Goal: Task Accomplishment & Management: Complete application form

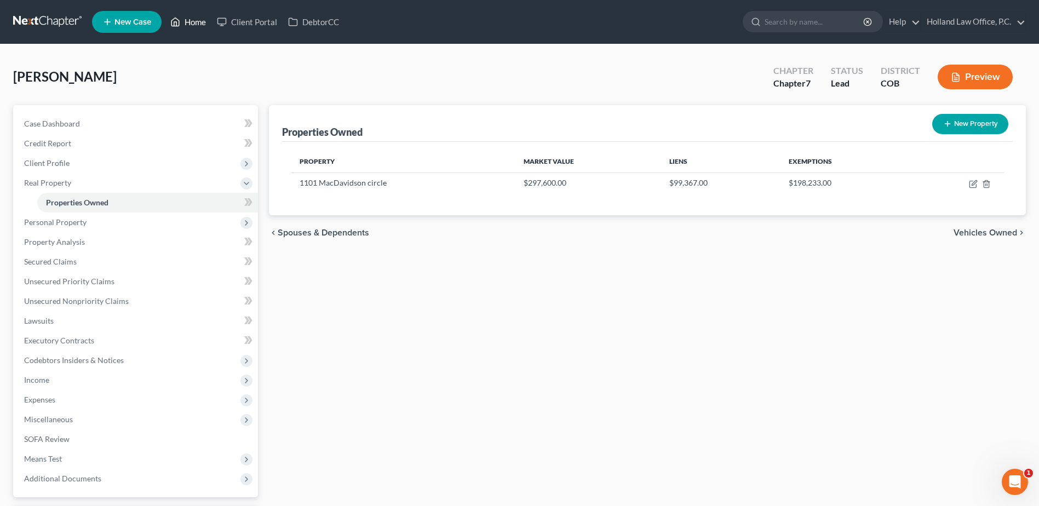
click at [176, 24] on icon at bounding box center [175, 21] width 10 height 13
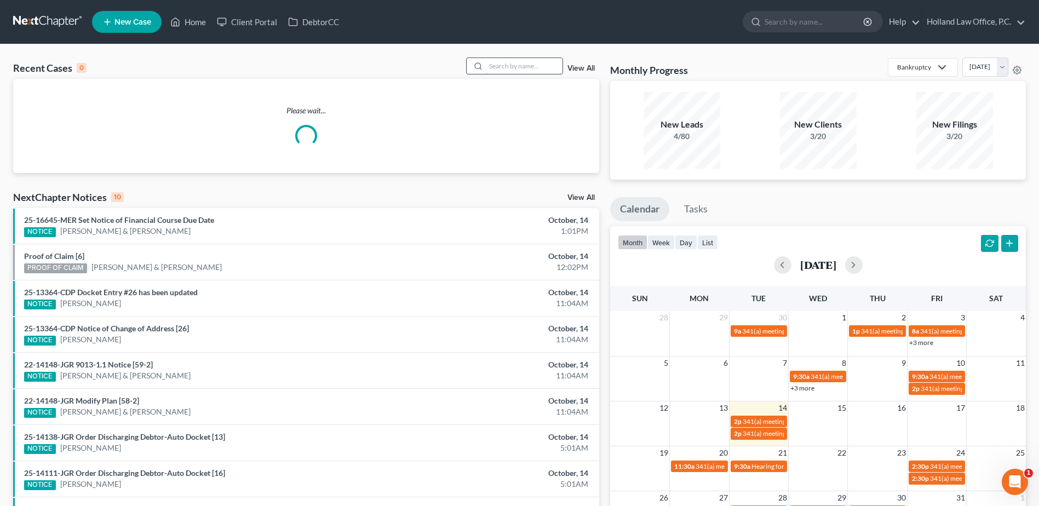
click at [519, 71] on input "search" at bounding box center [524, 66] width 77 height 16
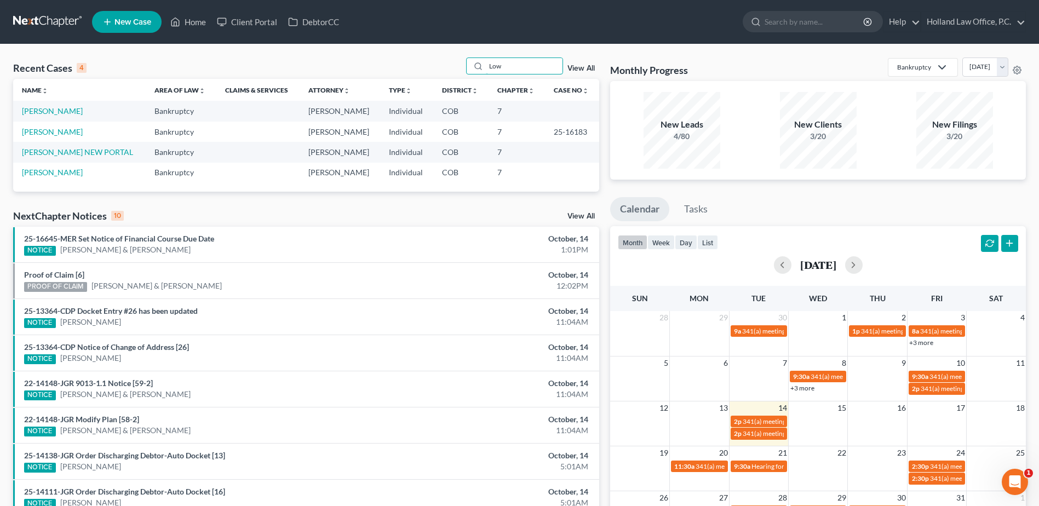
type input "Low"
click at [41, 105] on td "[PERSON_NAME]" at bounding box center [79, 111] width 133 height 20
click at [41, 106] on td "[PERSON_NAME]" at bounding box center [79, 111] width 133 height 20
click at [40, 111] on link "[PERSON_NAME]" at bounding box center [52, 110] width 61 height 9
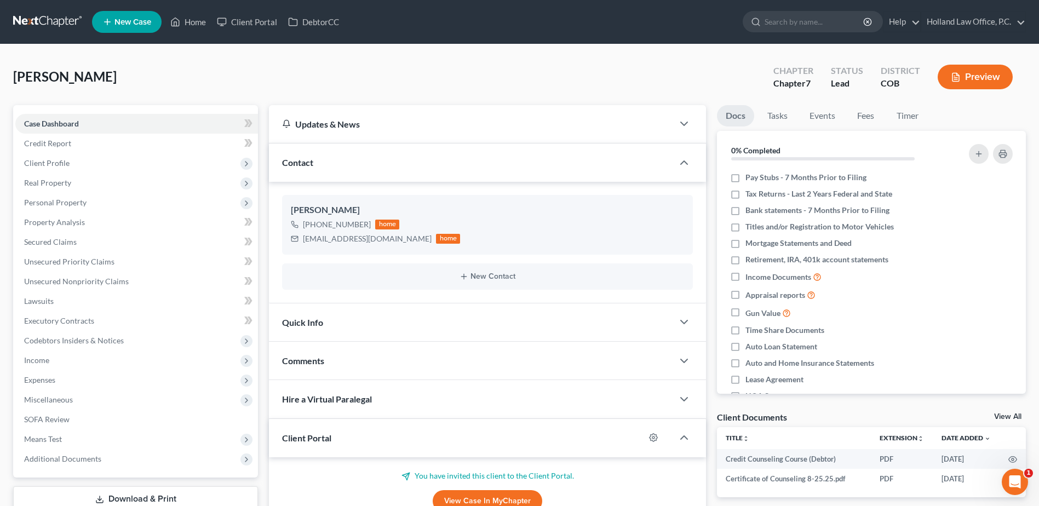
click at [248, 74] on div "[PERSON_NAME] Upgraded Chapter Chapter 7 Status Lead District COB Preview" at bounding box center [519, 81] width 1013 height 48
click at [64, 357] on span "Income" at bounding box center [136, 360] width 243 height 20
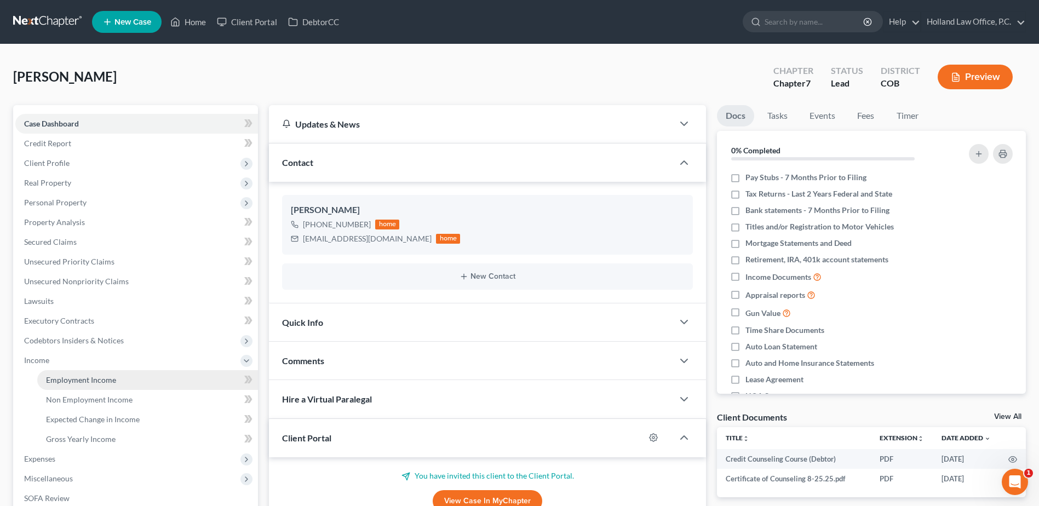
click at [51, 378] on span "Employment Income" at bounding box center [81, 379] width 70 height 9
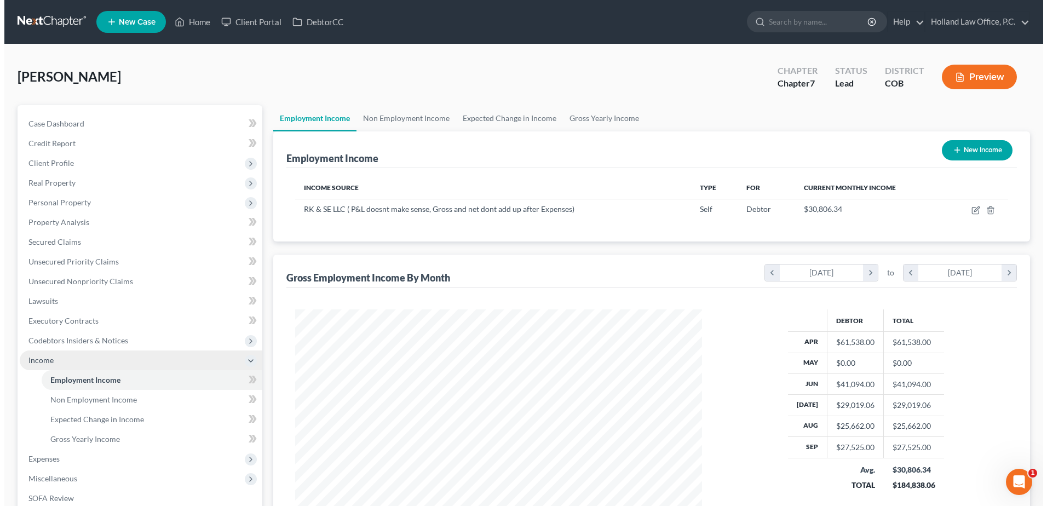
scroll to position [203, 428]
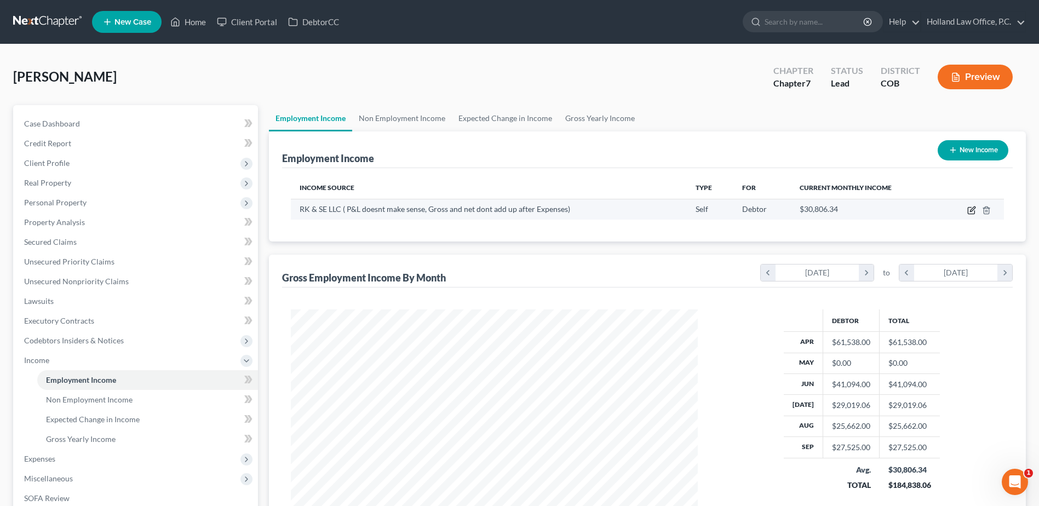
click at [970, 211] on icon "button" at bounding box center [972, 208] width 5 height 5
select select "1"
select select "0"
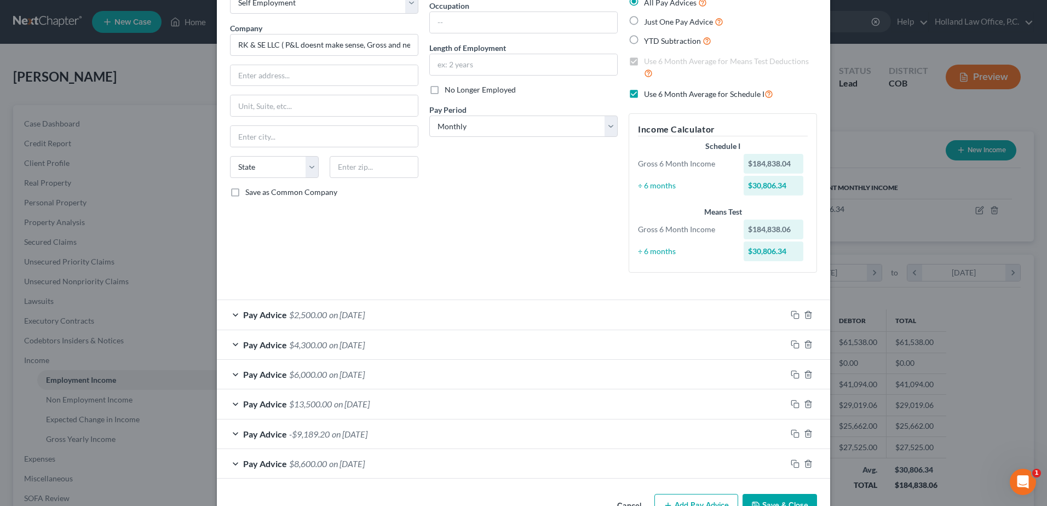
scroll to position [103, 0]
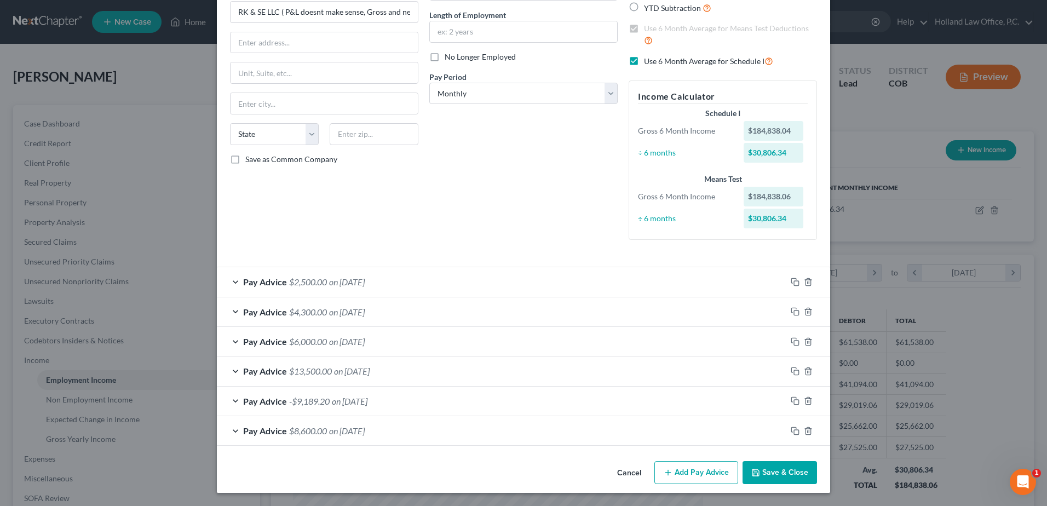
click at [365, 340] on span "on 07/31/2025" at bounding box center [347, 341] width 36 height 10
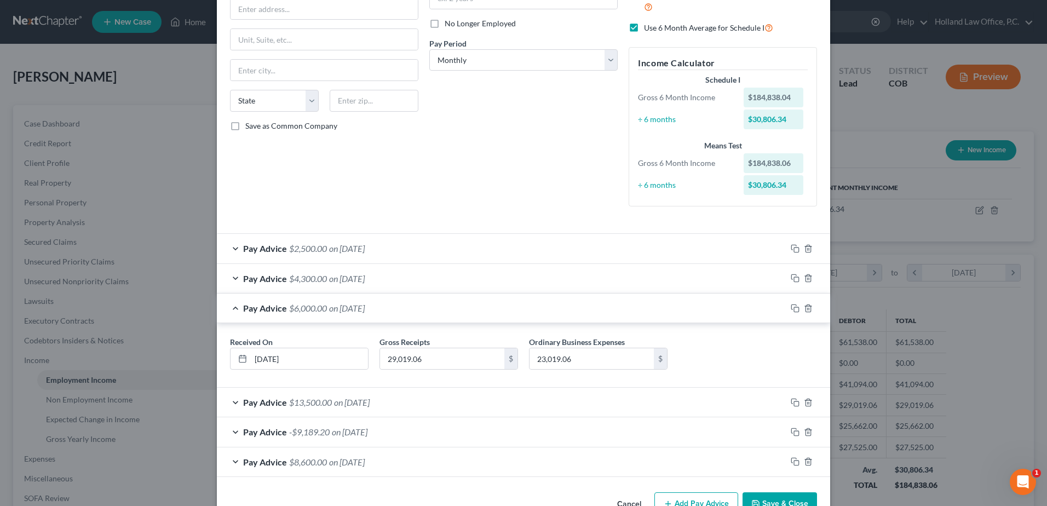
scroll to position [168, 0]
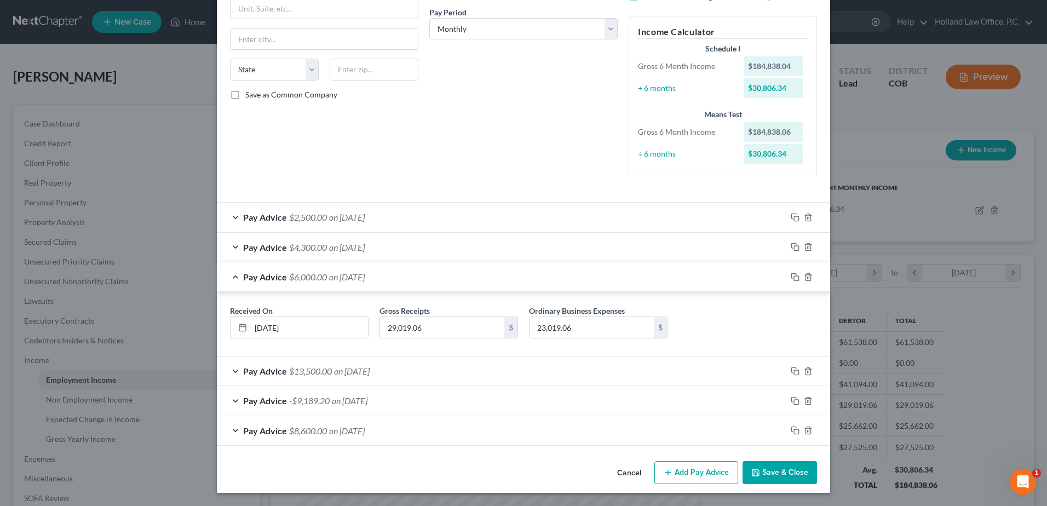
click at [402, 432] on div "Pay Advice $8,600.00 on 04/30/2025" at bounding box center [502, 430] width 570 height 29
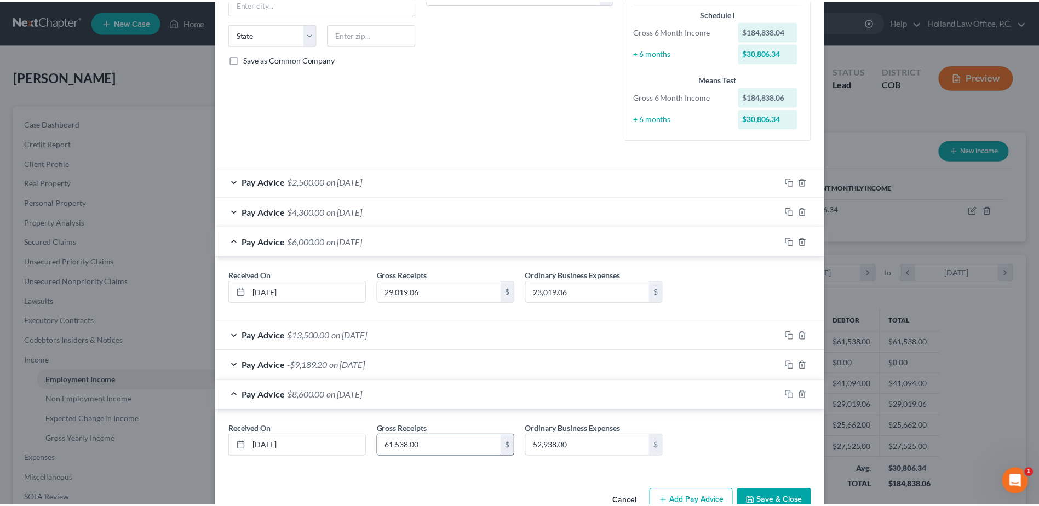
scroll to position [231, 0]
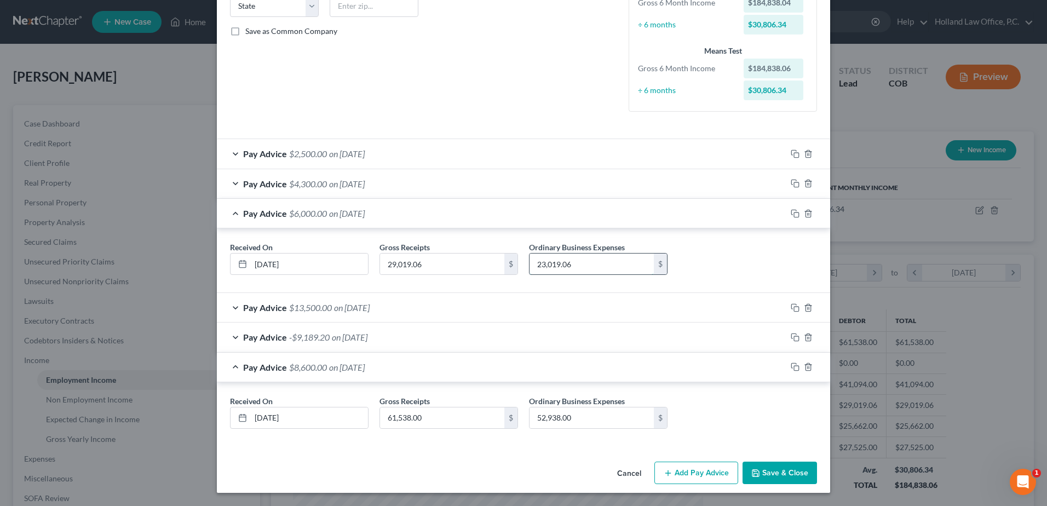
click at [610, 264] on input "23,019.06" at bounding box center [592, 264] width 124 height 21
click at [582, 261] on input "23,019.06" at bounding box center [592, 264] width 124 height 21
type input "1,519.06"
click at [795, 463] on button "Save & Close" at bounding box center [780, 473] width 74 height 23
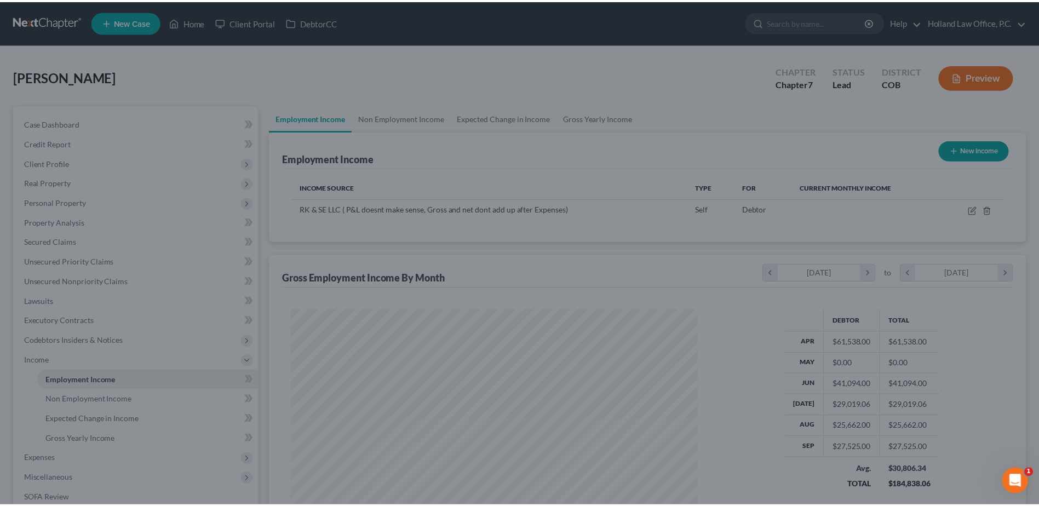
scroll to position [547398, 547173]
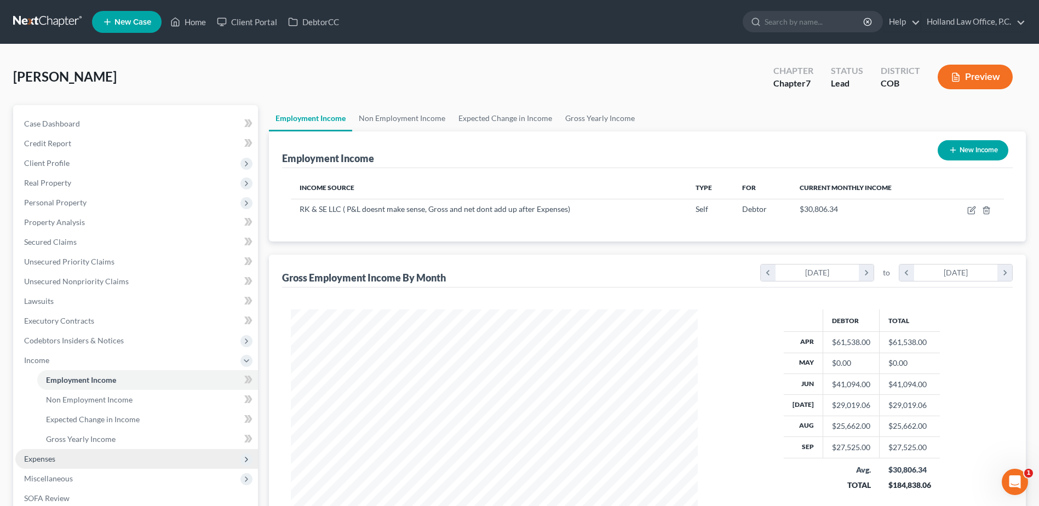
click at [70, 455] on span "Expenses" at bounding box center [136, 459] width 243 height 20
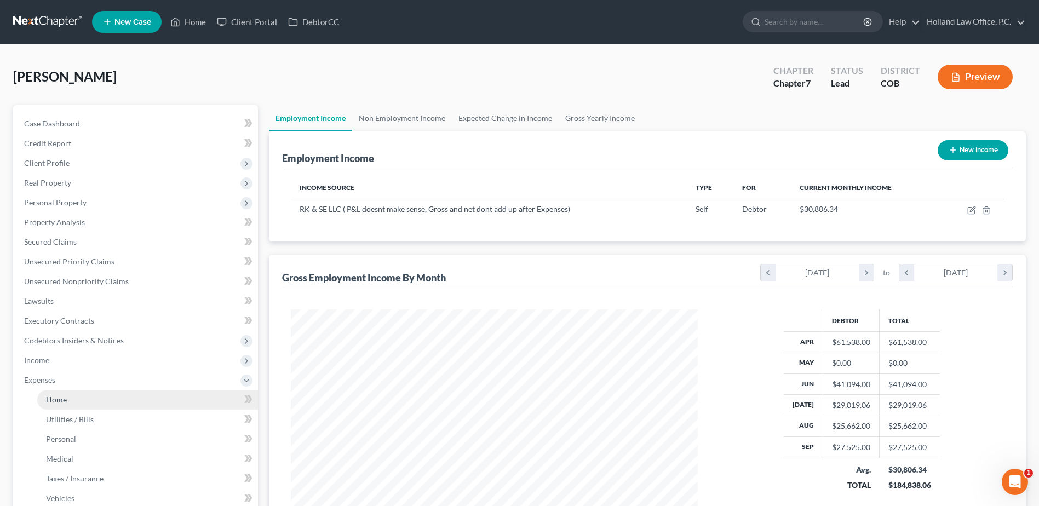
click at [82, 393] on link "Home" at bounding box center [147, 400] width 221 height 20
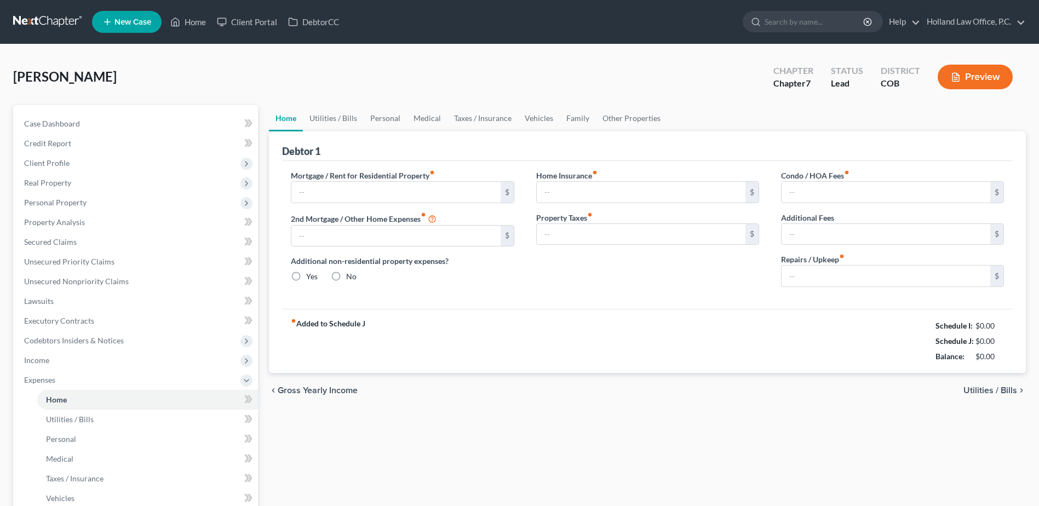
type input "3,298.30"
radio input "true"
click at [71, 363] on span "Income" at bounding box center [136, 360] width 243 height 20
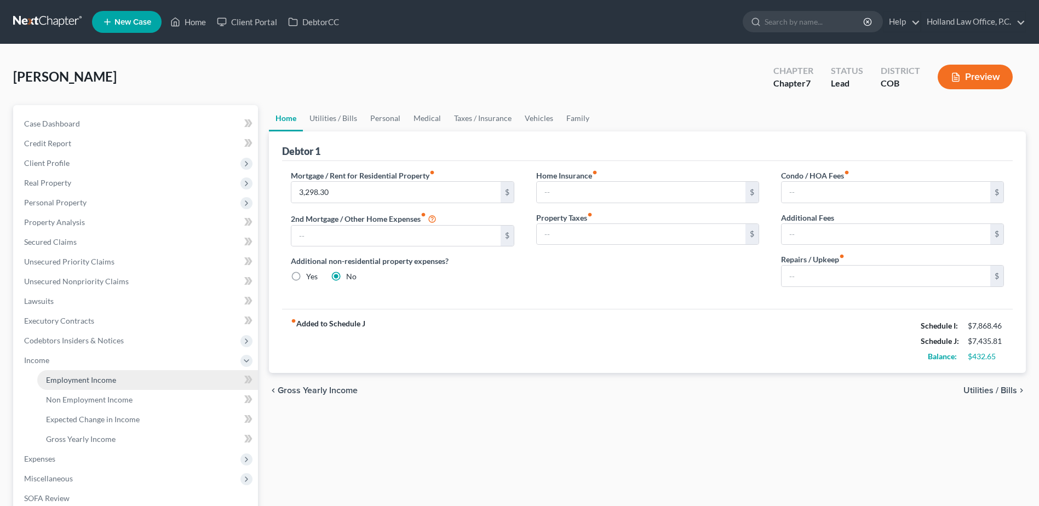
click at [85, 385] on link "Employment Income" at bounding box center [147, 380] width 221 height 20
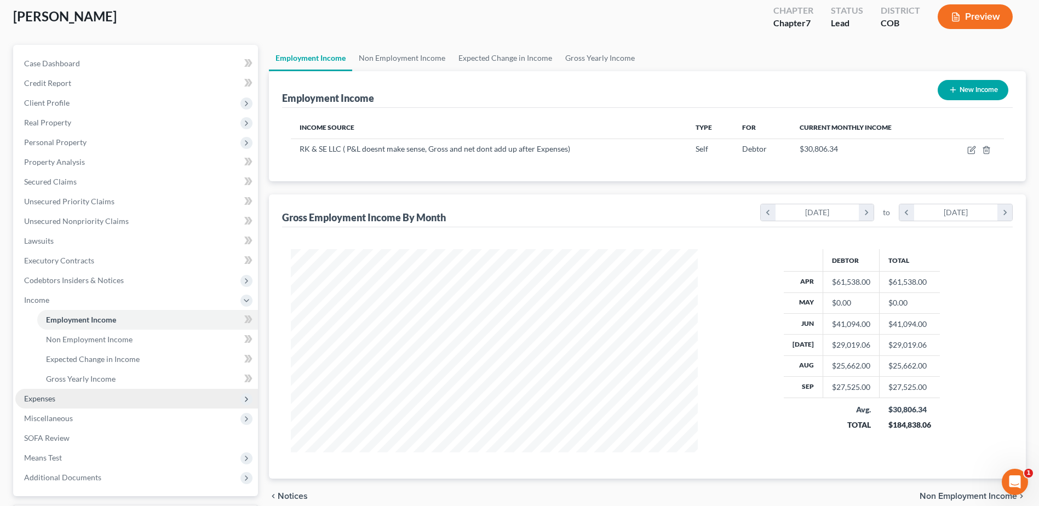
scroll to position [155, 0]
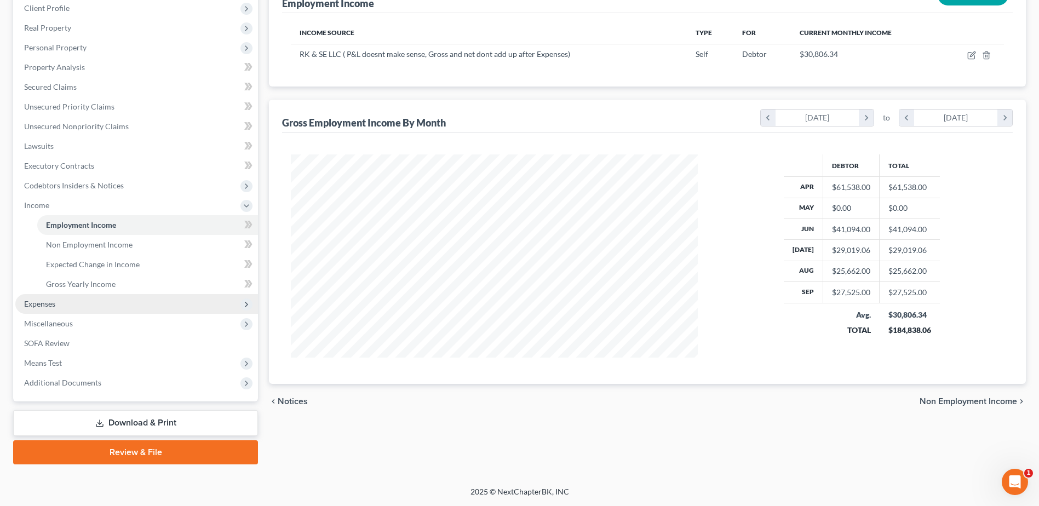
click at [70, 305] on span "Expenses" at bounding box center [136, 304] width 243 height 20
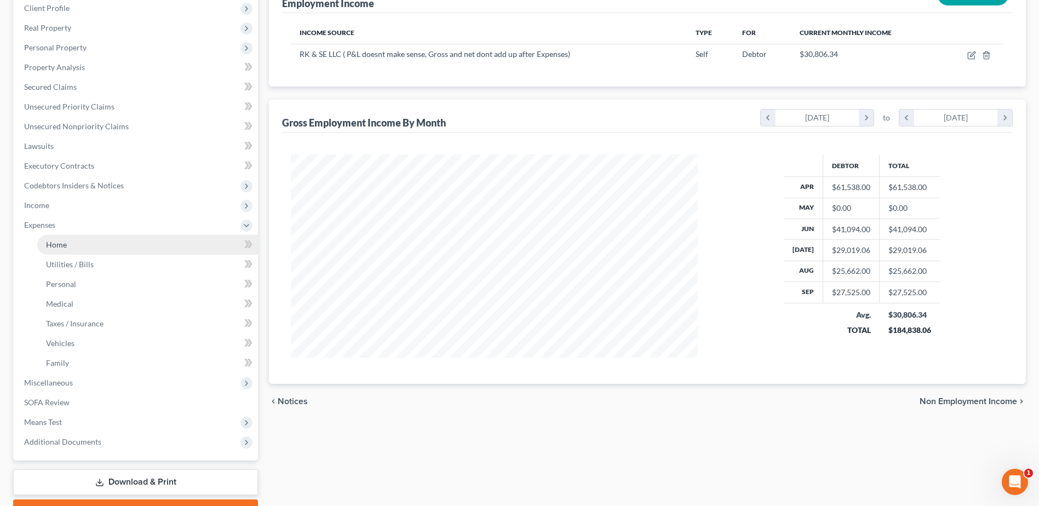
click at [94, 244] on link "Home" at bounding box center [147, 245] width 221 height 20
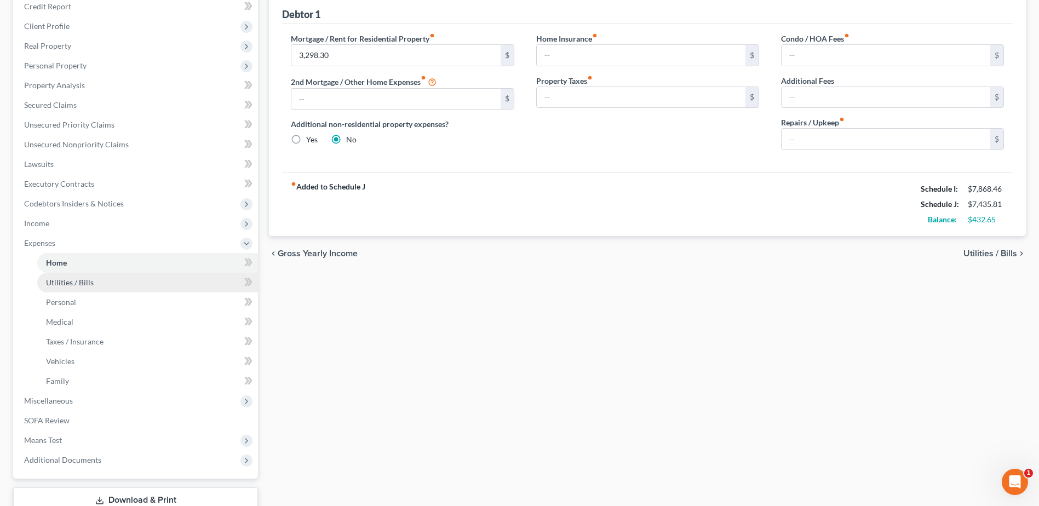
scroll to position [214, 0]
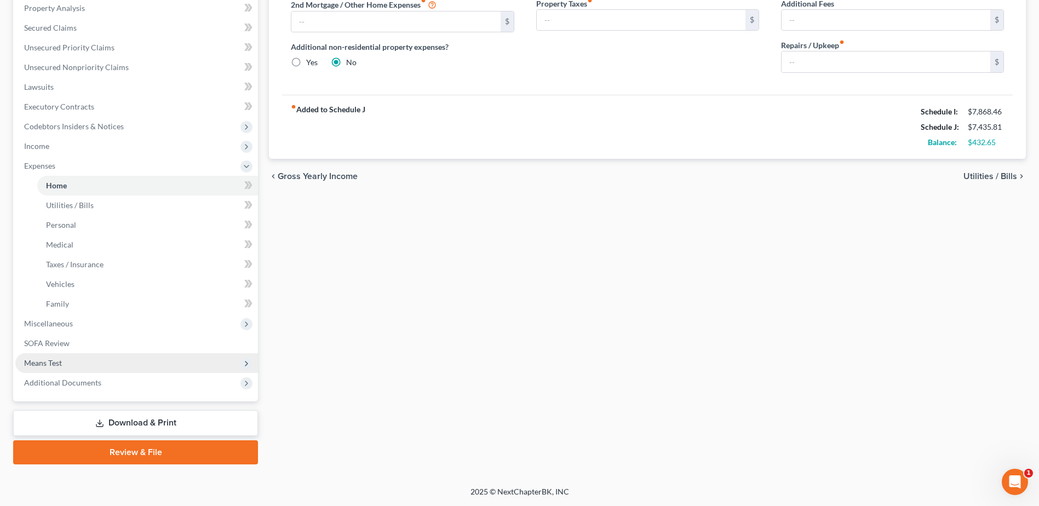
click at [91, 361] on span "Means Test" at bounding box center [136, 363] width 243 height 20
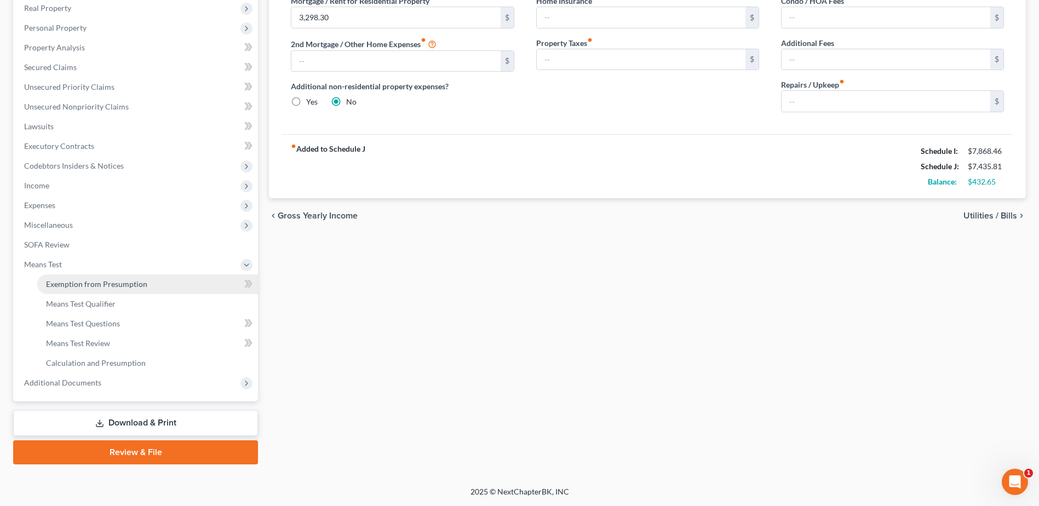
click at [149, 277] on link "Exemption from Presumption" at bounding box center [147, 284] width 221 height 20
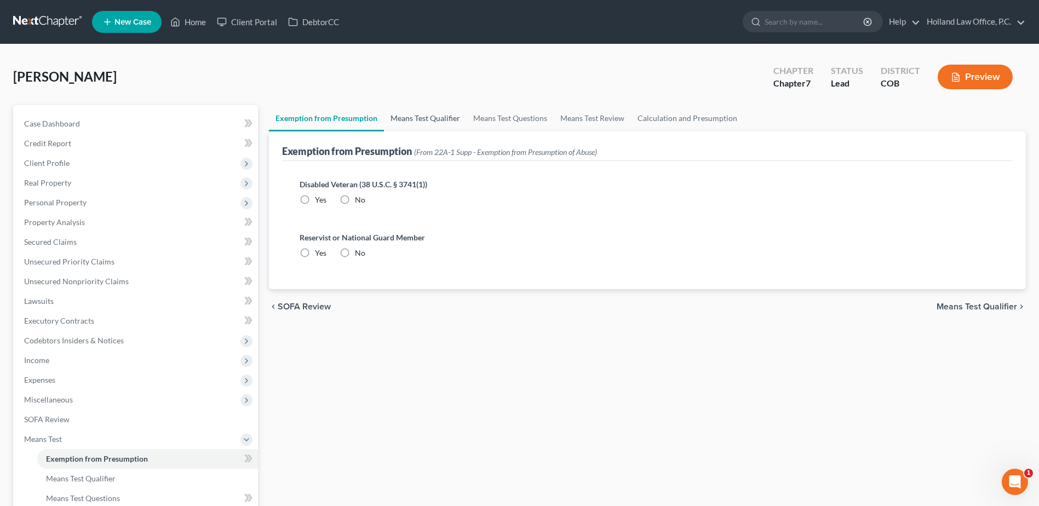
click at [418, 112] on link "Means Test Qualifier" at bounding box center [425, 118] width 83 height 26
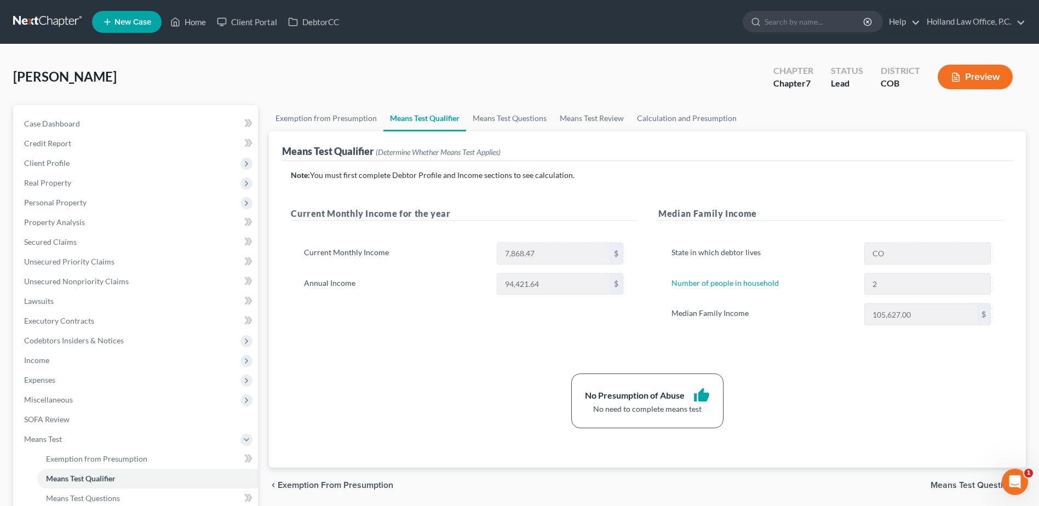
click at [481, 284] on div "Annual Income 94,421.64 $" at bounding box center [463, 284] width 330 height 22
drag, startPoint x: 482, startPoint y: 284, endPoint x: 554, endPoint y: 313, distance: 77.6
click at [554, 313] on div "Current Monthly Income 7,868.47 $ Annual Income 94,421.64 $" at bounding box center [464, 273] width 346 height 88
click at [64, 159] on span "Client Profile" at bounding box center [46, 162] width 45 height 9
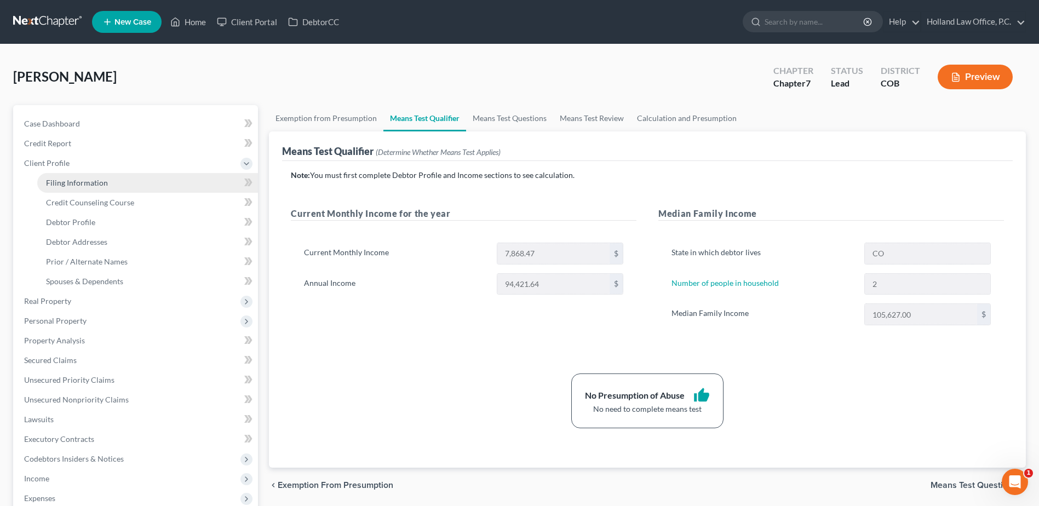
click at [73, 186] on span "Filing Information" at bounding box center [77, 182] width 62 height 9
select select "1"
select select "0"
select select "5"
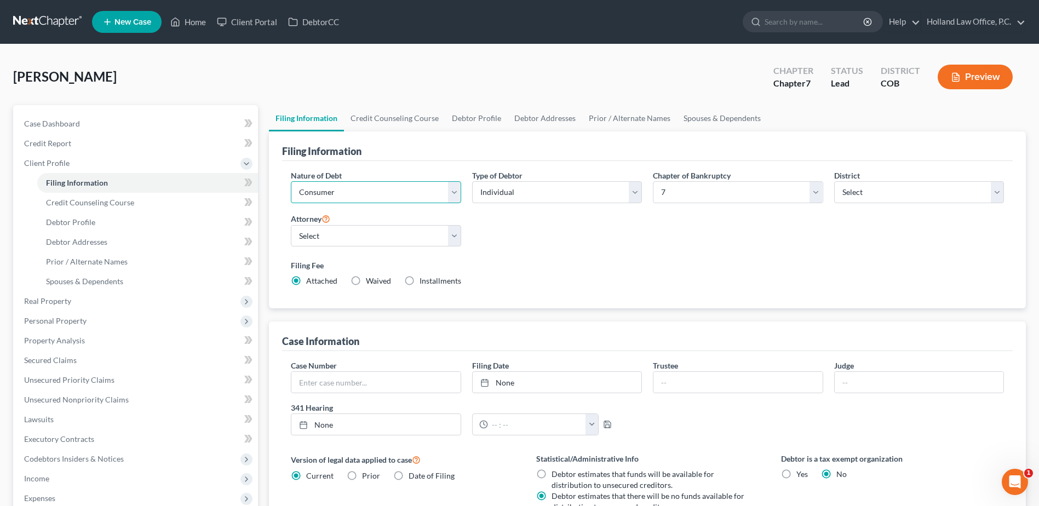
click at [410, 191] on select "Select Business Consumer Other" at bounding box center [376, 192] width 170 height 22
select select "0"
click at [291, 181] on select "Select Business Consumer Other" at bounding box center [376, 192] width 170 height 22
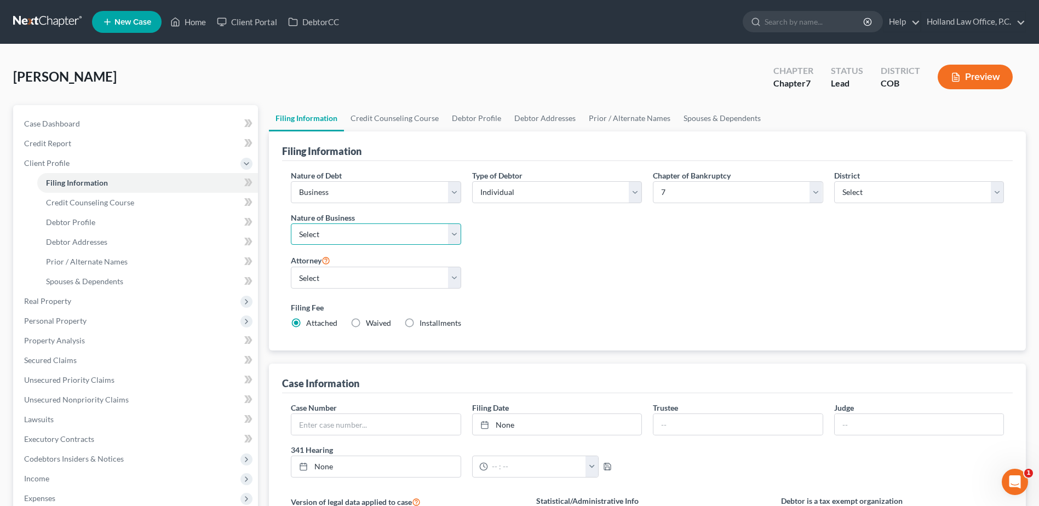
click at [442, 233] on select "Select Clearing Bank Commodity Broker Health Care Business Other Railroad Singl…" at bounding box center [376, 234] width 170 height 22
select select "3"
click at [291, 223] on select "Select Clearing Bank Commodity Broker Health Care Business Other Railroad Singl…" at bounding box center [376, 234] width 170 height 22
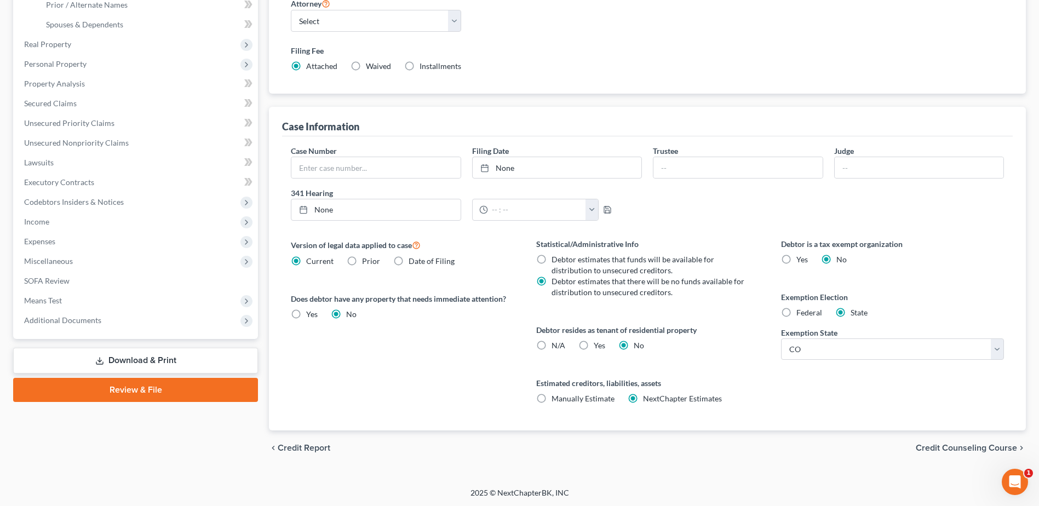
scroll to position [258, 0]
click at [542, 175] on link "[DATE]" at bounding box center [557, 166] width 169 height 21
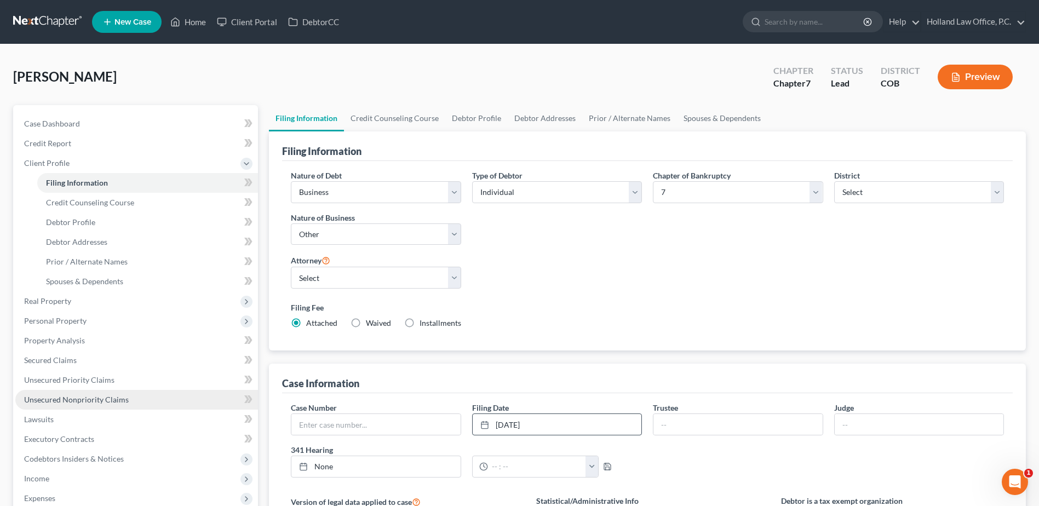
click at [62, 402] on span "Unsecured Nonpriority Claims" at bounding box center [76, 399] width 105 height 9
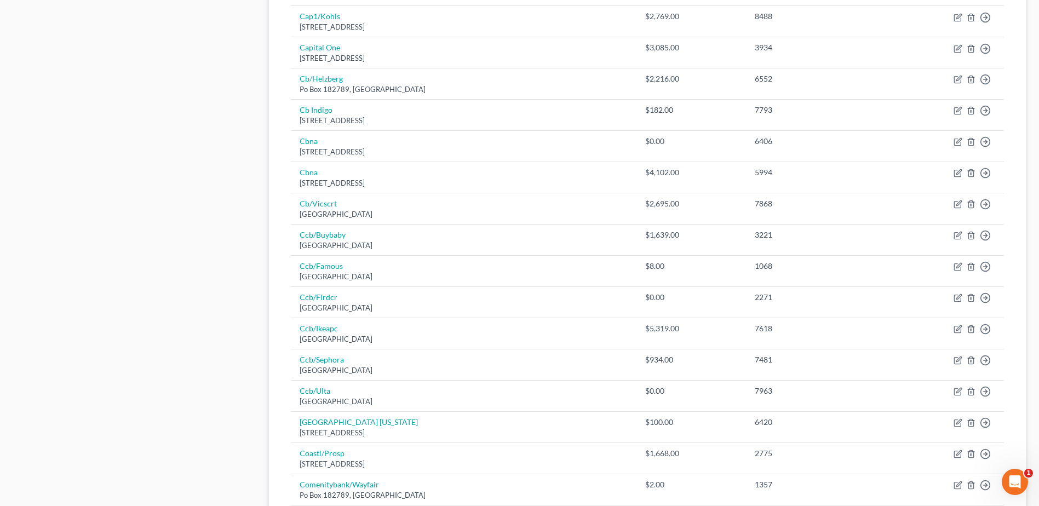
scroll to position [758, 0]
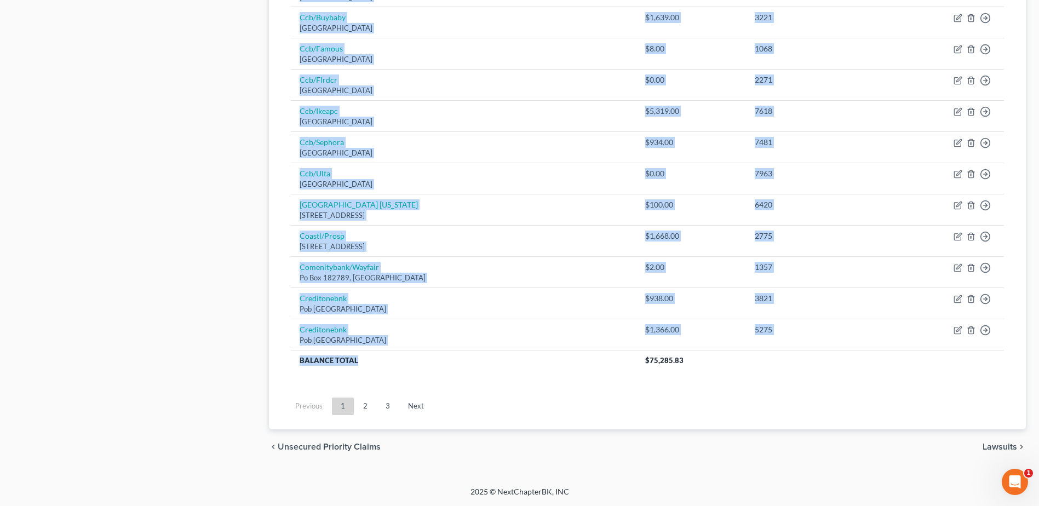
drag, startPoint x: 618, startPoint y: 359, endPoint x: 841, endPoint y: 371, distance: 223.8
drag, startPoint x: 841, startPoint y: 371, endPoint x: 667, endPoint y: 364, distance: 174.3
click at [662, 358] on span "$75,285.83" at bounding box center [664, 360] width 38 height 9
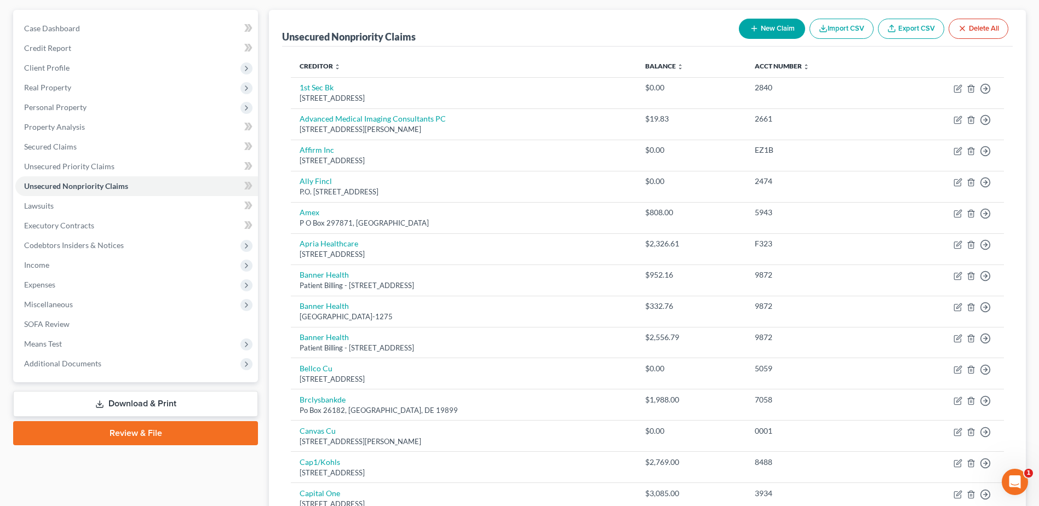
scroll to position [0, 0]
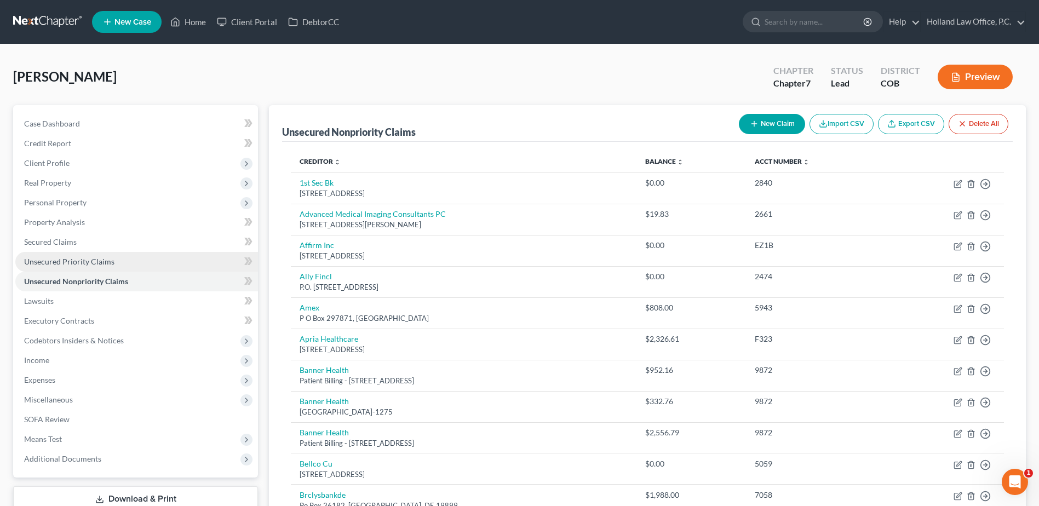
click at [85, 264] on span "Unsecured Priority Claims" at bounding box center [69, 261] width 90 height 9
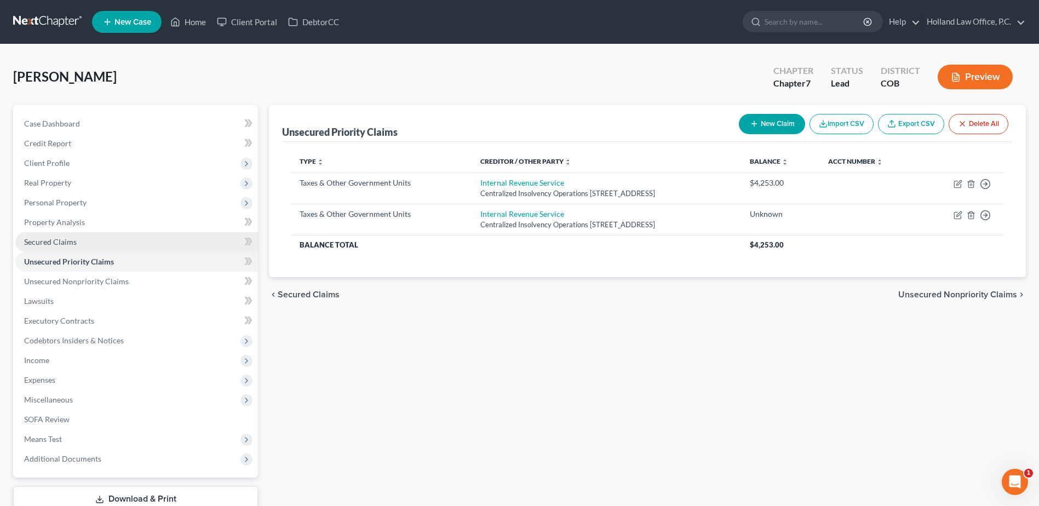
click at [34, 246] on span "Secured Claims" at bounding box center [50, 241] width 53 height 9
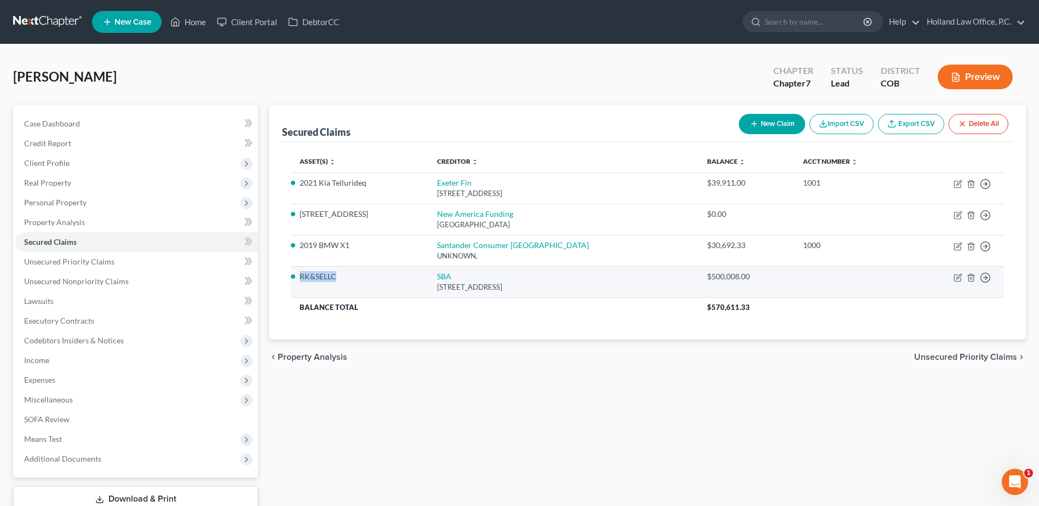
drag, startPoint x: 302, startPoint y: 276, endPoint x: 367, endPoint y: 278, distance: 65.7
click at [367, 278] on li "RK&SELLC" at bounding box center [359, 276] width 119 height 11
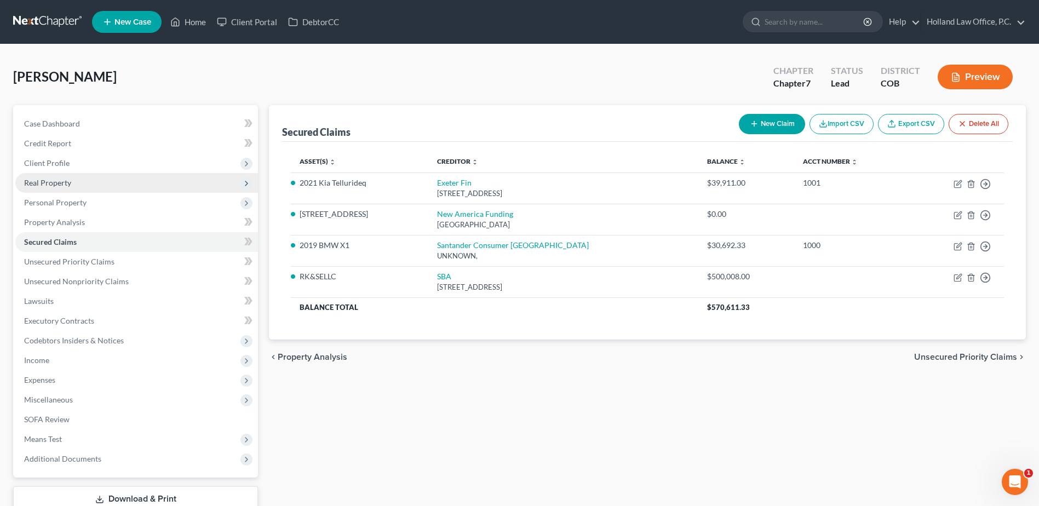
click at [80, 177] on span "Real Property" at bounding box center [136, 183] width 243 height 20
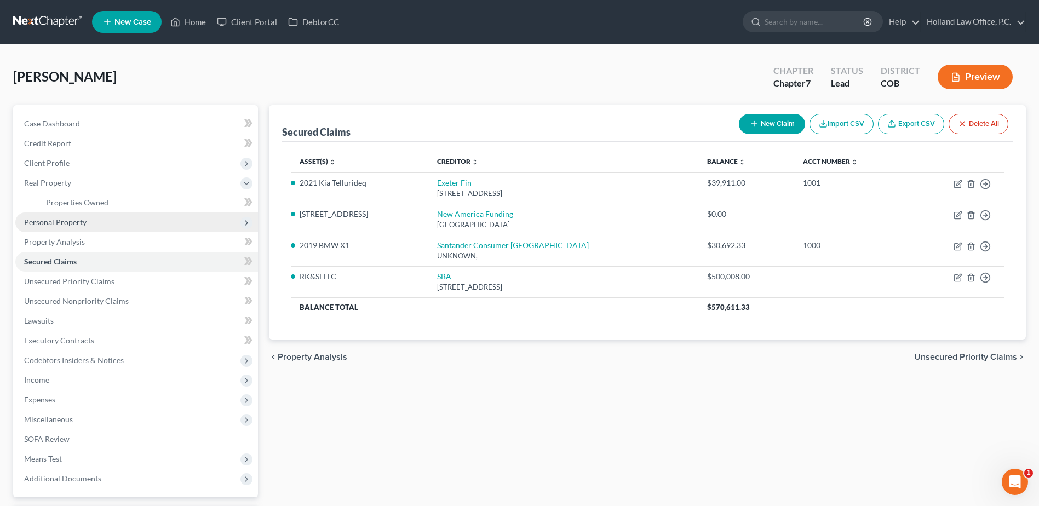
click at [71, 214] on span "Personal Property" at bounding box center [136, 222] width 243 height 20
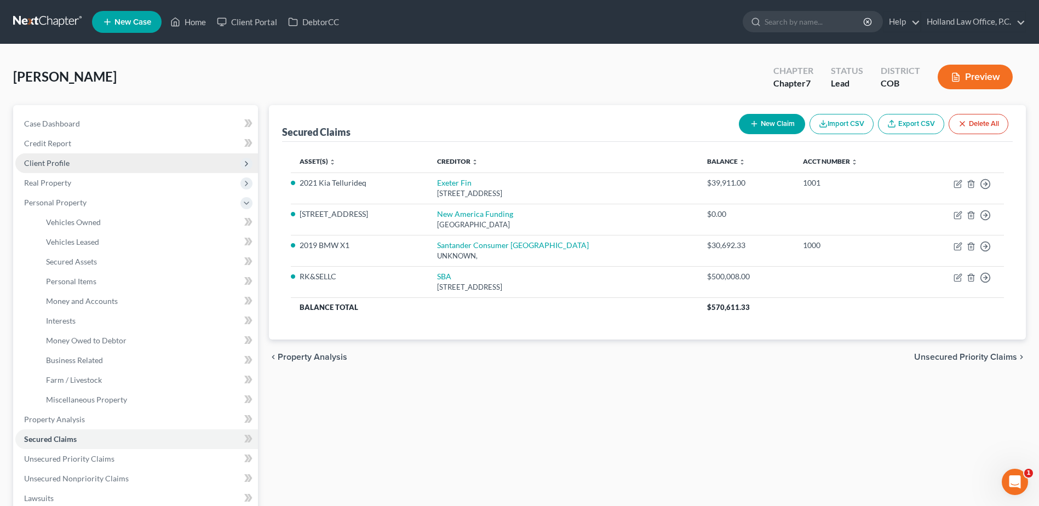
click at [72, 162] on span "Client Profile" at bounding box center [136, 163] width 243 height 20
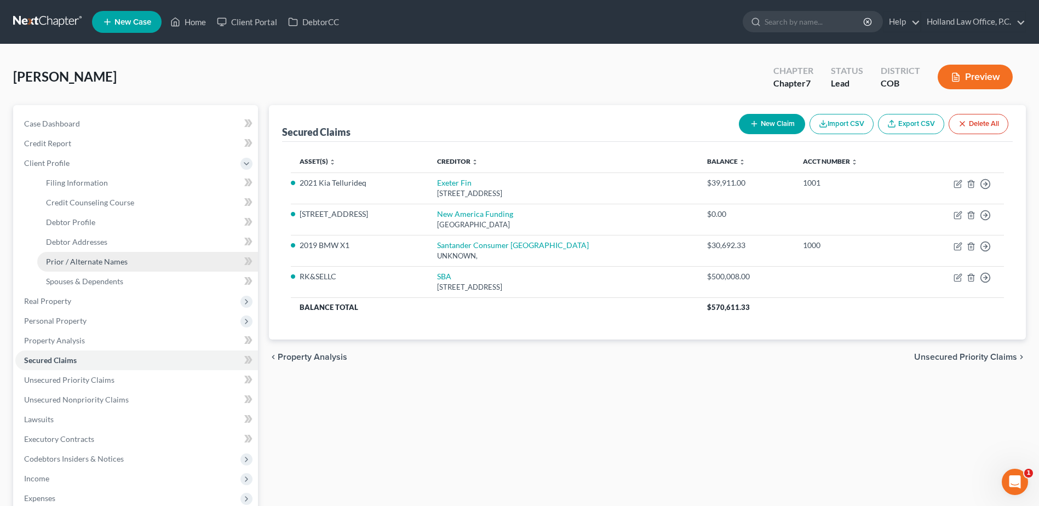
click at [95, 257] on span "Prior / Alternate Names" at bounding box center [87, 261] width 82 height 9
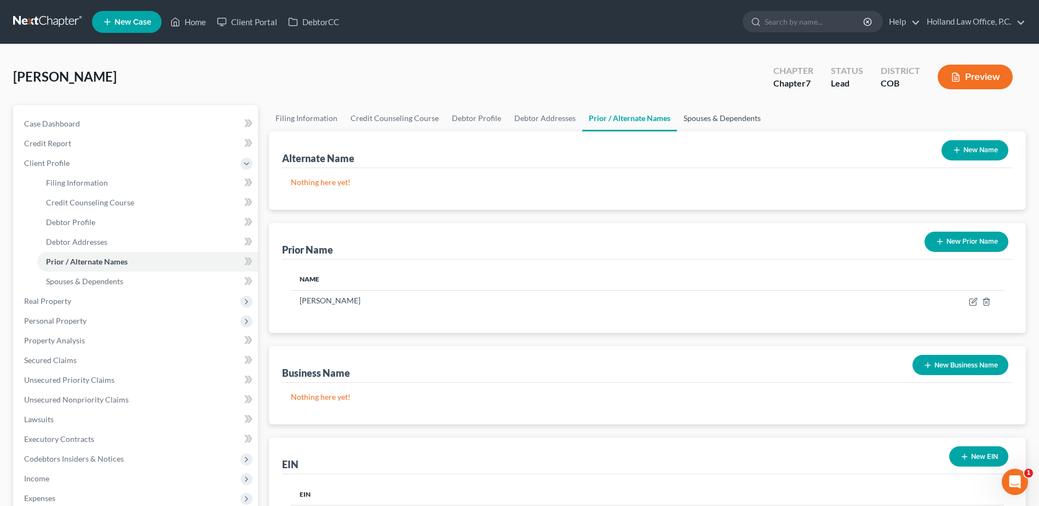
click at [726, 105] on div "[PERSON_NAME] Upgraded Chapter Chapter 7 Status Lead District COB Preview Petit…" at bounding box center [519, 362] width 1013 height 610
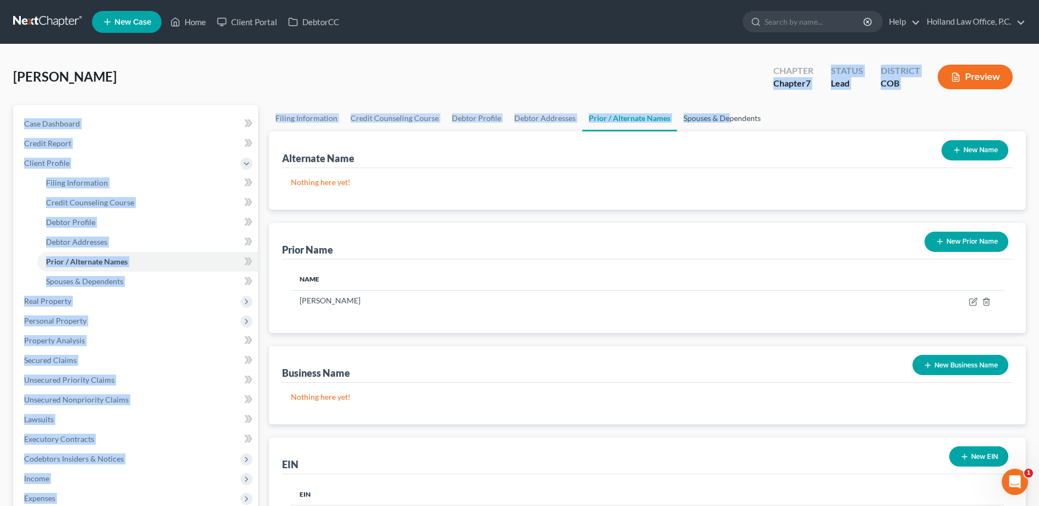
drag, startPoint x: 726, startPoint y: 110, endPoint x: 723, endPoint y: 119, distance: 9.7
click at [723, 119] on link "Spouses & Dependents" at bounding box center [722, 118] width 90 height 26
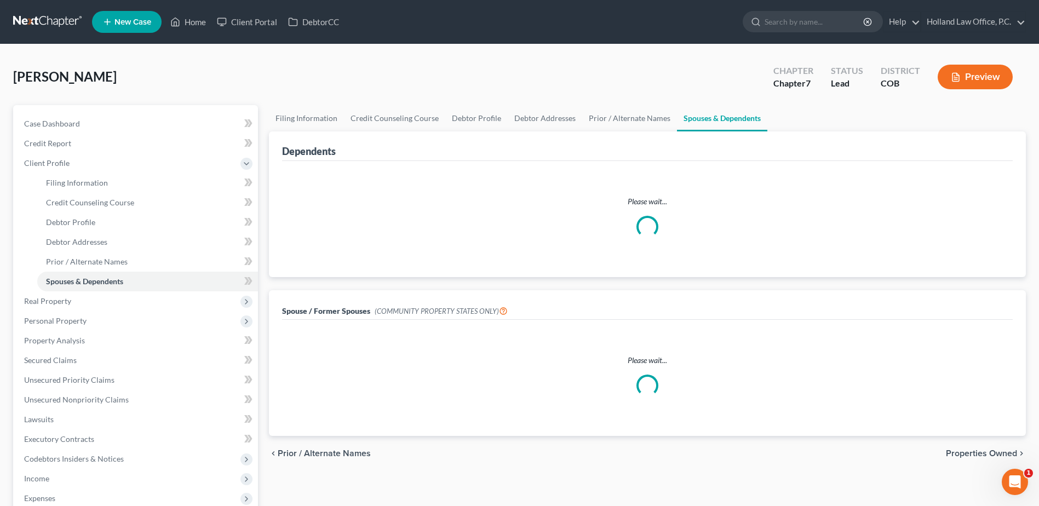
click at [854, 118] on ul "Filing Information Credit Counseling Course Debtor Profile Debtor Addresses Pri…" at bounding box center [647, 118] width 757 height 26
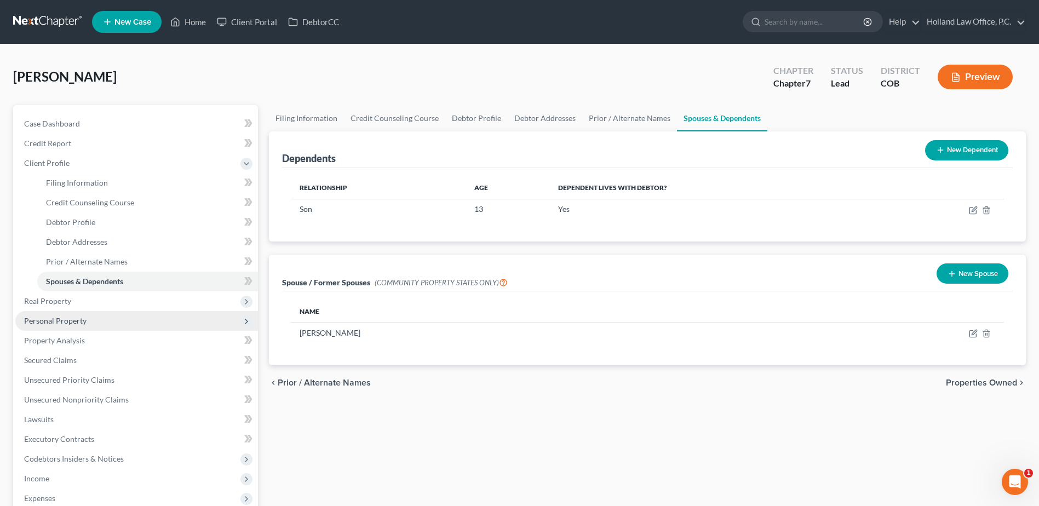
click at [91, 325] on span "Personal Property" at bounding box center [136, 321] width 243 height 20
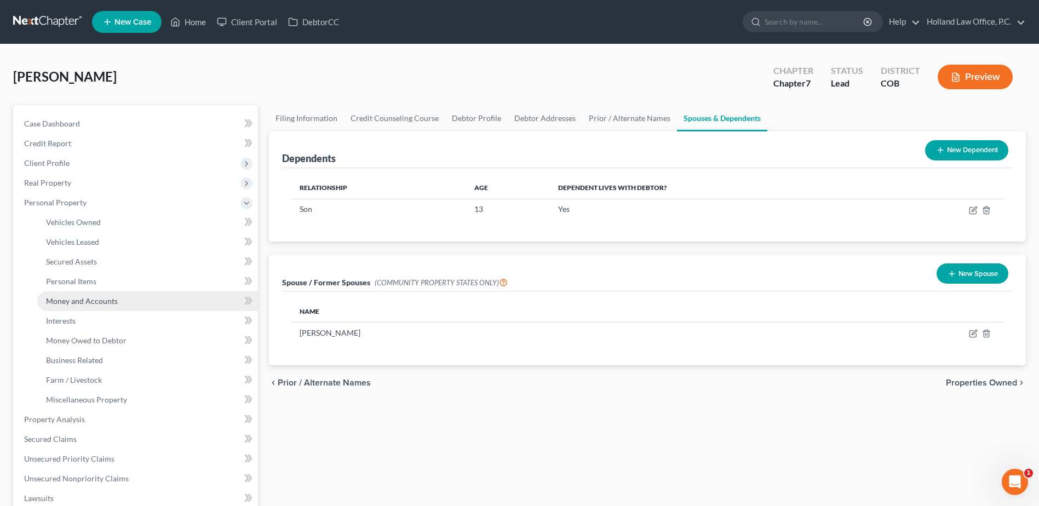
click at [106, 295] on link "Money and Accounts" at bounding box center [147, 301] width 221 height 20
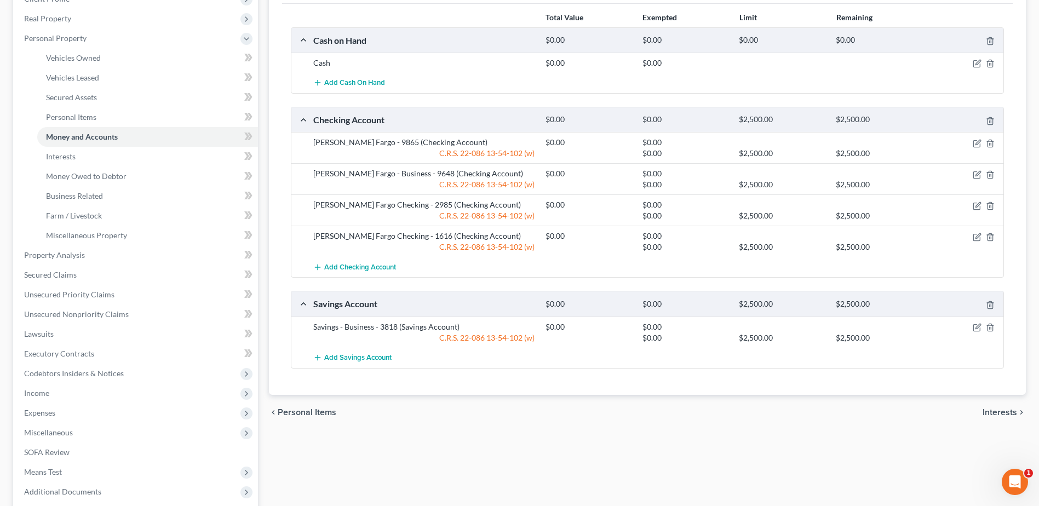
scroll to position [110, 0]
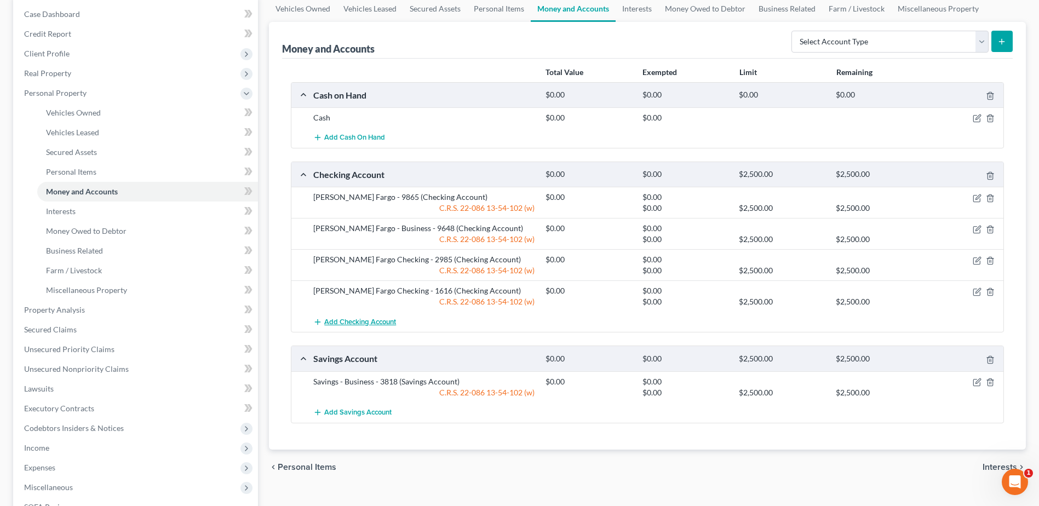
click at [359, 327] on button "Add Checking Account" at bounding box center [354, 322] width 83 height 20
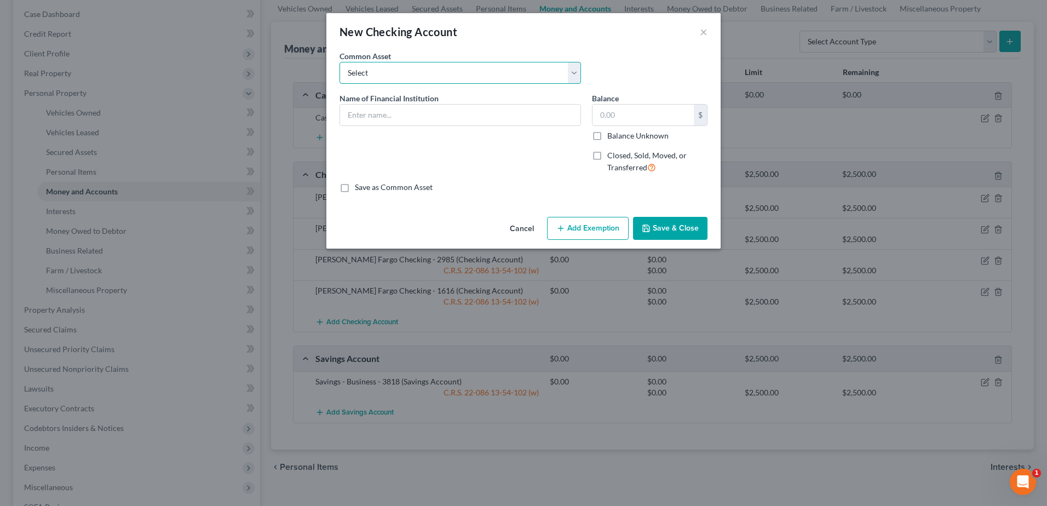
click at [390, 72] on select "Select Academy Bank ENT Credit Union First National Bank Of Omaha 2338 Chase Ba…" at bounding box center [460, 73] width 241 height 22
click at [620, 206] on div "An exemption set must first be selected from the Filing Information section. Co…" at bounding box center [523, 131] width 394 height 162
click at [528, 233] on button "Cancel" at bounding box center [522, 229] width 42 height 22
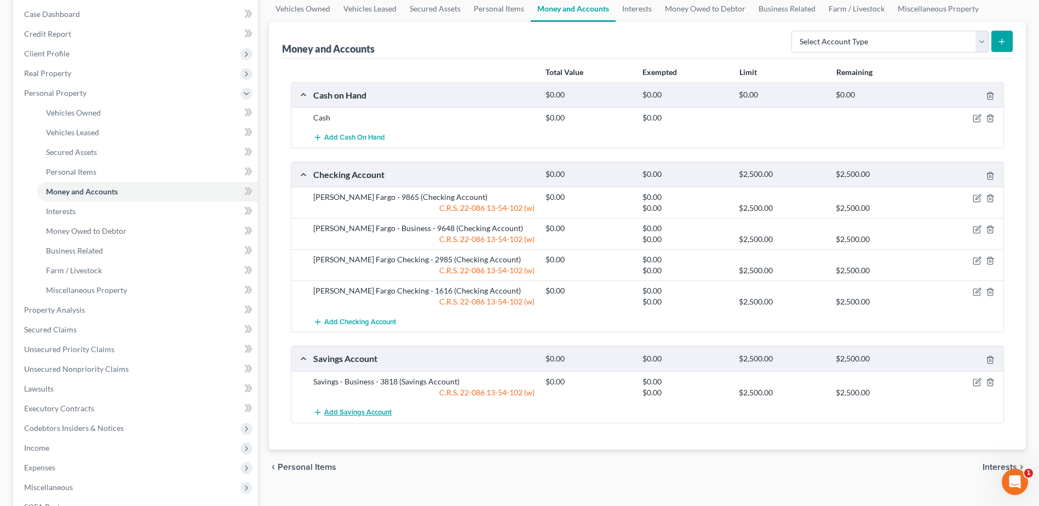
click at [339, 408] on span "Add Savings Account" at bounding box center [357, 412] width 67 height 9
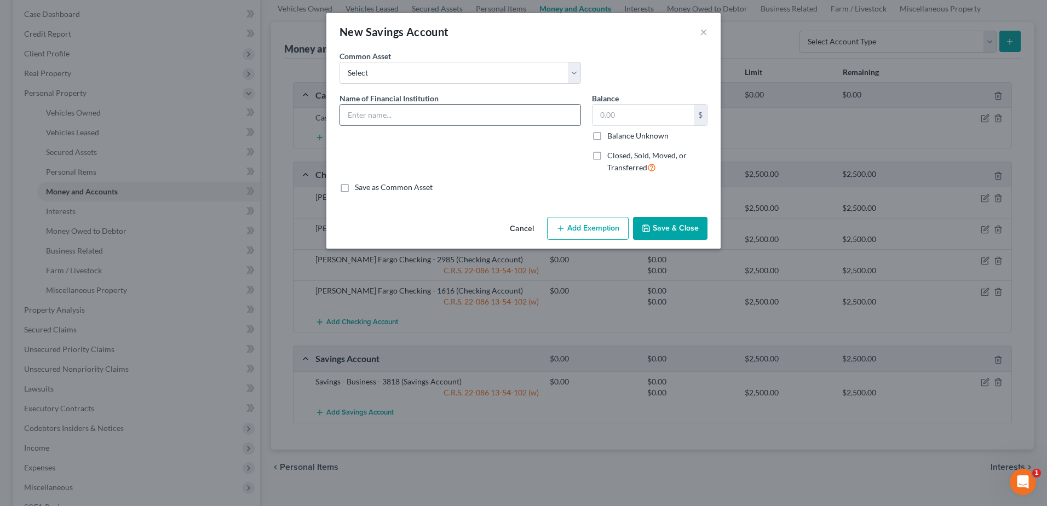
drag, startPoint x: 405, startPoint y: 111, endPoint x: 417, endPoint y: 107, distance: 13.0
click at [405, 111] on input "text" at bounding box center [460, 115] width 240 height 21
type input "[PERSON_NAME] Fargo 9482"
click at [565, 225] on icon "button" at bounding box center [560, 228] width 9 height 9
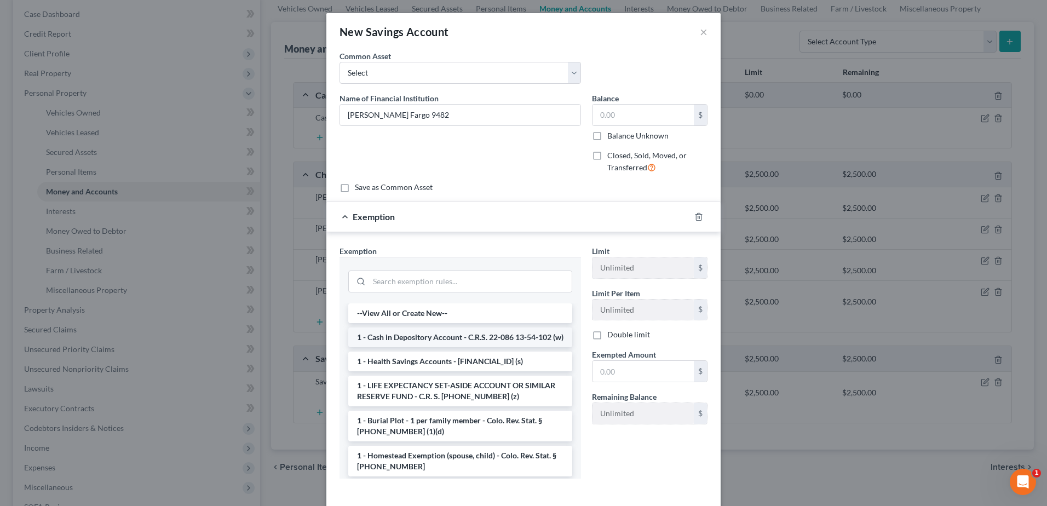
click at [486, 341] on li "1 - Cash in Depository Account - C.R.S. 22-086 13-54-102 (w)" at bounding box center [460, 337] width 224 height 20
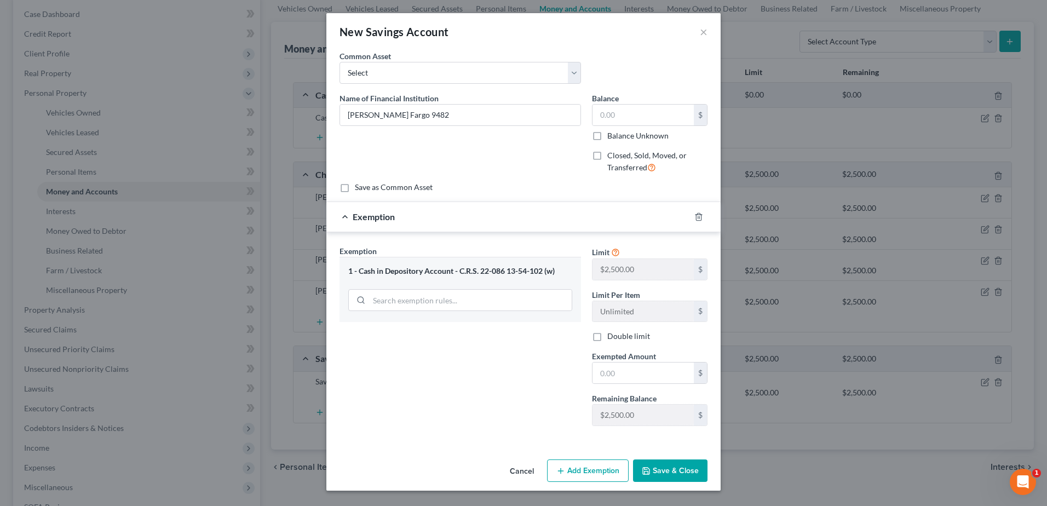
click at [681, 468] on button "Save & Close" at bounding box center [670, 470] width 74 height 23
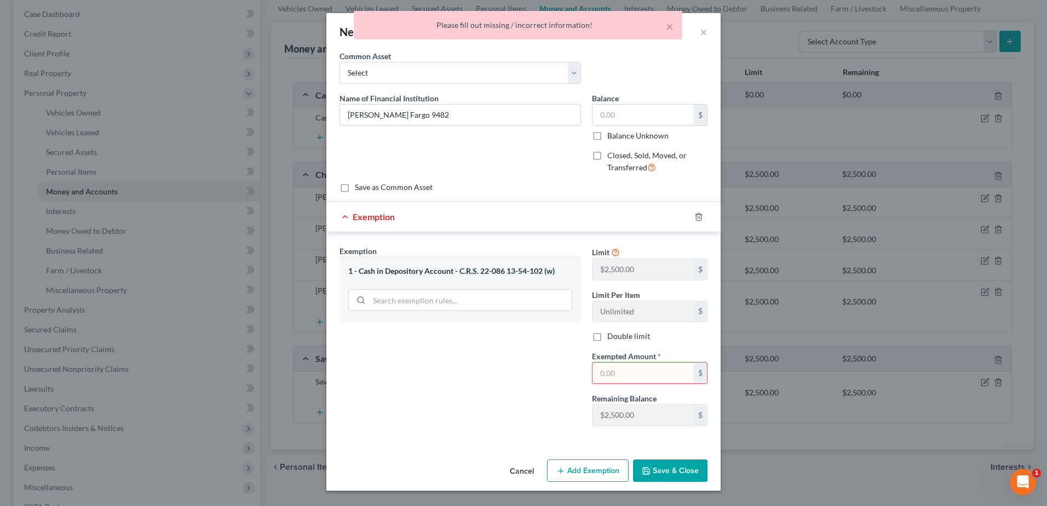
click at [669, 379] on input "text" at bounding box center [643, 373] width 101 height 21
type input "0."
click at [668, 469] on button "Save & Close" at bounding box center [670, 470] width 74 height 23
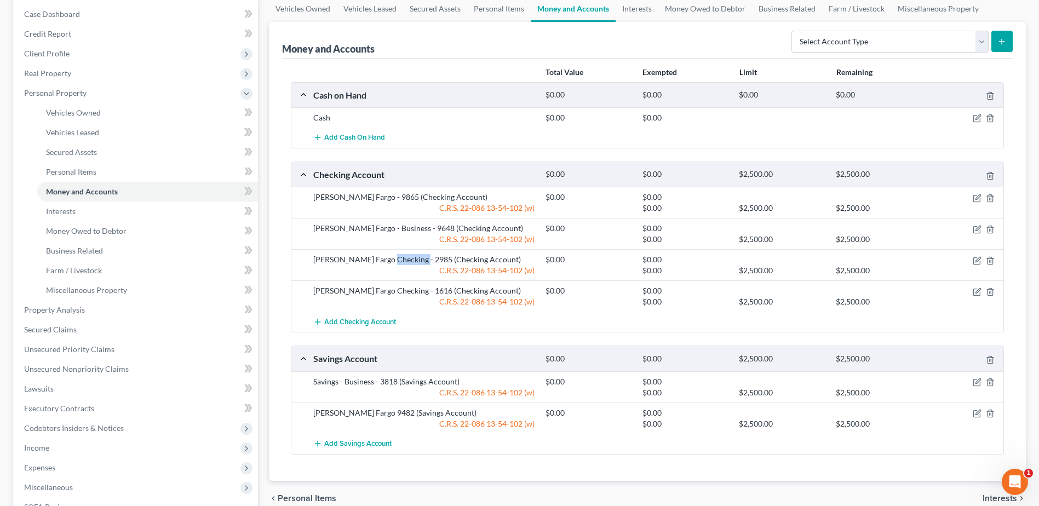
drag, startPoint x: 401, startPoint y: 260, endPoint x: 416, endPoint y: 260, distance: 14.2
click at [416, 260] on div "[PERSON_NAME] Fargo Checking - 2985 (Checking Account)" at bounding box center [424, 259] width 232 height 11
drag, startPoint x: 359, startPoint y: 195, endPoint x: 400, endPoint y: 195, distance: 41.6
click at [400, 195] on div "[PERSON_NAME] Fargo - 9865 (Checking Account)" at bounding box center [424, 197] width 232 height 11
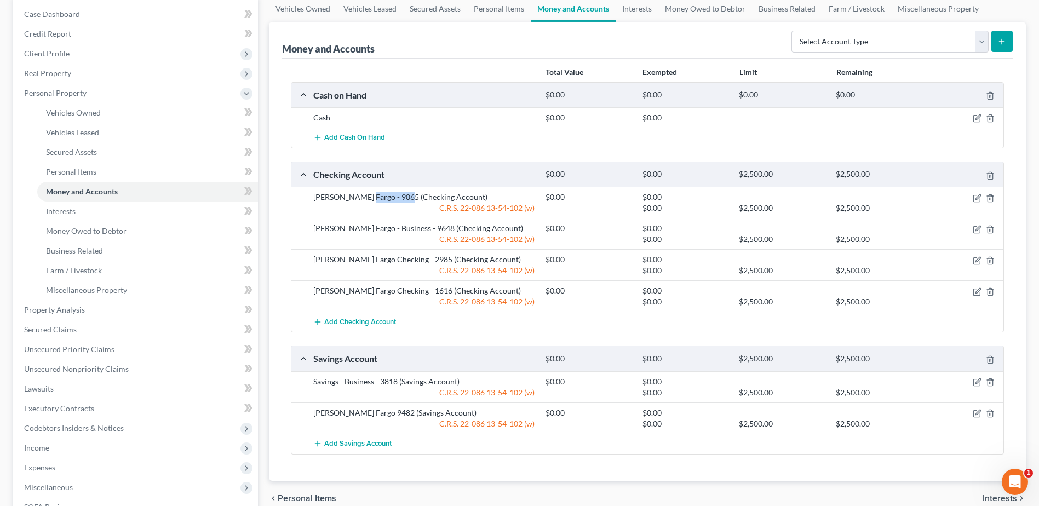
click at [400, 195] on div "[PERSON_NAME] Fargo - 9865 (Checking Account)" at bounding box center [424, 197] width 232 height 11
drag, startPoint x: 391, startPoint y: 295, endPoint x: 490, endPoint y: 307, distance: 99.2
click at [490, 307] on div "[PERSON_NAME] Fargo Checking - 1616 (Checking Account) $0.00 $0.00 C.R.S. [FINA…" at bounding box center [656, 296] width 697 height 22
drag, startPoint x: 490, startPoint y: 304, endPoint x: 486, endPoint y: 281, distance: 23.8
click at [486, 281] on div "[PERSON_NAME] Fargo Checking - 1616 (Checking Account) $0.00 $0.00 C.R.S. [FINA…" at bounding box center [647, 295] width 712 height 31
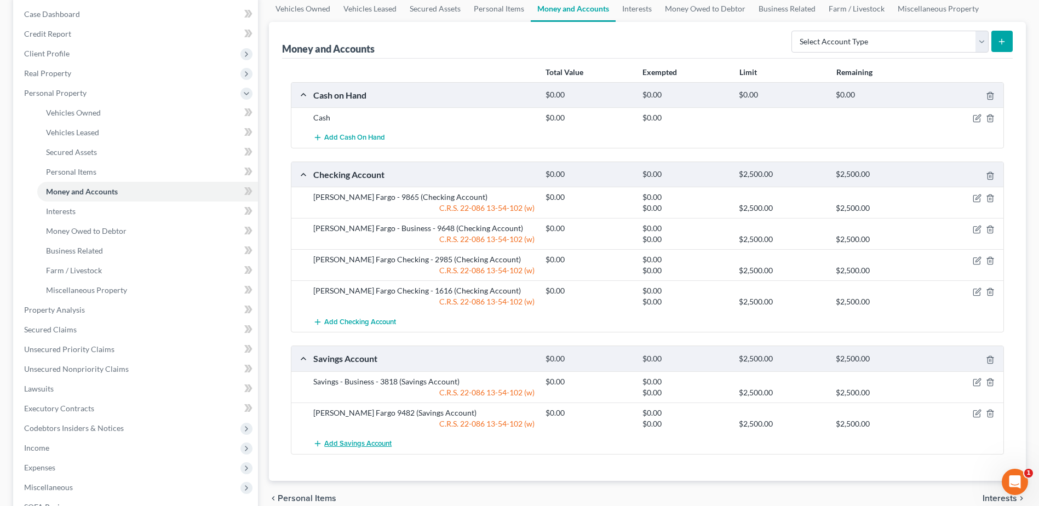
click at [352, 445] on span "Add Savings Account" at bounding box center [357, 443] width 67 height 9
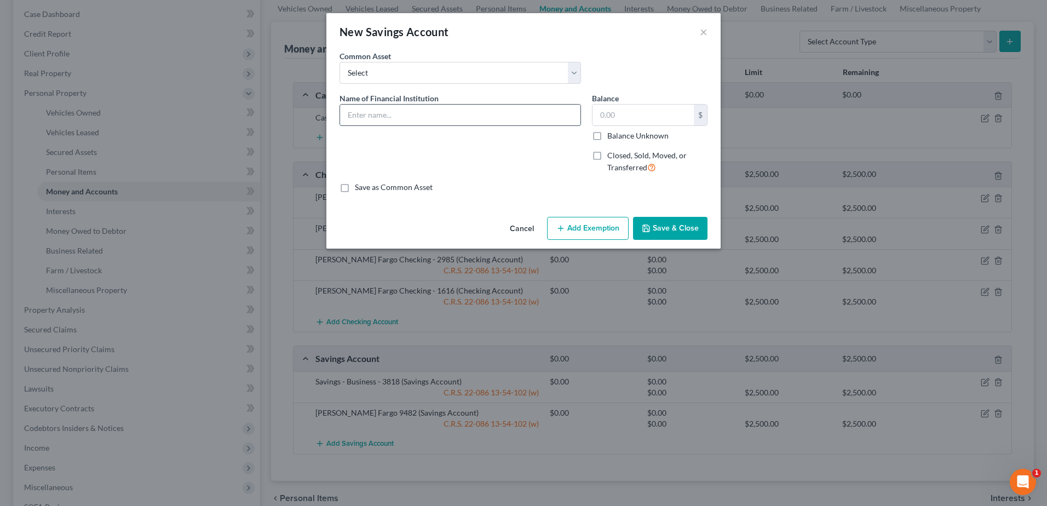
click at [420, 107] on input "text" at bounding box center [460, 115] width 240 height 21
type input "[PERSON_NAME] Fargo 8480"
type input "0.00"
click at [605, 226] on button "Add Exemption" at bounding box center [588, 228] width 82 height 23
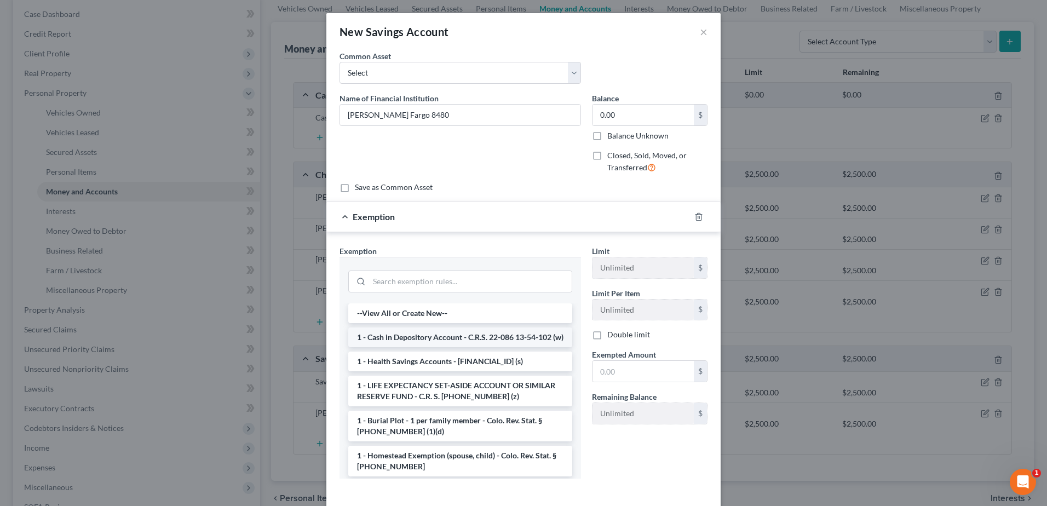
click at [416, 347] on li "1 - Cash in Depository Account - C.R.S. 22-086 13-54-102 (w)" at bounding box center [460, 337] width 224 height 20
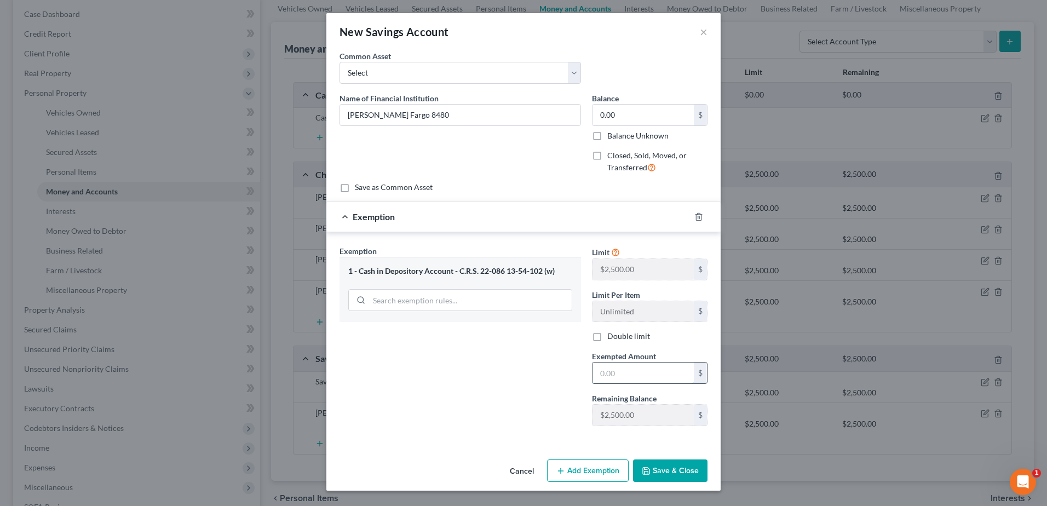
click at [643, 363] on input "text" at bounding box center [643, 373] width 101 height 21
type input "0.0"
click at [687, 468] on button "Save & Close" at bounding box center [670, 470] width 74 height 23
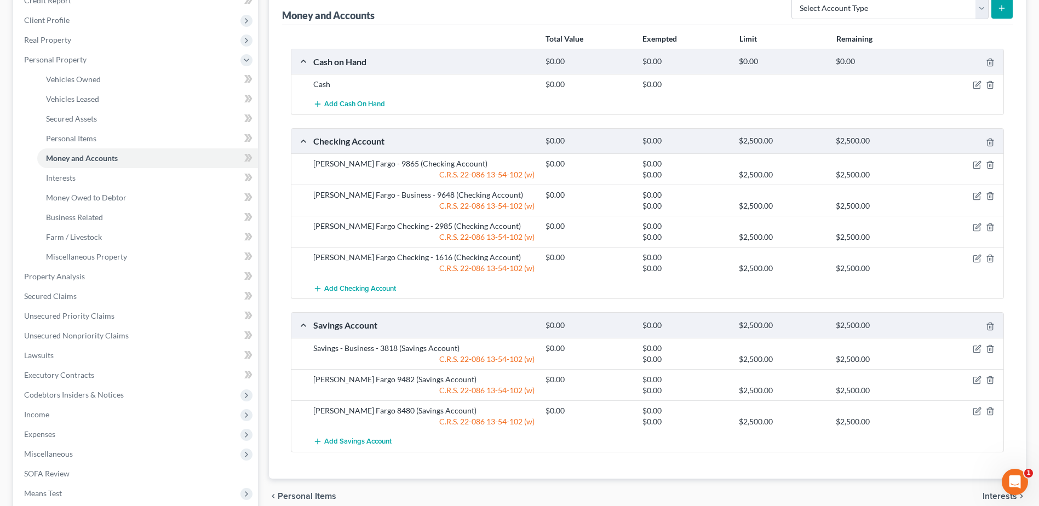
scroll to position [219, 0]
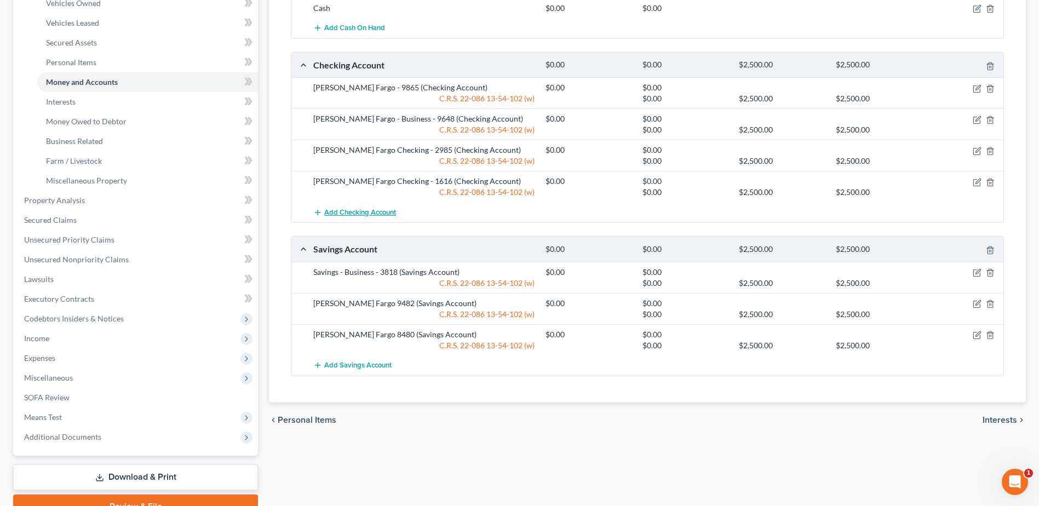
click at [362, 214] on span "Add Checking Account" at bounding box center [360, 212] width 72 height 9
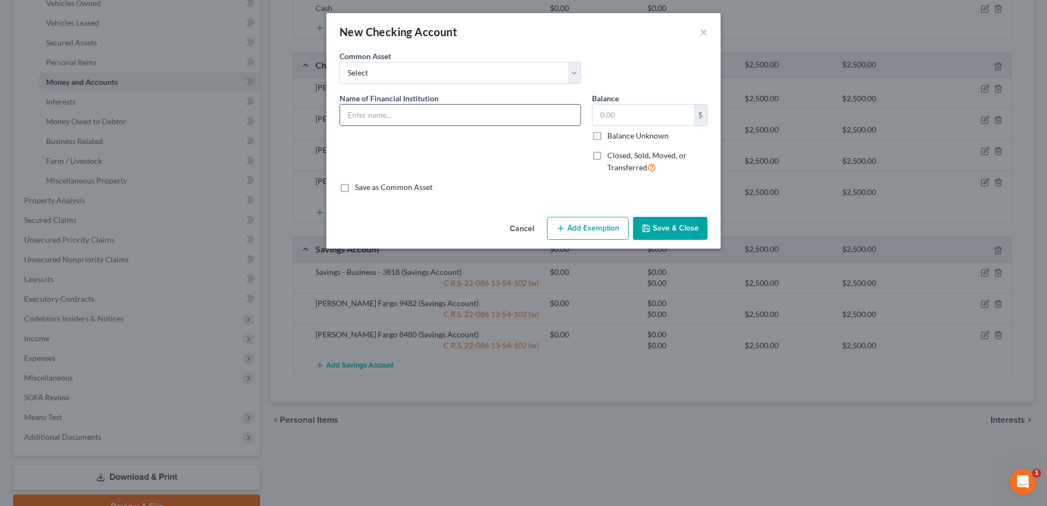
click at [417, 108] on input "text" at bounding box center [460, 115] width 240 height 21
type input "[PERSON_NAME] Fargo 9985"
type input "0"
click at [594, 221] on button "Add Exemption" at bounding box center [588, 228] width 82 height 23
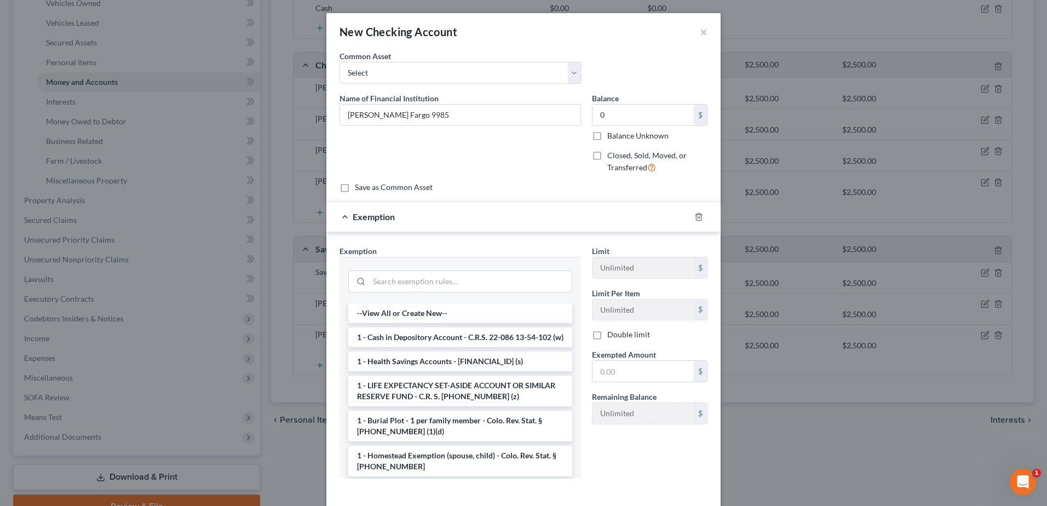
drag, startPoint x: 424, startPoint y: 344, endPoint x: 669, endPoint y: 393, distance: 250.1
click at [424, 344] on li "1 - Cash in Depository Account - C.R.S. 22-086 13-54-102 (w)" at bounding box center [460, 337] width 224 height 20
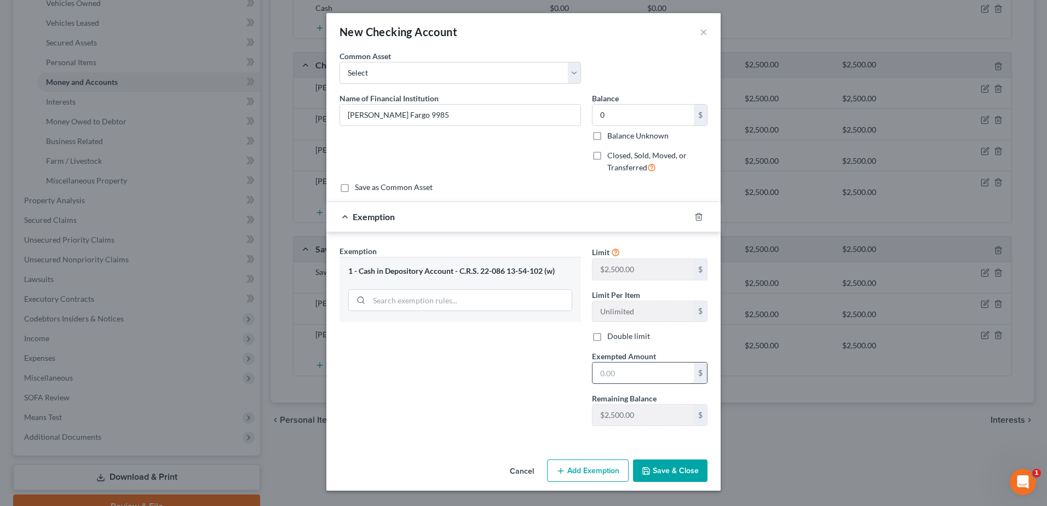
click at [649, 377] on input "text" at bounding box center [643, 373] width 101 height 21
type input "0"
click at [681, 468] on button "Save & Close" at bounding box center [670, 470] width 74 height 23
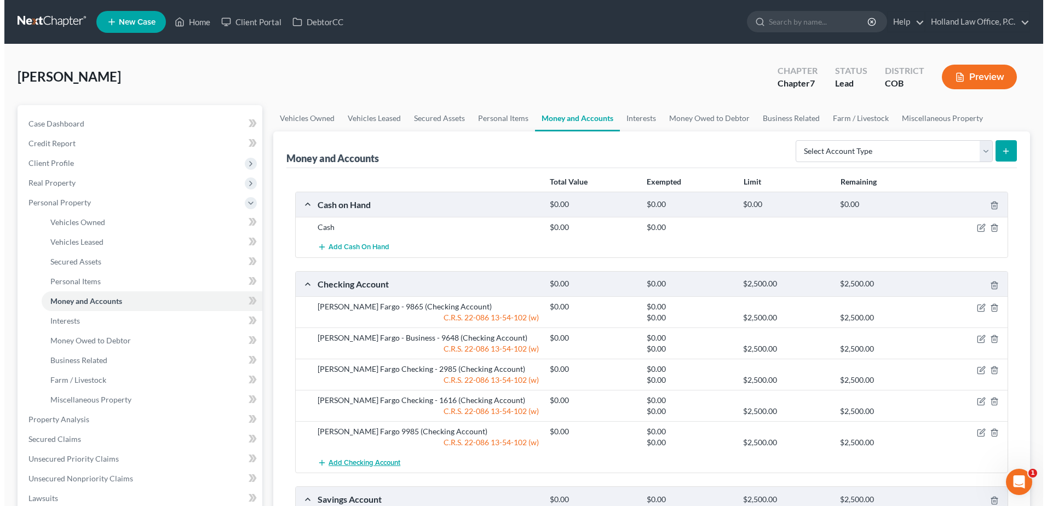
scroll to position [164, 0]
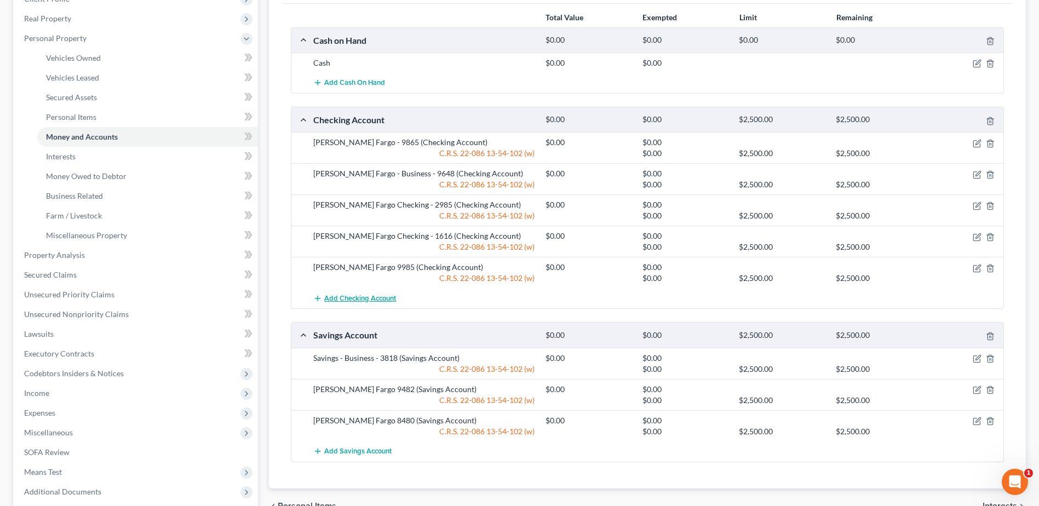
click at [358, 300] on span "Add Checking Account" at bounding box center [360, 298] width 72 height 9
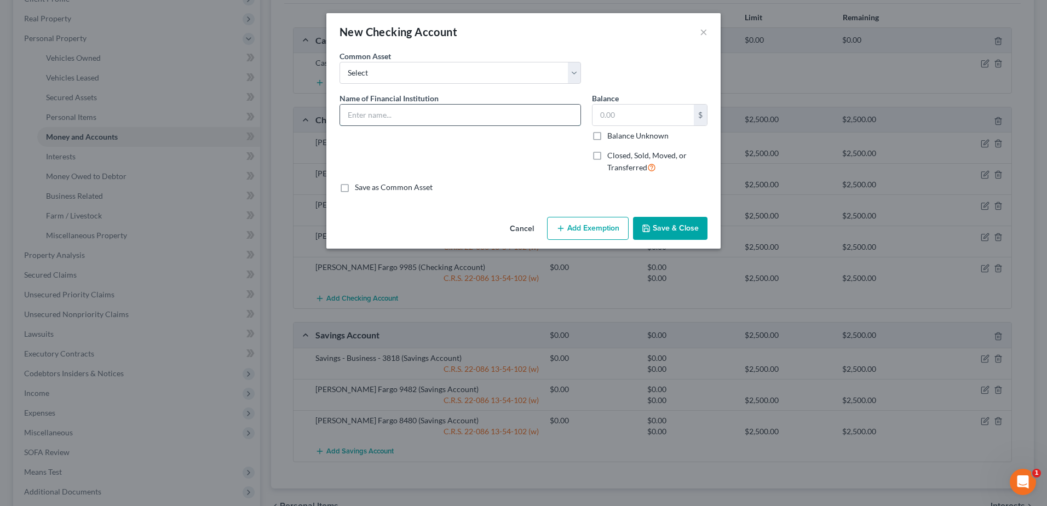
drag, startPoint x: 393, startPoint y: 108, endPoint x: 404, endPoint y: 120, distance: 16.3
click at [393, 107] on input "text" at bounding box center [460, 115] width 240 height 21
type input "ENT 8109"
type input "0.0"
click at [565, 229] on icon "button" at bounding box center [560, 228] width 9 height 9
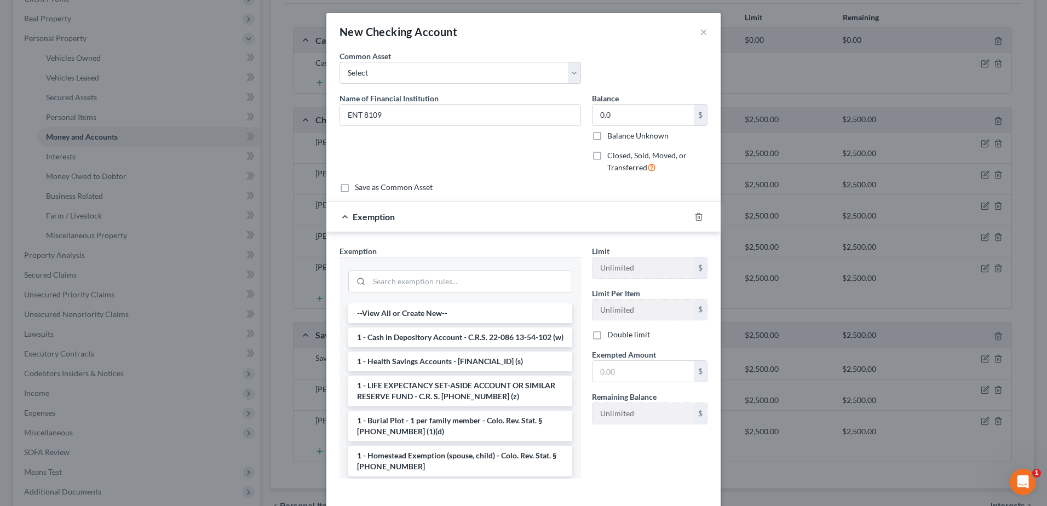
drag, startPoint x: 432, startPoint y: 340, endPoint x: 466, endPoint y: 334, distance: 34.5
click at [434, 340] on li "1 - Cash in Depository Account - C.R.S. 22-086 13-54-102 (w)" at bounding box center [460, 337] width 224 height 20
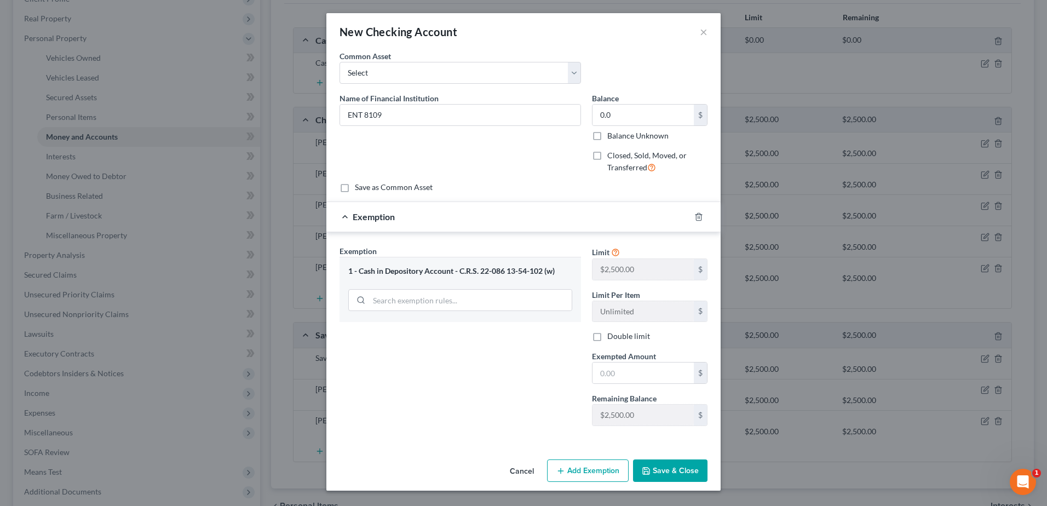
click at [655, 358] on span "Exempted Amount" at bounding box center [624, 356] width 64 height 9
drag, startPoint x: 659, startPoint y: 359, endPoint x: 645, endPoint y: 367, distance: 16.7
click at [651, 365] on div "Exempted Amount * $" at bounding box center [649, 366] width 126 height 33
click at [642, 369] on input "text" at bounding box center [643, 373] width 101 height 21
type input "0"
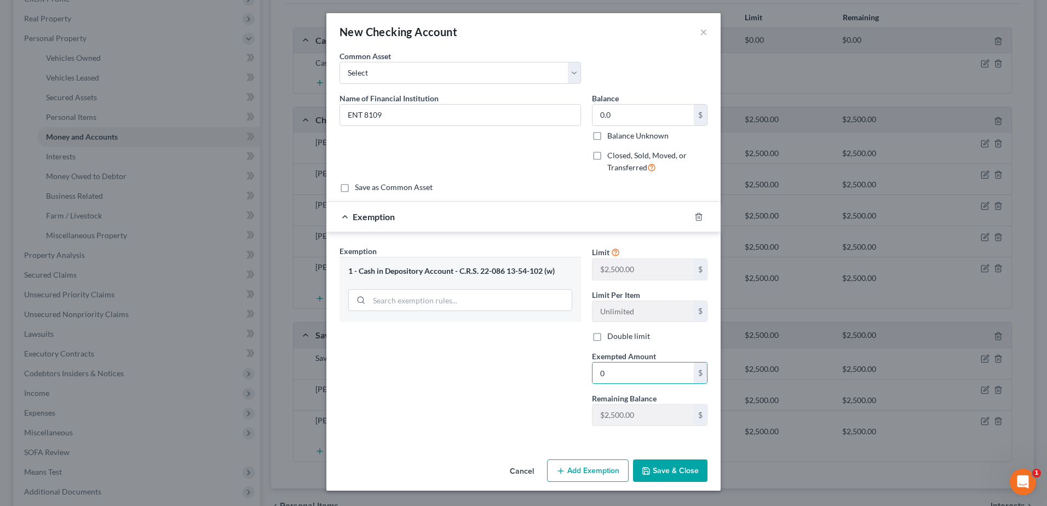
click at [680, 471] on button "Save & Close" at bounding box center [670, 470] width 74 height 23
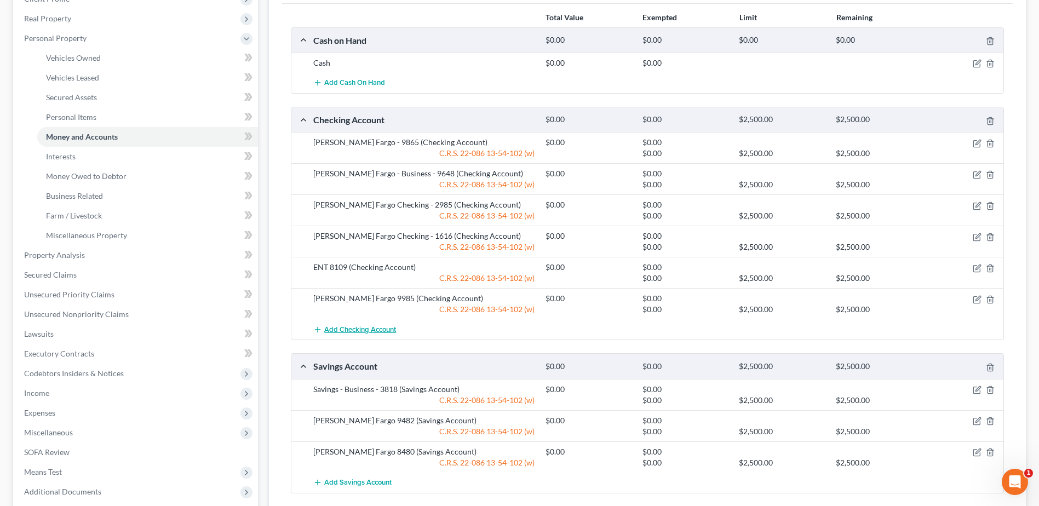
click at [386, 327] on span "Add Checking Account" at bounding box center [360, 329] width 72 height 9
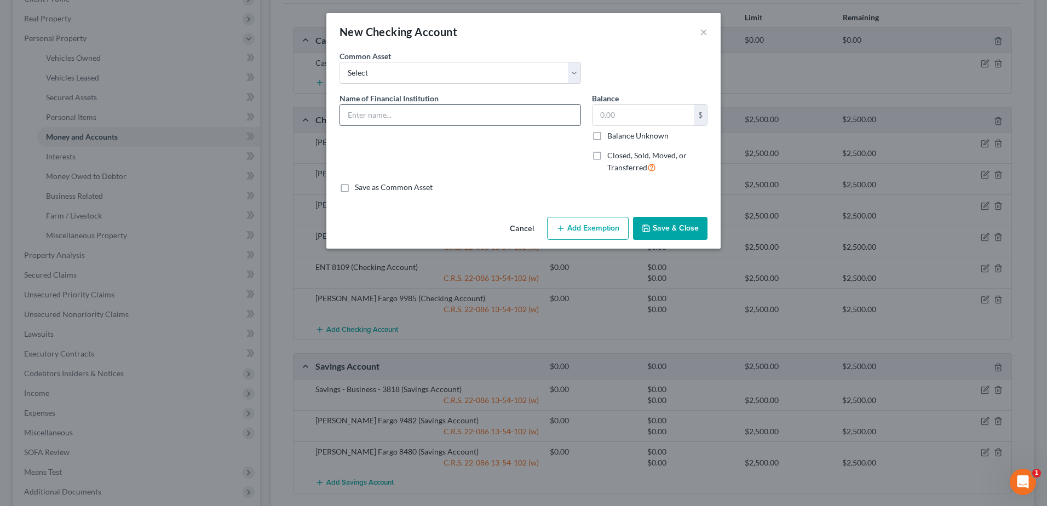
click at [386, 122] on input "text" at bounding box center [460, 115] width 240 height 21
type input "W"
type input "ENT 5682"
drag, startPoint x: 589, startPoint y: 123, endPoint x: 606, endPoint y: 120, distance: 16.7
click at [599, 121] on div "Balance $ Balance Unknown Balance Undetermined $ Balance Unknown Closed, Sold, …" at bounding box center [649, 138] width 126 height 90
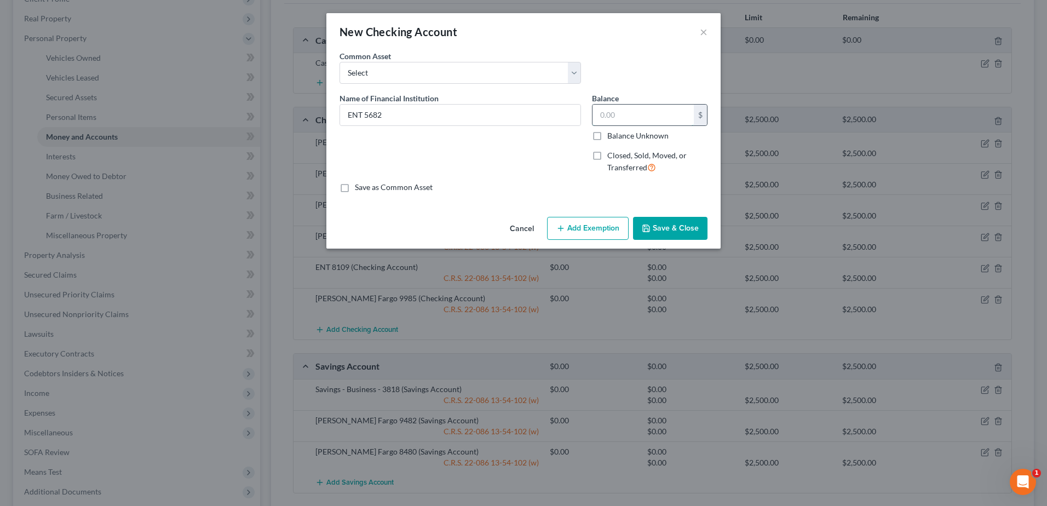
click at [609, 120] on input "text" at bounding box center [643, 115] width 101 height 21
type input "0"
click at [596, 221] on button "Add Exemption" at bounding box center [588, 228] width 82 height 23
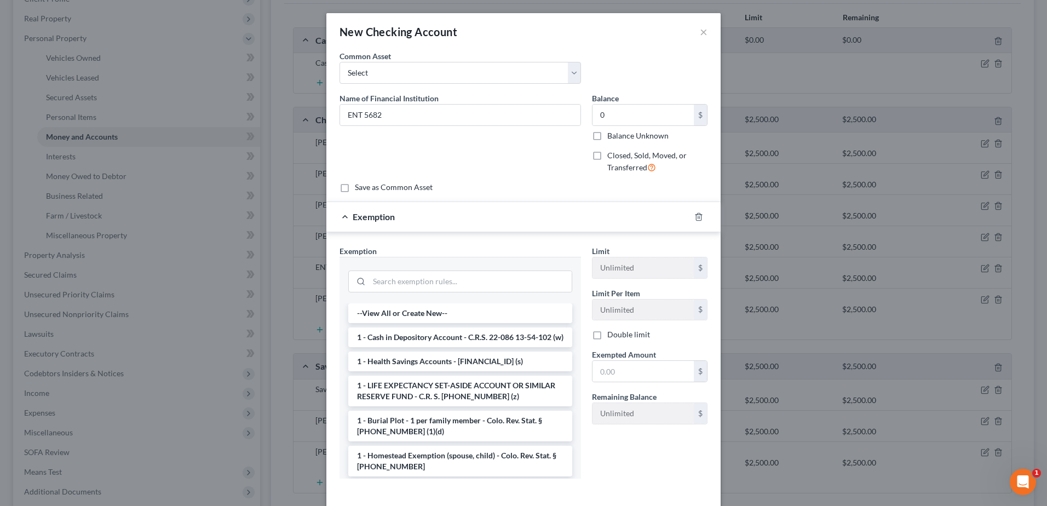
drag, startPoint x: 450, startPoint y: 352, endPoint x: 527, endPoint y: 340, distance: 78.7
click at [450, 347] on li "1 - Cash in Depository Account - C.R.S. 22-086 13-54-102 (w)" at bounding box center [460, 337] width 224 height 20
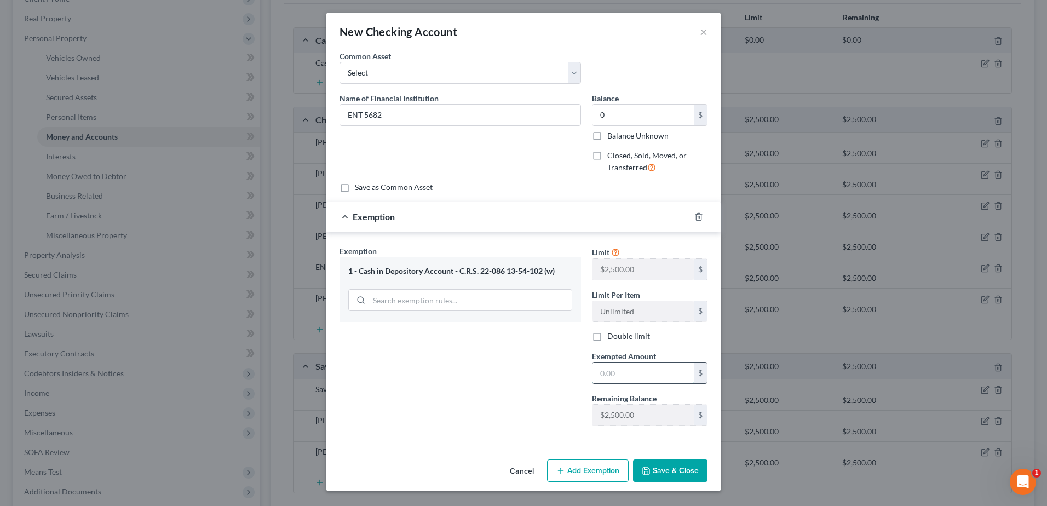
click at [636, 369] on input "text" at bounding box center [643, 373] width 101 height 21
type input "0"
click at [670, 468] on button "Save & Close" at bounding box center [670, 470] width 74 height 23
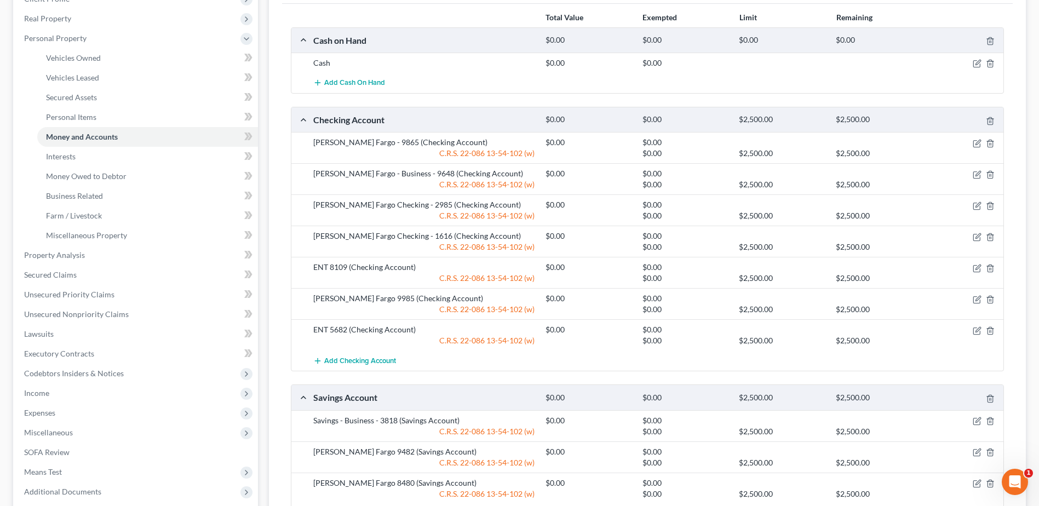
click at [971, 270] on div at bounding box center [965, 267] width 77 height 11
click at [977, 268] on icon "button" at bounding box center [977, 268] width 9 height 9
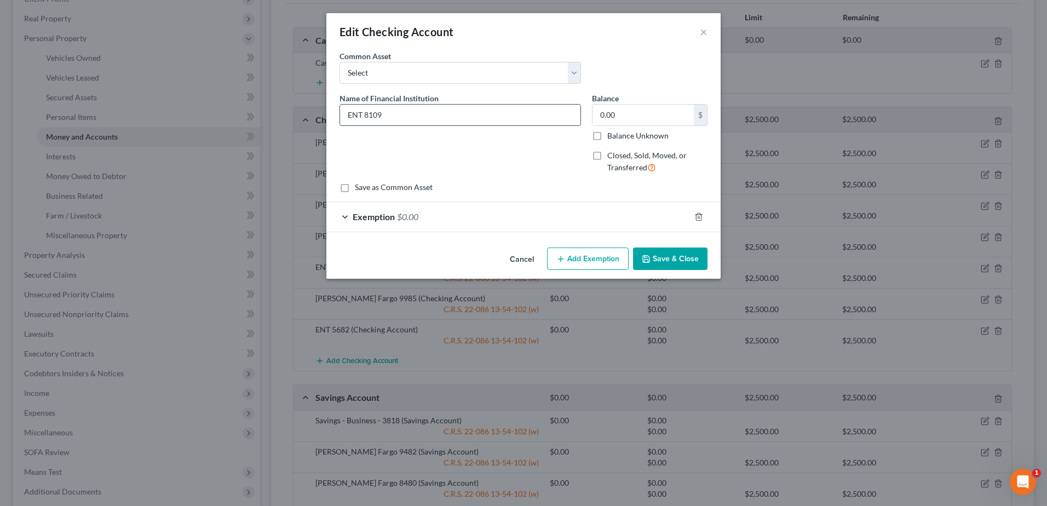
click at [415, 112] on input "ENT 8109" at bounding box center [460, 115] width 240 height 21
type input "ENT 8109 Business"
click at [693, 264] on button "Save & Close" at bounding box center [670, 259] width 74 height 23
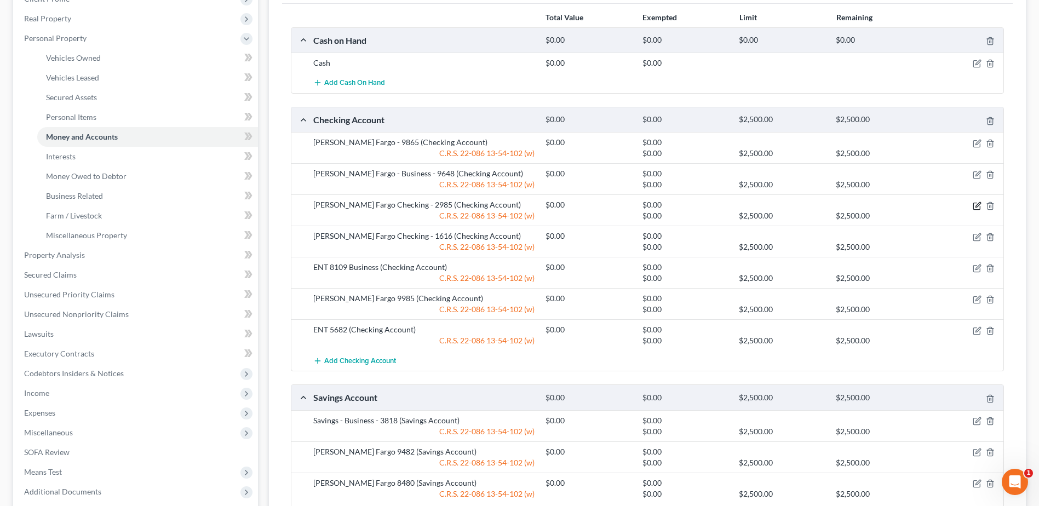
click at [974, 205] on icon "button" at bounding box center [977, 206] width 9 height 9
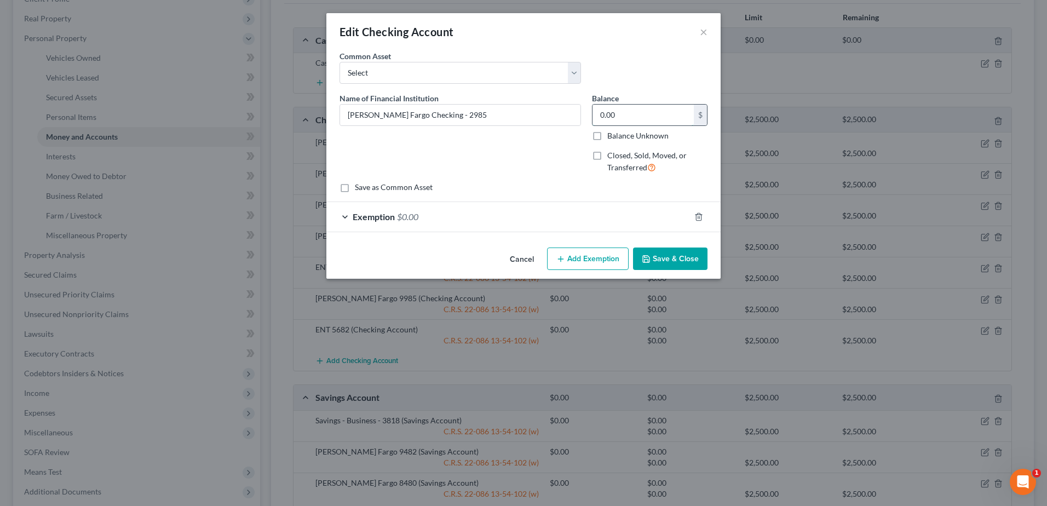
click at [629, 117] on input "0.00" at bounding box center [643, 115] width 101 height 21
type input "86.41"
click at [566, 218] on div "Exemption $0.00" at bounding box center [508, 216] width 364 height 29
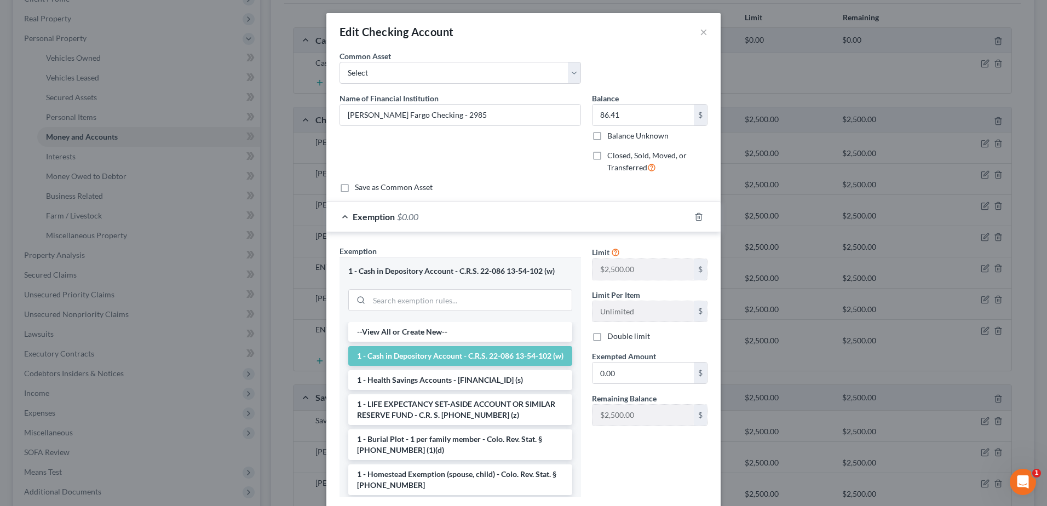
click at [611, 356] on span "Exempted Amount" at bounding box center [624, 356] width 64 height 9
click at [613, 364] on input "0.00" at bounding box center [643, 373] width 101 height 21
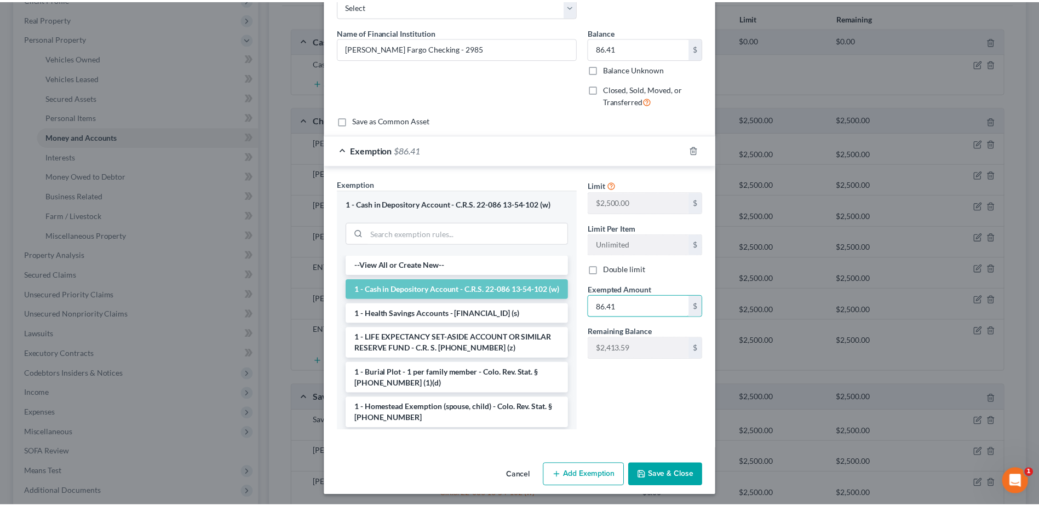
scroll to position [70, 0]
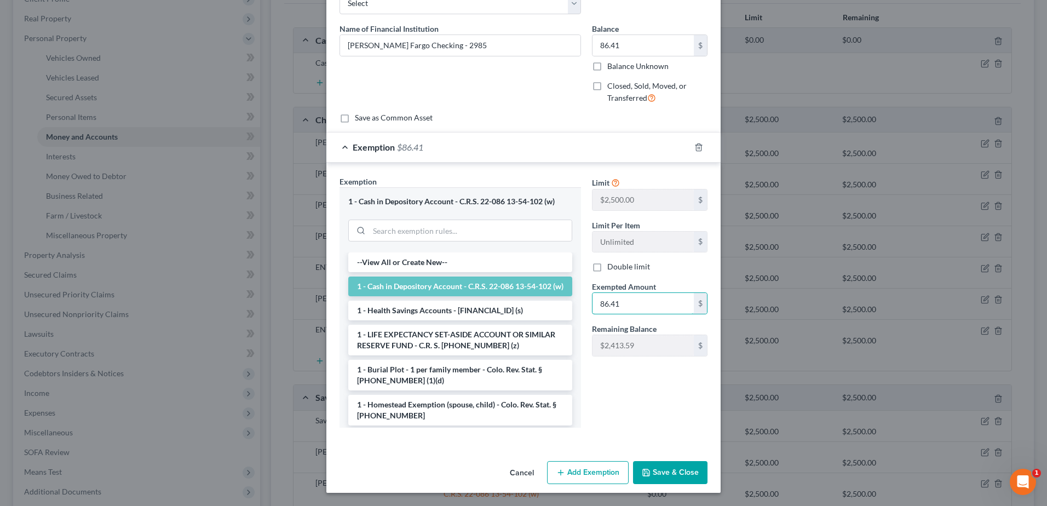
type input "86.41"
click at [677, 480] on button "Save & Close" at bounding box center [670, 472] width 74 height 23
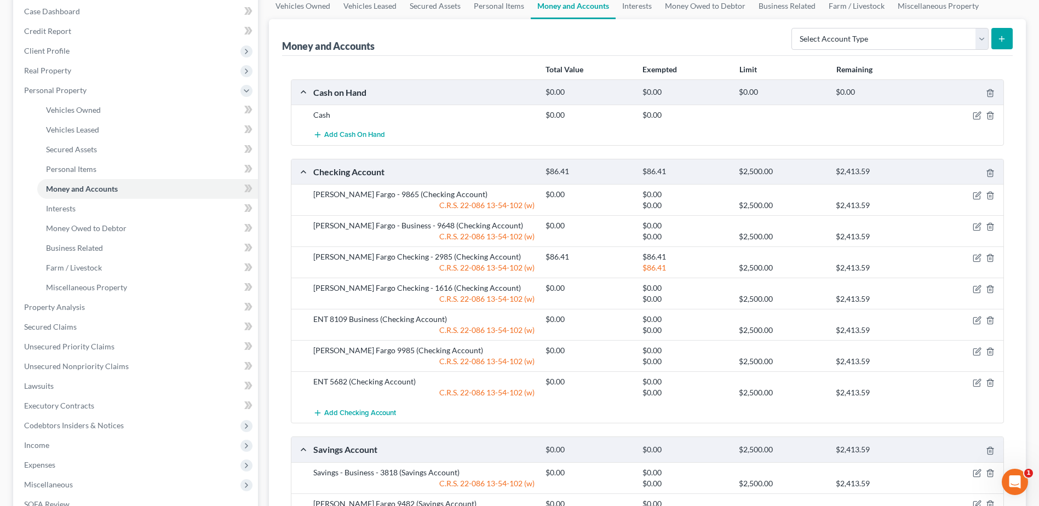
scroll to position [0, 0]
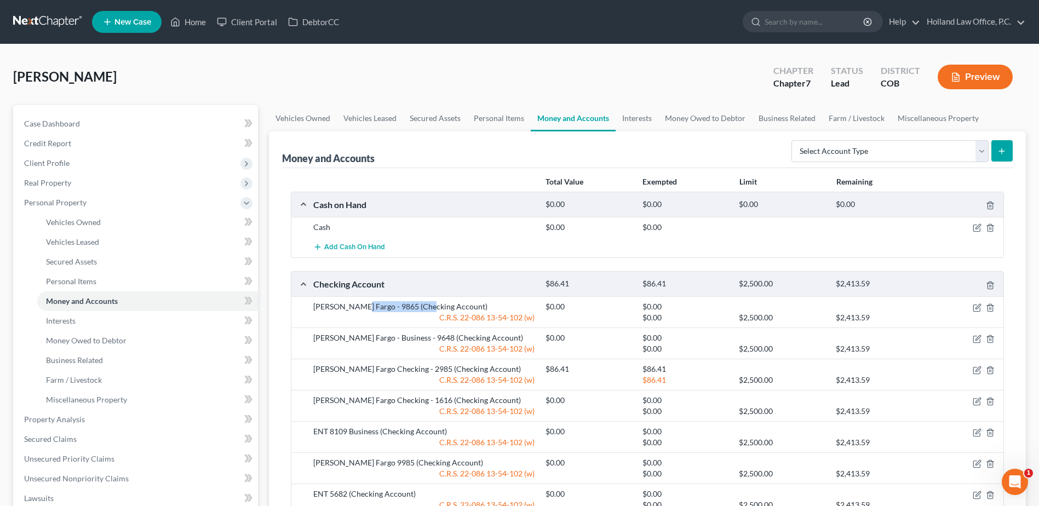
drag, startPoint x: 355, startPoint y: 307, endPoint x: 421, endPoint y: 309, distance: 65.7
click at [421, 309] on div "[PERSON_NAME] Fargo - 9865 (Checking Account)" at bounding box center [424, 306] width 232 height 11
drag, startPoint x: 421, startPoint y: 309, endPoint x: 428, endPoint y: 307, distance: 8.0
click at [428, 307] on div "[PERSON_NAME] Fargo - 9865 (Checking Account)" at bounding box center [424, 306] width 232 height 11
drag, startPoint x: 443, startPoint y: 305, endPoint x: 314, endPoint y: 305, distance: 129.2
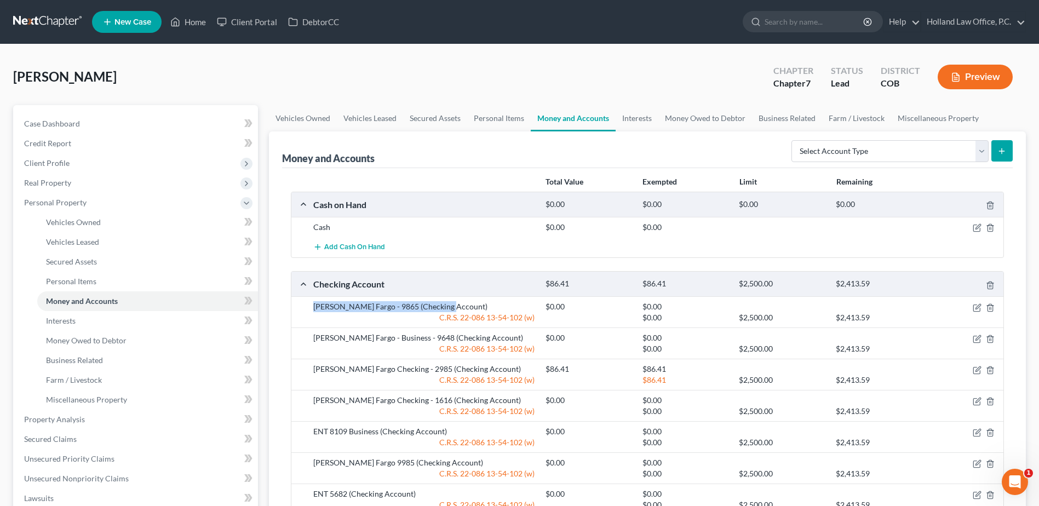
click at [314, 305] on div "[PERSON_NAME] Fargo - 9865 (Checking Account)" at bounding box center [424, 306] width 232 height 11
drag, startPoint x: 314, startPoint y: 305, endPoint x: 371, endPoint y: 305, distance: 57.0
click at [370, 305] on div "[PERSON_NAME] Fargo - 9865 (Checking Account)" at bounding box center [424, 306] width 232 height 11
drag, startPoint x: 376, startPoint y: 305, endPoint x: 285, endPoint y: 306, distance: 90.9
click at [285, 306] on div "Total Value Exempted Limit Remaining Cash on Hand $0.00 $0.00 $0.00 $0.00 Cash …" at bounding box center [647, 441] width 731 height 547
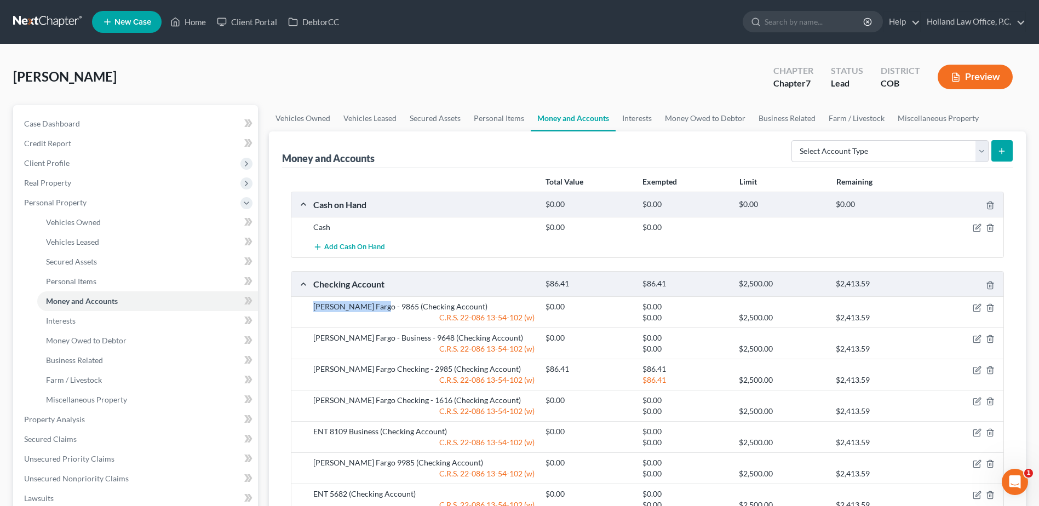
drag, startPoint x: 289, startPoint y: 306, endPoint x: 356, endPoint y: 300, distance: 67.6
copy div "[PERSON_NAME] Fargo - 9865"
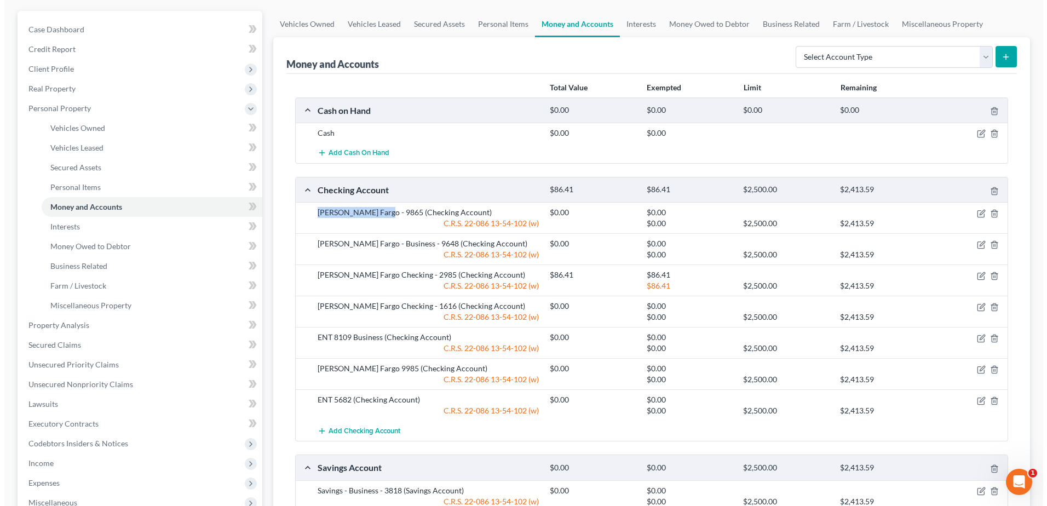
scroll to position [219, 0]
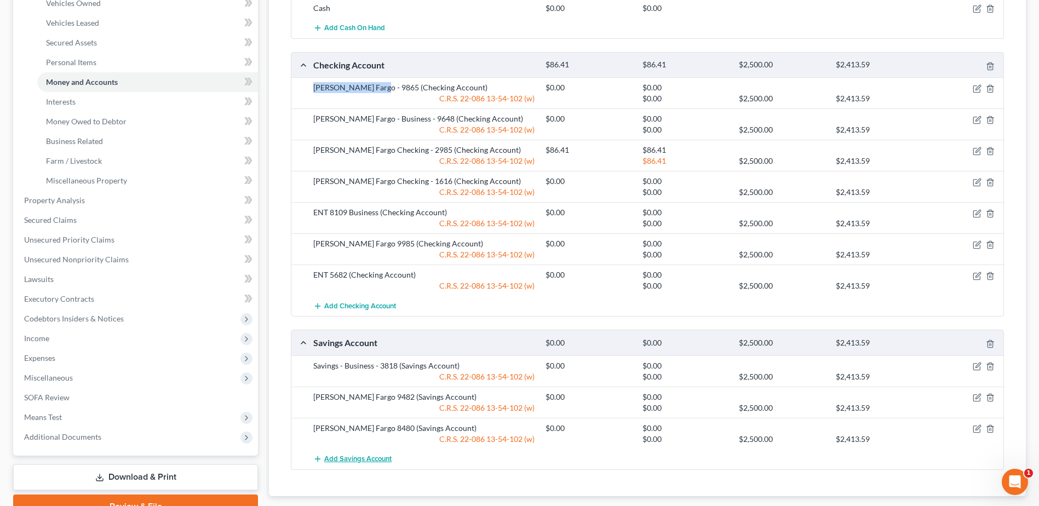
click at [359, 457] on span "Add Savings Account" at bounding box center [357, 459] width 67 height 9
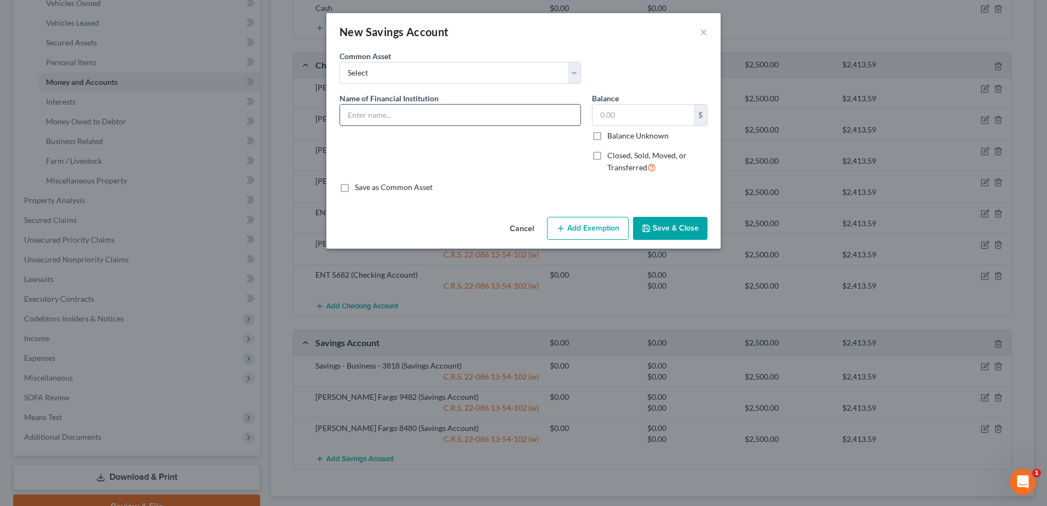
click at [416, 116] on input "text" at bounding box center [460, 115] width 240 height 21
paste input "[PERSON_NAME] Fargo - 9865"
type input "[PERSON_NAME] Fargo - 9865"
drag, startPoint x: 604, startPoint y: 88, endPoint x: 612, endPoint y: 108, distance: 21.2
click at [604, 90] on div "Common Asset Select Chase Bank 0829 Elevations - 7513 First National Bank 2146 …" at bounding box center [523, 71] width 379 height 42
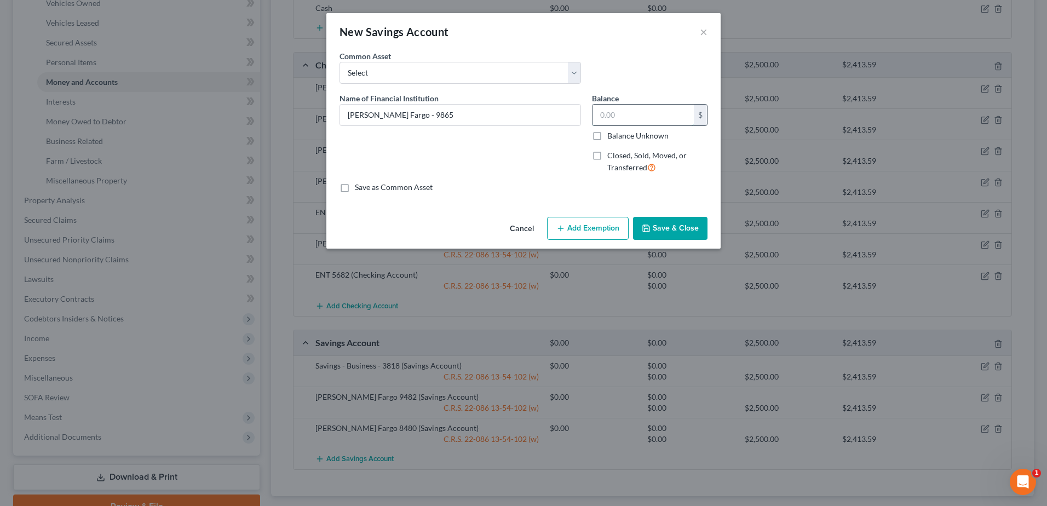
click at [614, 112] on input "text" at bounding box center [643, 115] width 101 height 21
type input "0.0"
click at [591, 226] on button "Add Exemption" at bounding box center [588, 228] width 82 height 23
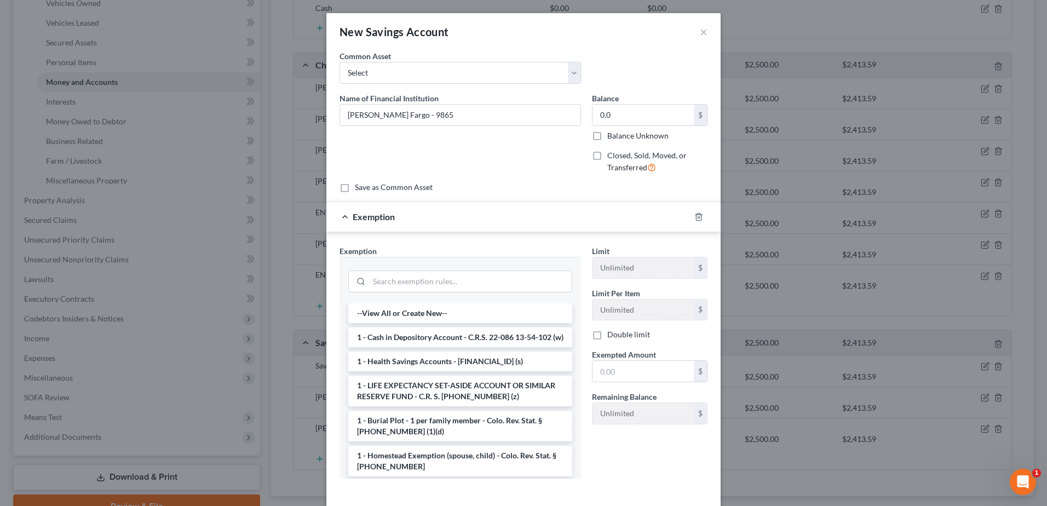
click at [460, 344] on li "1 - Cash in Depository Account - C.R.S. 22-086 13-54-102 (w)" at bounding box center [460, 337] width 224 height 20
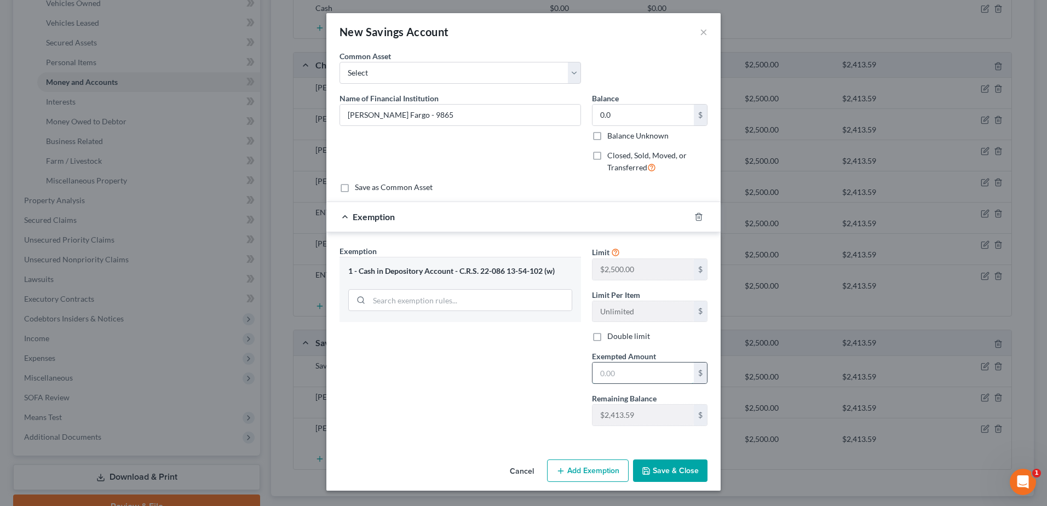
click at [648, 364] on input "text" at bounding box center [643, 373] width 101 height 21
type input "0.0"
click at [681, 468] on button "Save & Close" at bounding box center [670, 470] width 74 height 23
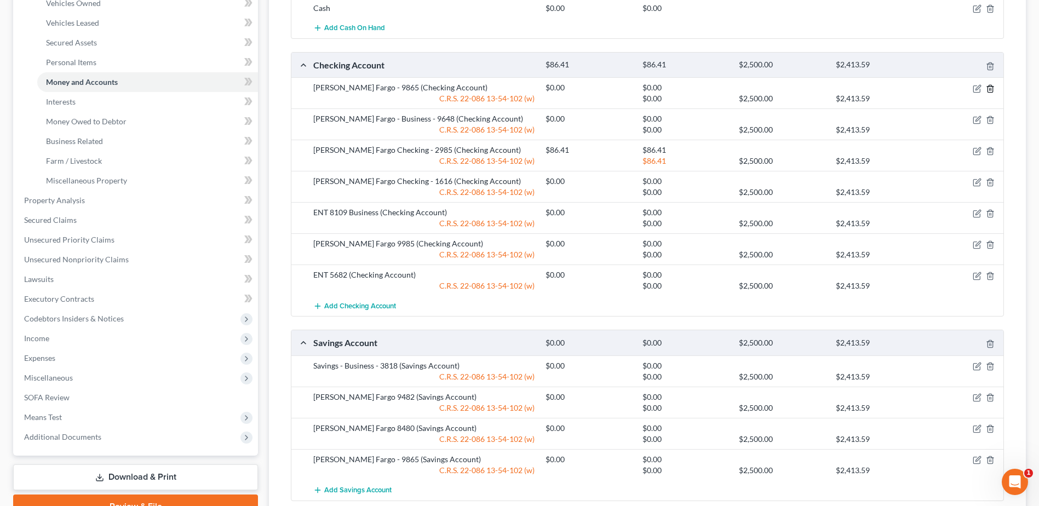
click at [987, 89] on icon "button" at bounding box center [989, 88] width 5 height 7
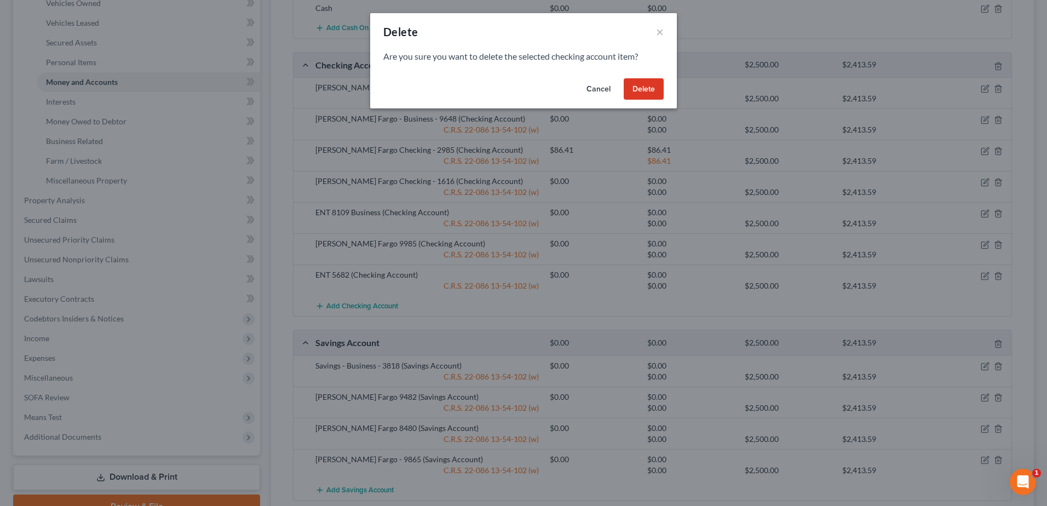
click at [652, 83] on button "Delete" at bounding box center [644, 89] width 40 height 22
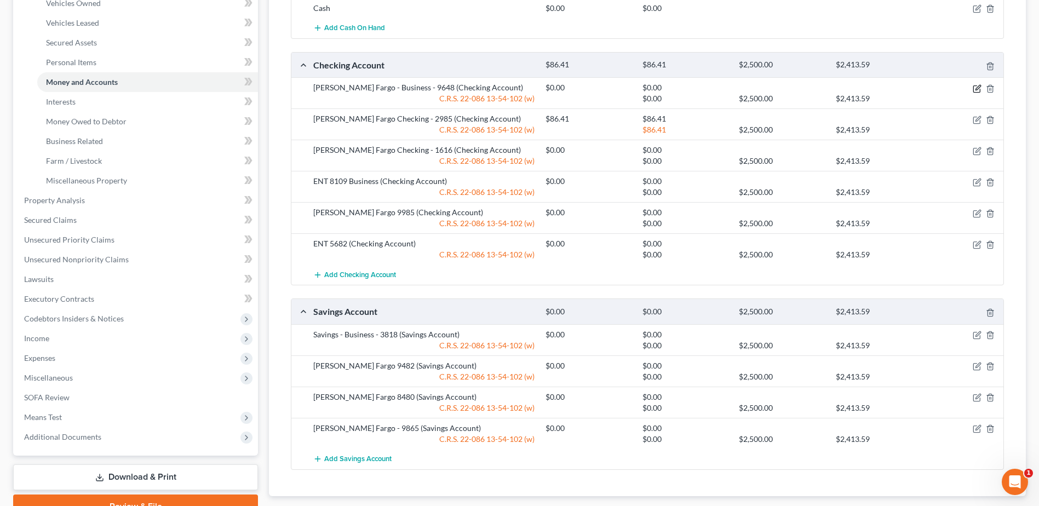
click at [973, 88] on icon "button" at bounding box center [976, 88] width 7 height 7
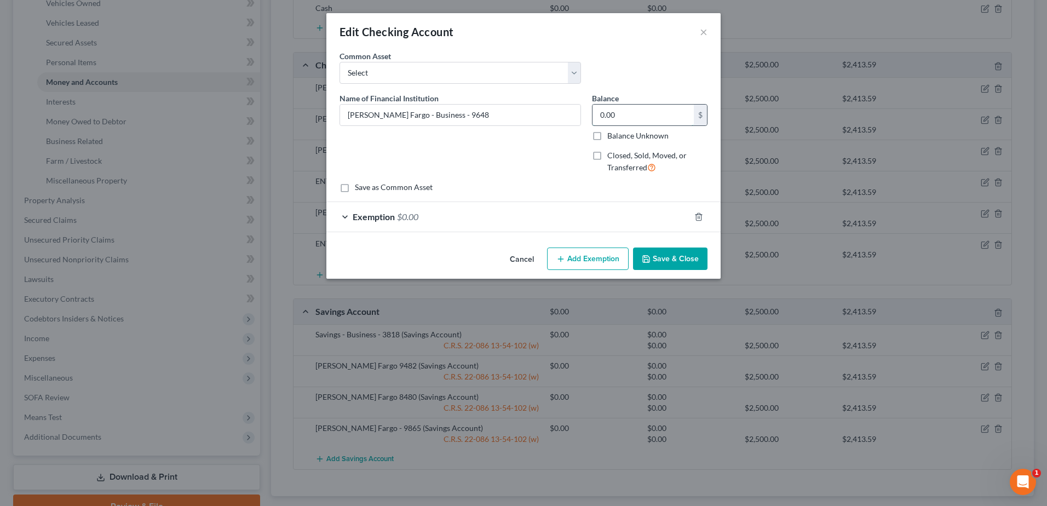
click at [634, 117] on input "0.00" at bounding box center [643, 115] width 101 height 21
type input "152.76"
click at [562, 224] on div "Exemption $0.00" at bounding box center [508, 216] width 364 height 29
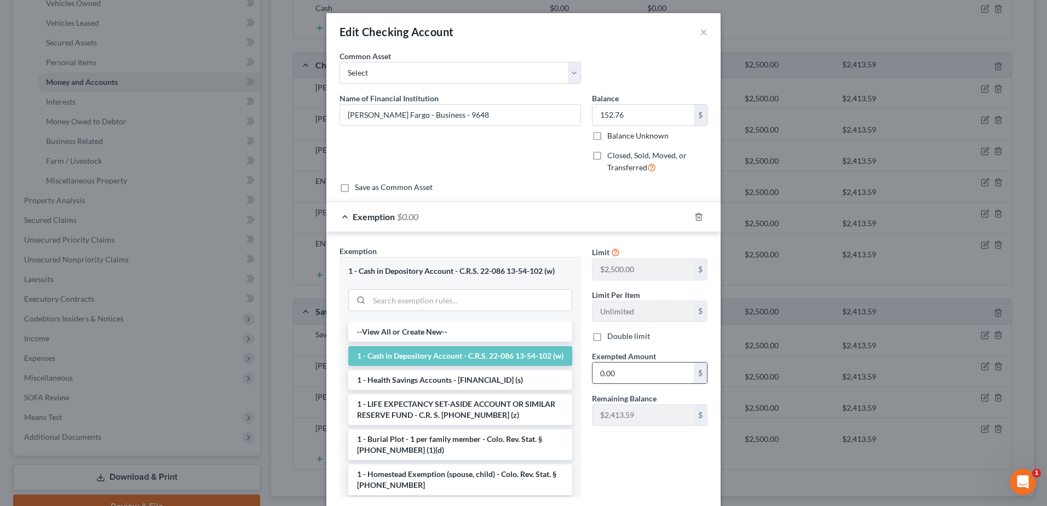
click at [634, 369] on input "0.00" at bounding box center [643, 373] width 101 height 21
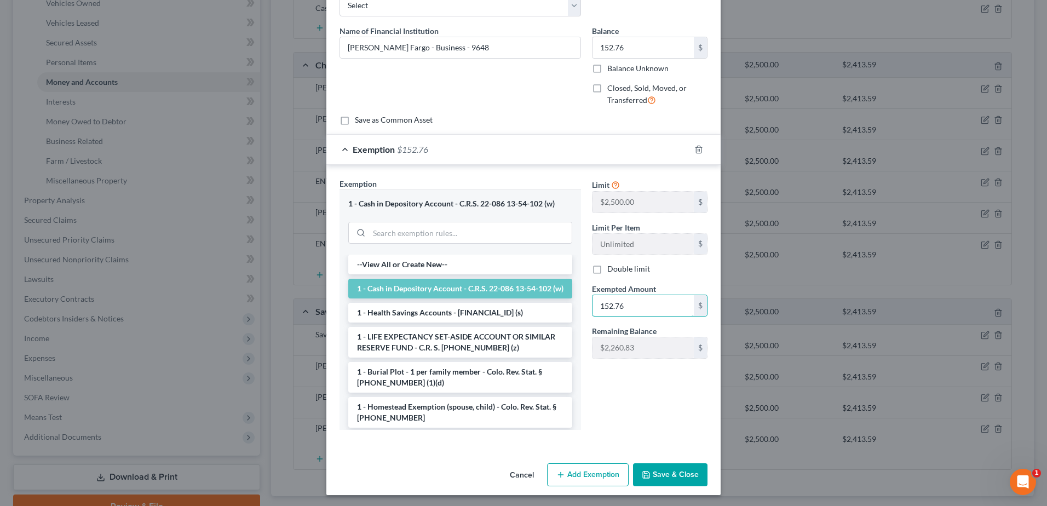
scroll to position [70, 0]
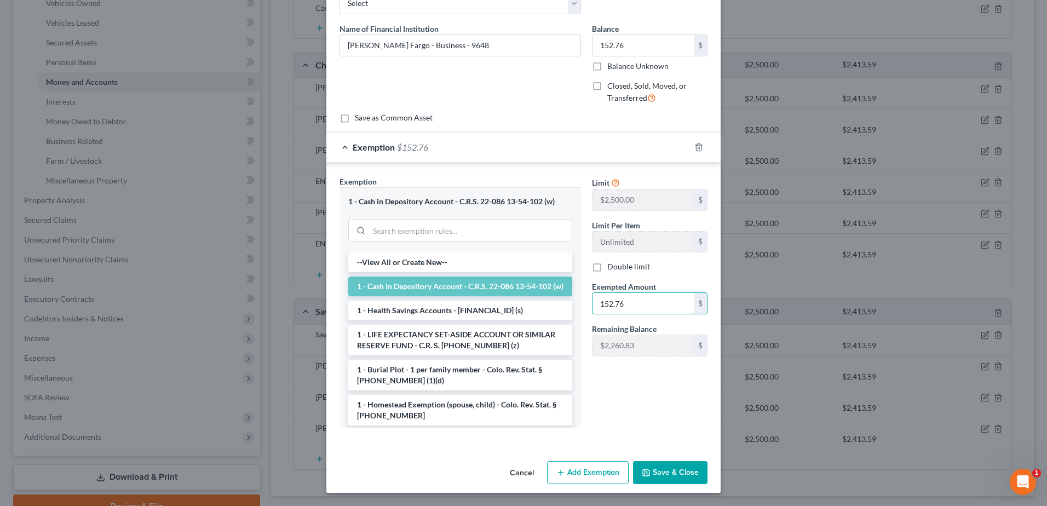
type input "152.76"
click at [693, 478] on button "Save & Close" at bounding box center [670, 472] width 74 height 23
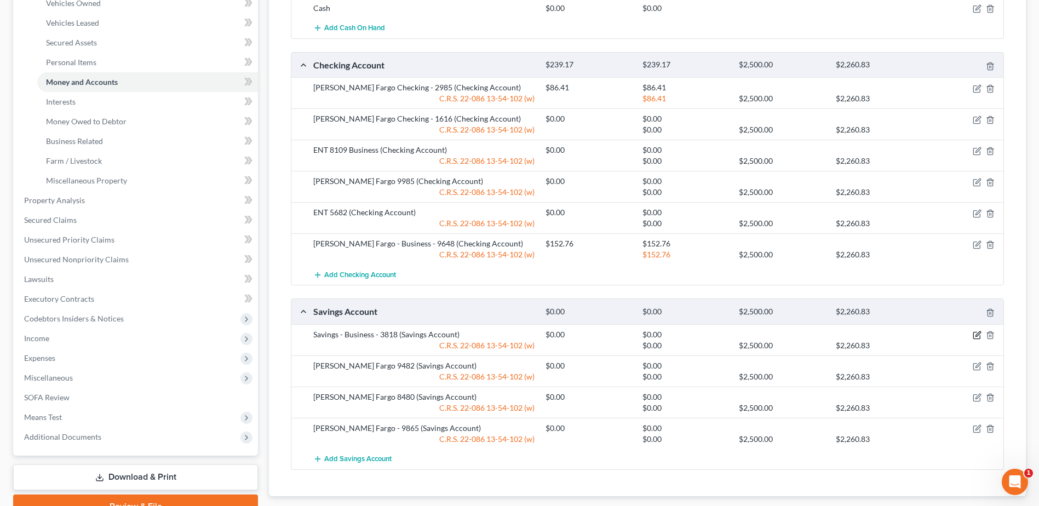
click at [978, 337] on icon "button" at bounding box center [977, 335] width 9 height 9
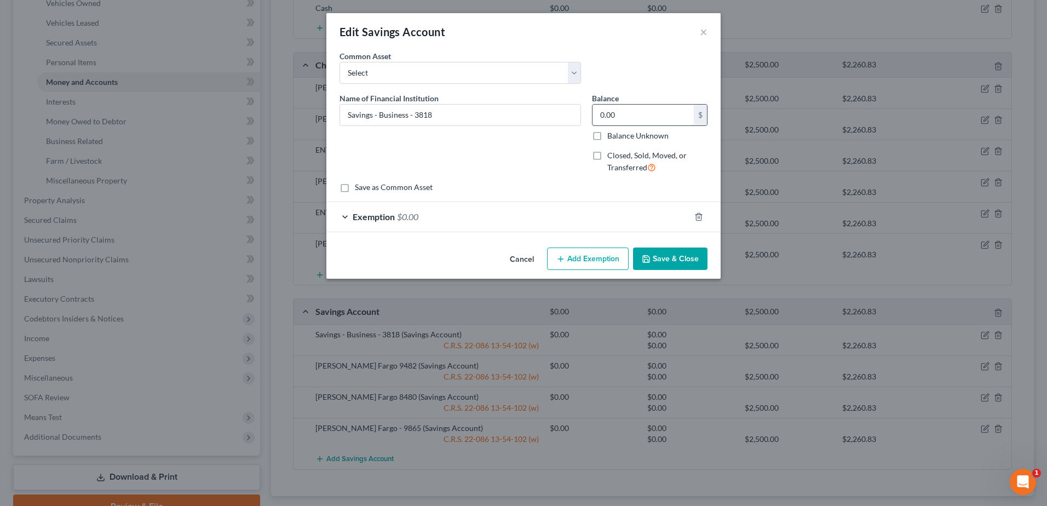
click at [650, 124] on input "0.00" at bounding box center [643, 115] width 101 height 21
click at [688, 257] on button "Save & Close" at bounding box center [670, 259] width 74 height 23
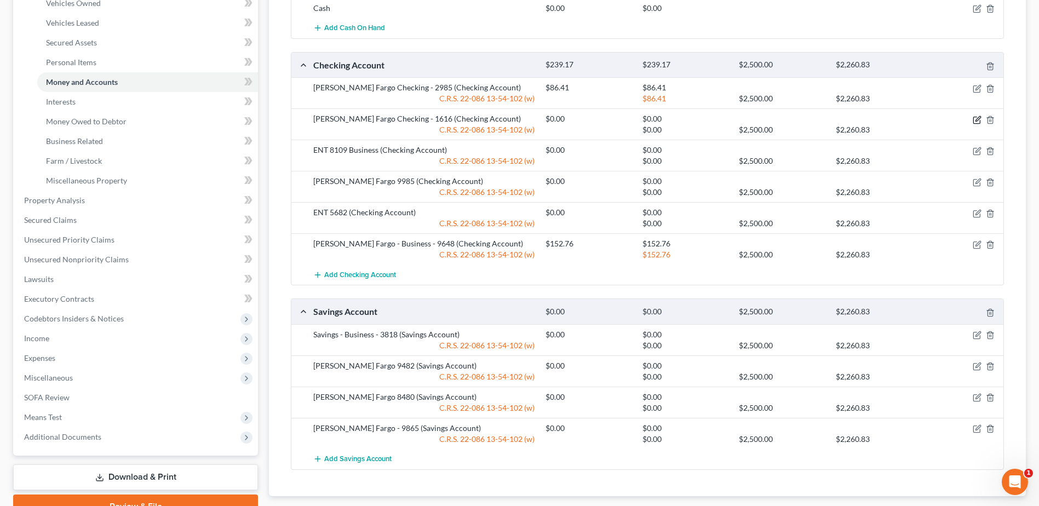
click at [973, 122] on icon "button" at bounding box center [977, 120] width 9 height 9
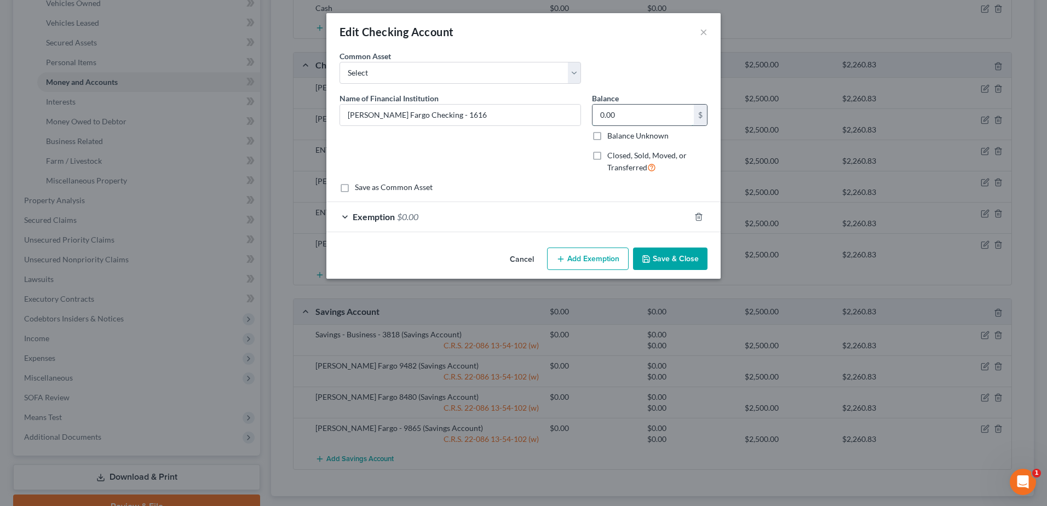
click at [639, 110] on input "0.00" at bounding box center [643, 115] width 101 height 21
type input "1,360.26"
click at [605, 206] on div "Exemption $0.00" at bounding box center [508, 216] width 364 height 29
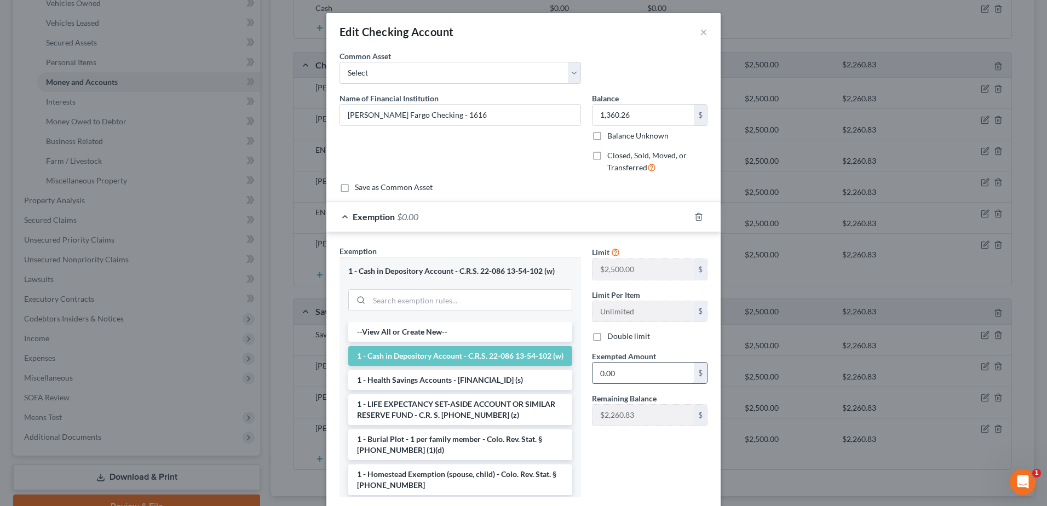
drag, startPoint x: 645, startPoint y: 370, endPoint x: 637, endPoint y: 371, distance: 8.4
click at [644, 370] on input "0.00" at bounding box center [643, 373] width 101 height 21
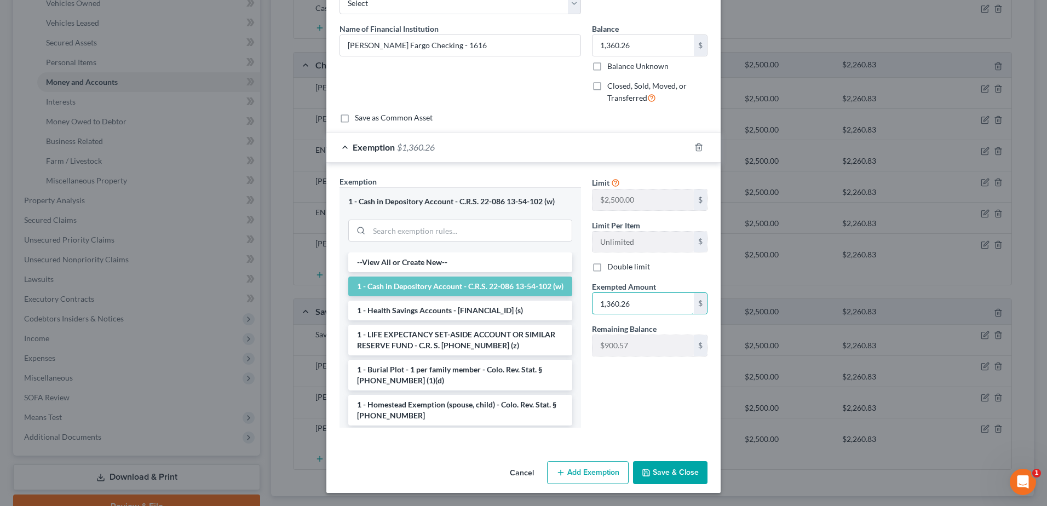
type input "1,360.26"
click at [669, 468] on button "Save & Close" at bounding box center [670, 472] width 74 height 23
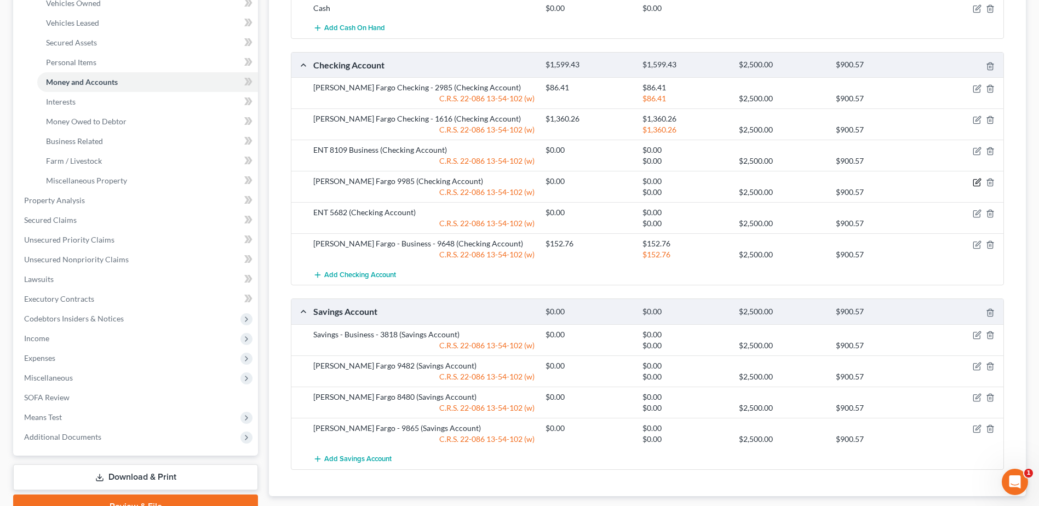
click at [973, 181] on icon "button" at bounding box center [977, 182] width 9 height 9
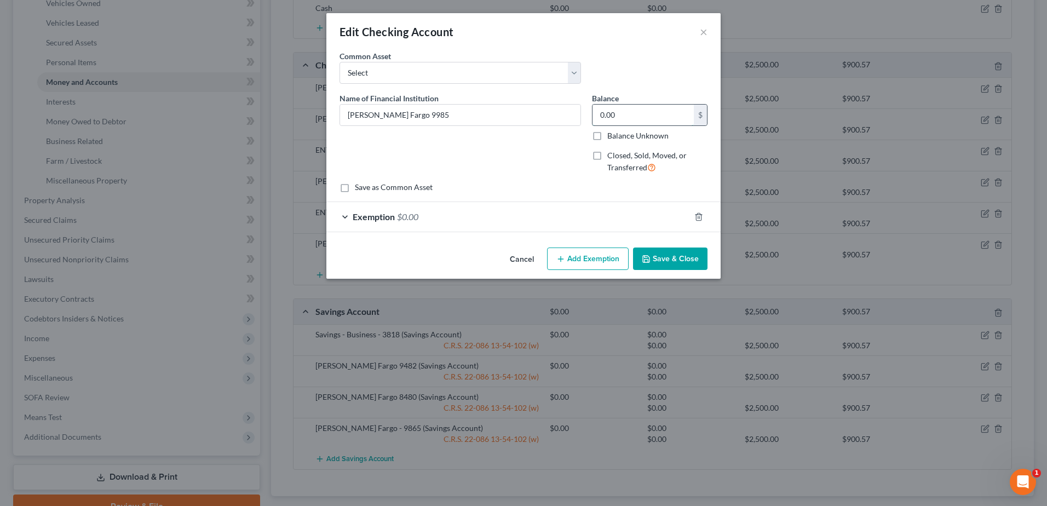
click at [663, 107] on input "0.00" at bounding box center [643, 115] width 101 height 21
type input "175.97"
click at [493, 213] on div "Exemption $0.00" at bounding box center [508, 216] width 364 height 29
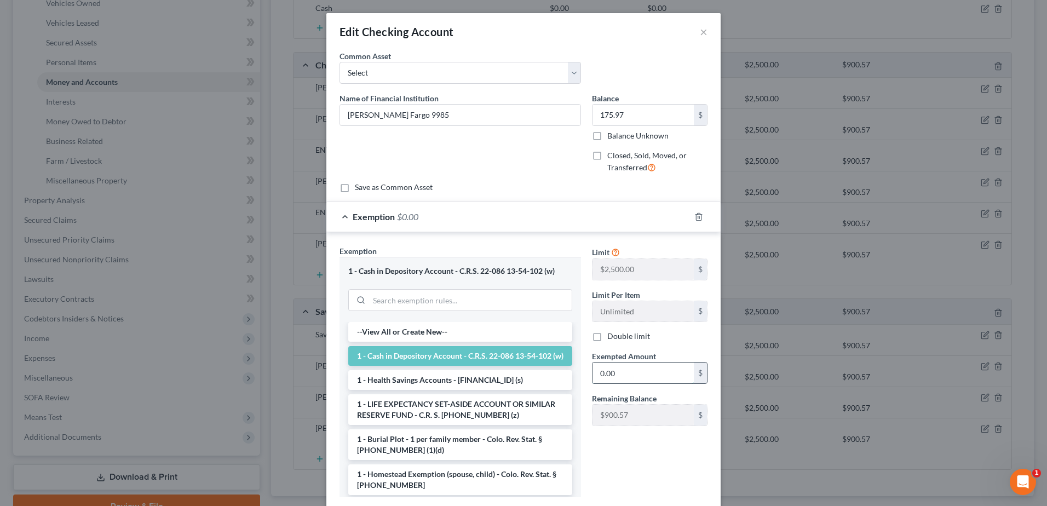
click at [626, 372] on input "0.00" at bounding box center [643, 373] width 101 height 21
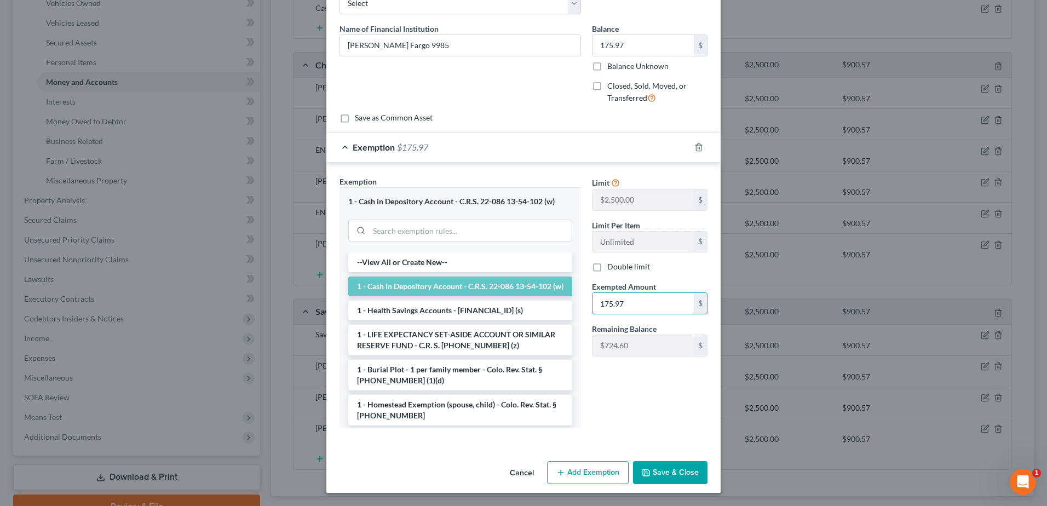
type input "175.97"
click at [675, 465] on button "Save & Close" at bounding box center [670, 472] width 74 height 23
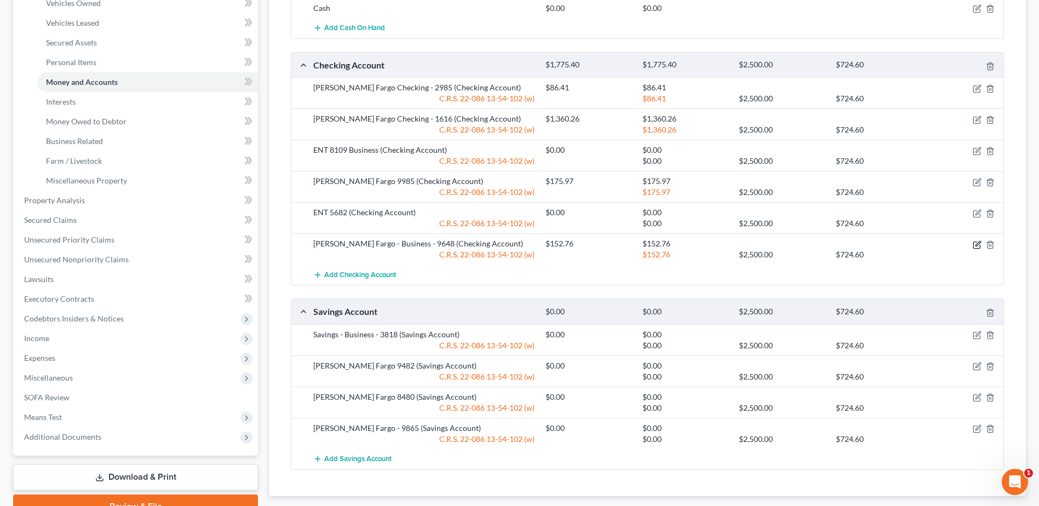
click at [974, 248] on icon "button" at bounding box center [977, 244] width 9 height 9
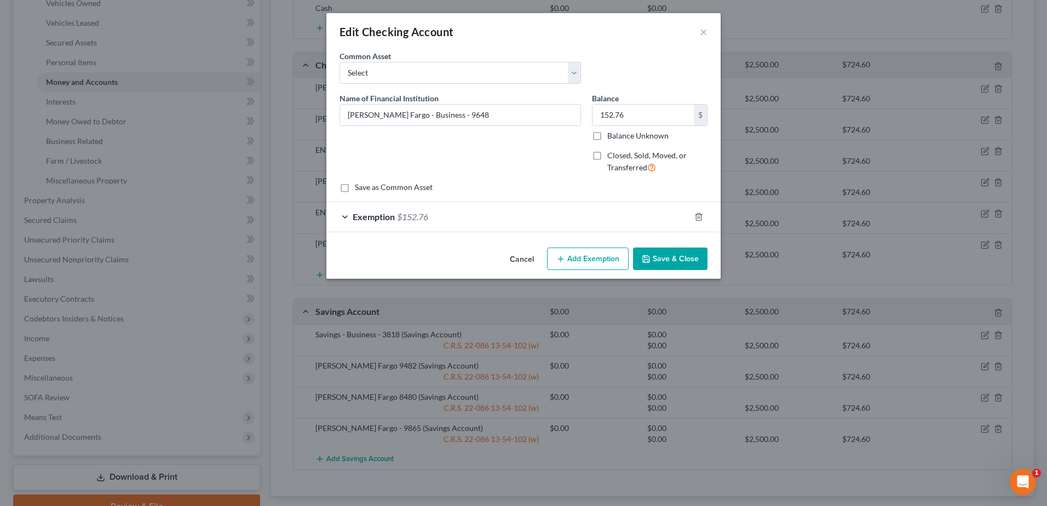
click at [507, 255] on button "Cancel" at bounding box center [522, 260] width 42 height 22
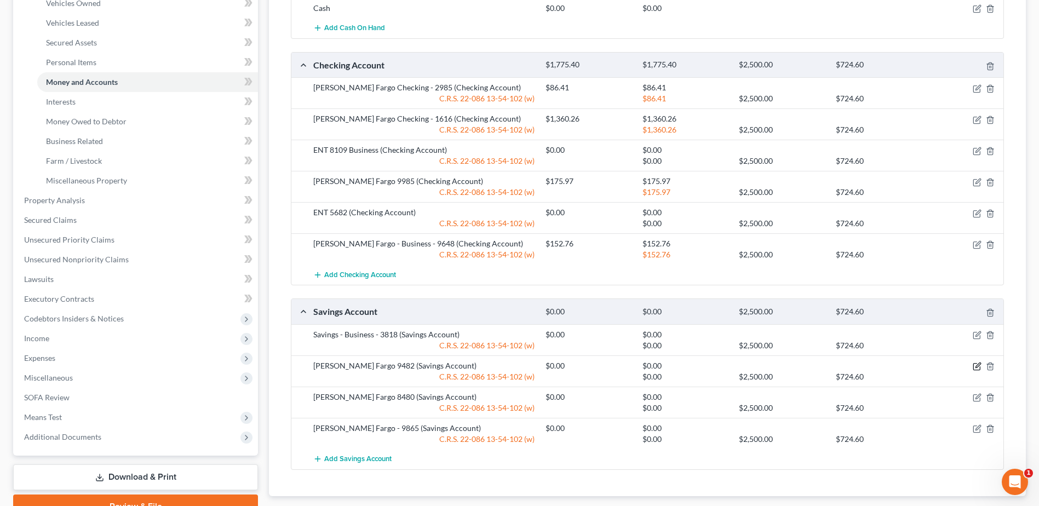
click at [973, 367] on icon "button" at bounding box center [977, 366] width 9 height 9
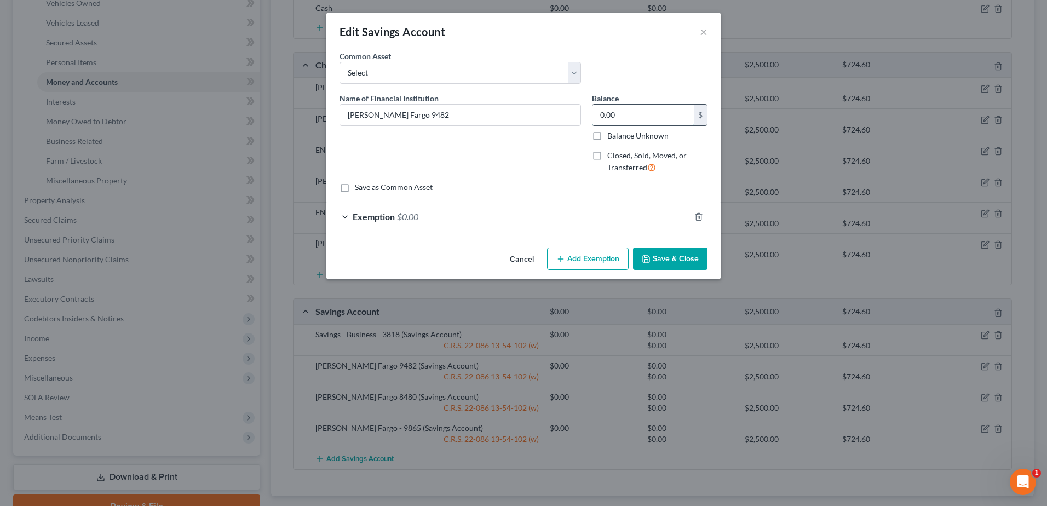
click at [648, 114] on input "0.00" at bounding box center [643, 115] width 101 height 21
type input "9"
type input "59.01"
click at [613, 203] on div "Exemption $0.00" at bounding box center [508, 216] width 364 height 29
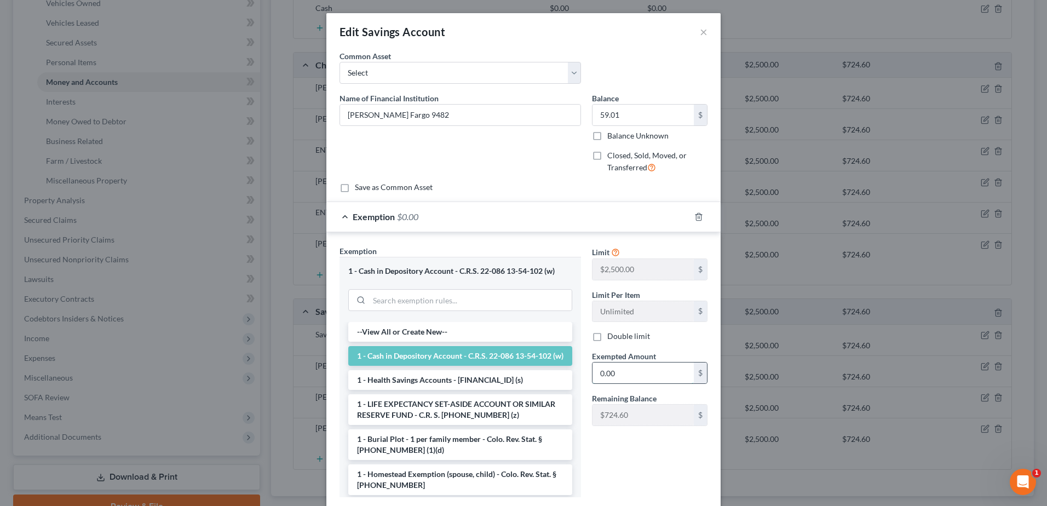
click at [667, 371] on input "0.00" at bounding box center [643, 373] width 101 height 21
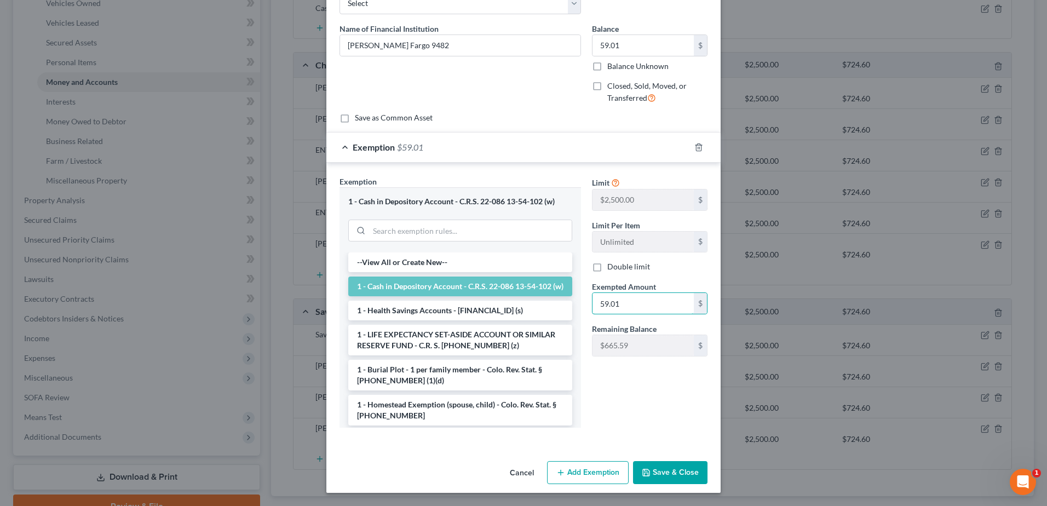
type input "59.01"
click at [671, 467] on button "Save & Close" at bounding box center [670, 472] width 74 height 23
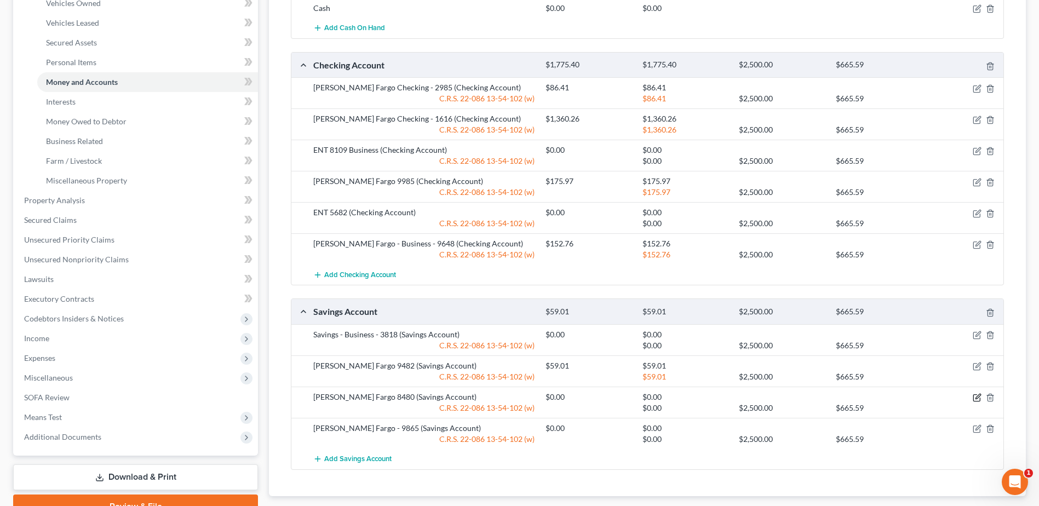
click at [975, 400] on icon "button" at bounding box center [977, 397] width 9 height 9
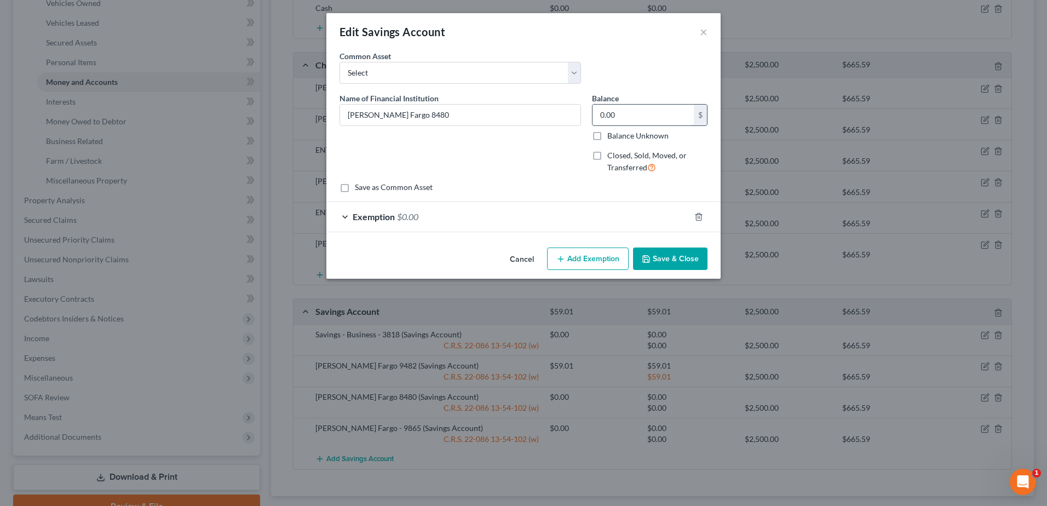
click at [645, 105] on input "0.00" at bounding box center [643, 115] width 101 height 21
type input "2.76"
click at [532, 203] on div "Exemption $0.00" at bounding box center [508, 216] width 364 height 29
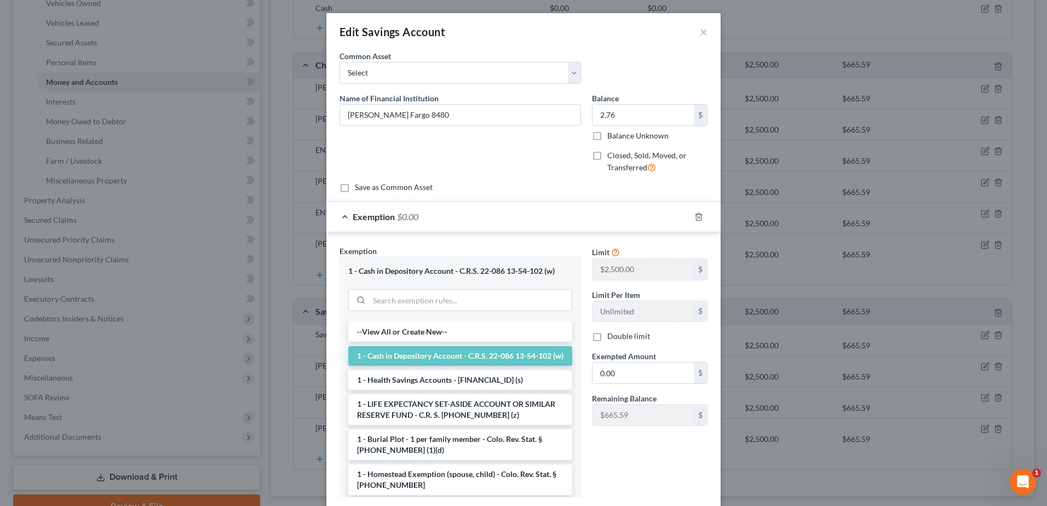
click at [625, 386] on div "Limit $2,500.00 $ Limit Per Item Unlimited $ Double limit Exempted Amount * 0.0…" at bounding box center [649, 339] width 126 height 189
click at [635, 372] on input "0.00" at bounding box center [643, 373] width 101 height 21
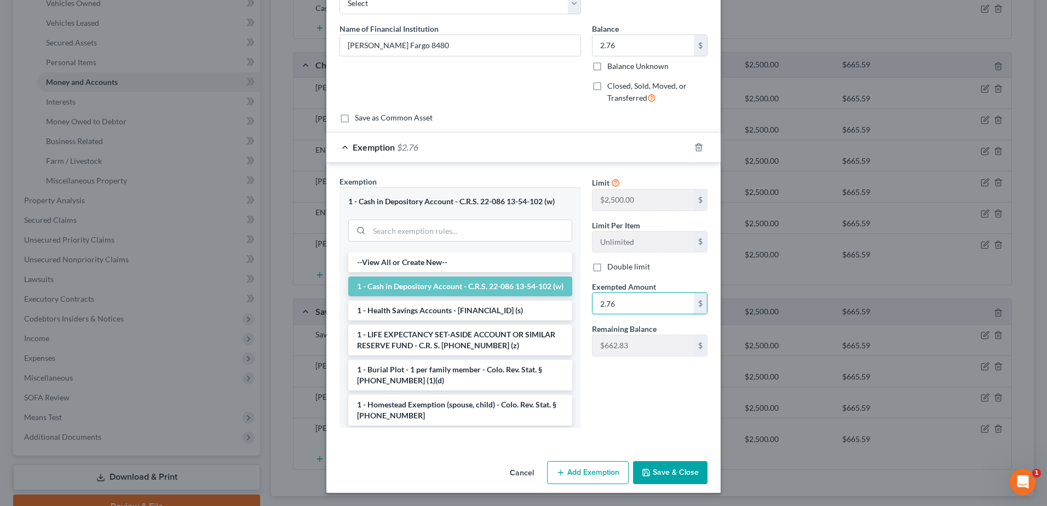
type input "2.76"
click at [693, 474] on button "Save & Close" at bounding box center [670, 472] width 74 height 23
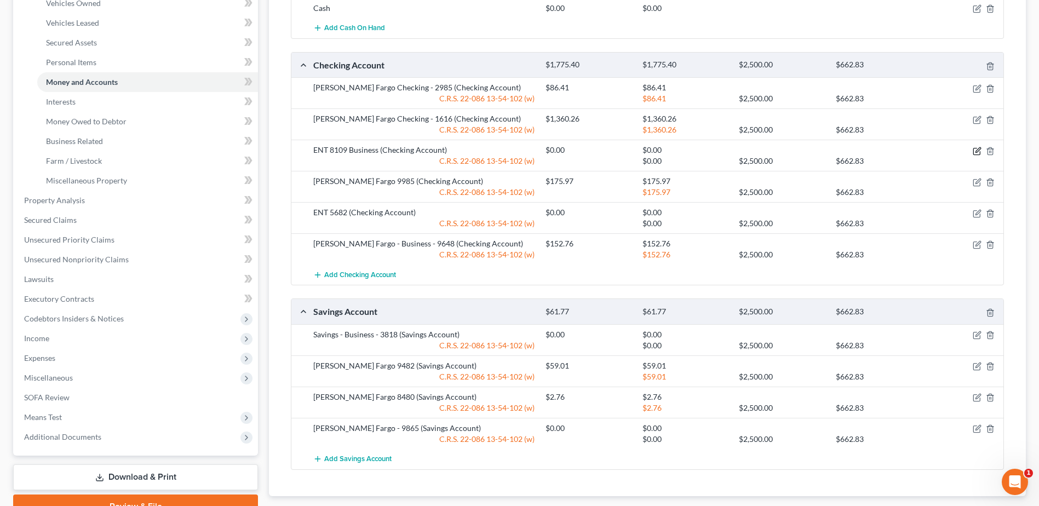
click at [976, 153] on icon "button" at bounding box center [977, 151] width 9 height 9
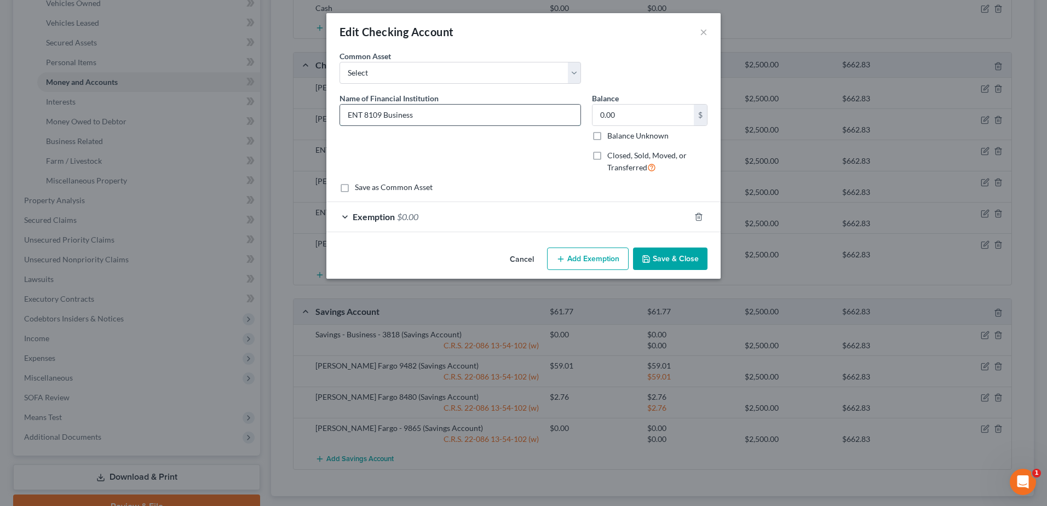
click at [418, 117] on input "ENT 8109 Business" at bounding box center [460, 115] width 240 height 21
click at [596, 124] on input "0.00" at bounding box center [643, 115] width 101 height 21
type input "40,316.82"
click at [517, 216] on div "Exemption $0.00" at bounding box center [508, 216] width 364 height 29
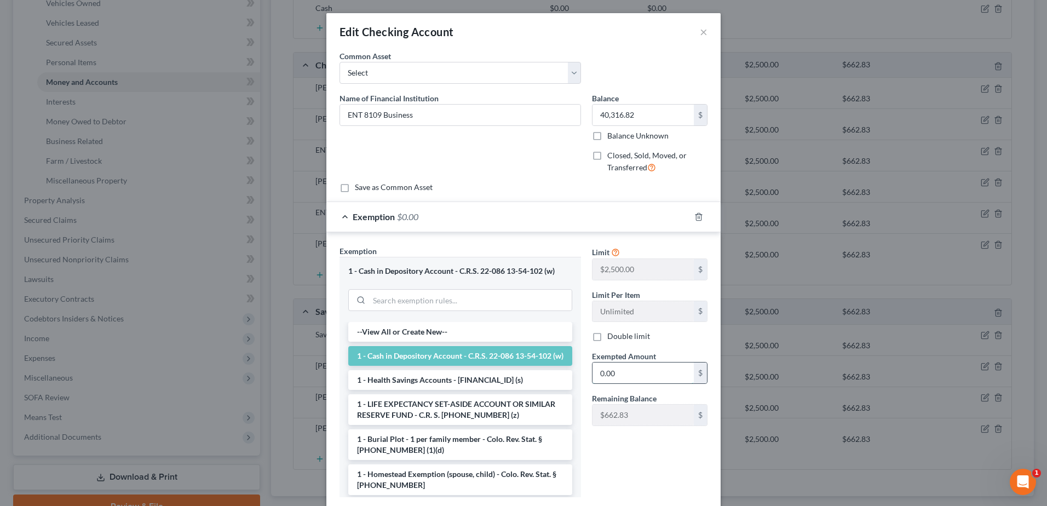
click at [641, 378] on input "0.00" at bounding box center [643, 373] width 101 height 21
type input "4"
type input "6"
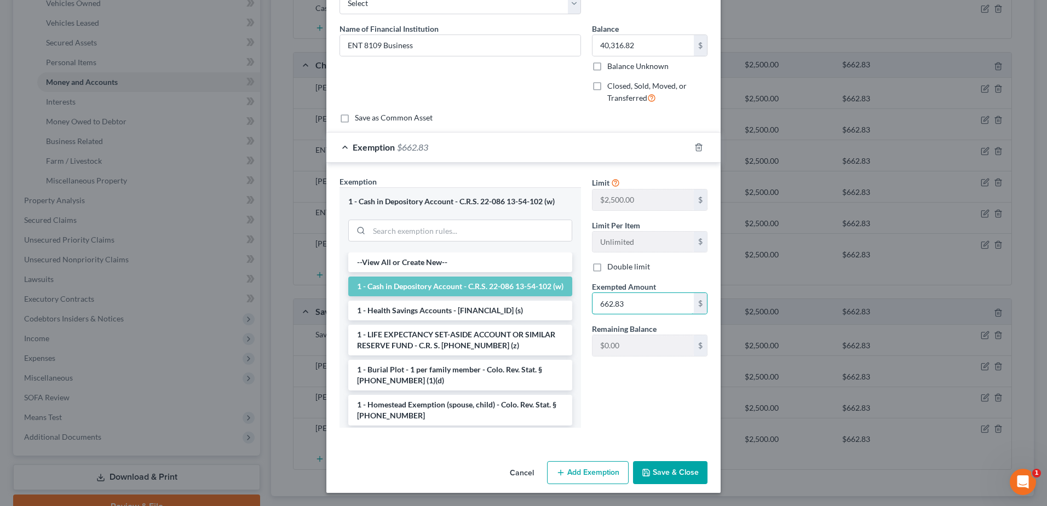
type input "662.83"
click at [682, 474] on button "Save & Close" at bounding box center [670, 472] width 74 height 23
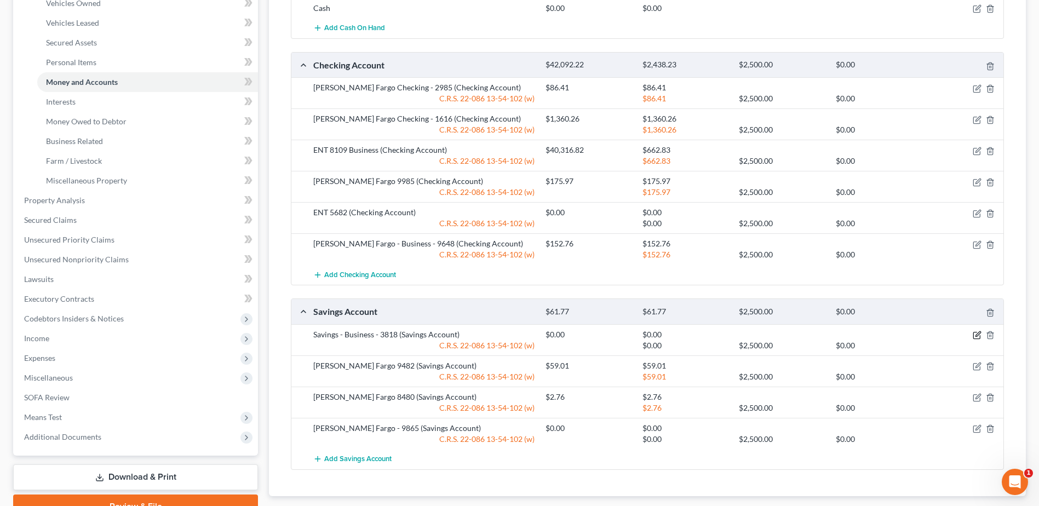
click at [977, 335] on icon "button" at bounding box center [977, 335] width 9 height 9
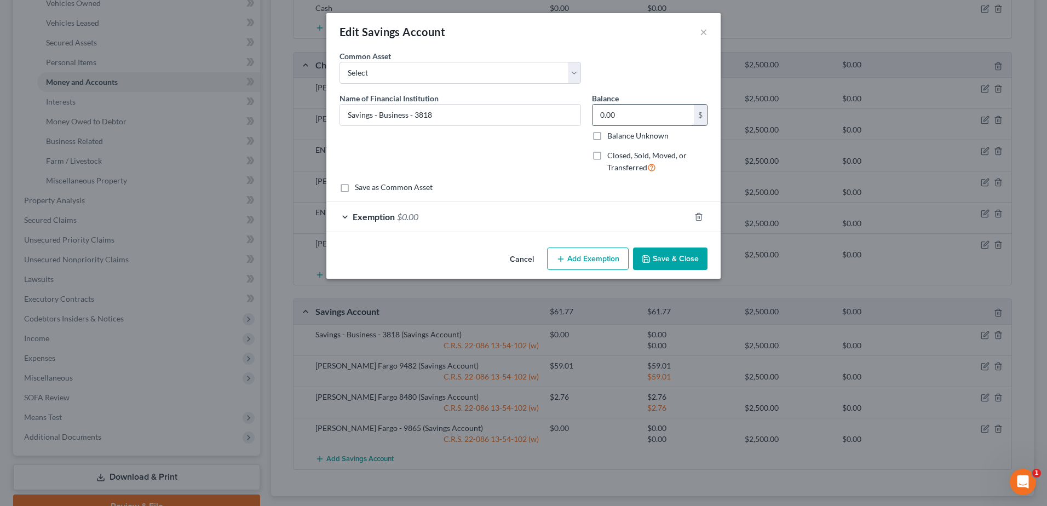
click at [628, 108] on input "0.00" at bounding box center [643, 115] width 101 height 21
click at [526, 255] on button "Cancel" at bounding box center [522, 260] width 42 height 22
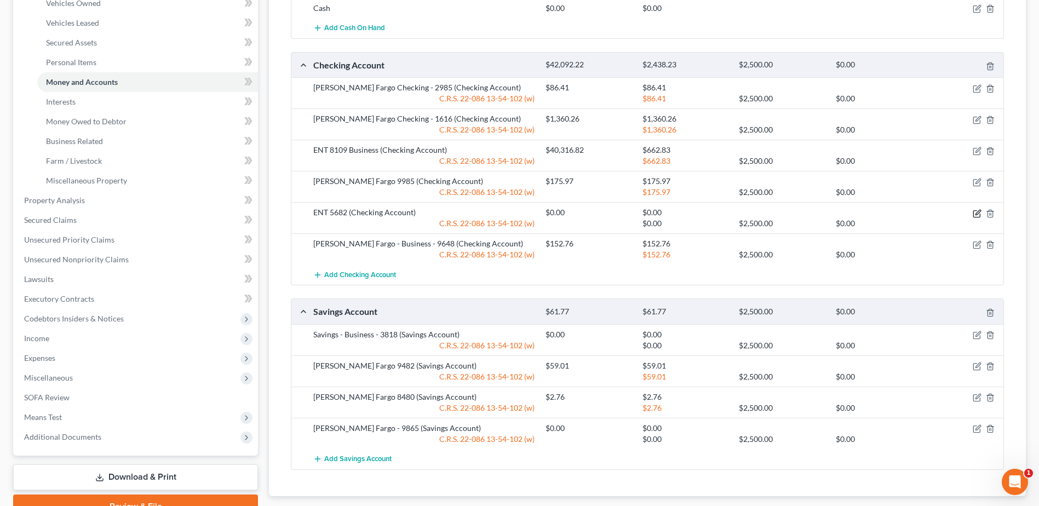
click at [977, 215] on icon "button" at bounding box center [977, 213] width 9 height 9
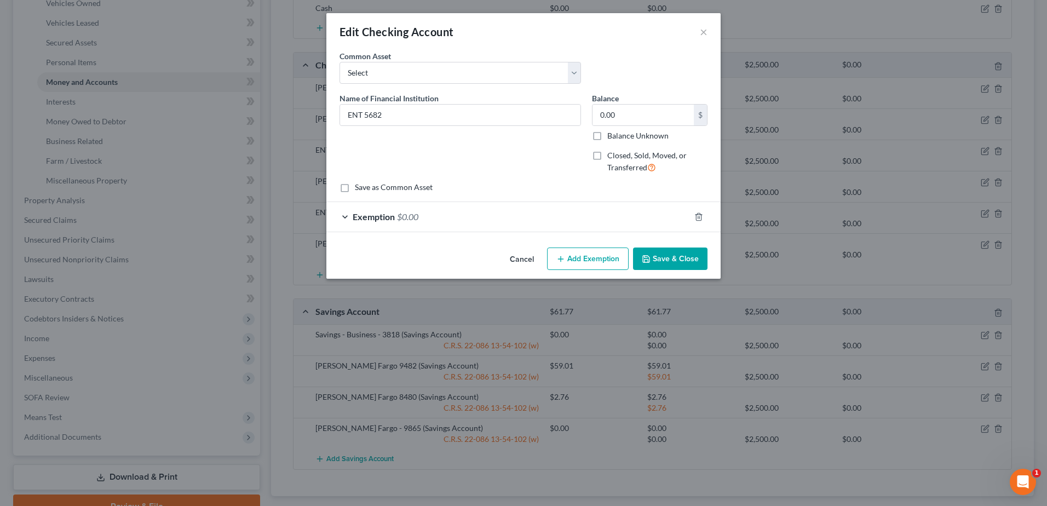
click at [614, 127] on div "0.00 $ Balance Unknown" at bounding box center [650, 122] width 116 height 37
click at [667, 114] on input "0.00" at bounding box center [643, 115] width 101 height 21
type input "380.68"
click at [462, 221] on div "Exemption $0.00" at bounding box center [508, 216] width 364 height 29
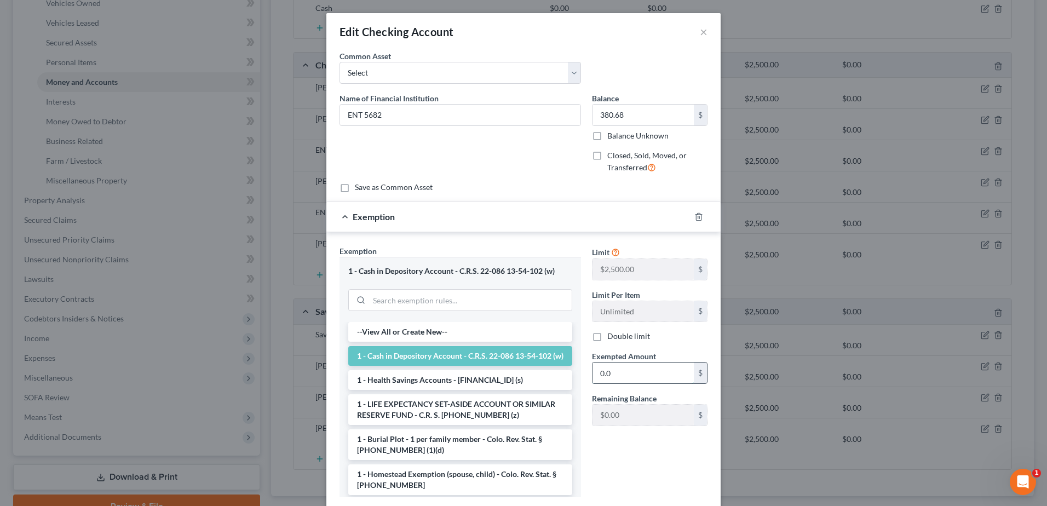
type input "0.00"
click at [646, 467] on div "Limit $2,500.00 $ Limit Per Item Unlimited $ Double limit Exempted Amount * 0.0…" at bounding box center [649, 375] width 126 height 261
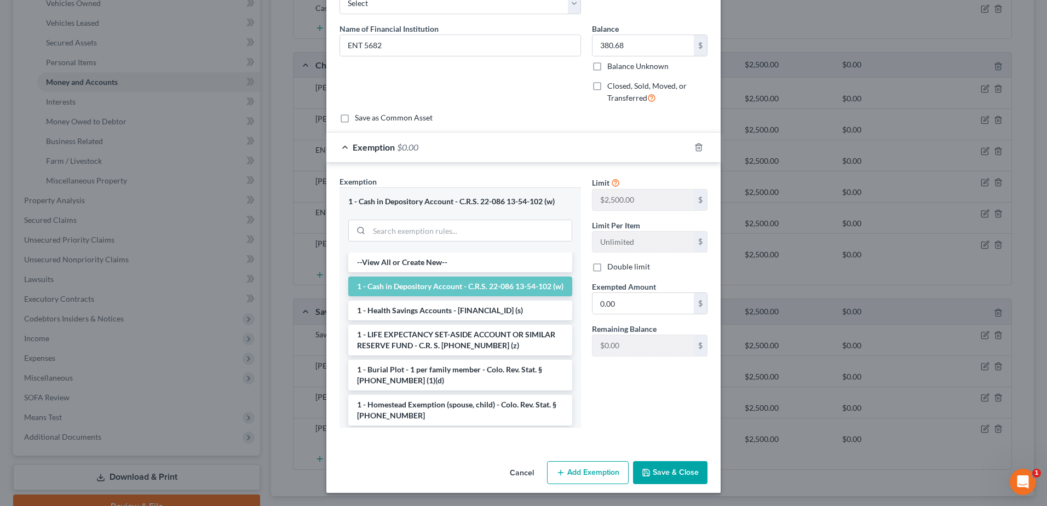
click at [683, 471] on button "Save & Close" at bounding box center [670, 472] width 74 height 23
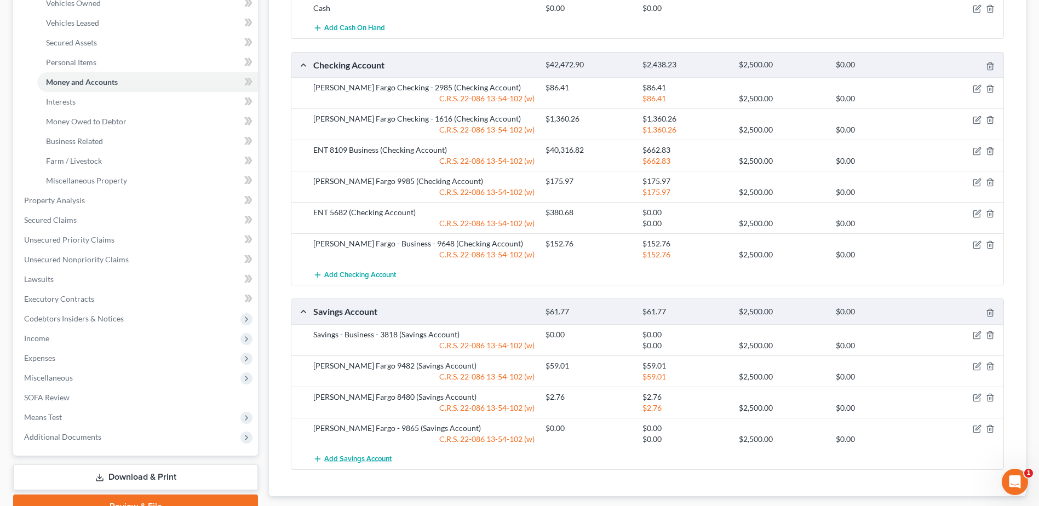
click at [349, 455] on span "Add Savings Account" at bounding box center [357, 459] width 67 height 9
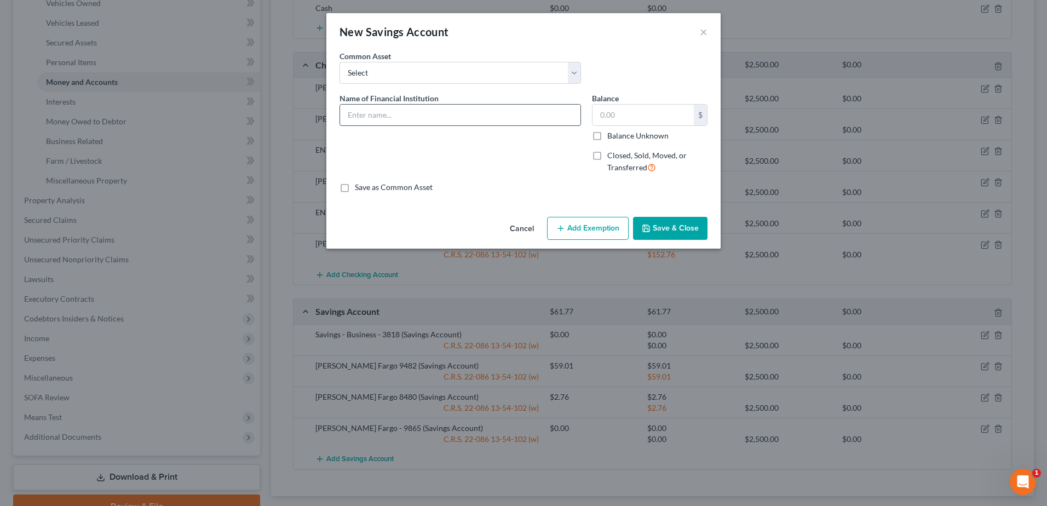
click at [361, 112] on input "text" at bounding box center [460, 115] width 240 height 21
click at [627, 111] on input "text" at bounding box center [643, 115] width 101 height 21
click at [626, 110] on input "text" at bounding box center [643, 115] width 101 height 21
drag, startPoint x: 368, startPoint y: 114, endPoint x: 421, endPoint y: 116, distance: 52.6
click at [421, 116] on input "ENT 2006" at bounding box center [460, 115] width 240 height 21
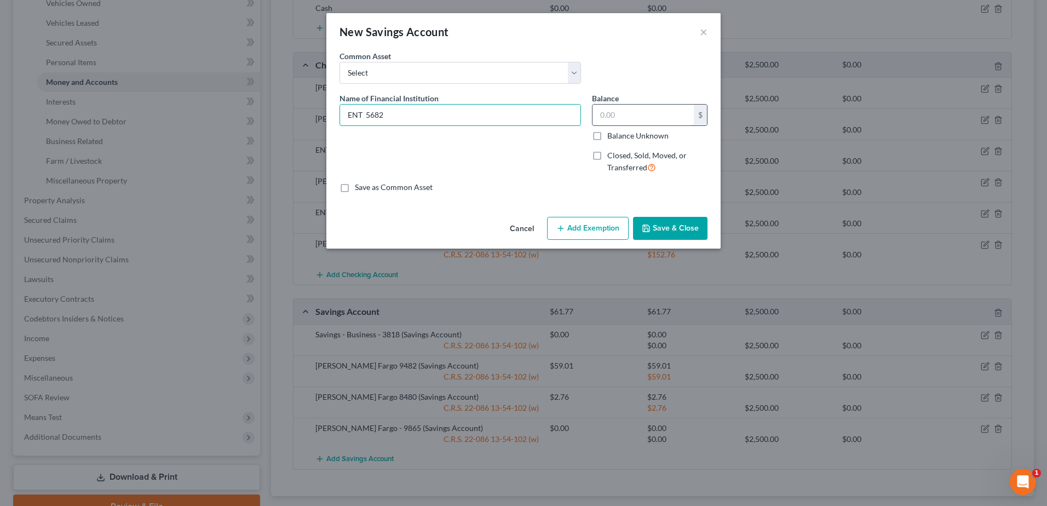
type input "ENT 5682"
click at [640, 113] on input "text" at bounding box center [643, 115] width 101 height 21
click at [611, 116] on input "2,307" at bounding box center [643, 115] width 101 height 21
type input "23.07"
click at [585, 229] on button "Add Exemption" at bounding box center [588, 228] width 82 height 23
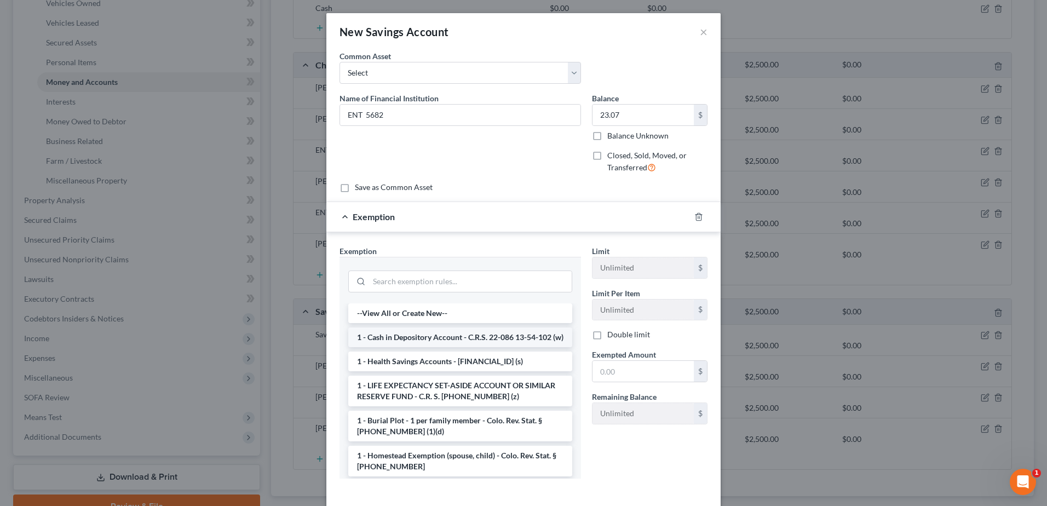
click at [422, 346] on li "1 - Cash in Depository Account - C.R.S. 22-086 13-54-102 (w)" at bounding box center [460, 337] width 224 height 20
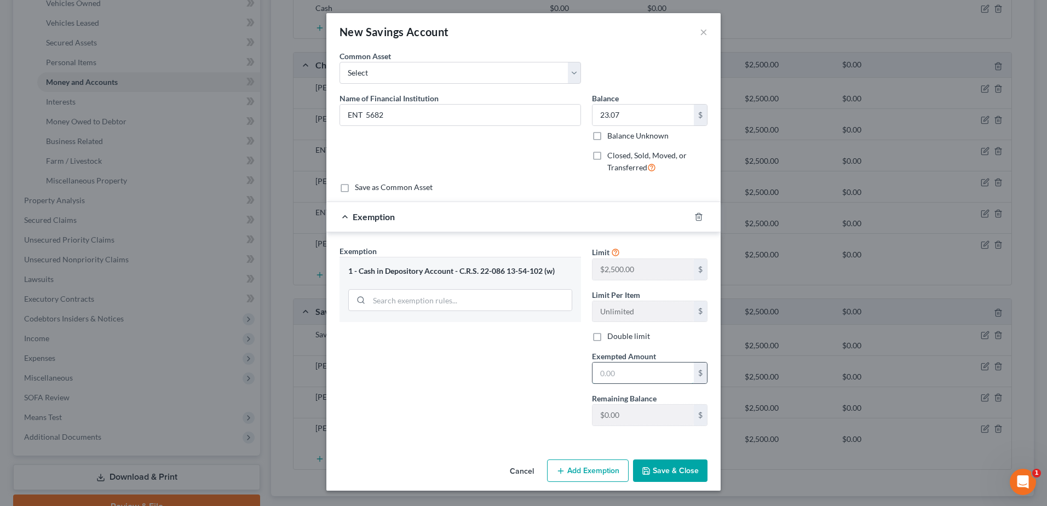
click at [634, 364] on input "text" at bounding box center [643, 373] width 101 height 21
type input "23.07"
click at [669, 462] on button "Save & Close" at bounding box center [670, 470] width 74 height 23
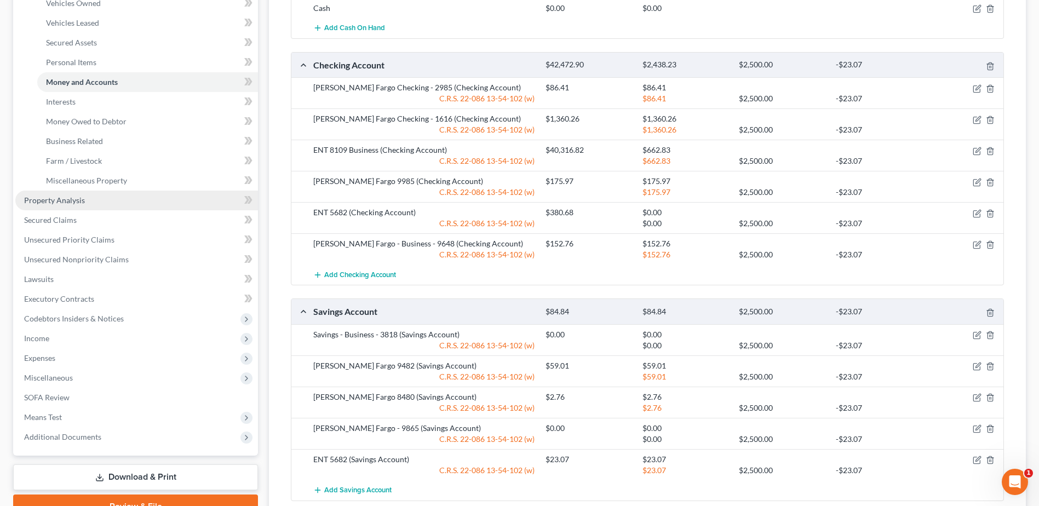
click at [94, 202] on link "Property Analysis" at bounding box center [136, 201] width 243 height 20
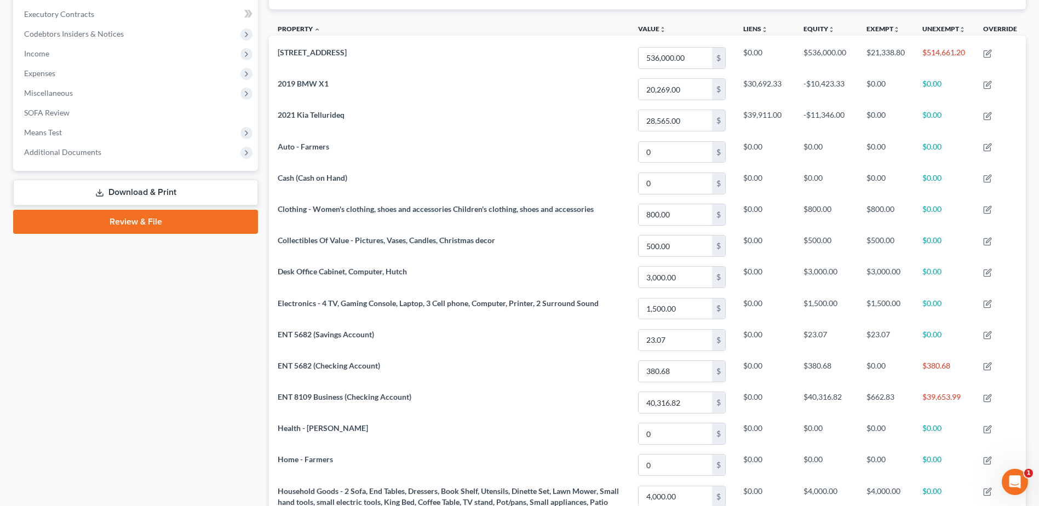
scroll to position [33, 0]
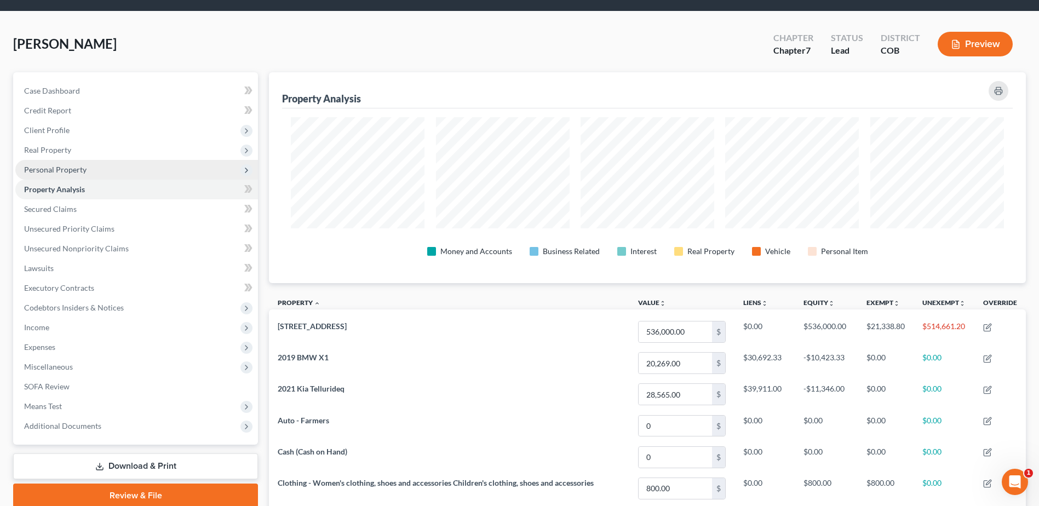
click at [51, 166] on span "Personal Property" at bounding box center [55, 169] width 62 height 9
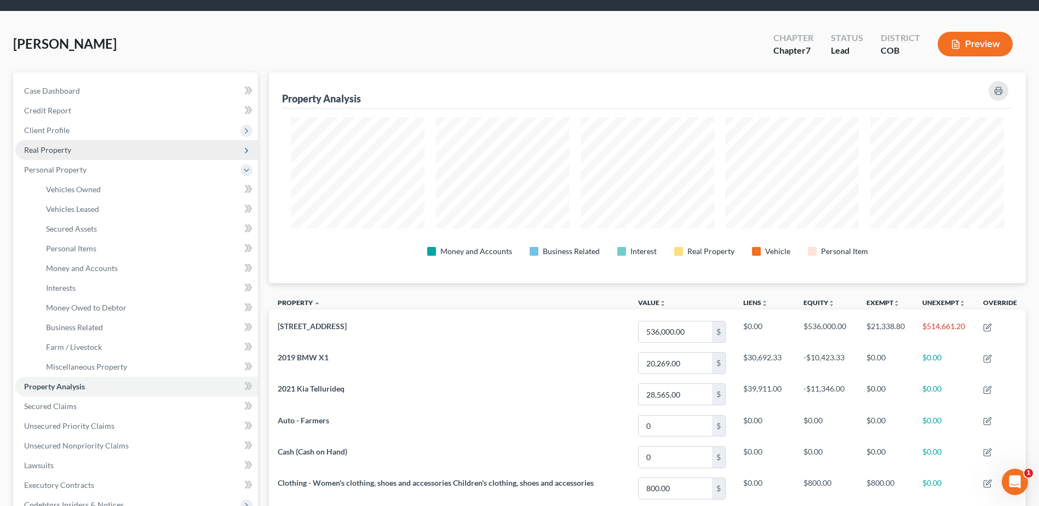
click at [39, 148] on span "Real Property" at bounding box center [47, 149] width 47 height 9
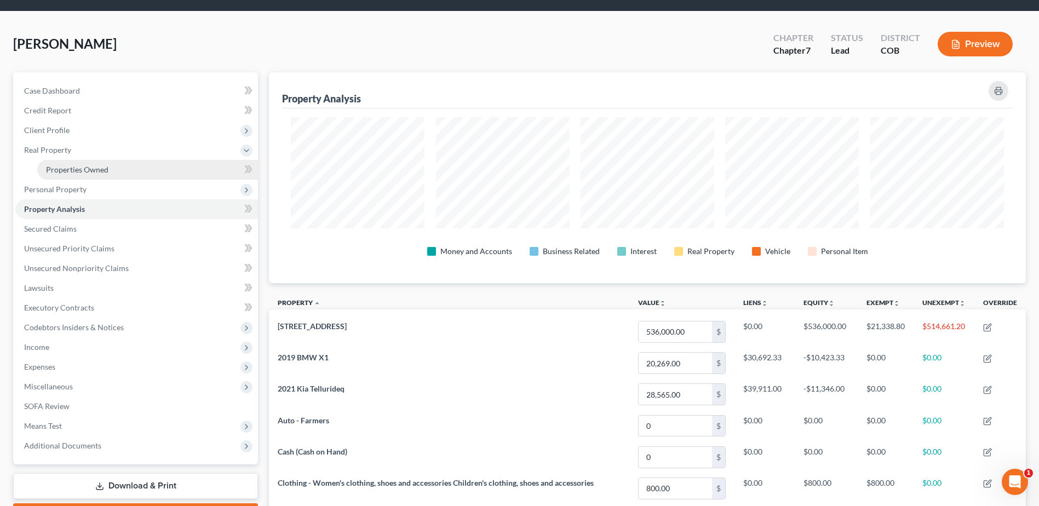
click at [85, 165] on span "Properties Owned" at bounding box center [77, 169] width 62 height 9
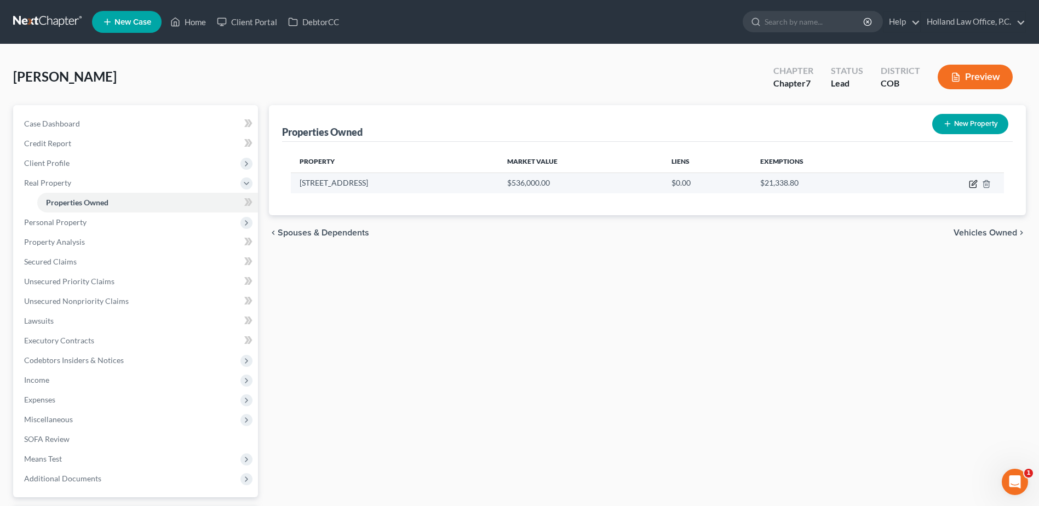
click at [977, 187] on icon "button" at bounding box center [973, 184] width 9 height 9
select select "5"
select select "0"
select select "1"
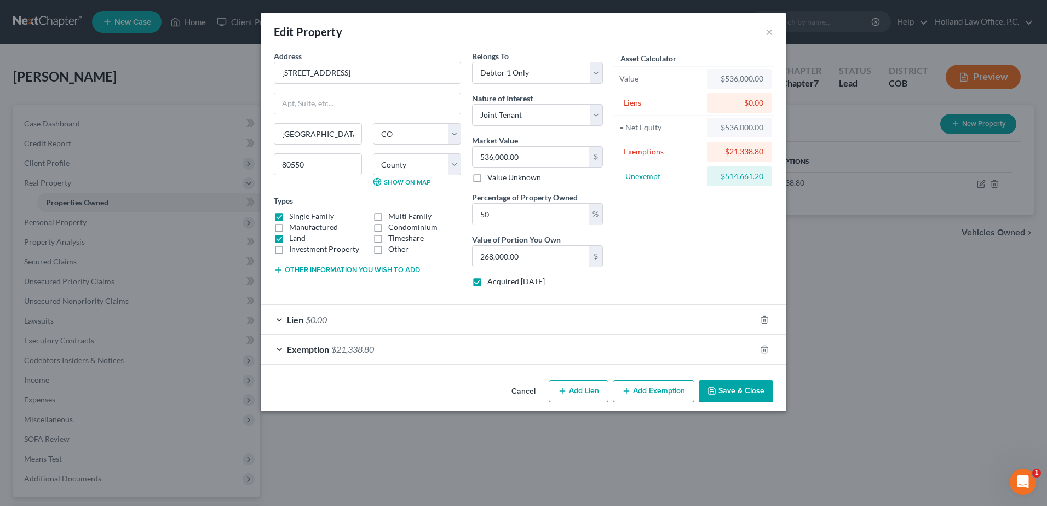
click at [547, 346] on div "Exemption $21,338.80" at bounding box center [508, 349] width 495 height 29
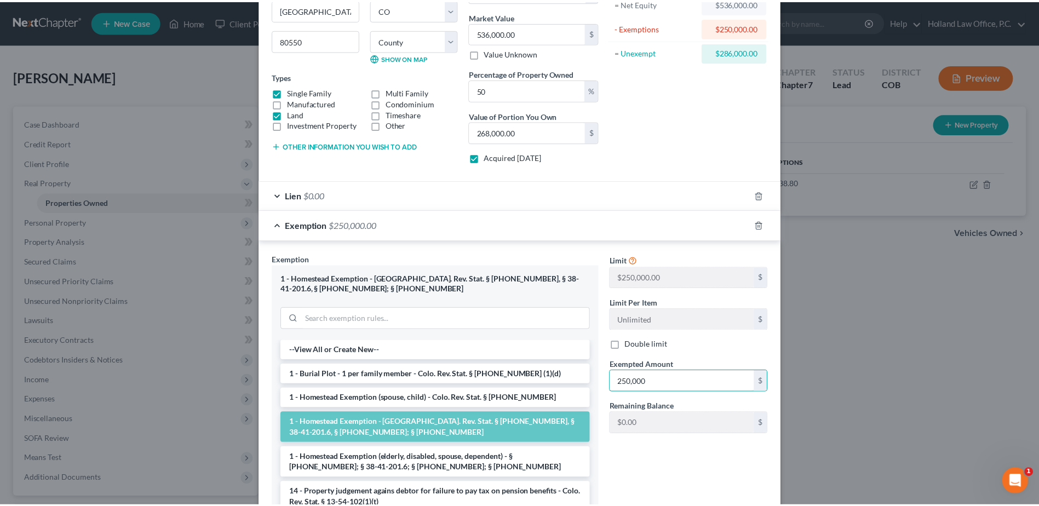
scroll to position [211, 0]
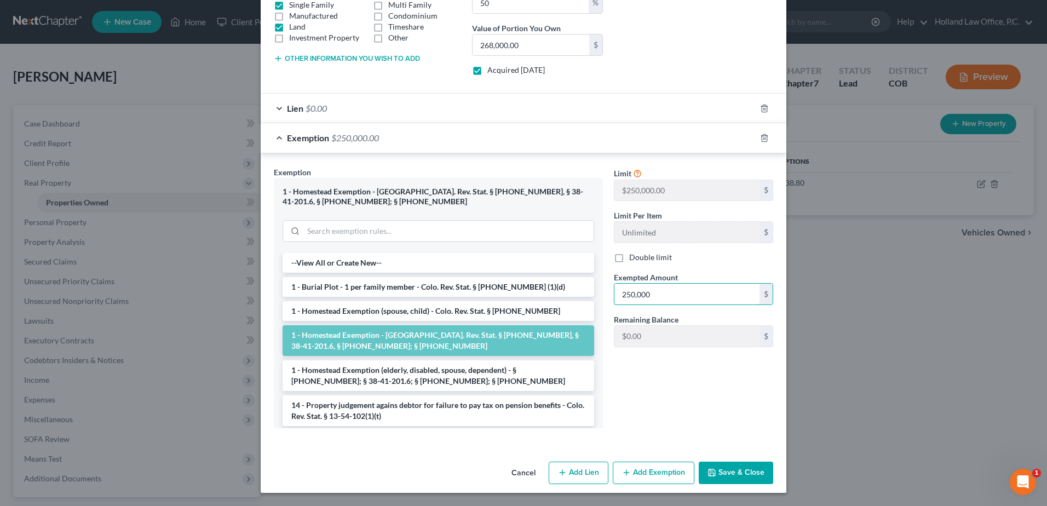
type input "250,000"
click at [741, 469] on button "Save & Close" at bounding box center [736, 473] width 74 height 23
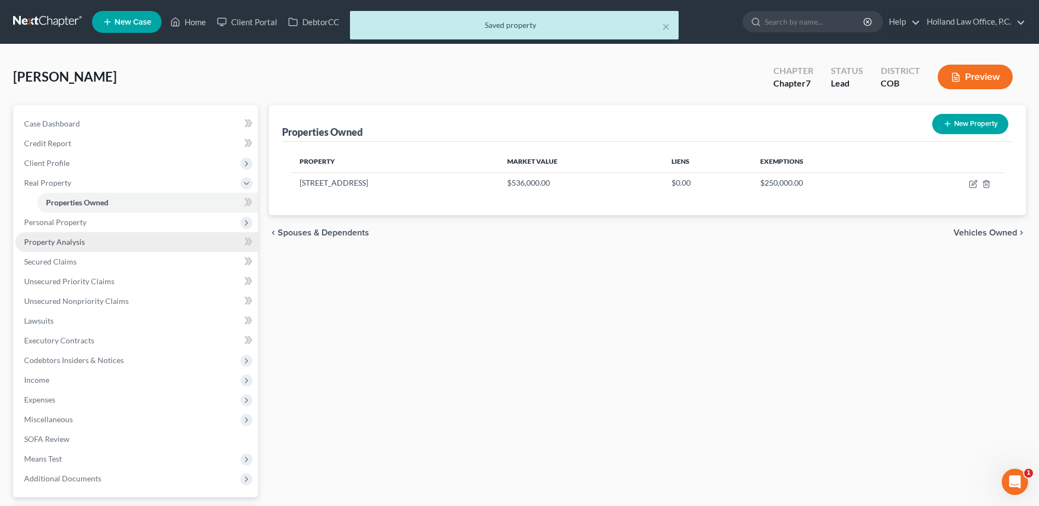
click at [69, 243] on span "Property Analysis" at bounding box center [54, 241] width 61 height 9
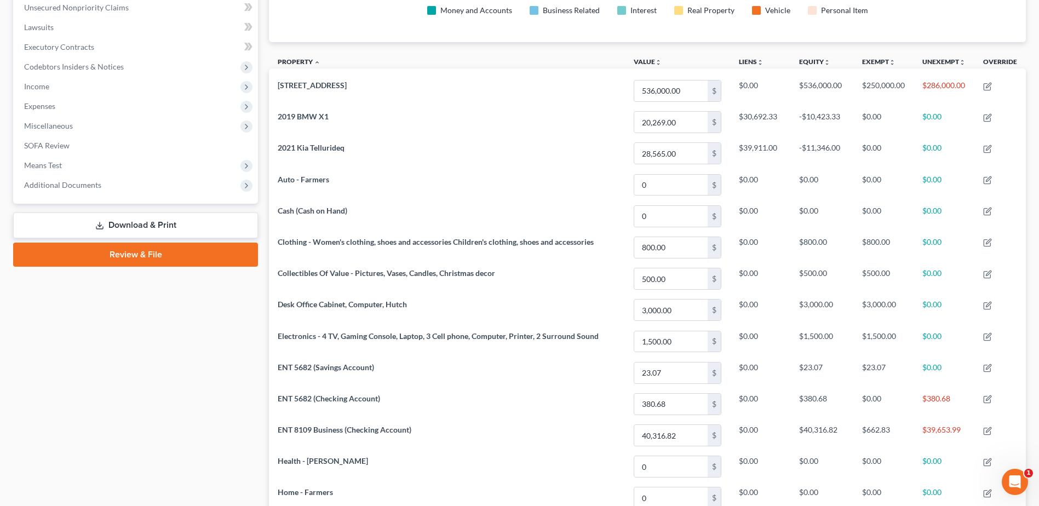
scroll to position [52, 0]
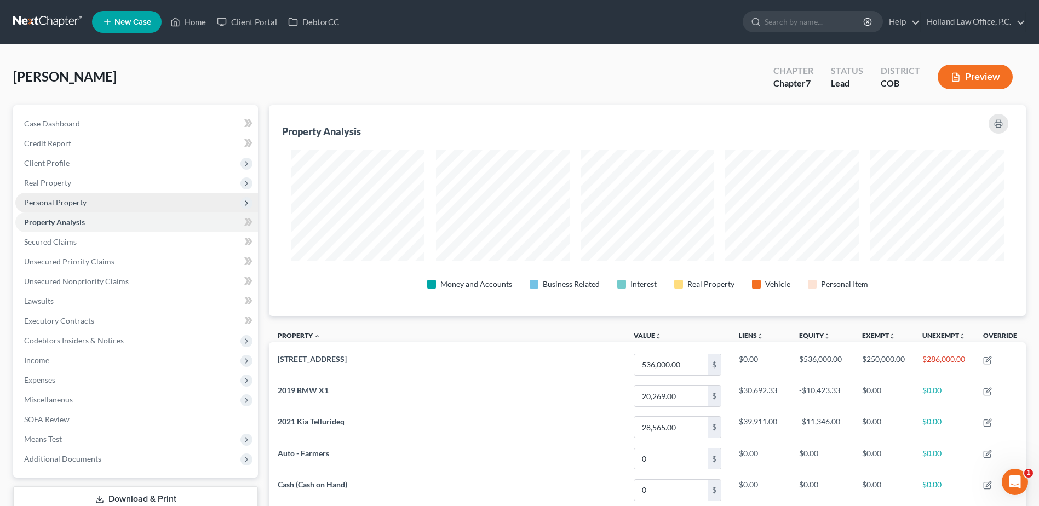
click at [64, 199] on span "Personal Property" at bounding box center [55, 202] width 62 height 9
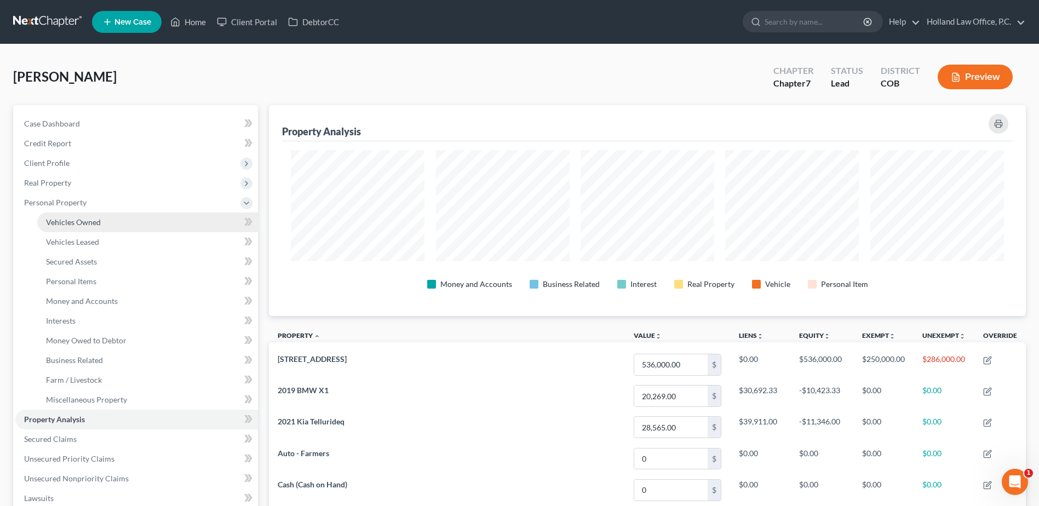
click at [76, 223] on span "Vehicles Owned" at bounding box center [73, 221] width 55 height 9
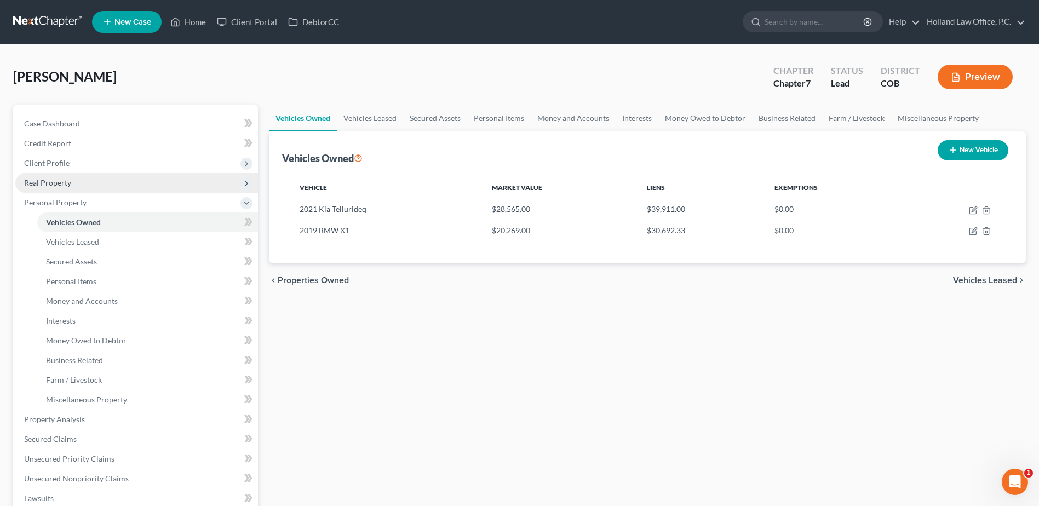
click at [77, 183] on span "Real Property" at bounding box center [136, 183] width 243 height 20
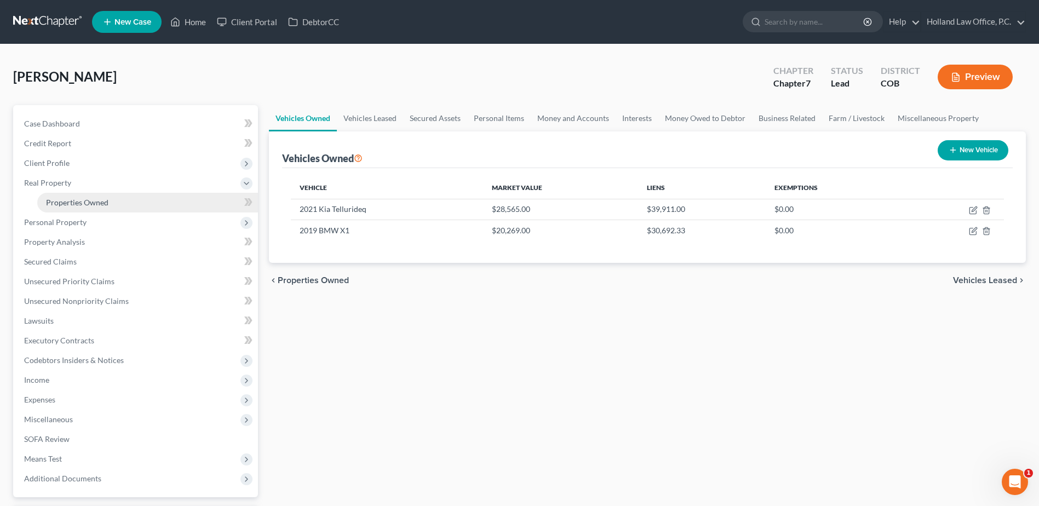
click at [73, 199] on span "Properties Owned" at bounding box center [77, 202] width 62 height 9
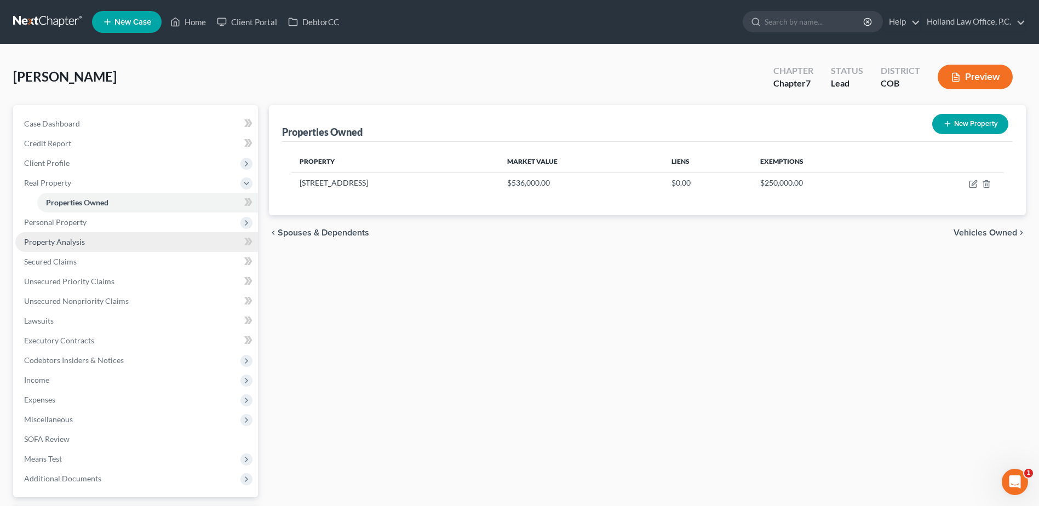
click at [73, 246] on span "Property Analysis" at bounding box center [54, 241] width 61 height 9
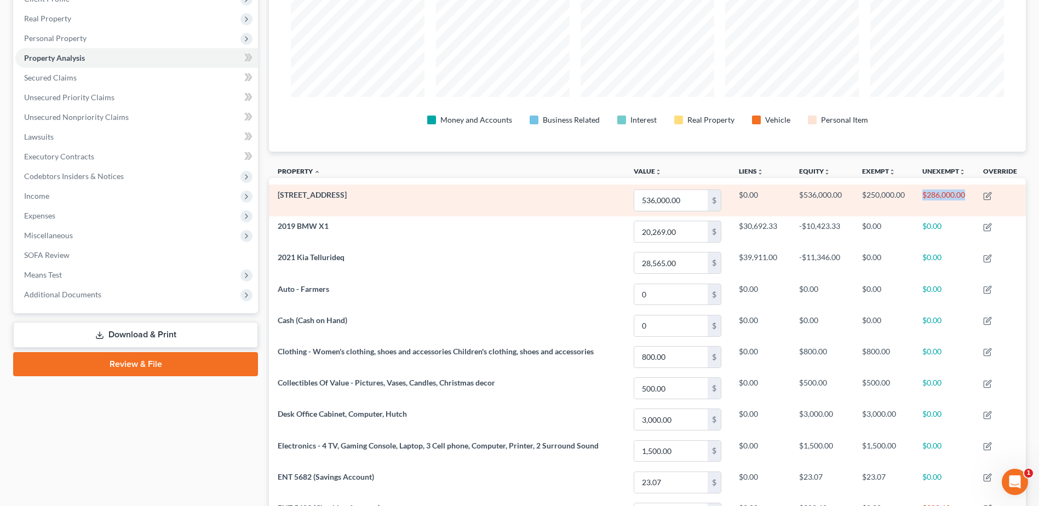
drag, startPoint x: 919, startPoint y: 191, endPoint x: 971, endPoint y: 194, distance: 52.2
click at [971, 194] on td "$286,000.00" at bounding box center [943, 200] width 61 height 31
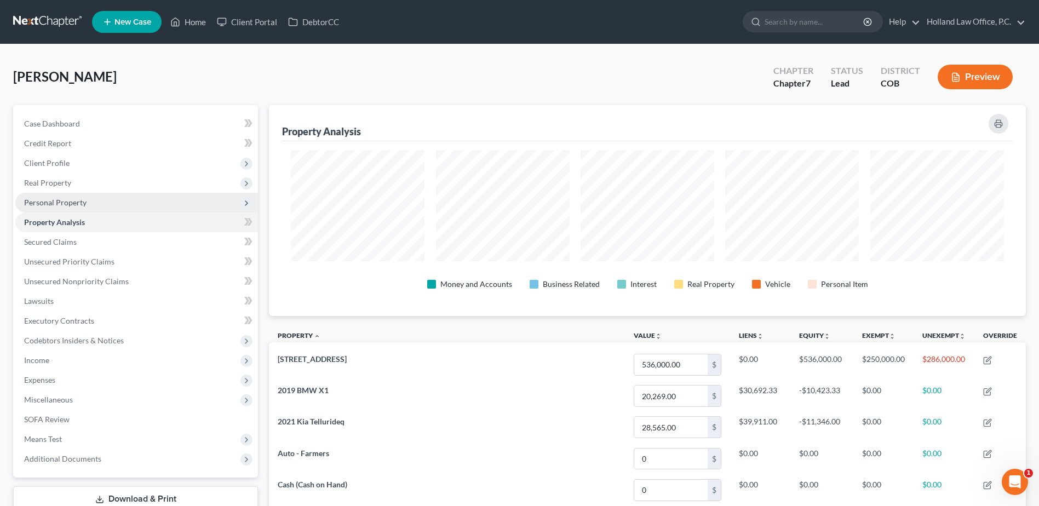
click at [61, 206] on span "Personal Property" at bounding box center [55, 202] width 62 height 9
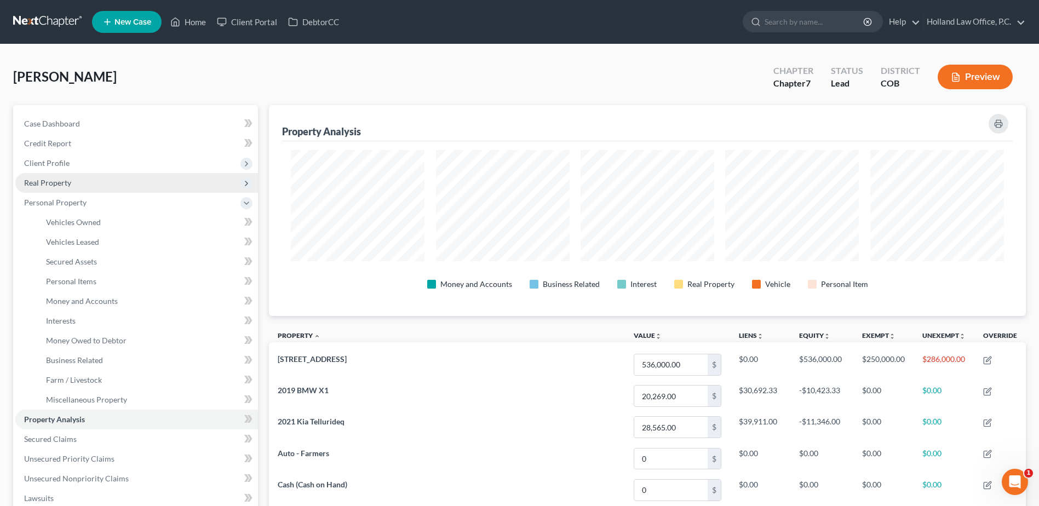
click at [73, 188] on span "Real Property" at bounding box center [136, 183] width 243 height 20
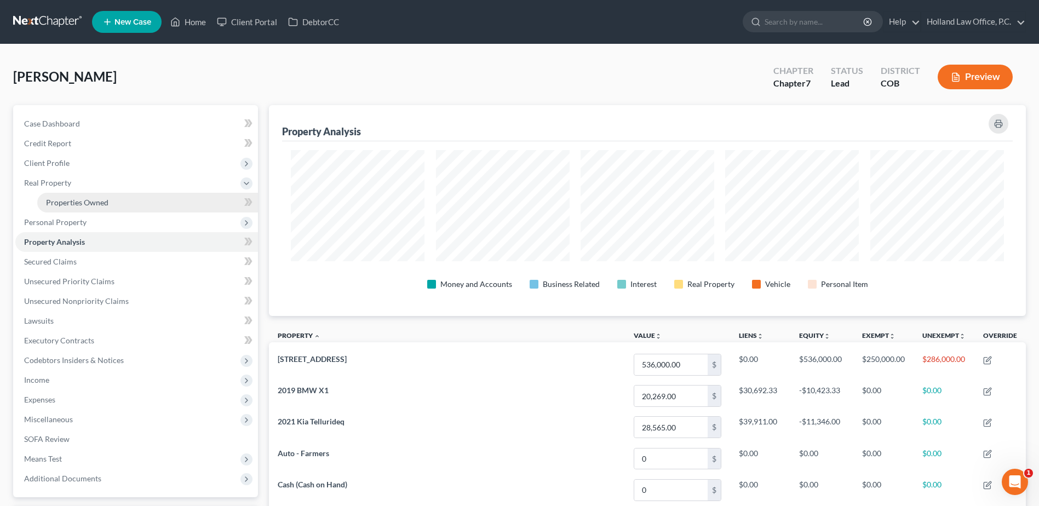
click at [74, 205] on span "Properties Owned" at bounding box center [77, 202] width 62 height 9
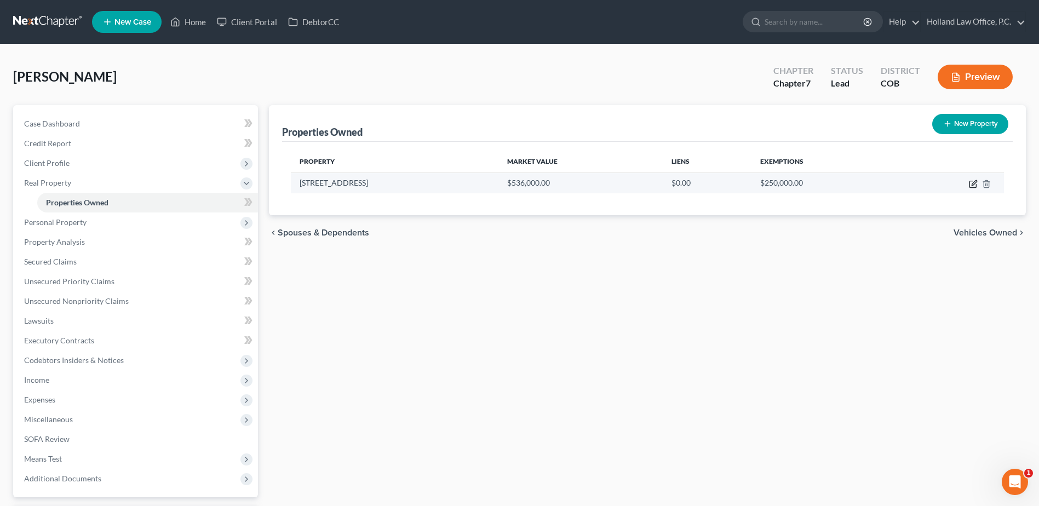
click at [974, 181] on icon "button" at bounding box center [973, 184] width 9 height 9
select select "5"
select select "62"
select select "0"
select select "1"
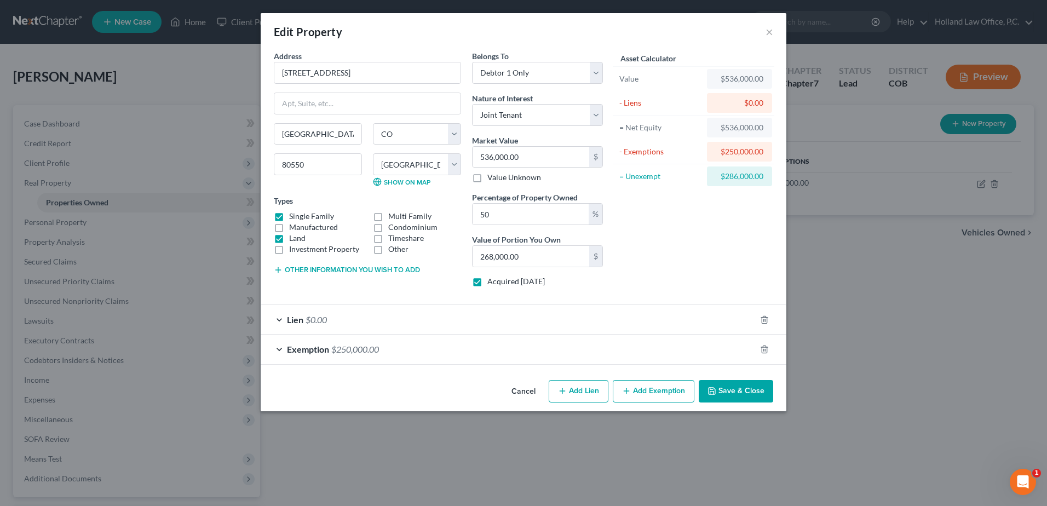
click at [466, 347] on div "Exemption $250,000.00" at bounding box center [508, 349] width 495 height 29
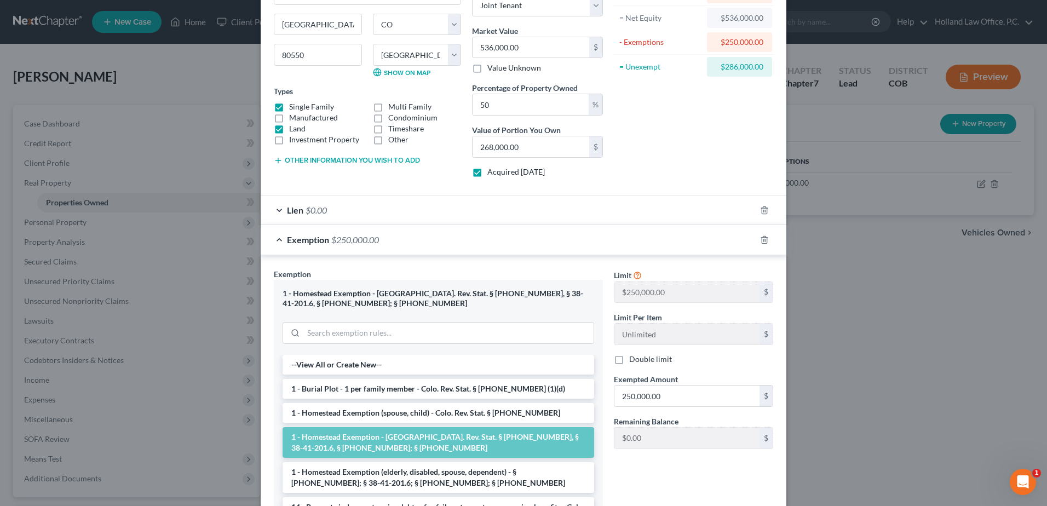
scroll to position [69, 0]
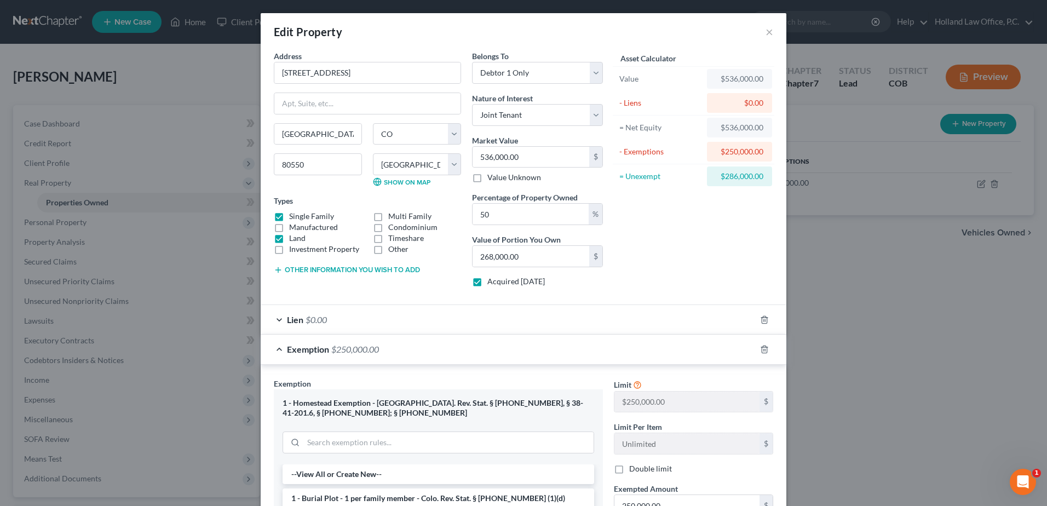
drag, startPoint x: 356, startPoint y: 315, endPoint x: 360, endPoint y: 306, distance: 10.1
click at [357, 315] on div "Lien $0.00" at bounding box center [508, 319] width 495 height 29
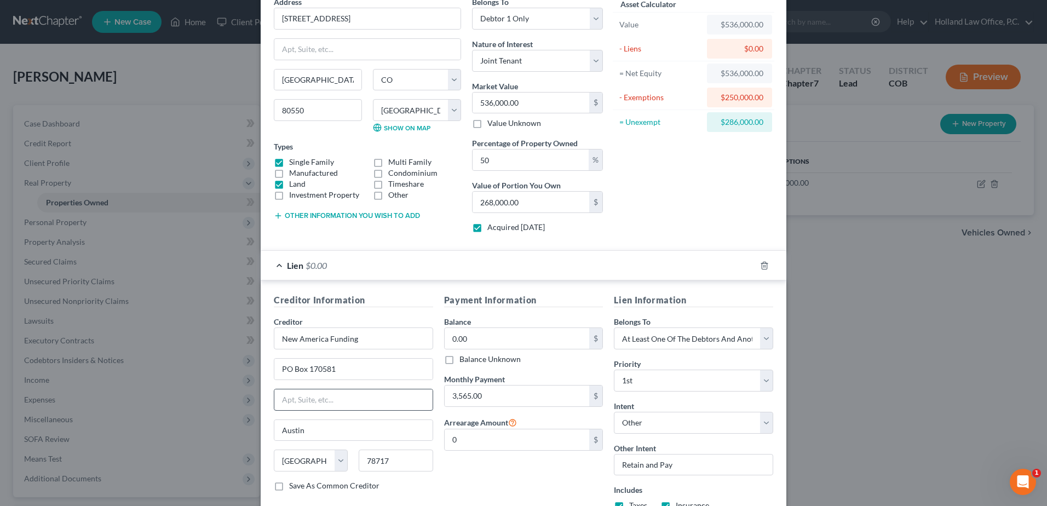
scroll to position [164, 0]
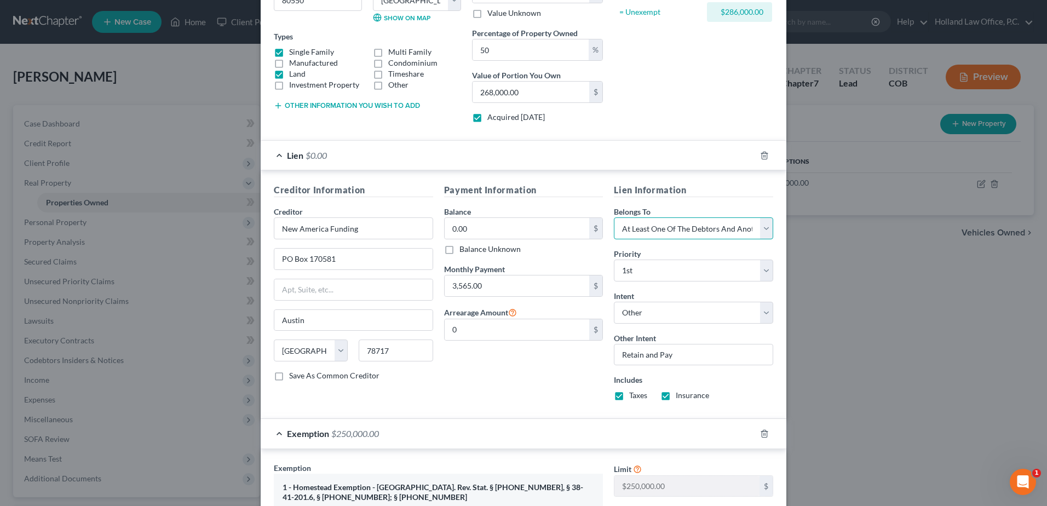
click at [684, 227] on select "Select Debtor 1 Only Debtor 2 Only Debtor 1 And Debtor 2 Only At Least One Of T…" at bounding box center [693, 228] width 159 height 22
click at [682, 217] on div "Belongs To * Select Debtor 1 Only Debtor 2 Only Debtor 1 And Debtor 2 Only At L…" at bounding box center [693, 222] width 159 height 33
click at [682, 218] on select "Select Debtor 1 Only Debtor 2 Only Debtor 1 And Debtor 2 Only At Least One Of T…" at bounding box center [693, 228] width 159 height 22
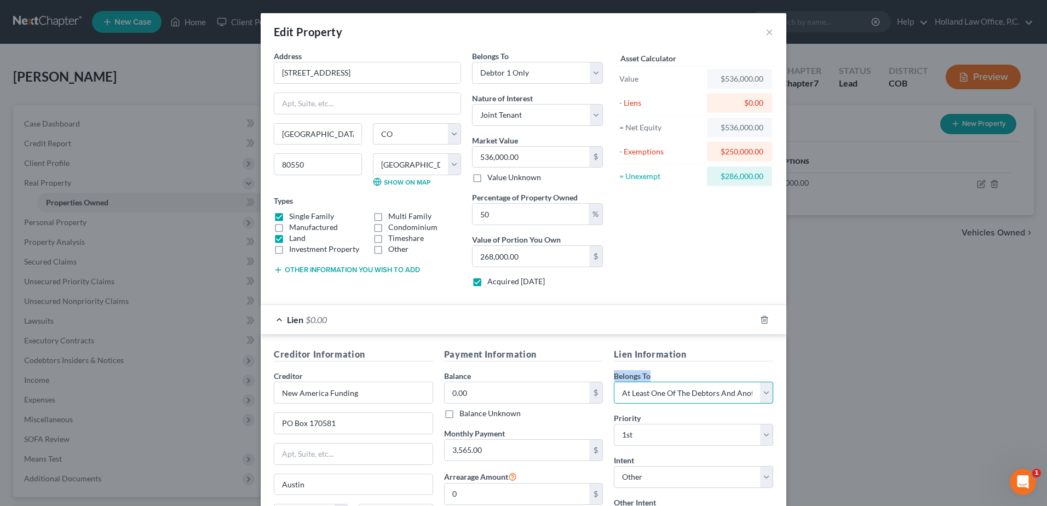
scroll to position [55, 0]
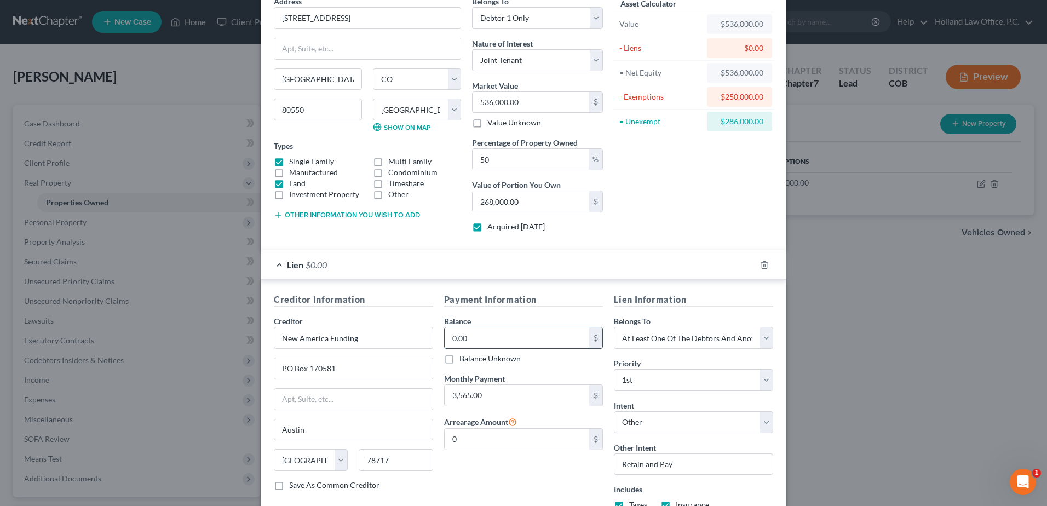
click at [491, 343] on input "0.00" at bounding box center [517, 337] width 145 height 21
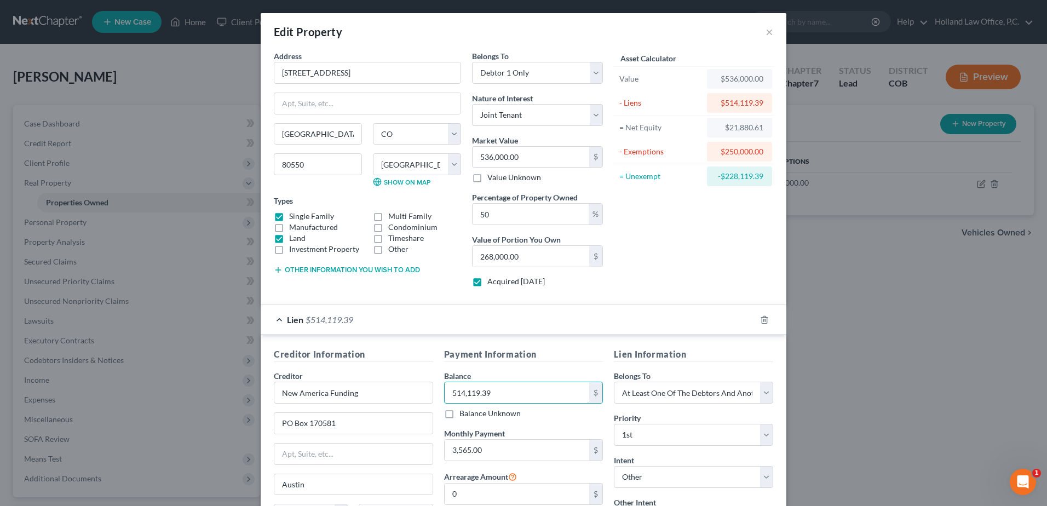
type input "514,119.39"
click at [702, 206] on div "Asset Calculator Value $536,000.00 - Liens $514,119.39 = Net Equity $21,880.61 …" at bounding box center [693, 172] width 170 height 245
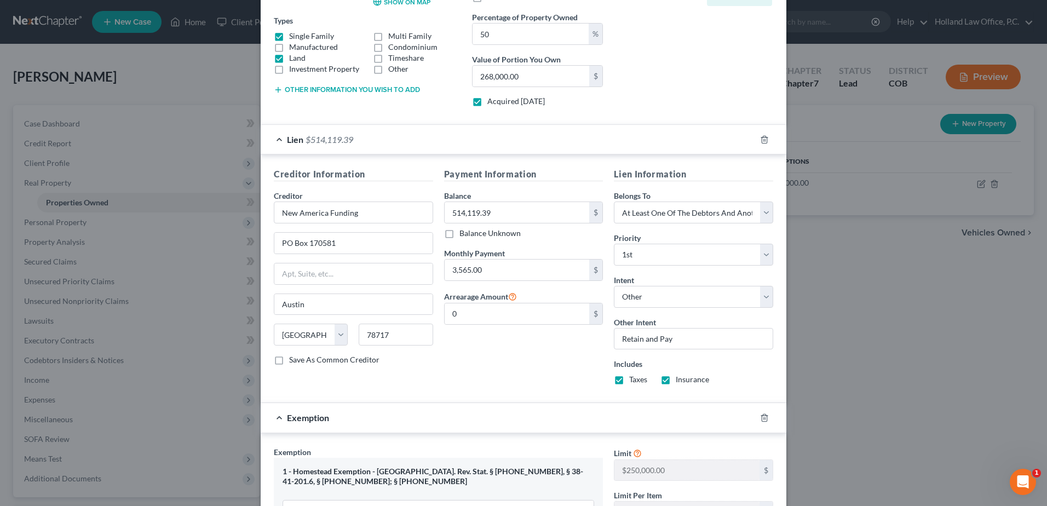
scroll to position [22, 0]
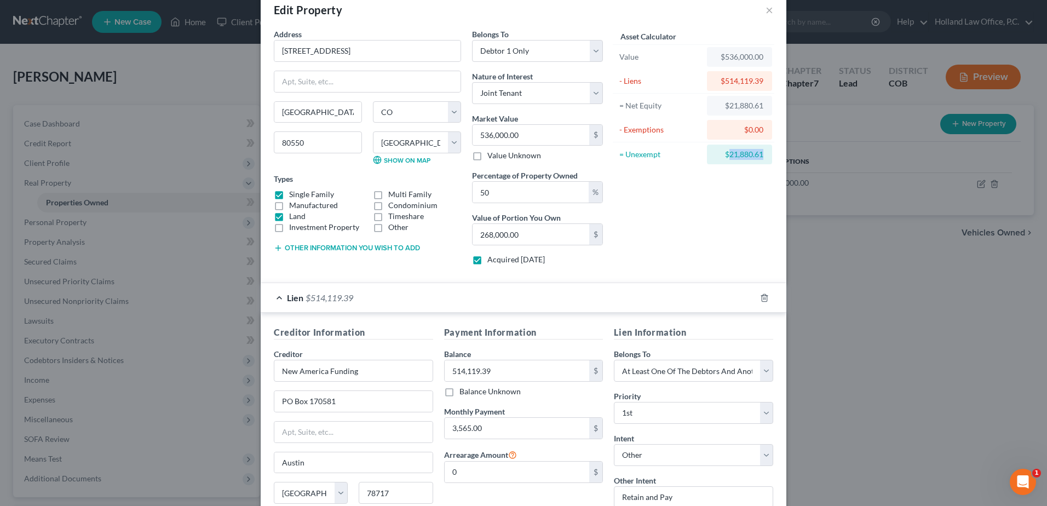
drag, startPoint x: 723, startPoint y: 152, endPoint x: 776, endPoint y: 152, distance: 53.7
click at [776, 152] on div "Address * 1106 [GEOGRAPHIC_DATA] [GEOGRAPHIC_DATA] [US_STATE][GEOGRAPHIC_DATA] …" at bounding box center [524, 461] width 526 height 867
drag, startPoint x: 776, startPoint y: 152, endPoint x: 746, endPoint y: 154, distance: 30.2
copy div "21,880.61"
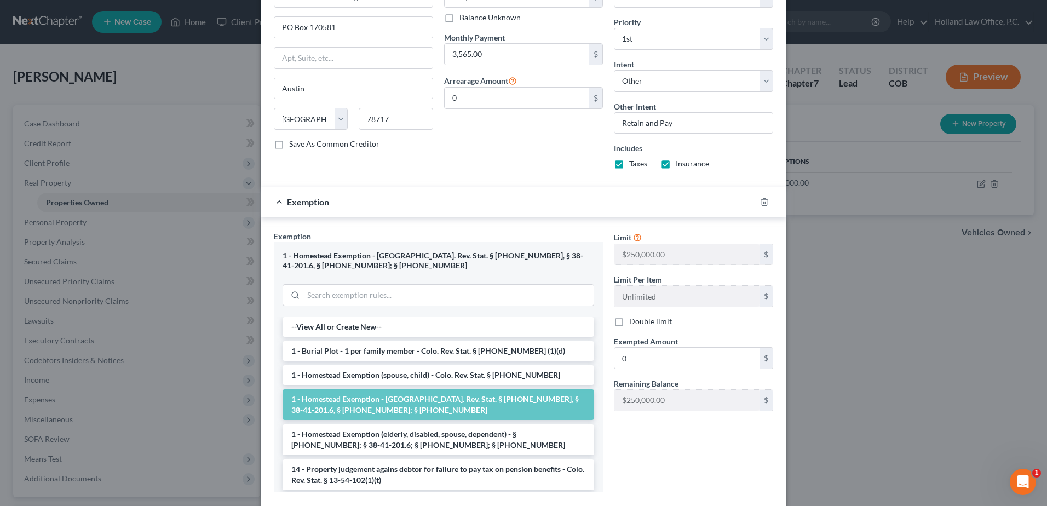
scroll to position [405, 0]
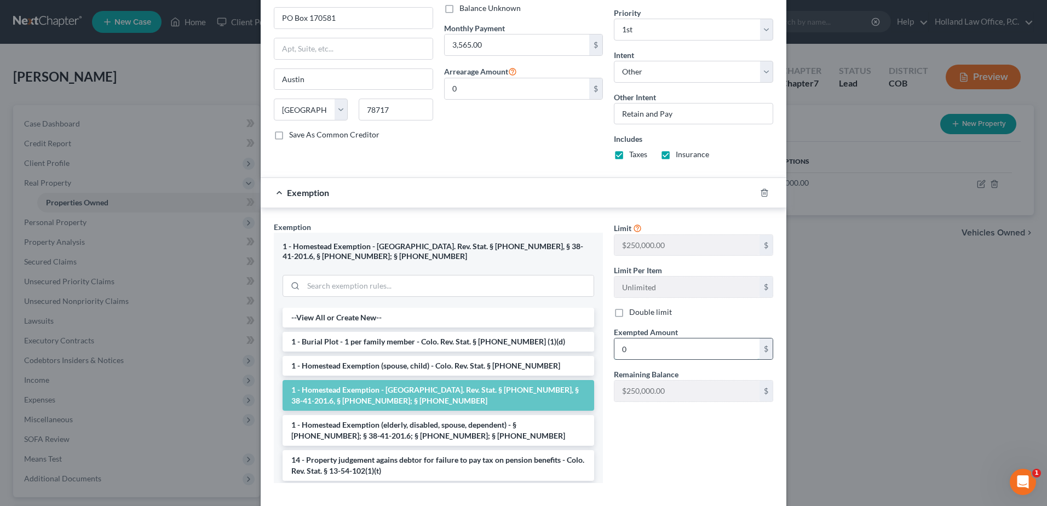
click at [651, 354] on input "0" at bounding box center [686, 348] width 145 height 21
paste input "21,880.61"
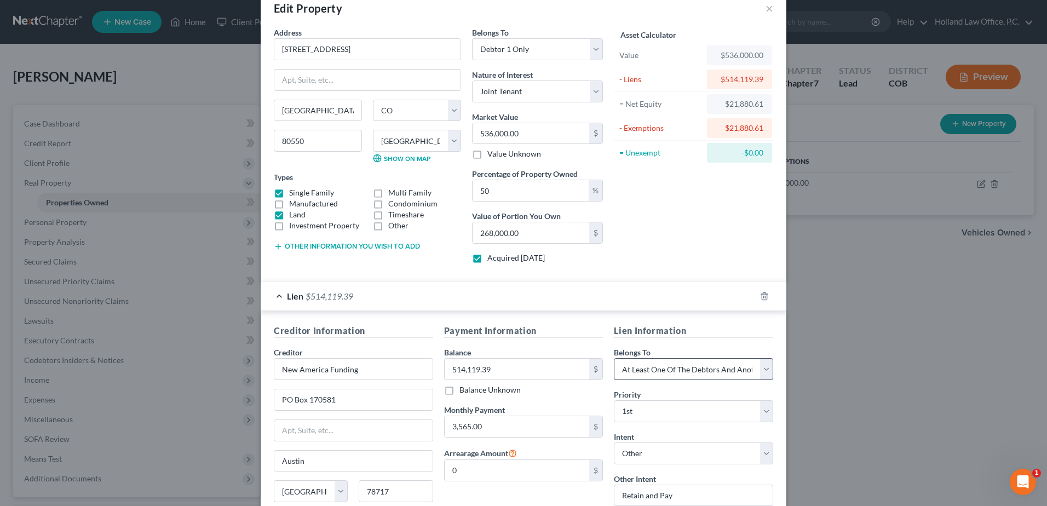
scroll to position [0, 0]
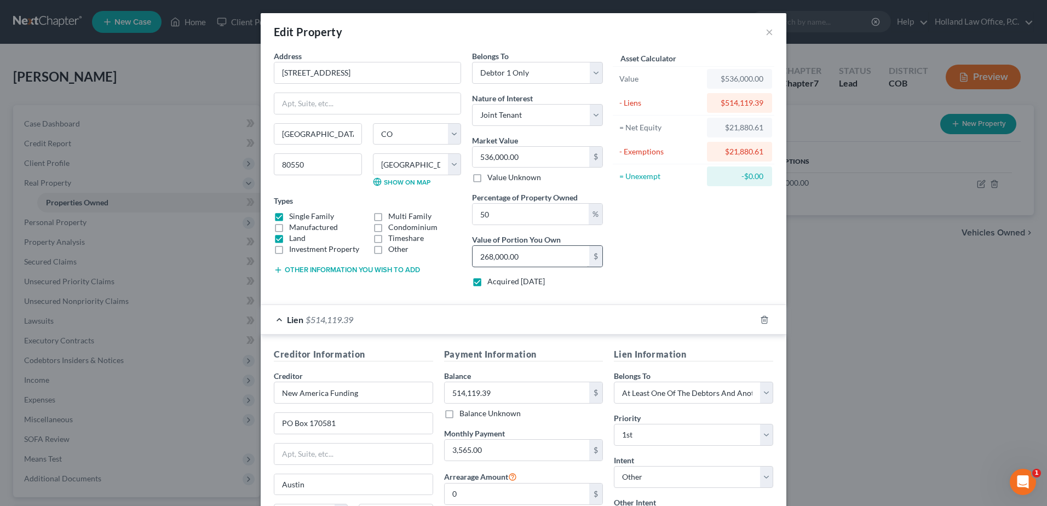
type input "21,880.61"
click at [540, 263] on input "268,000.00" at bounding box center [531, 256] width 117 height 21
click at [685, 251] on div "Asset Calculator Value $536,000.00 - Liens $514,119.39 = Net Equity $21,880.61 …" at bounding box center [693, 172] width 170 height 245
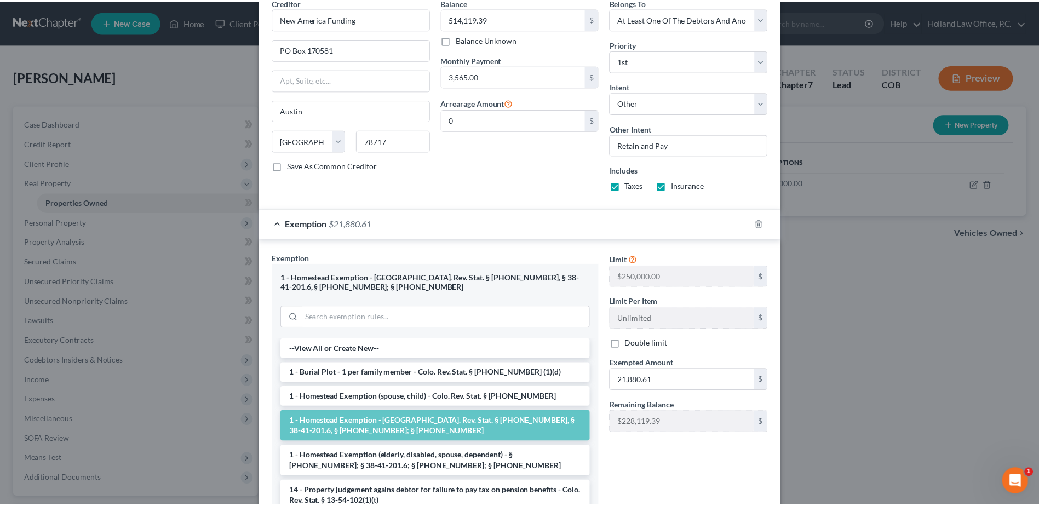
scroll to position [460, 0]
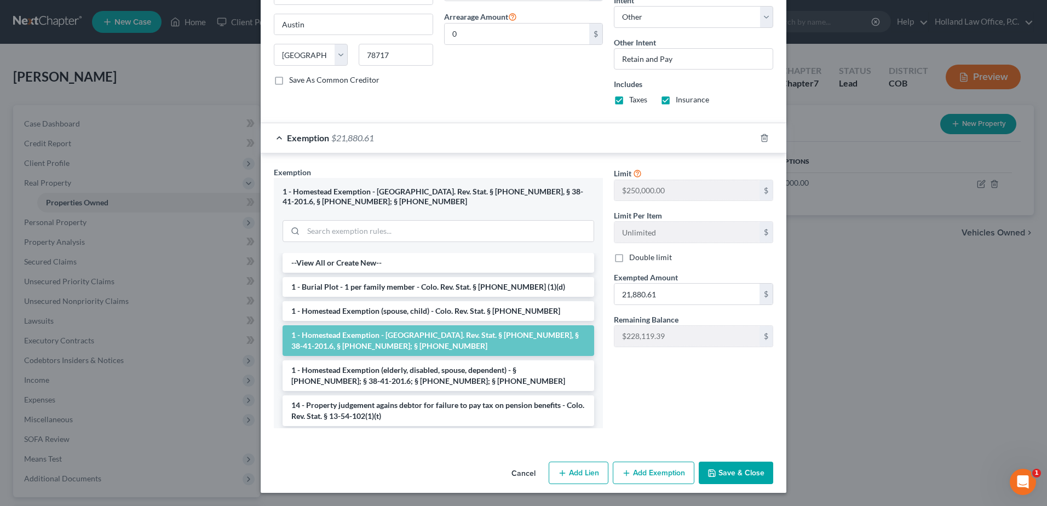
click at [726, 475] on button "Save & Close" at bounding box center [736, 473] width 74 height 23
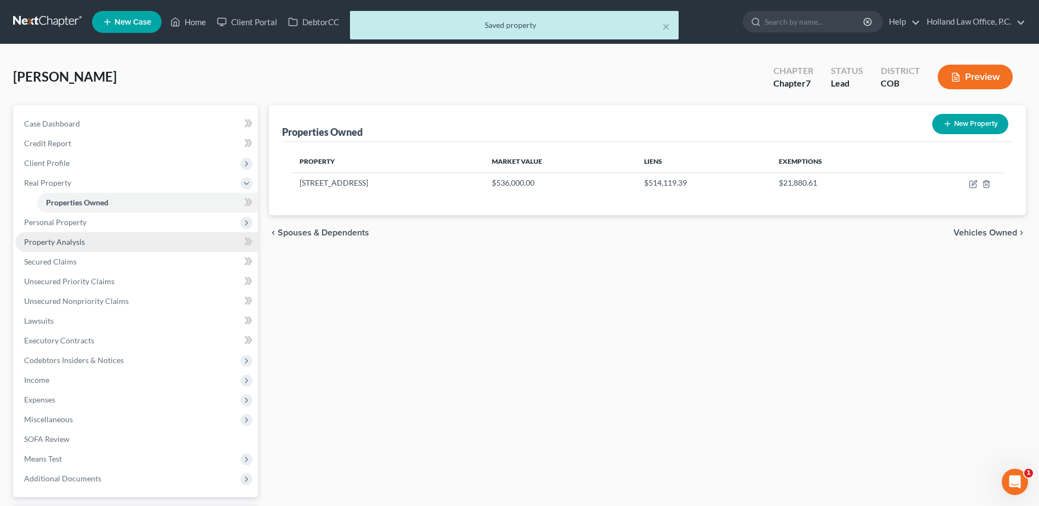
click at [74, 246] on span "Property Analysis" at bounding box center [54, 241] width 61 height 9
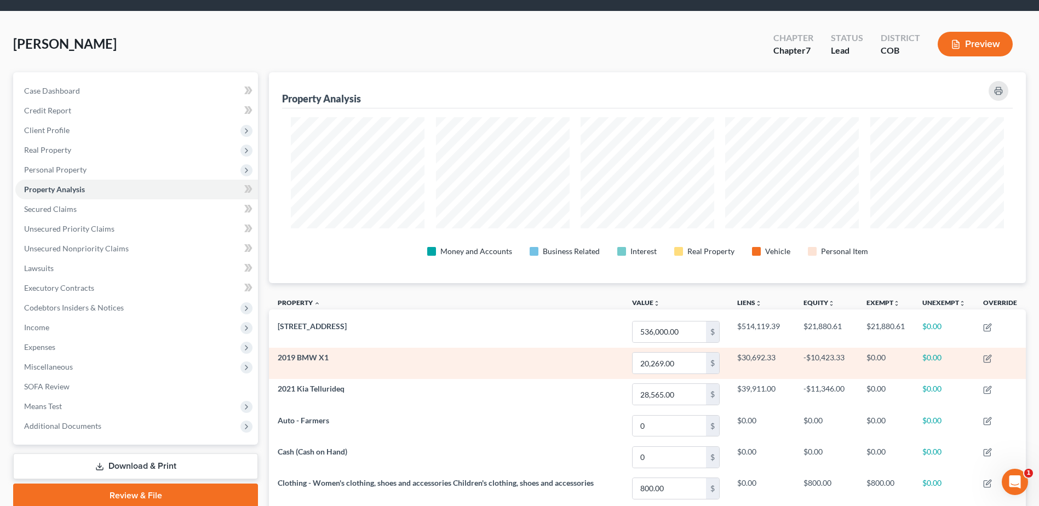
scroll to position [110, 0]
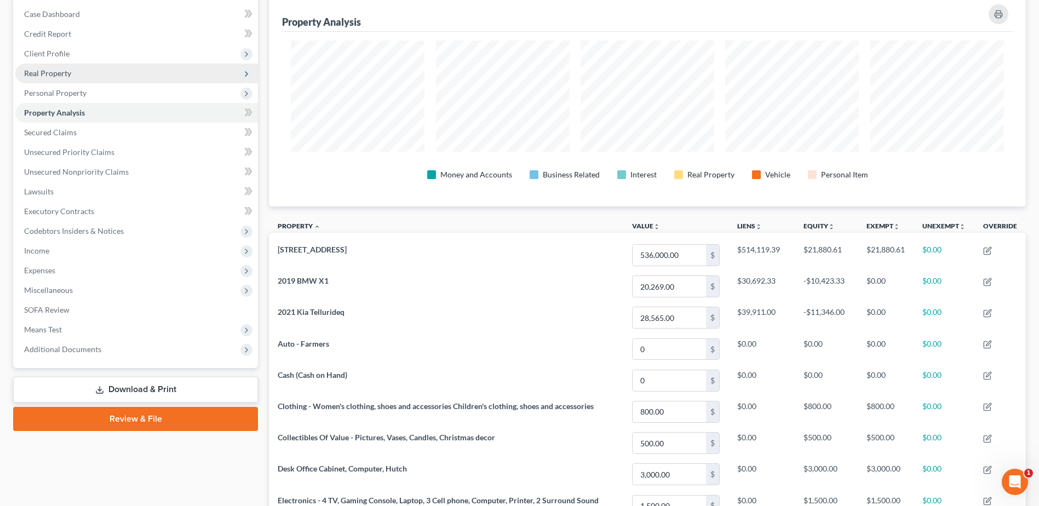
click at [83, 68] on span "Real Property" at bounding box center [136, 74] width 243 height 20
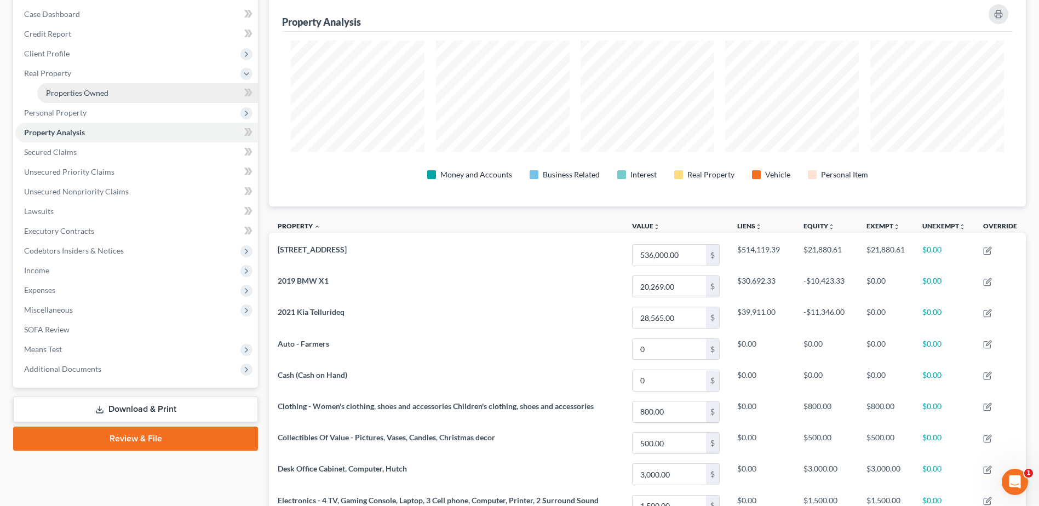
click at [54, 91] on span "Properties Owned" at bounding box center [77, 92] width 62 height 9
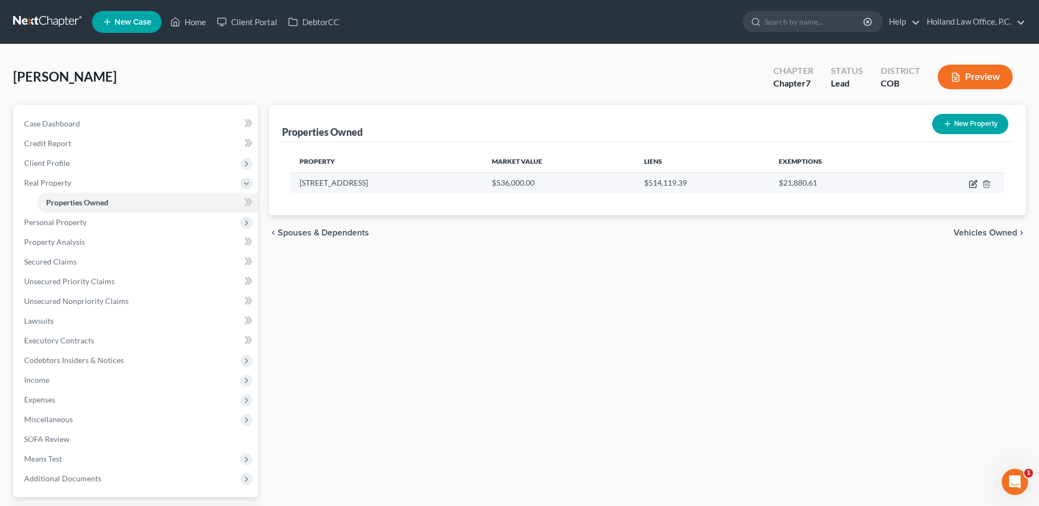
click at [973, 186] on icon "button" at bounding box center [973, 184] width 9 height 9
select select "5"
select select "62"
select select "0"
select select "1"
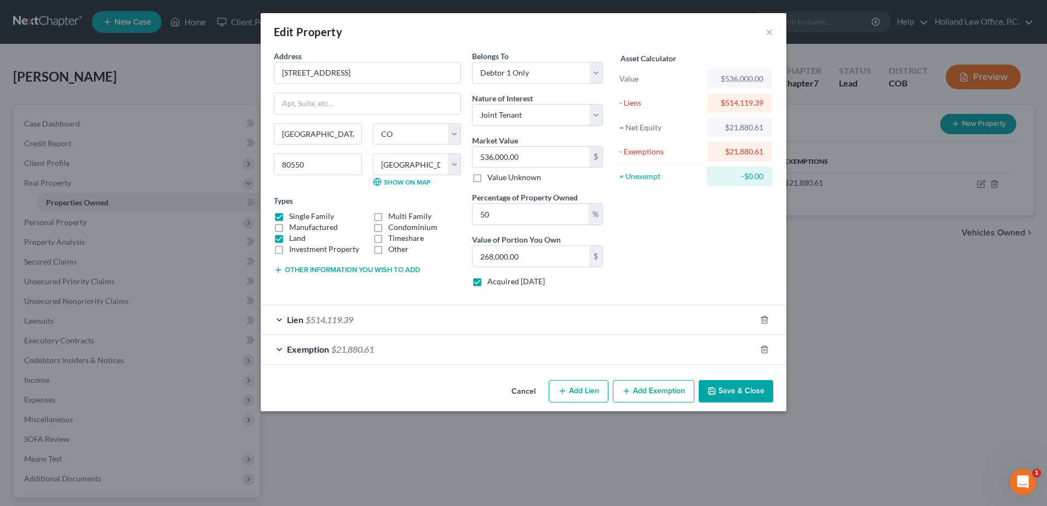
click at [572, 321] on div "Lien $514,119.39" at bounding box center [508, 319] width 495 height 29
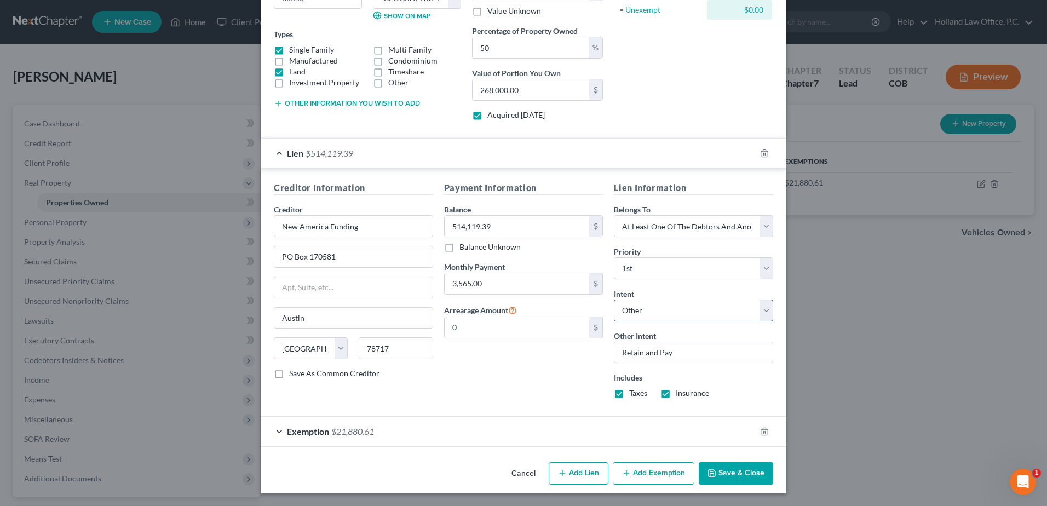
scroll to position [167, 0]
click at [726, 474] on button "Save & Close" at bounding box center [736, 473] width 74 height 23
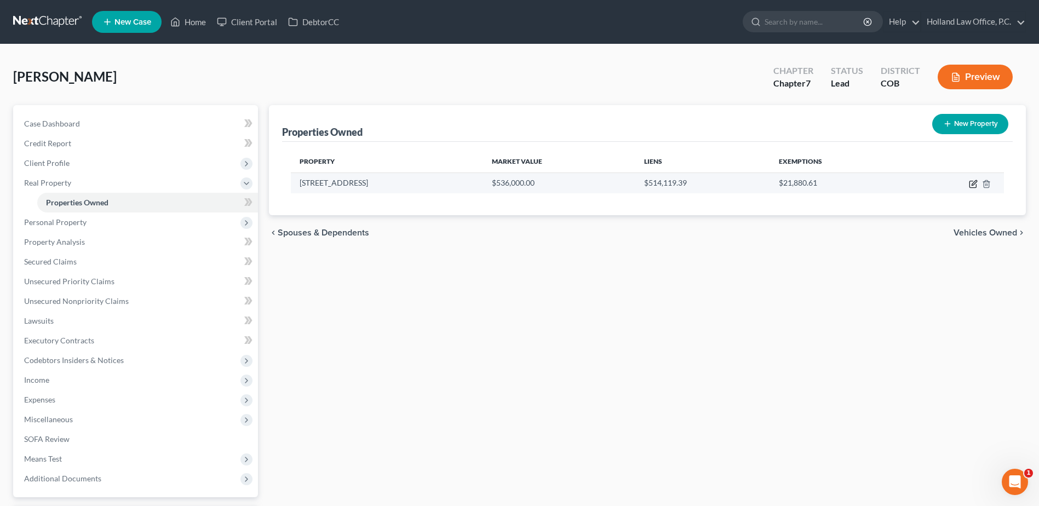
click at [972, 185] on icon "button" at bounding box center [973, 182] width 5 height 5
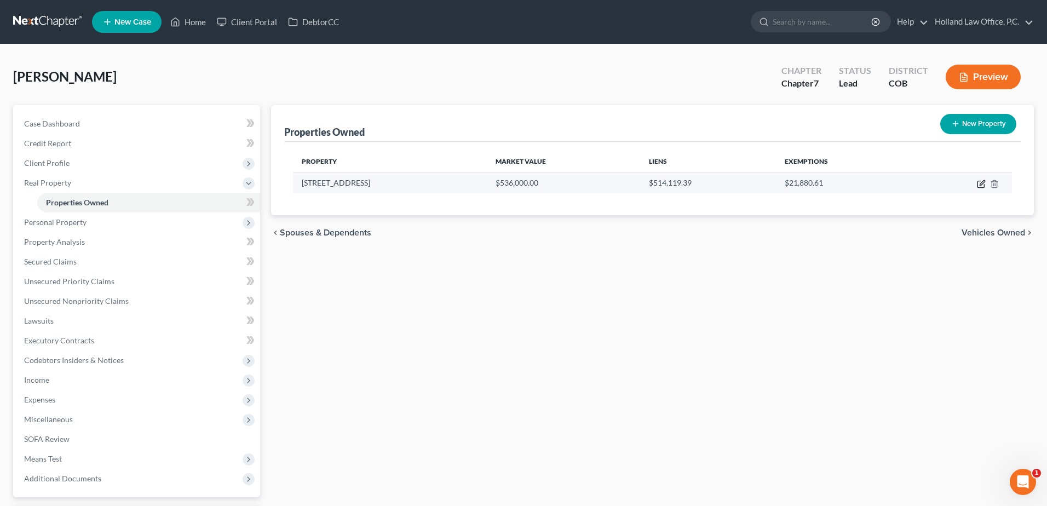
select select "5"
select select "62"
select select "0"
select select "1"
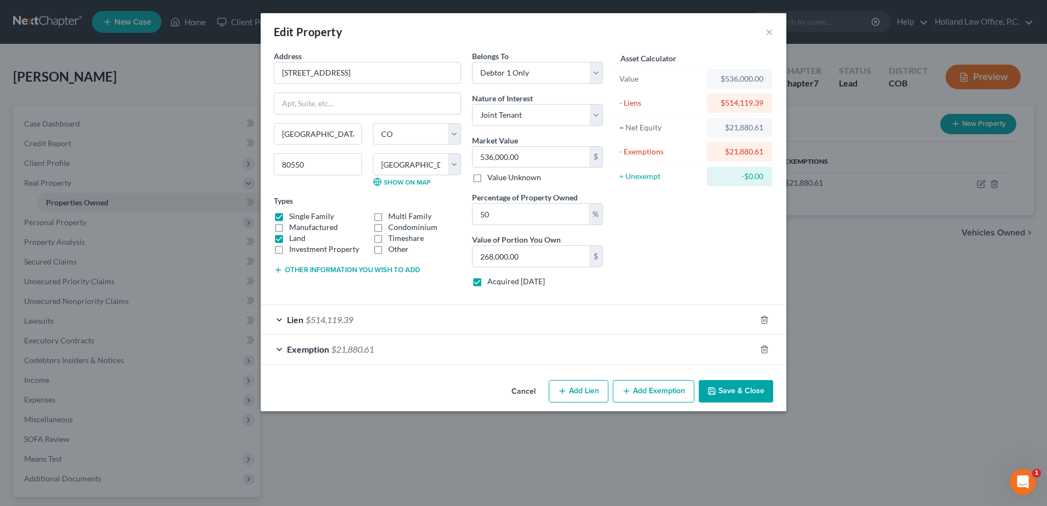
click at [538, 344] on div "Exemption $21,880.61" at bounding box center [508, 349] width 495 height 29
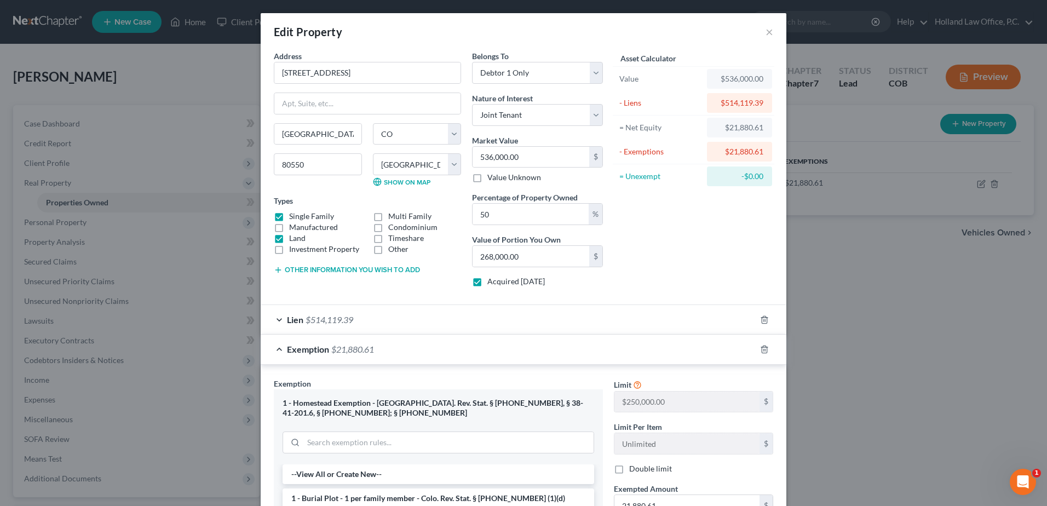
scroll to position [211, 0]
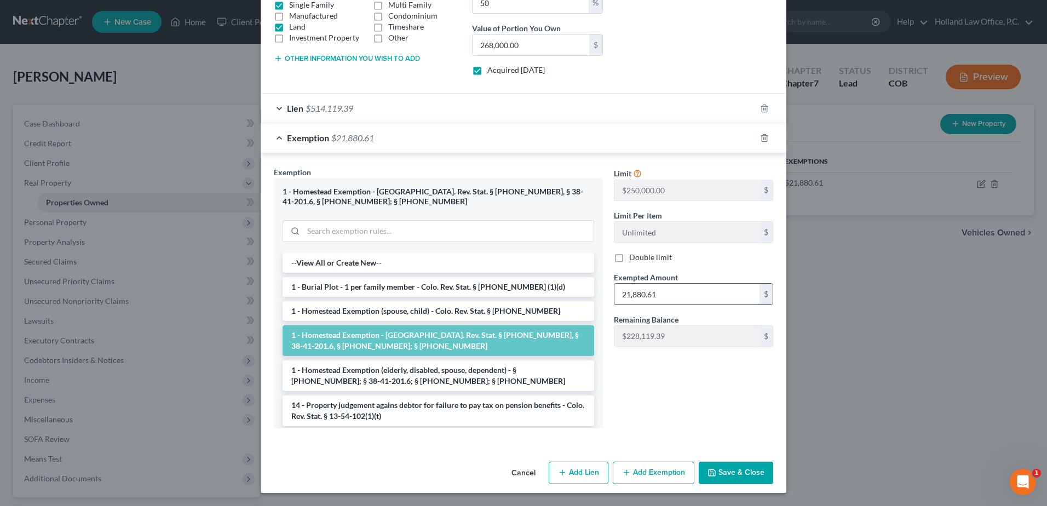
click at [698, 294] on input "21,880.61" at bounding box center [686, 294] width 145 height 21
click at [715, 376] on div "Limit $250,000.00 $ Limit Per Item Unlimited $ Double limit Exempted Amount * 2…" at bounding box center [693, 301] width 170 height 271
click at [530, 464] on button "Cancel" at bounding box center [524, 474] width 42 height 22
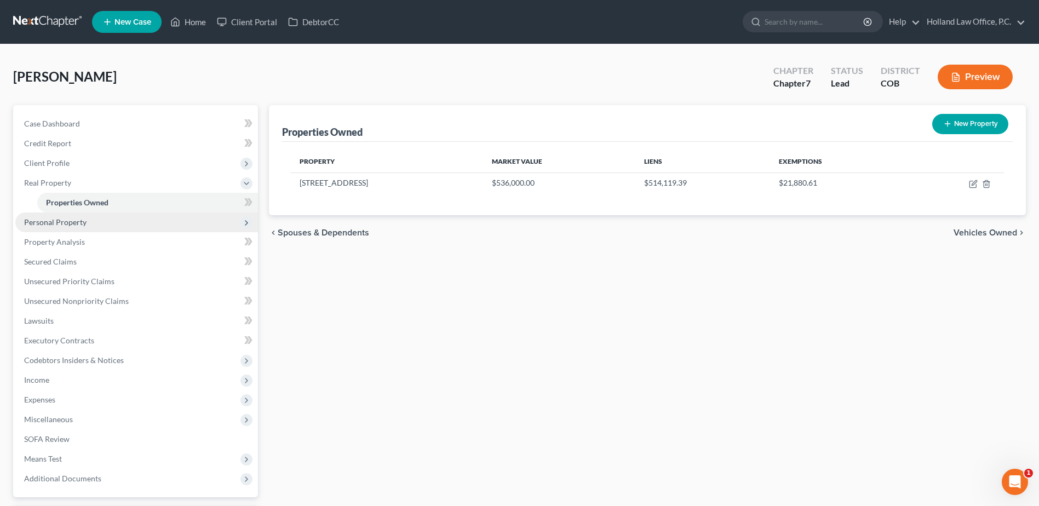
click at [68, 225] on span "Personal Property" at bounding box center [55, 221] width 62 height 9
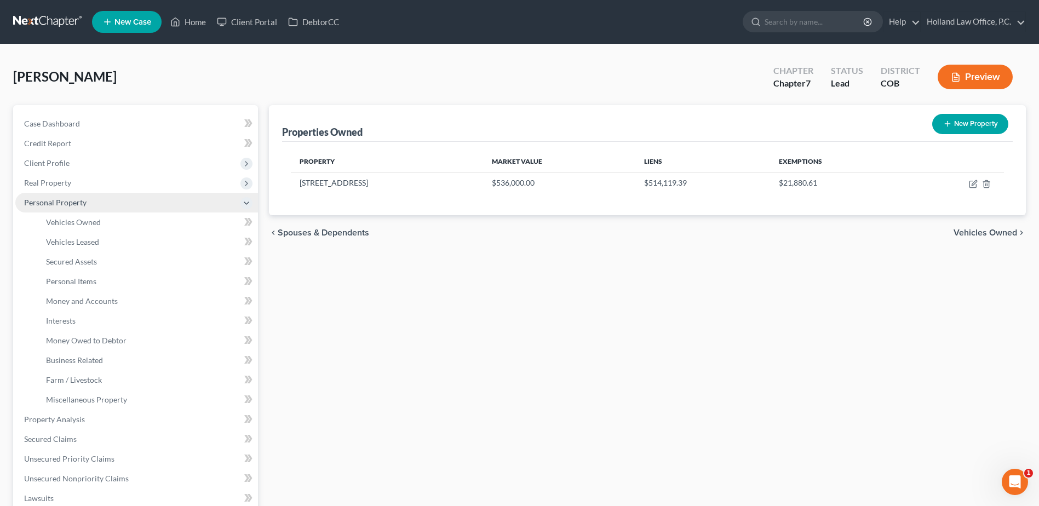
click at [83, 204] on span "Personal Property" at bounding box center [55, 202] width 62 height 9
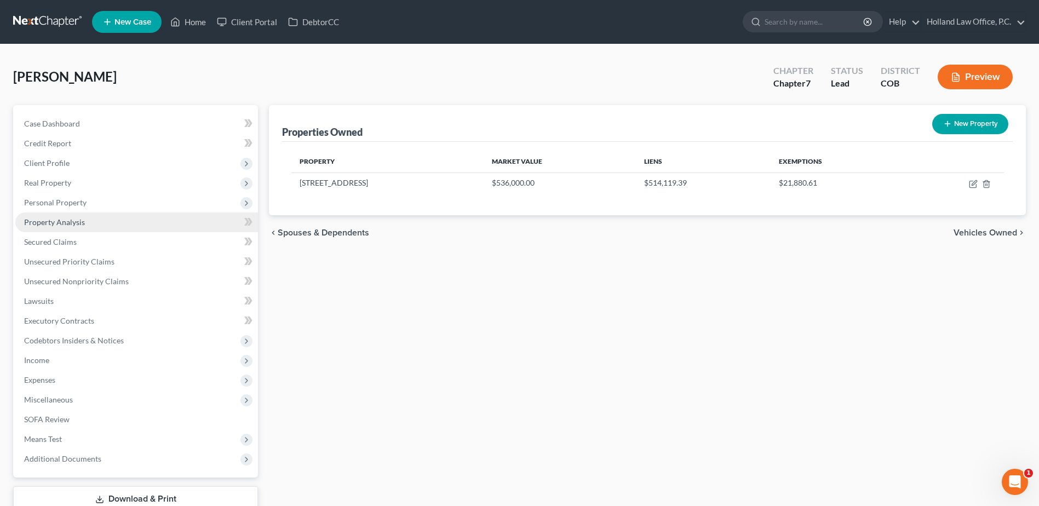
click at [72, 225] on span "Property Analysis" at bounding box center [54, 221] width 61 height 9
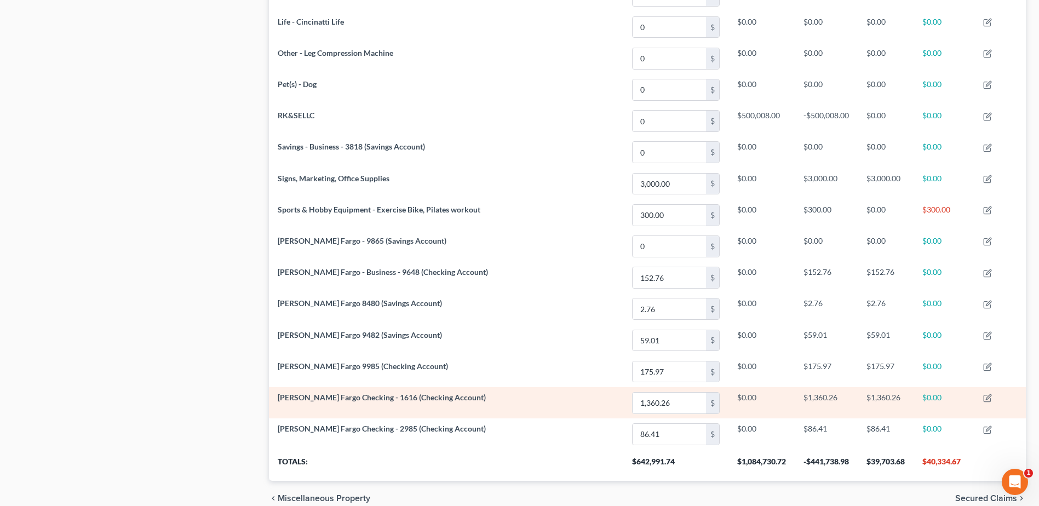
scroll to position [964, 0]
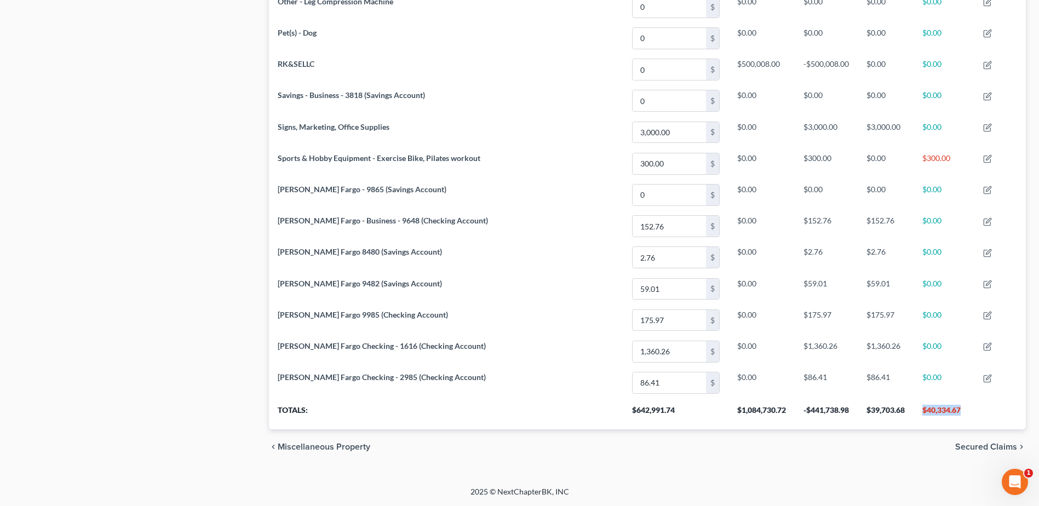
drag, startPoint x: 920, startPoint y: 412, endPoint x: 978, endPoint y: 409, distance: 58.2
click at [978, 409] on tr "Totals: $642,991.74 $1,084,730.72 -$441,738.98 $39,703.68 $40,334.67" at bounding box center [647, 414] width 757 height 31
click at [978, 409] on th at bounding box center [999, 414] width 51 height 31
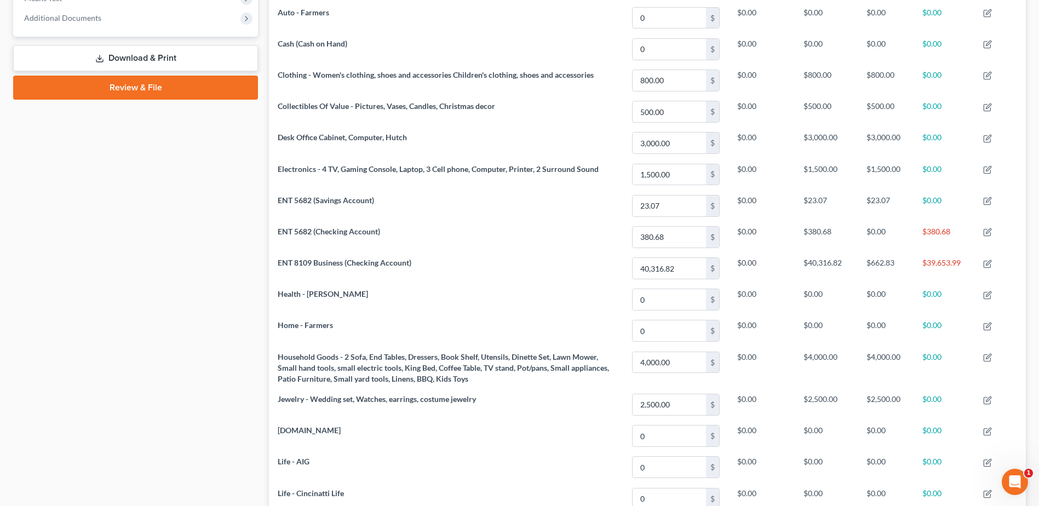
scroll to position [142, 0]
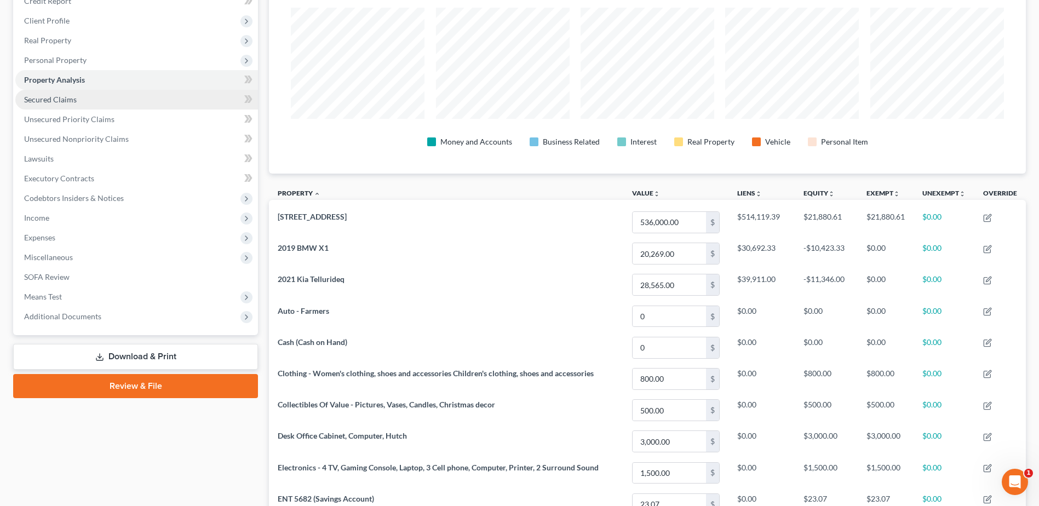
click at [96, 96] on link "Secured Claims" at bounding box center [136, 100] width 243 height 20
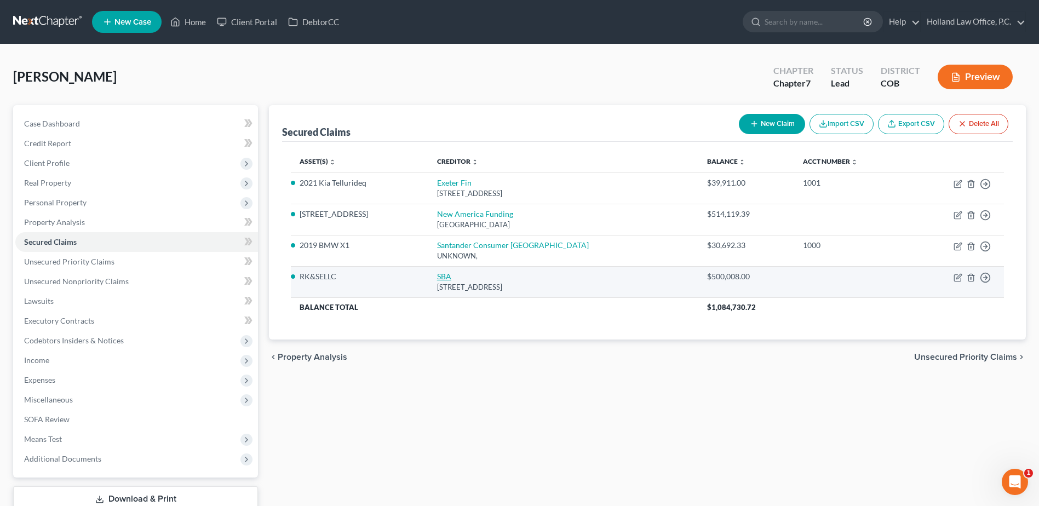
click at [451, 277] on link "SBA" at bounding box center [444, 276] width 14 height 9
select select "38"
select select "0"
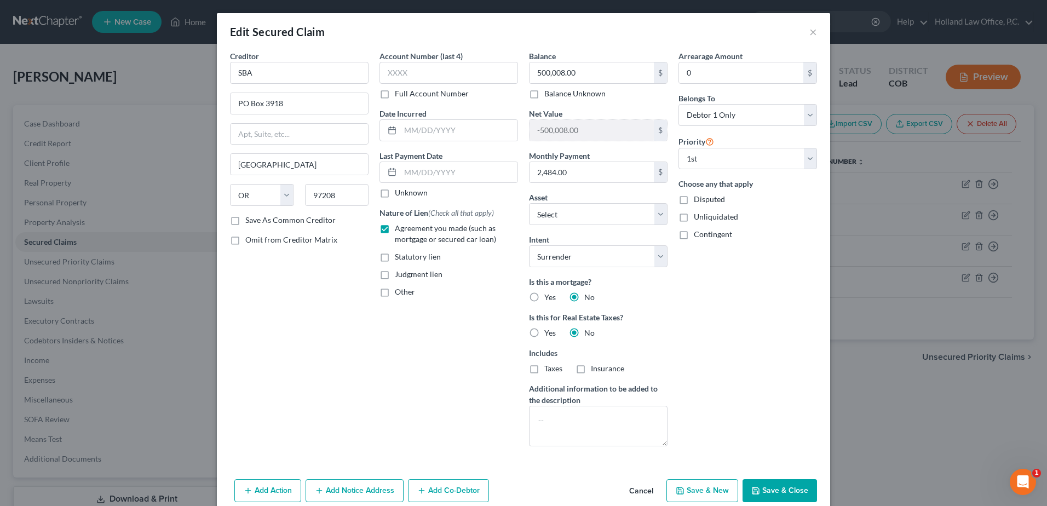
scroll to position [49, 0]
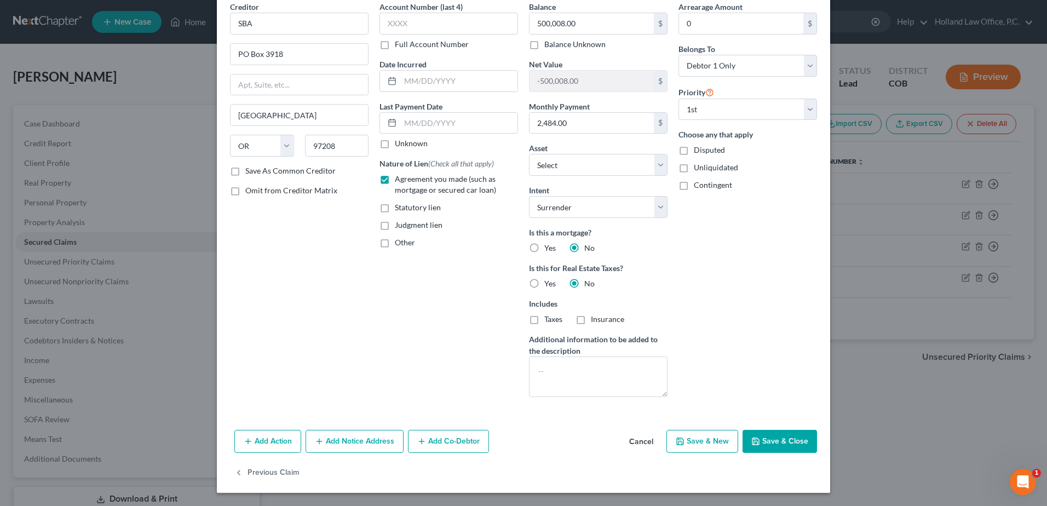
click at [781, 447] on button "Save & Close" at bounding box center [780, 441] width 74 height 23
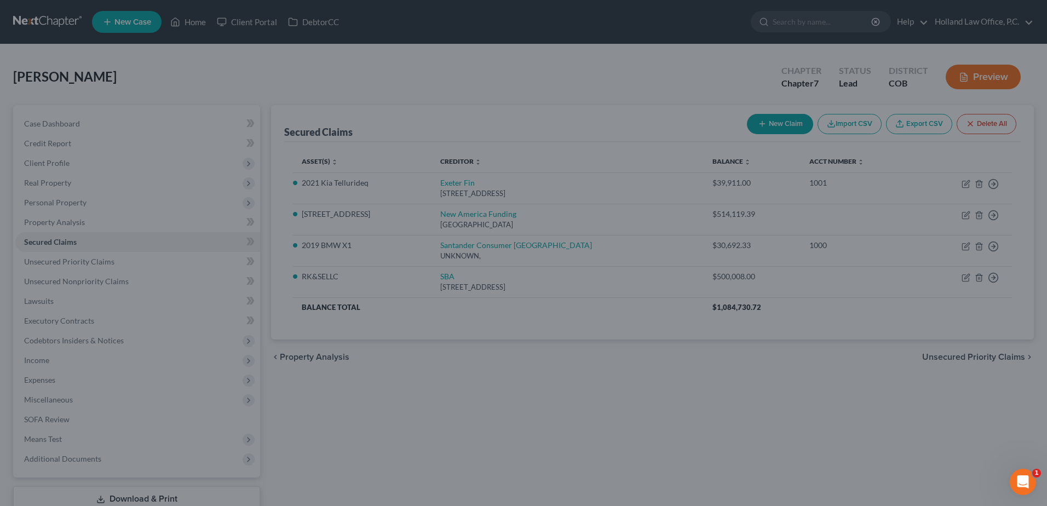
select select "5"
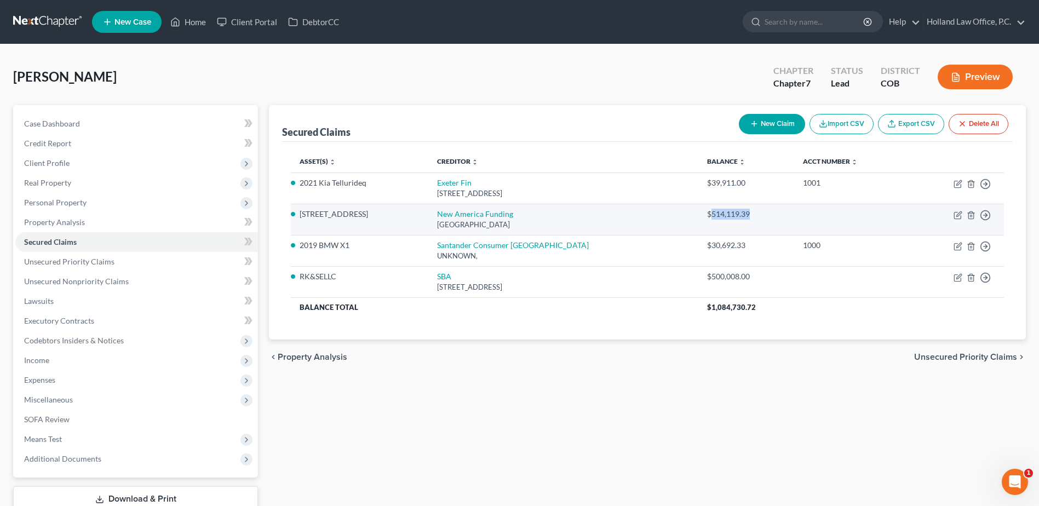
drag, startPoint x: 720, startPoint y: 216, endPoint x: 678, endPoint y: 212, distance: 41.8
click at [707, 212] on div "$514,119.39" at bounding box center [746, 214] width 78 height 11
drag, startPoint x: 678, startPoint y: 212, endPoint x: 692, endPoint y: 218, distance: 15.2
click at [707, 218] on div "$514,119.39" at bounding box center [746, 214] width 78 height 11
drag, startPoint x: 720, startPoint y: 214, endPoint x: 681, endPoint y: 217, distance: 39.1
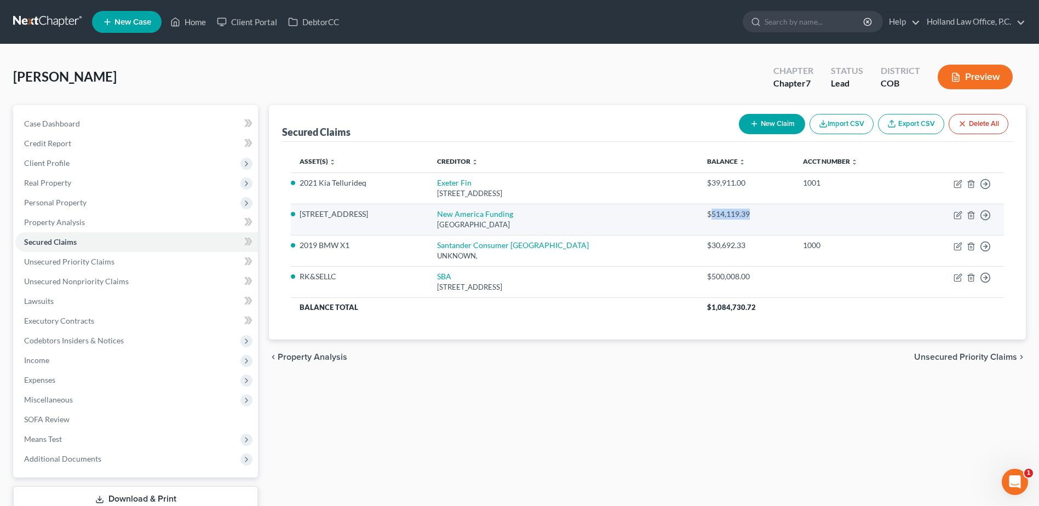
click at [707, 217] on div "$514,119.39" at bounding box center [746, 214] width 78 height 11
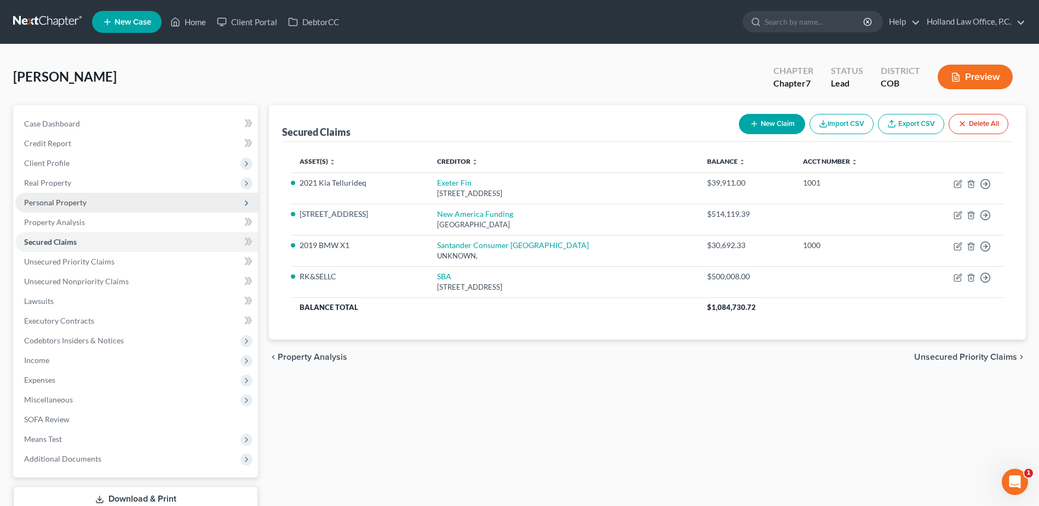
click at [76, 206] on span "Personal Property" at bounding box center [55, 202] width 62 height 9
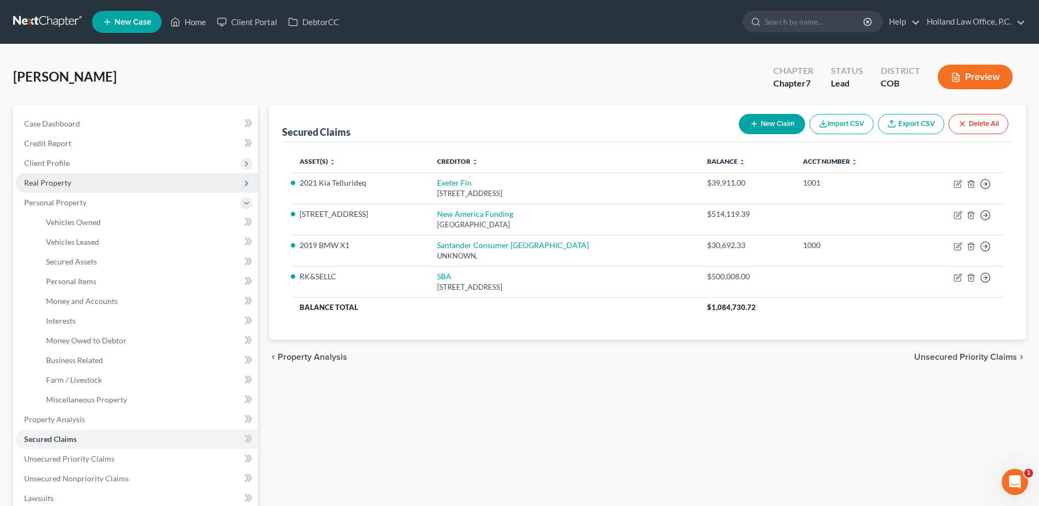
click at [63, 185] on span "Real Property" at bounding box center [47, 182] width 47 height 9
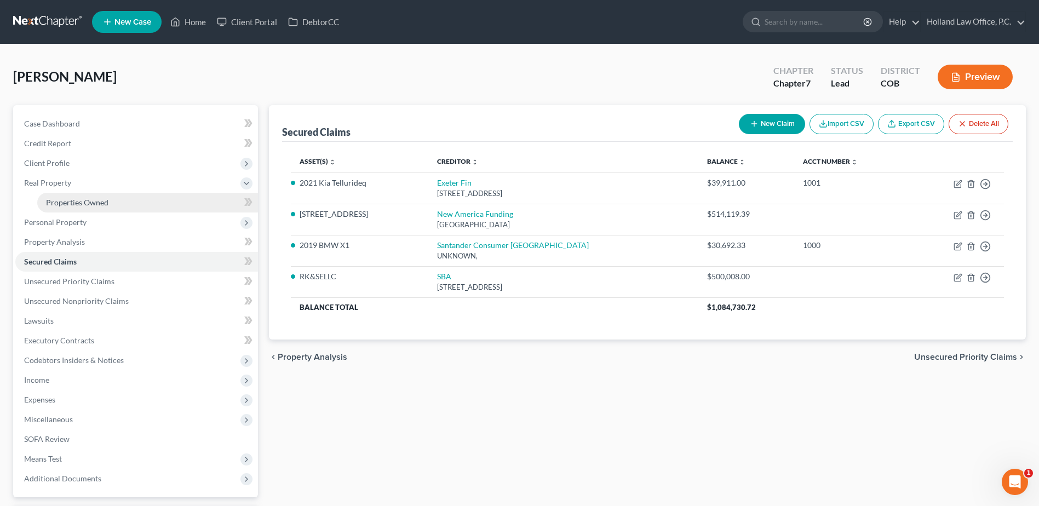
click at [80, 202] on span "Properties Owned" at bounding box center [77, 202] width 62 height 9
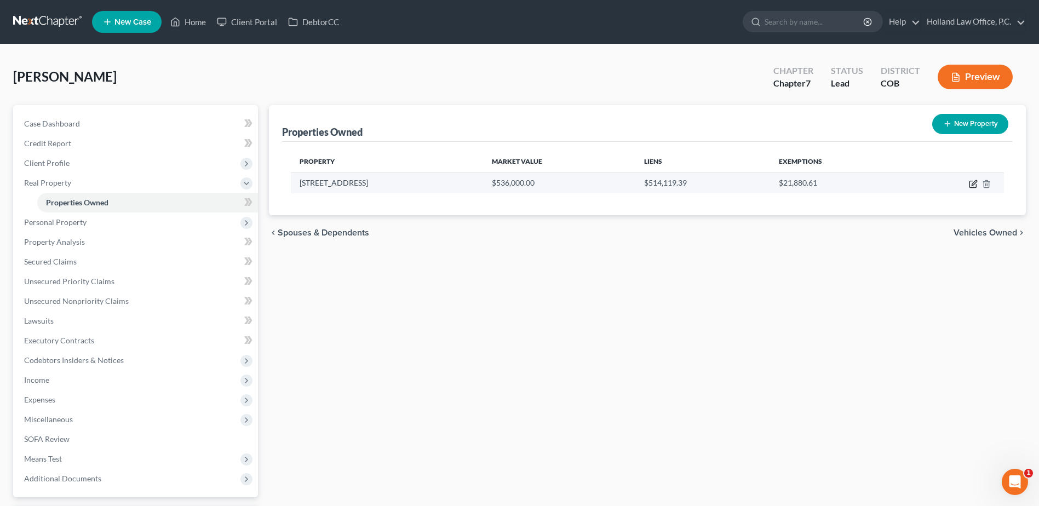
click at [974, 185] on icon "button" at bounding box center [973, 184] width 9 height 9
select select "5"
select select "62"
select select "0"
select select "1"
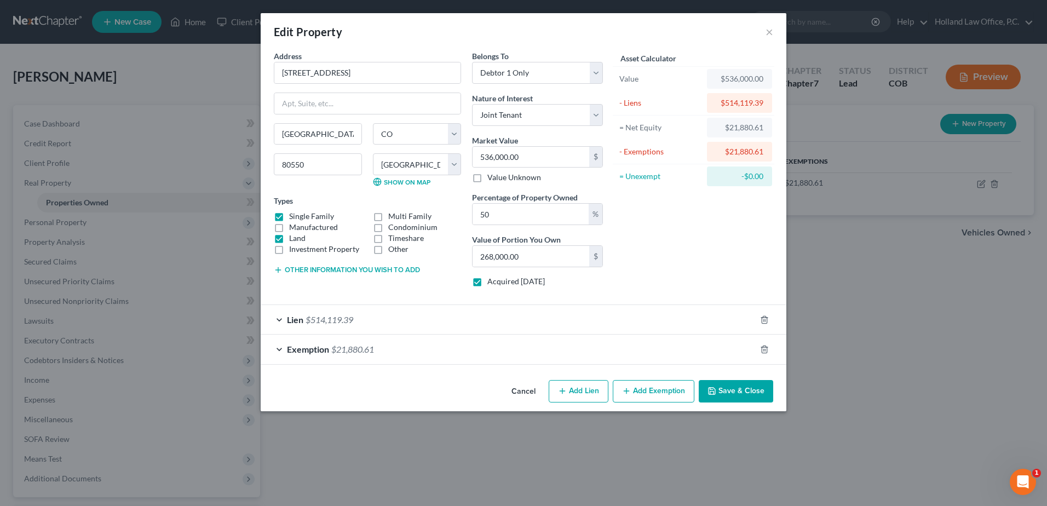
click at [315, 315] on span "$514,119.39" at bounding box center [330, 319] width 48 height 10
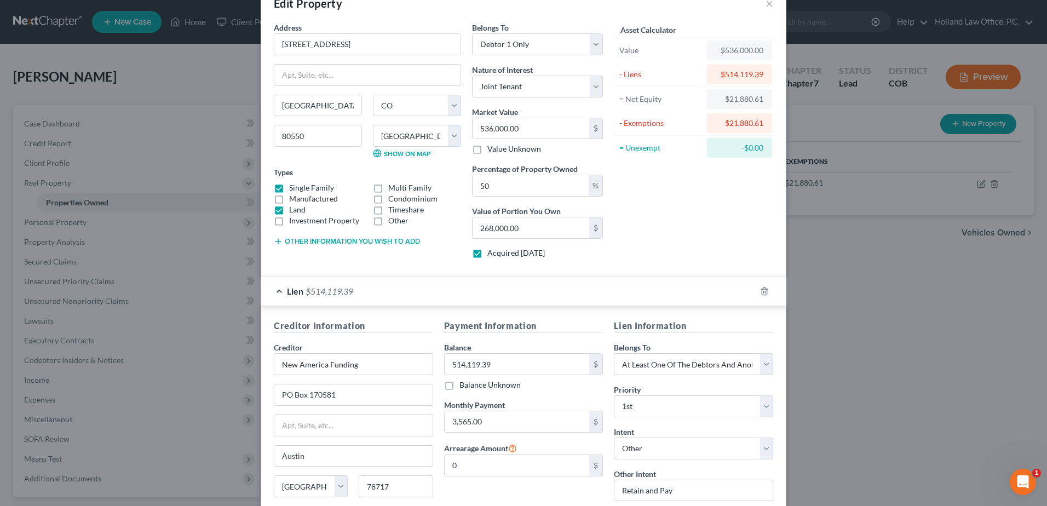
scroll to position [55, 0]
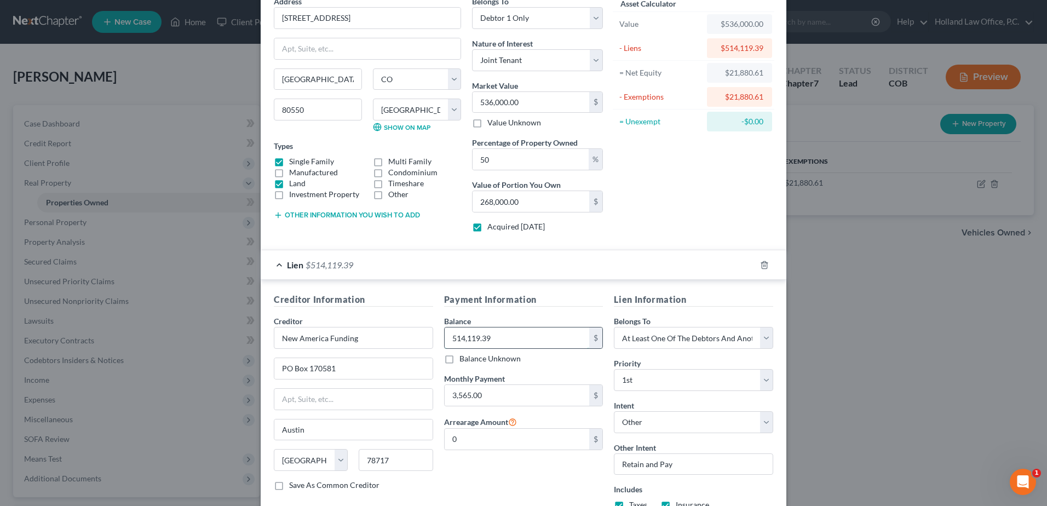
click at [502, 341] on input "514,119.39" at bounding box center [517, 337] width 145 height 21
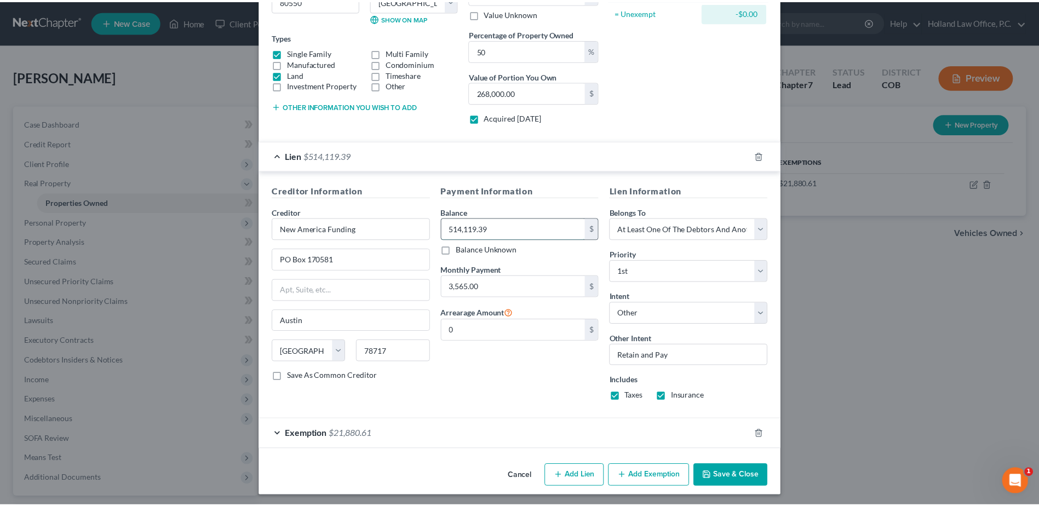
scroll to position [164, 0]
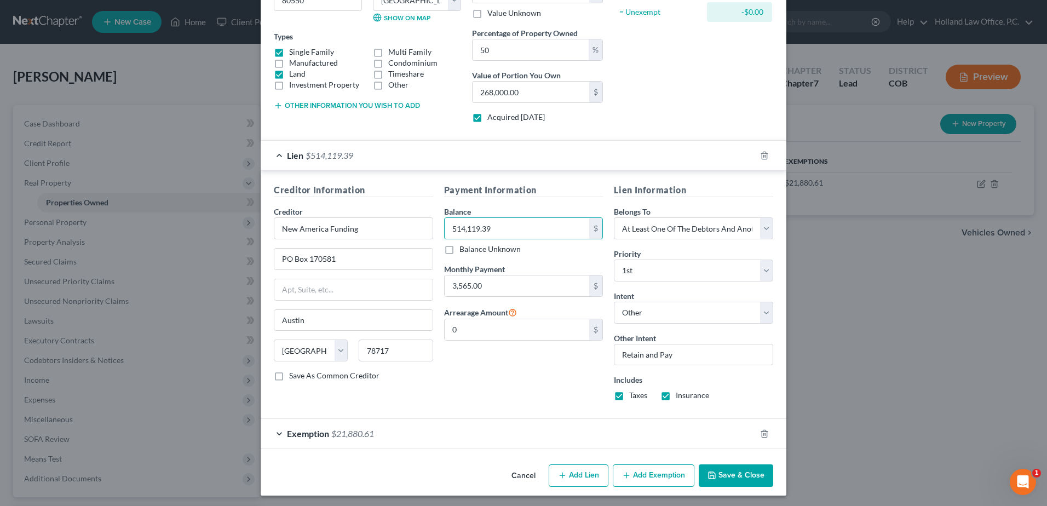
click at [729, 474] on button "Save & Close" at bounding box center [736, 475] width 74 height 23
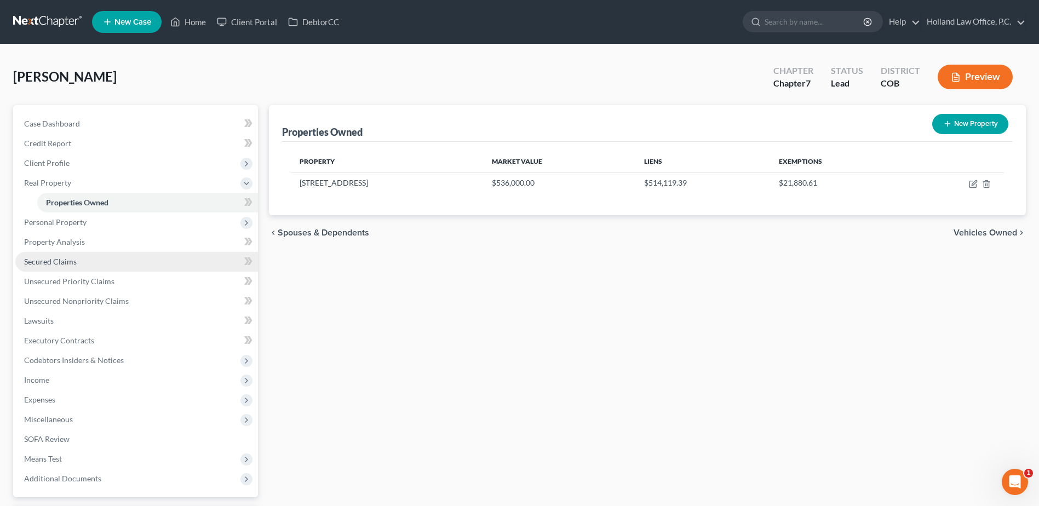
click at [79, 263] on link "Secured Claims" at bounding box center [136, 262] width 243 height 20
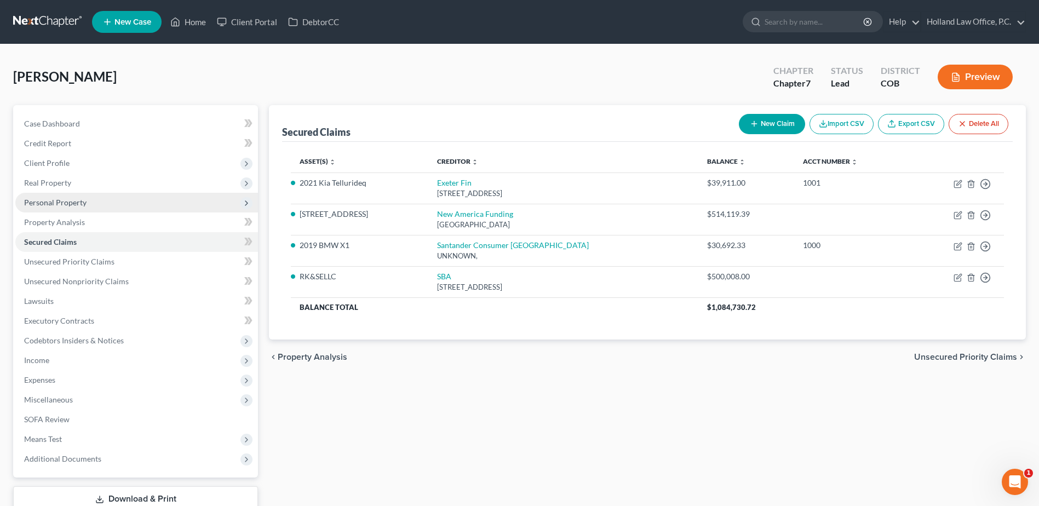
click at [90, 205] on span "Personal Property" at bounding box center [136, 203] width 243 height 20
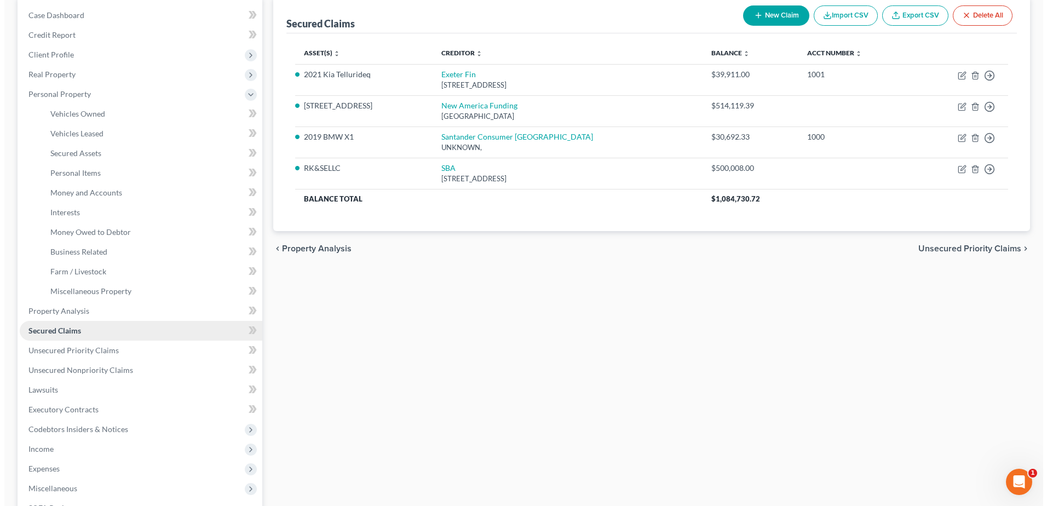
scroll to position [110, 0]
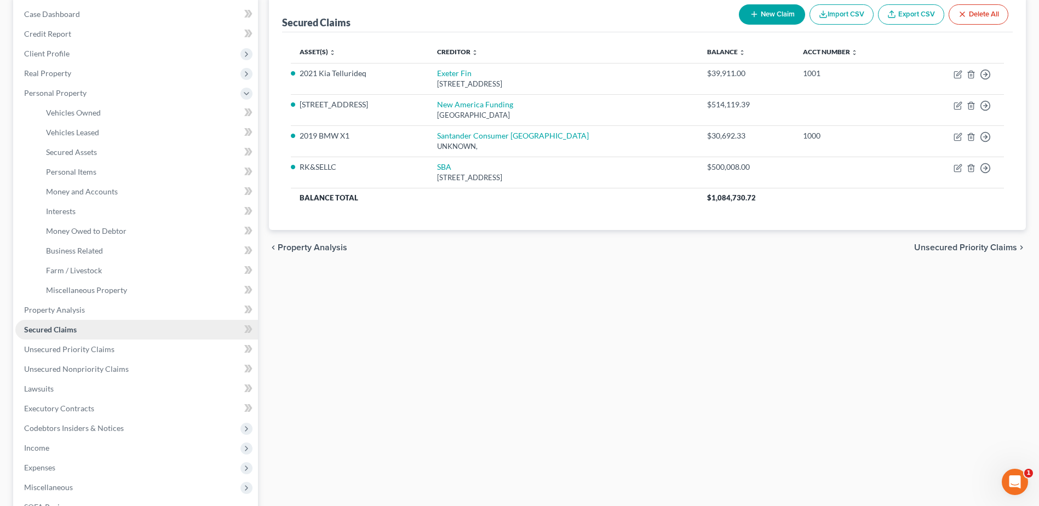
click at [59, 325] on span "Secured Claims" at bounding box center [50, 329] width 53 height 9
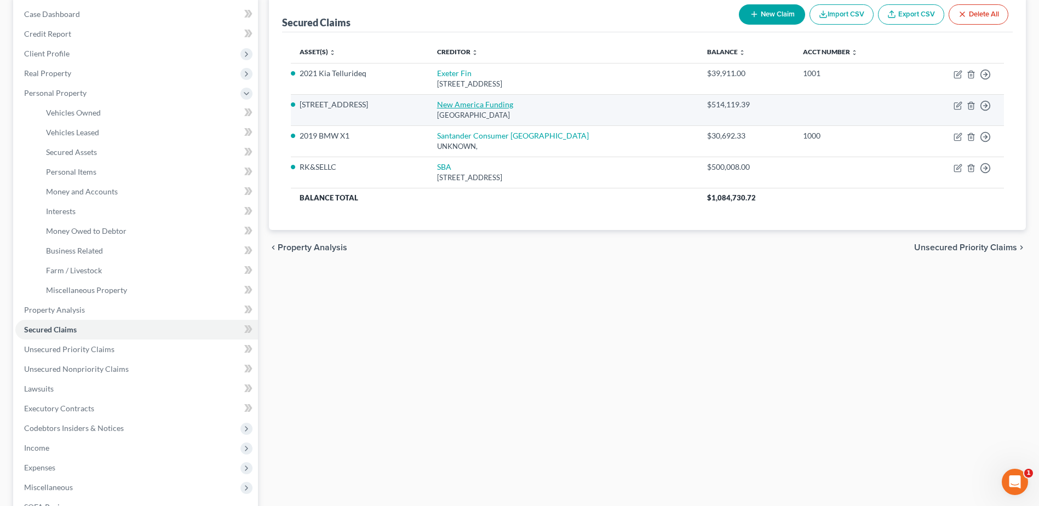
click at [499, 105] on link "New America Funding" at bounding box center [475, 104] width 76 height 9
select select "45"
select select "3"
select select "4"
select select "3"
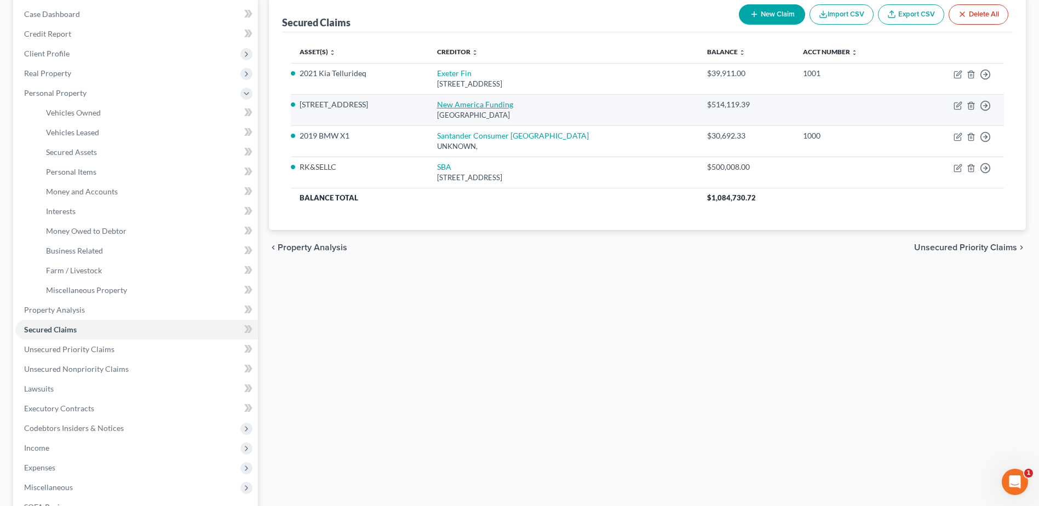
select select "0"
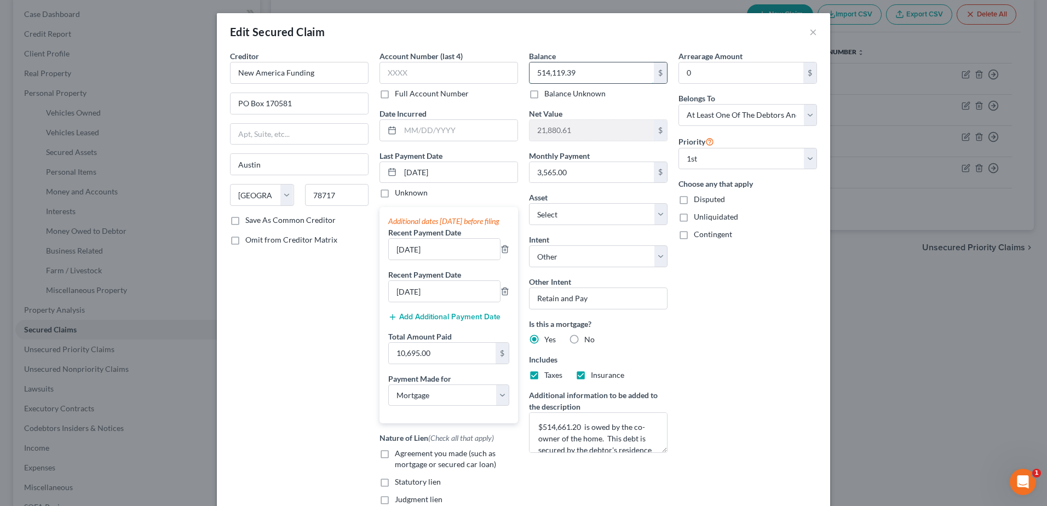
click at [590, 78] on input "514,119.39" at bounding box center [592, 72] width 124 height 21
click at [576, 73] on input "514,119.39" at bounding box center [592, 72] width 124 height 21
drag, startPoint x: 596, startPoint y: 80, endPoint x: 500, endPoint y: 63, distance: 97.4
click at [500, 63] on div "Creditor * New America Funding PO Box [GEOGRAPHIC_DATA] [US_STATE] AK AR AZ CA …" at bounding box center [524, 305] width 598 height 511
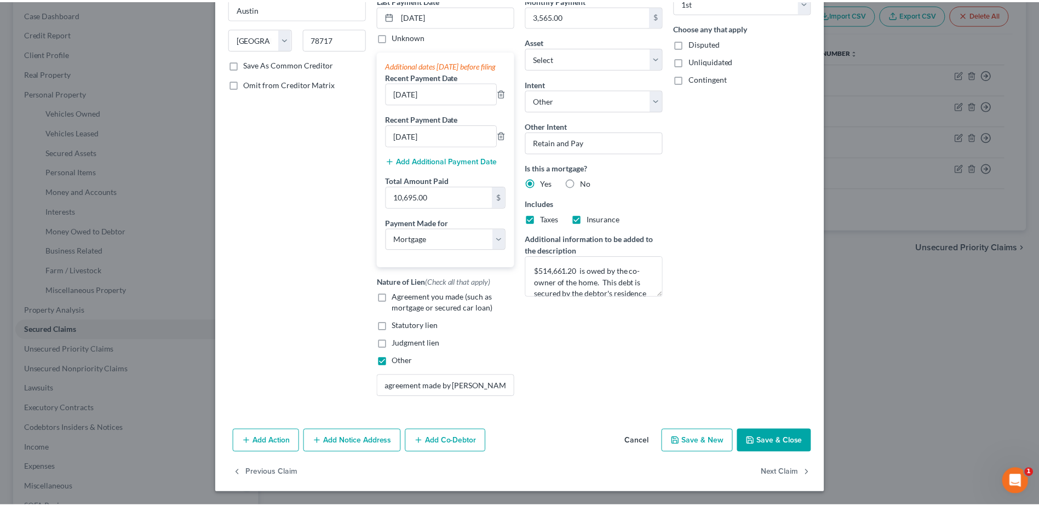
scroll to position [167, 0]
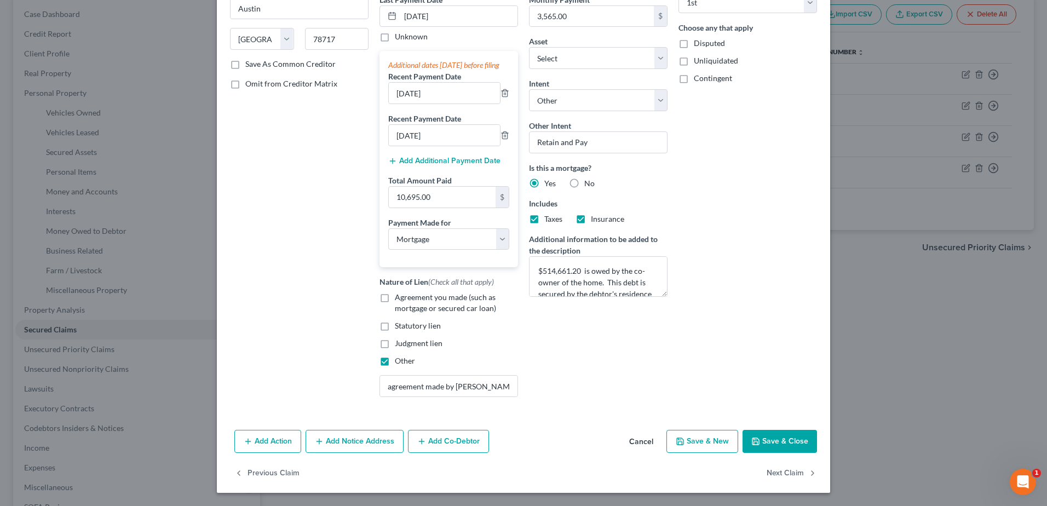
type input "0.00"
click at [783, 444] on button "Save & Close" at bounding box center [780, 441] width 74 height 23
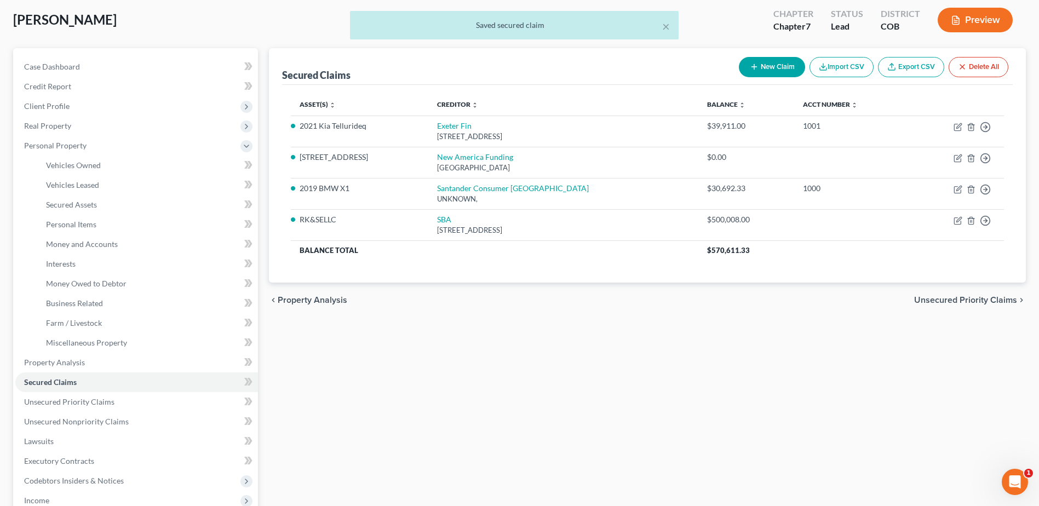
scroll to position [0, 0]
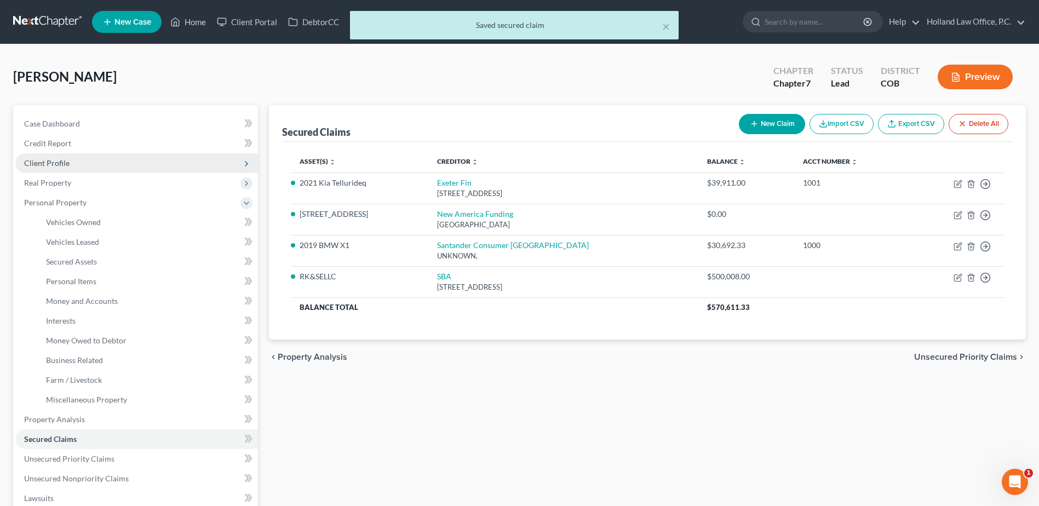
click at [64, 166] on span "Client Profile" at bounding box center [46, 162] width 45 height 9
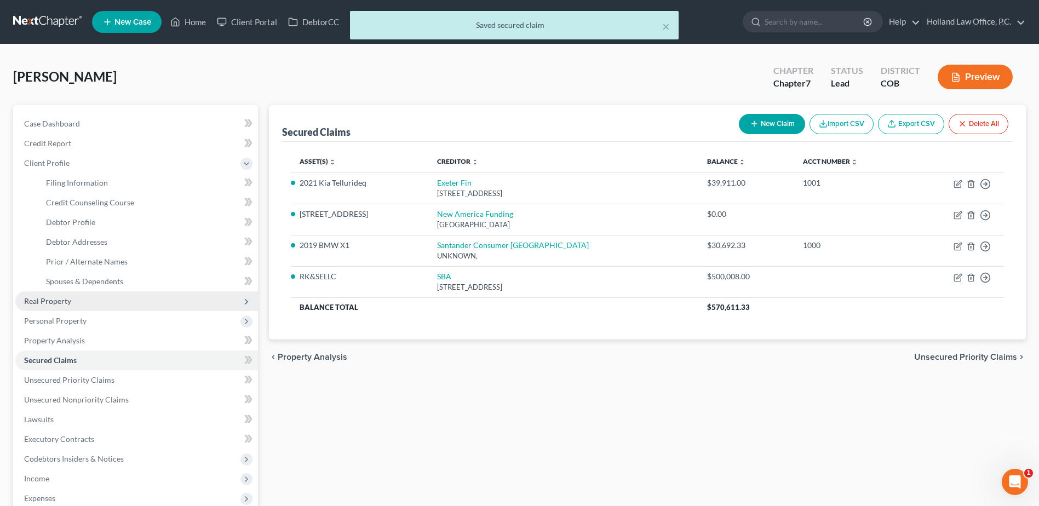
click at [93, 305] on span "Real Property" at bounding box center [136, 301] width 243 height 20
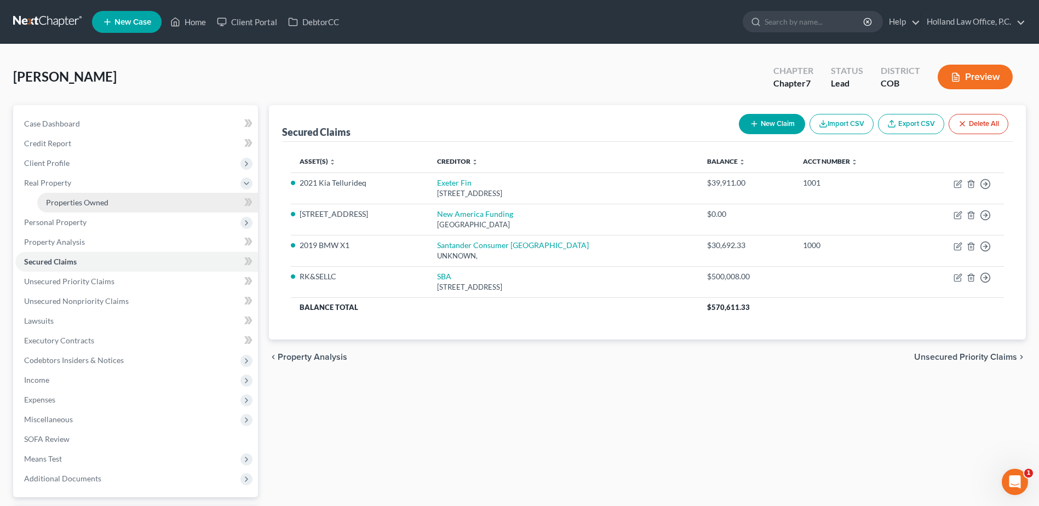
click at [102, 198] on span "Properties Owned" at bounding box center [77, 202] width 62 height 9
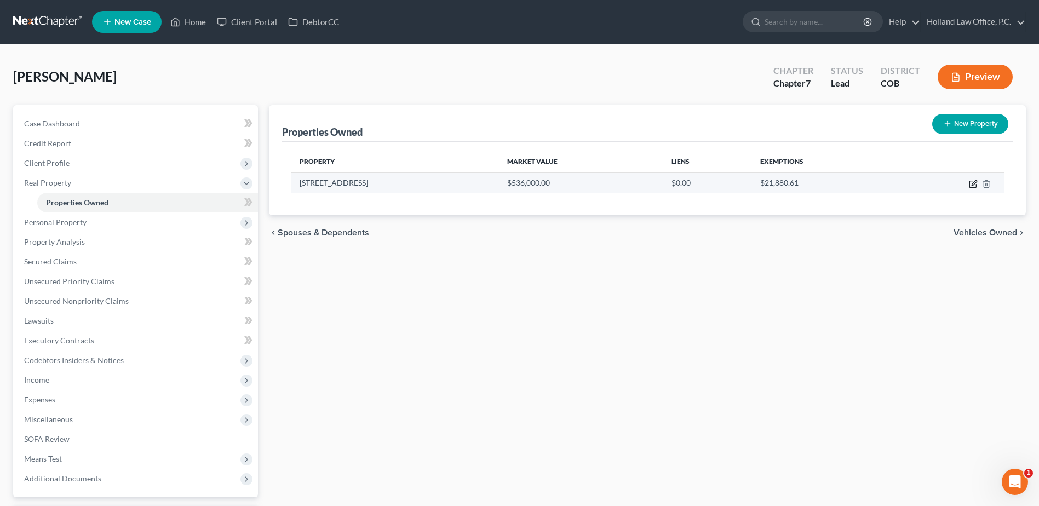
click at [974, 186] on icon "button" at bounding box center [973, 184] width 9 height 9
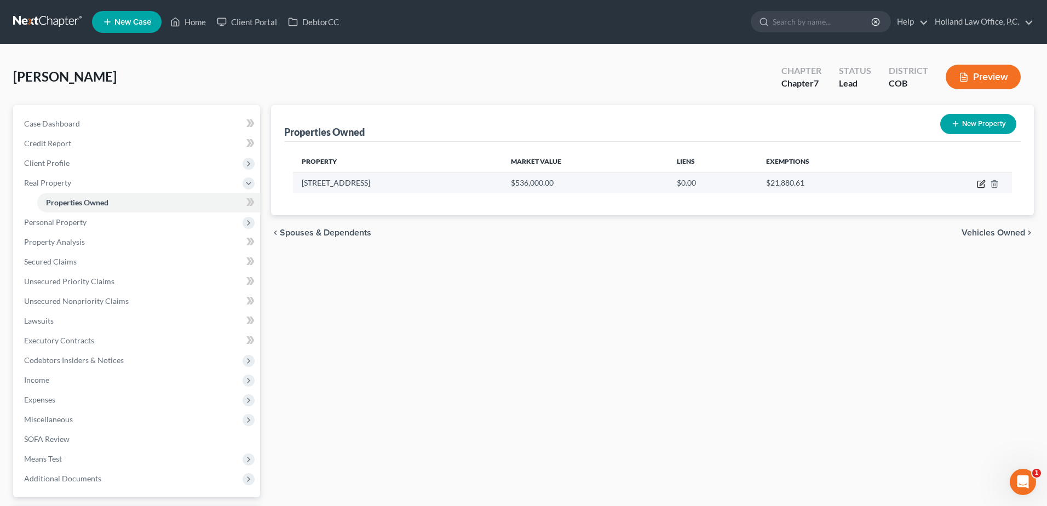
select select "5"
select select "62"
select select "0"
select select "1"
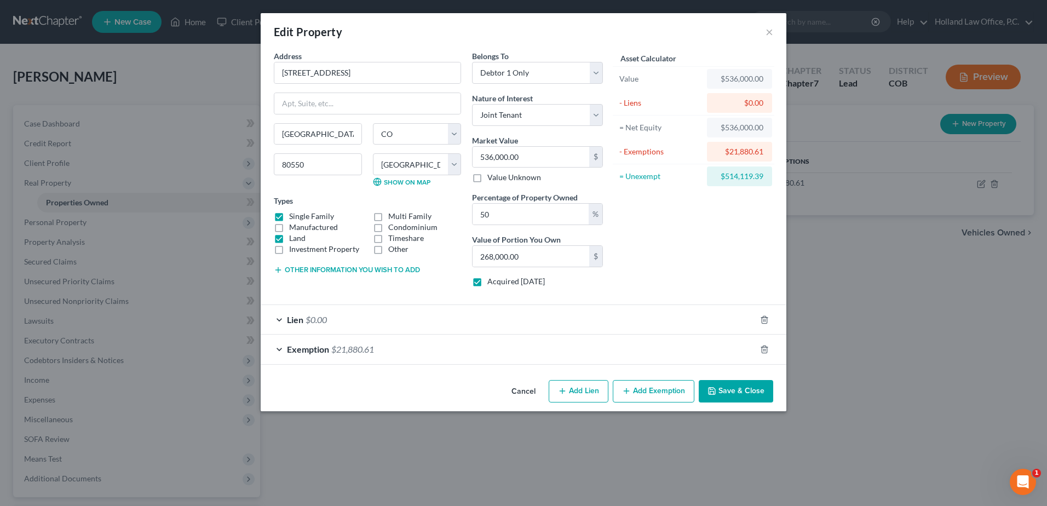
click at [752, 387] on button "Save & Close" at bounding box center [736, 391] width 74 height 23
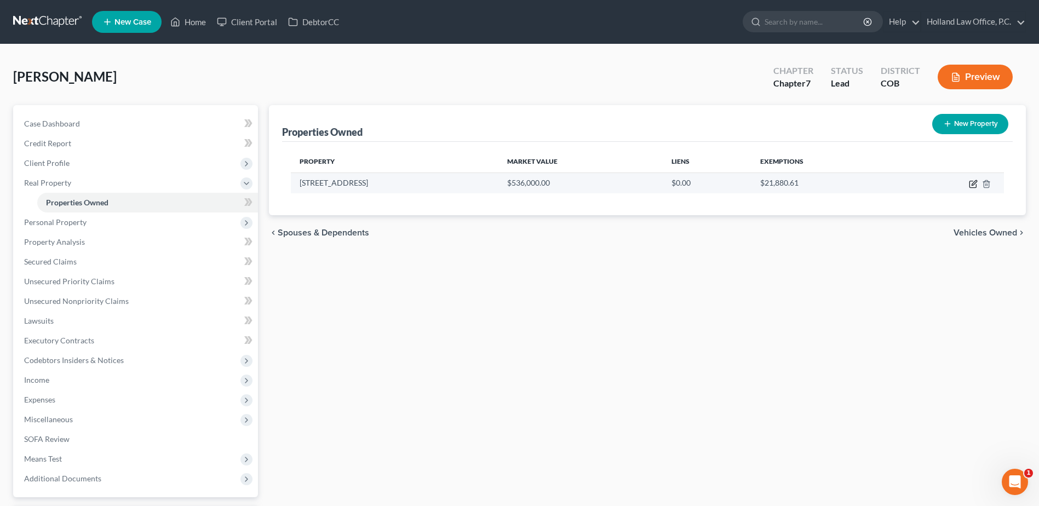
click at [970, 184] on icon "button" at bounding box center [973, 184] width 9 height 9
select select "5"
select select "62"
select select "0"
select select "1"
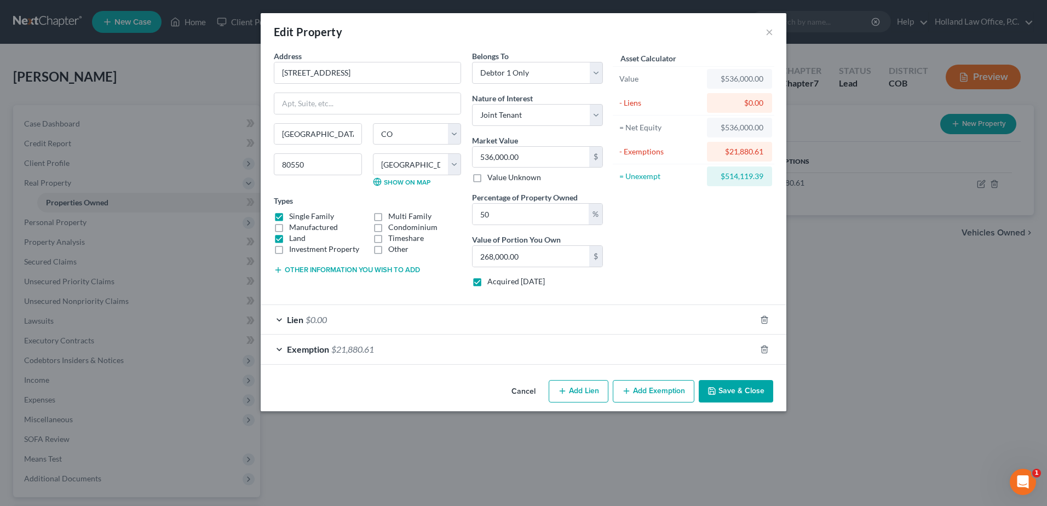
click at [743, 389] on button "Save & Close" at bounding box center [736, 391] width 74 height 23
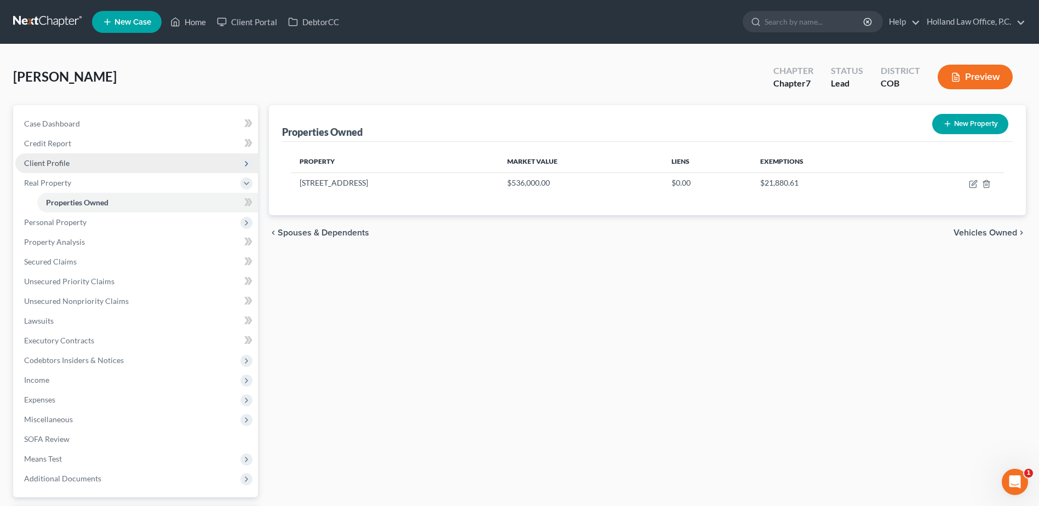
click at [121, 163] on span "Client Profile" at bounding box center [136, 163] width 243 height 20
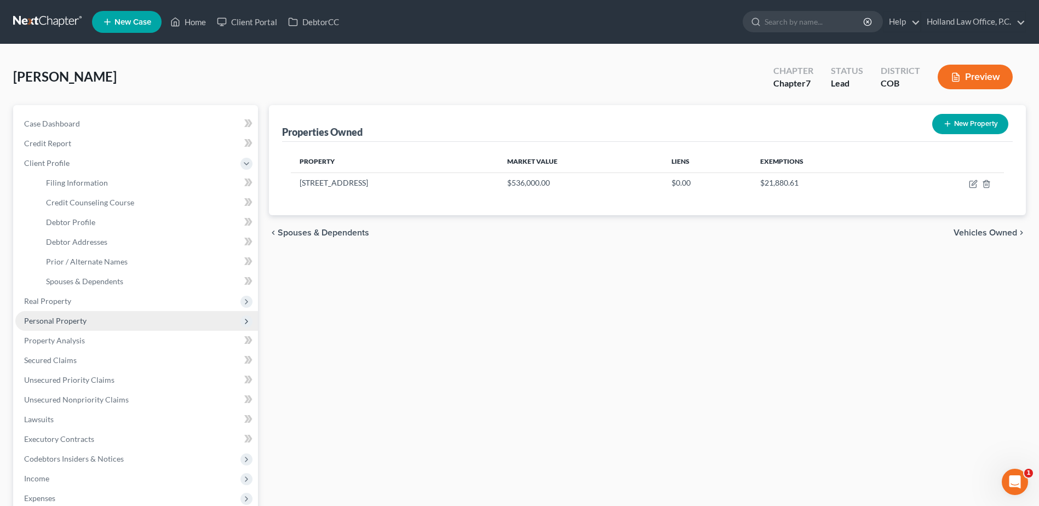
click at [80, 328] on span "Personal Property" at bounding box center [136, 321] width 243 height 20
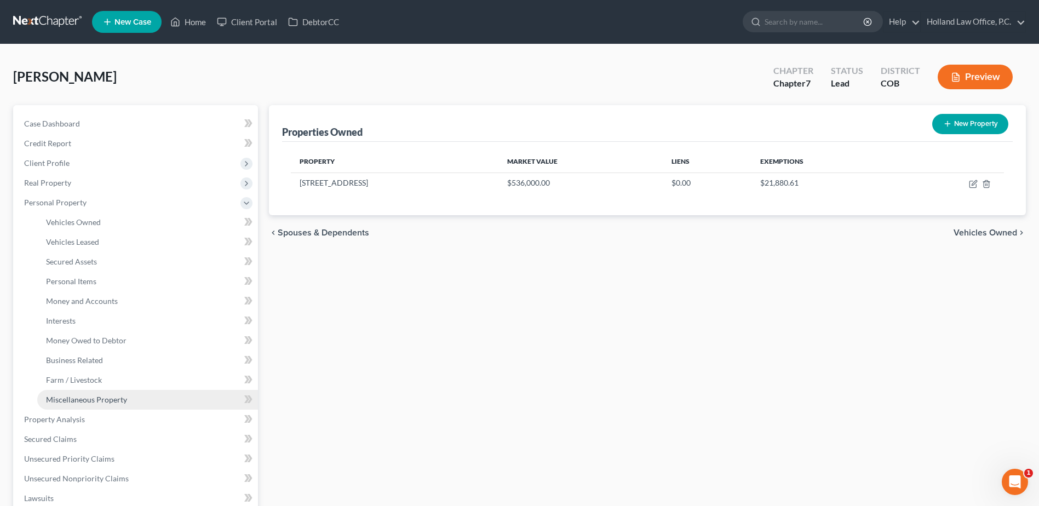
click at [88, 404] on link "Miscellaneous Property" at bounding box center [147, 400] width 221 height 20
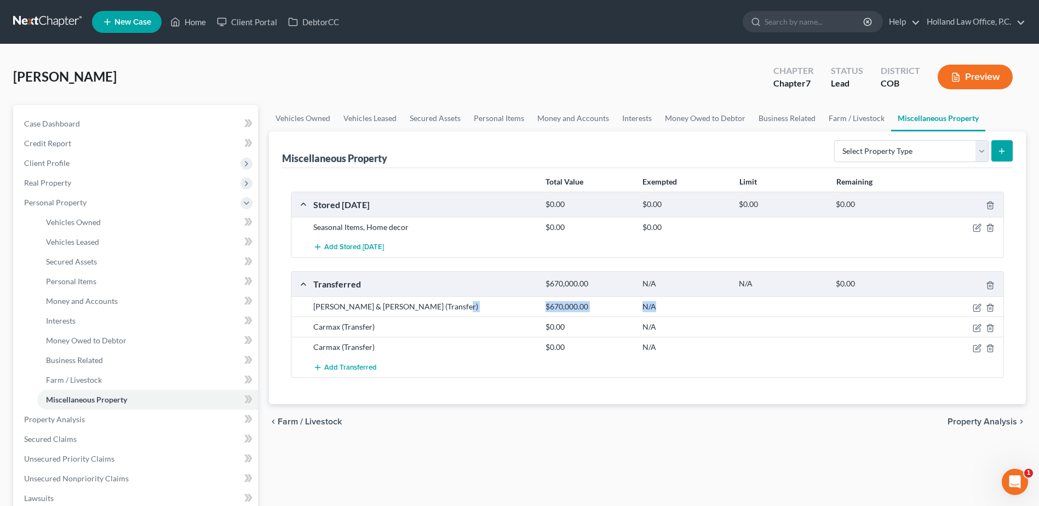
drag, startPoint x: 528, startPoint y: 302, endPoint x: 724, endPoint y: 302, distance: 196.0
click at [724, 302] on div "[PERSON_NAME] & [PERSON_NAME] (Transfer) $670,000.00 N/A" at bounding box center [656, 306] width 697 height 11
drag, startPoint x: 724, startPoint y: 302, endPoint x: 713, endPoint y: 300, distance: 11.2
click at [713, 300] on div "[PERSON_NAME] & [PERSON_NAME] (Transfer) $670,000.00 N/A" at bounding box center [647, 306] width 712 height 20
click at [85, 203] on span "Personal Property" at bounding box center [55, 202] width 62 height 9
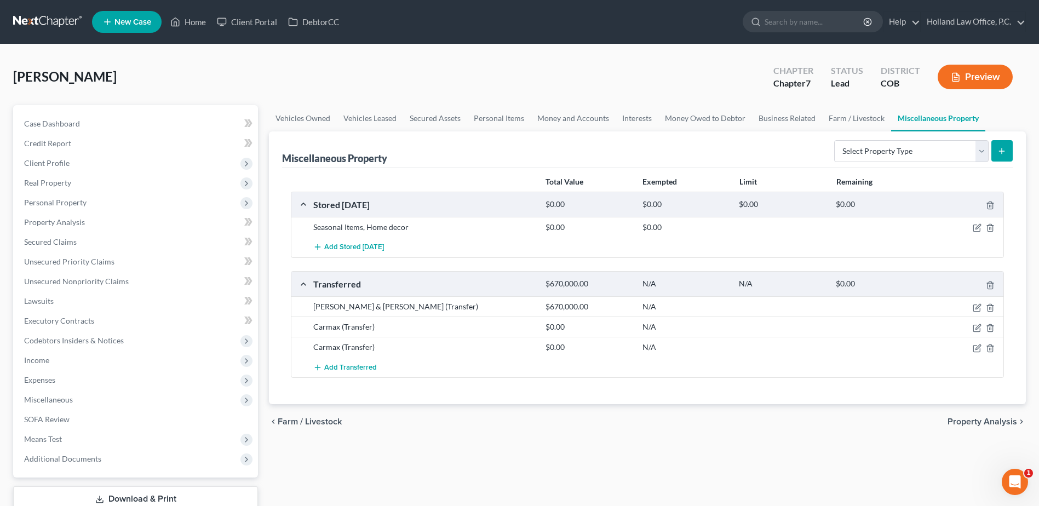
scroll to position [76, 0]
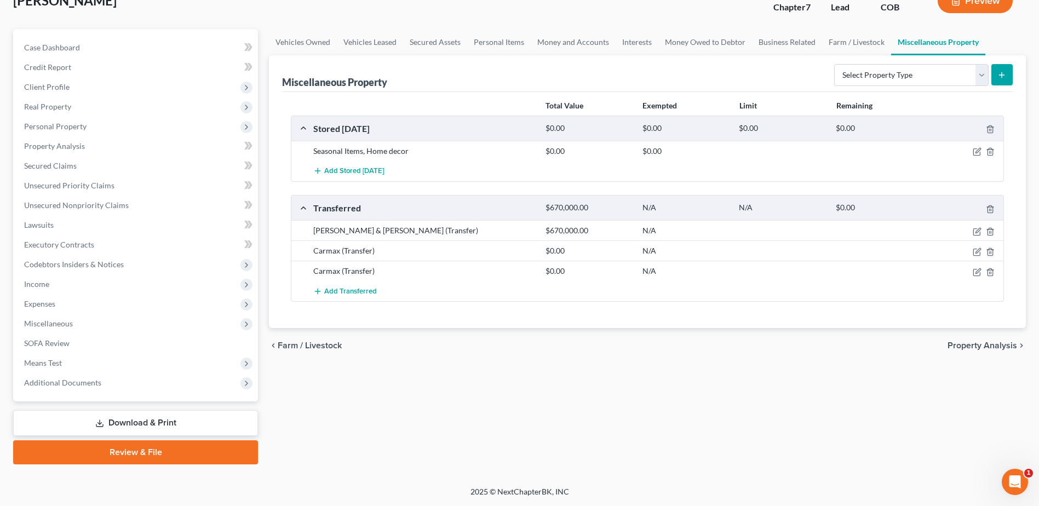
click at [147, 422] on link "Download & Print" at bounding box center [135, 423] width 245 height 26
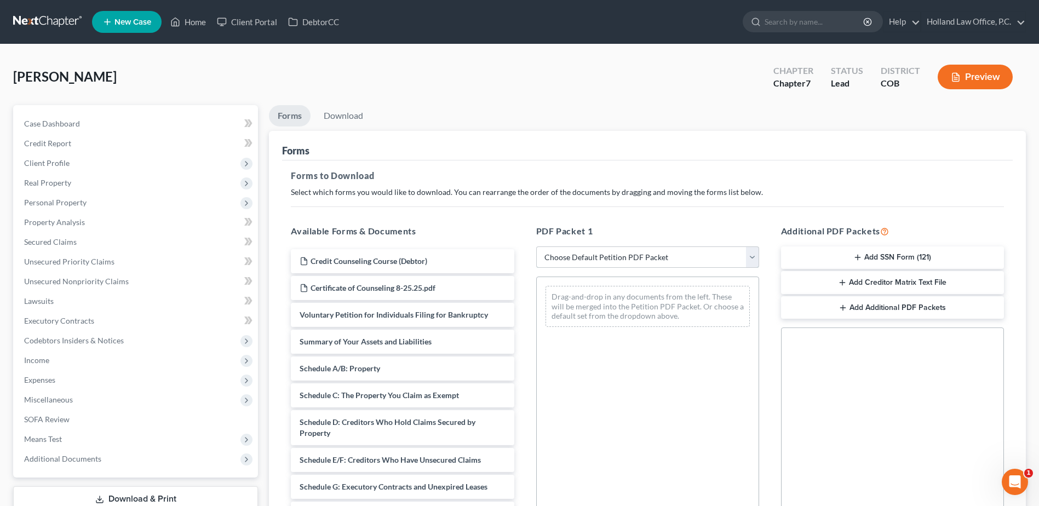
click at [597, 257] on select "Choose Default Petition PDF Packet Complete Bankruptcy Petition (all forms and …" at bounding box center [647, 257] width 223 height 22
select select "6"
click at [536, 246] on select "Choose Default Petition PDF Packet Complete Bankruptcy Petition (all forms and …" at bounding box center [647, 257] width 223 height 22
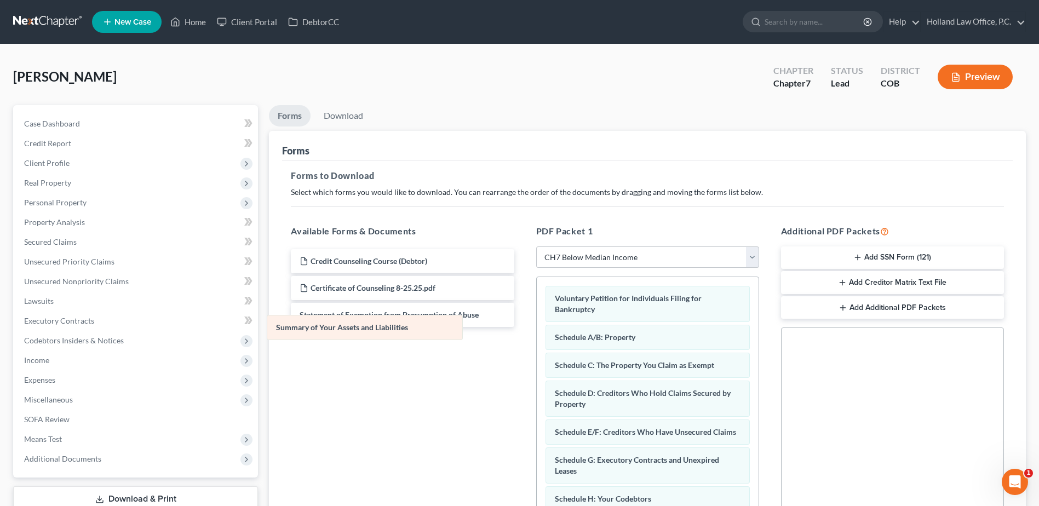
drag, startPoint x: 614, startPoint y: 341, endPoint x: 336, endPoint y: 331, distance: 278.9
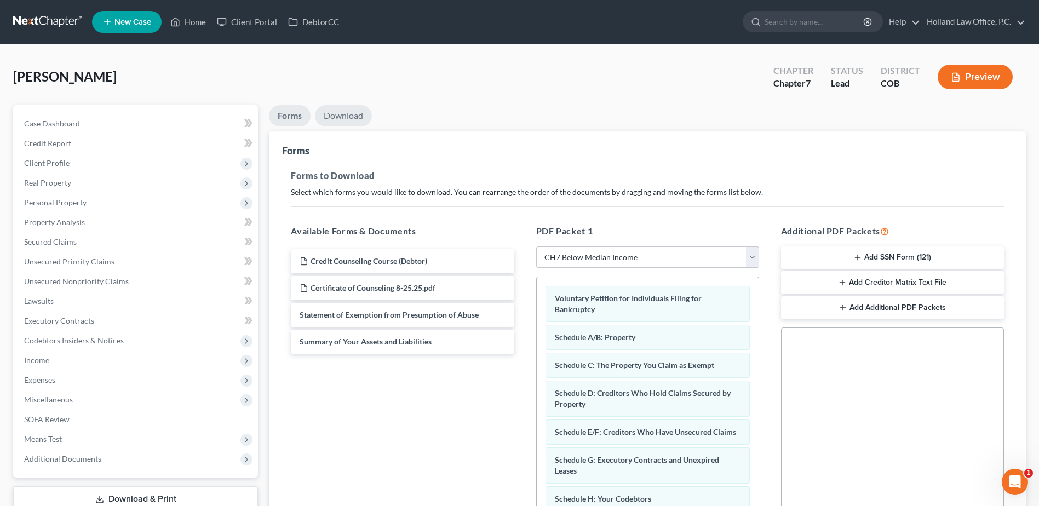
click at [344, 113] on link "Download" at bounding box center [343, 115] width 57 height 21
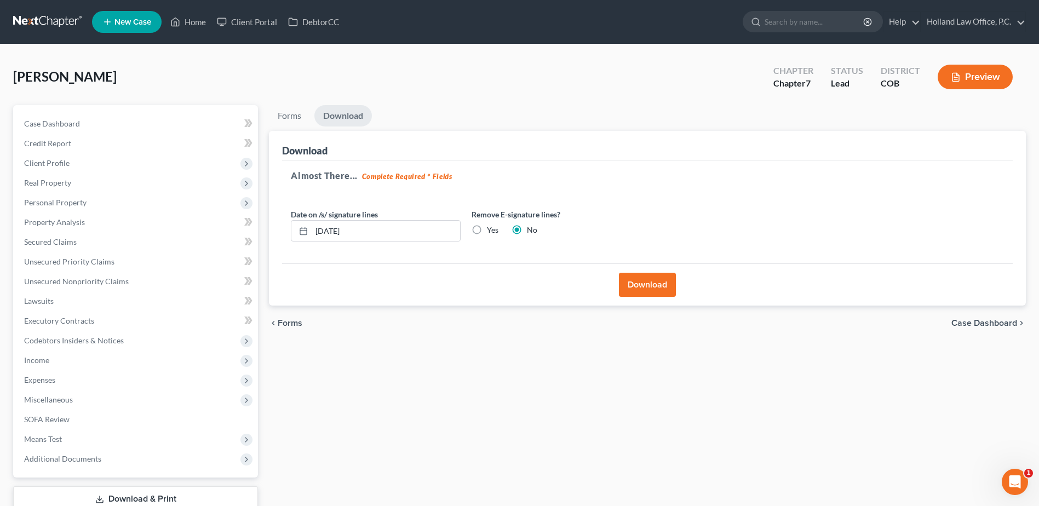
click at [296, 103] on div "[PERSON_NAME] Upgraded Chapter Chapter 7 Status Lead District COB Preview" at bounding box center [519, 81] width 1013 height 48
click at [278, 115] on link "Forms" at bounding box center [289, 115] width 41 height 21
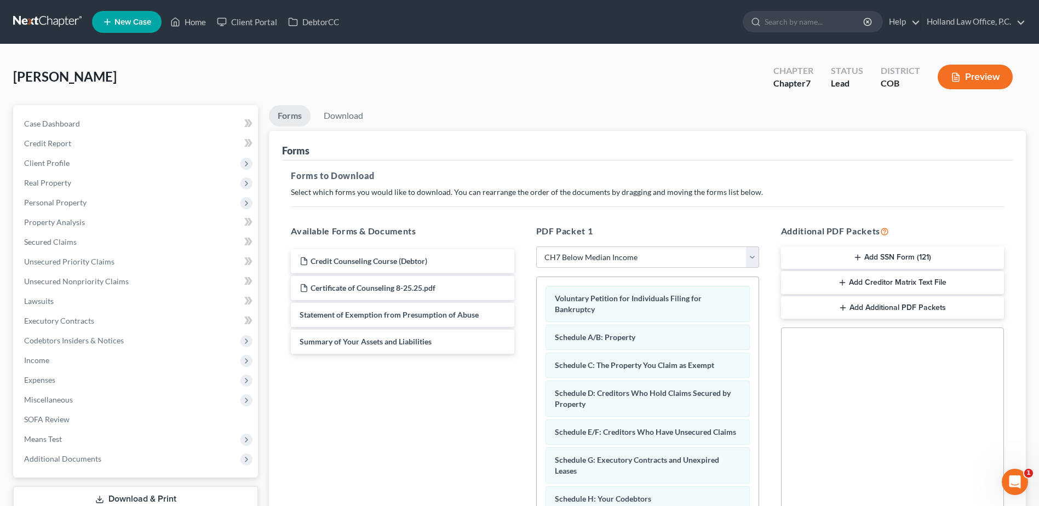
click at [916, 256] on button "Add SSN Form (121)" at bounding box center [892, 257] width 223 height 23
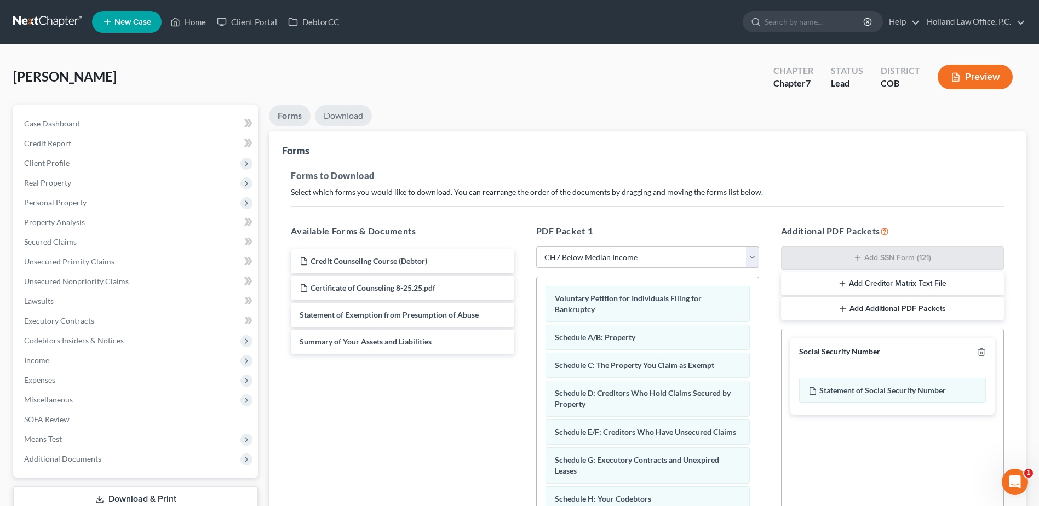
click at [356, 122] on link "Download" at bounding box center [343, 115] width 57 height 21
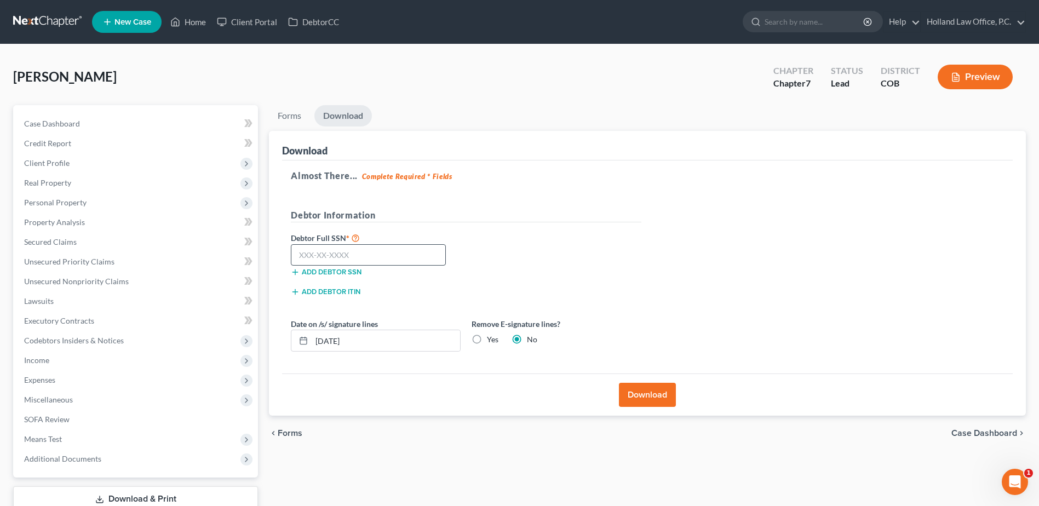
drag, startPoint x: 359, startPoint y: 266, endPoint x: 361, endPoint y: 260, distance: 6.2
click at [359, 266] on div "Add debtor SSN" at bounding box center [375, 271] width 181 height 11
click at [361, 258] on input "text" at bounding box center [368, 255] width 155 height 22
click at [339, 256] on input "text" at bounding box center [368, 255] width 155 height 22
type input "035-46-8957"
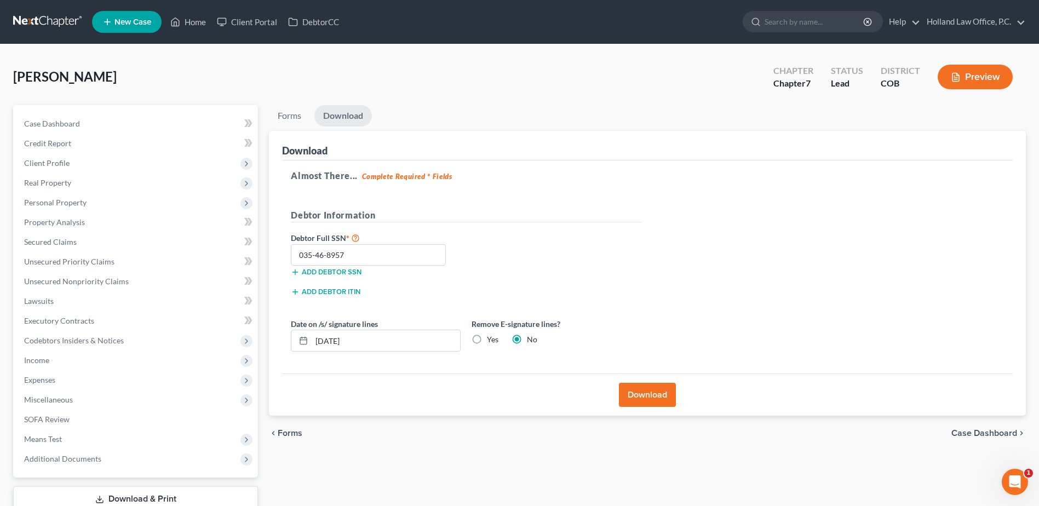
click at [487, 340] on label "Yes" at bounding box center [492, 339] width 11 height 11
click at [491, 340] on input "Yes" at bounding box center [494, 337] width 7 height 7
radio input "true"
radio input "false"
click at [655, 392] on button "Download" at bounding box center [647, 395] width 57 height 24
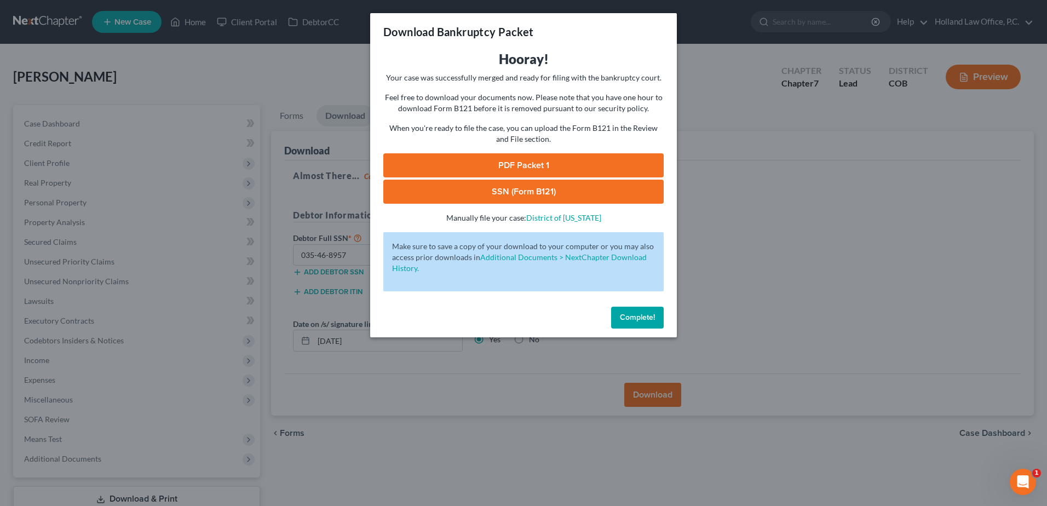
click at [550, 155] on link "PDF Packet 1" at bounding box center [523, 165] width 280 height 24
click at [557, 185] on link "SSN (Form B121)" at bounding box center [523, 192] width 280 height 24
click at [637, 312] on button "Complete!" at bounding box center [637, 318] width 53 height 22
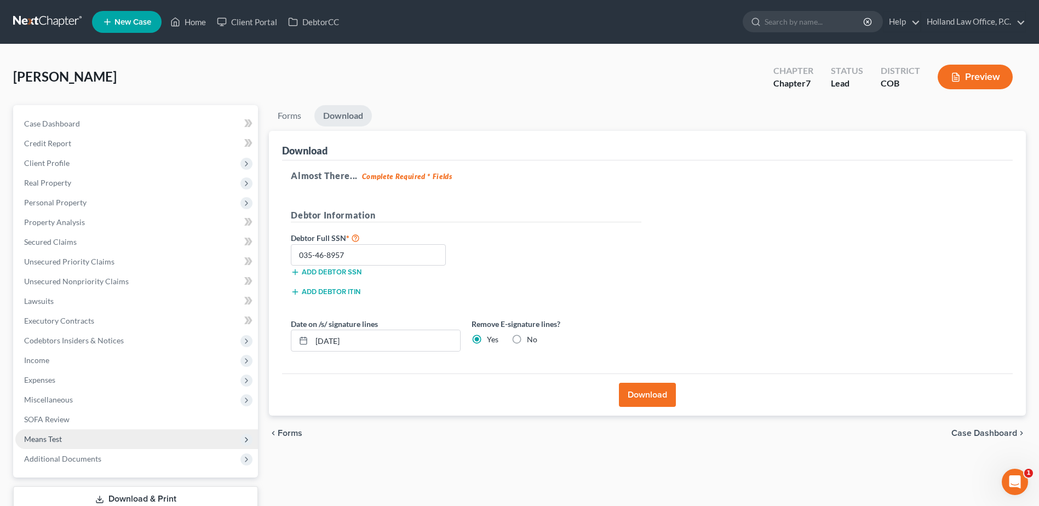
click at [154, 446] on span "Means Test" at bounding box center [136, 439] width 243 height 20
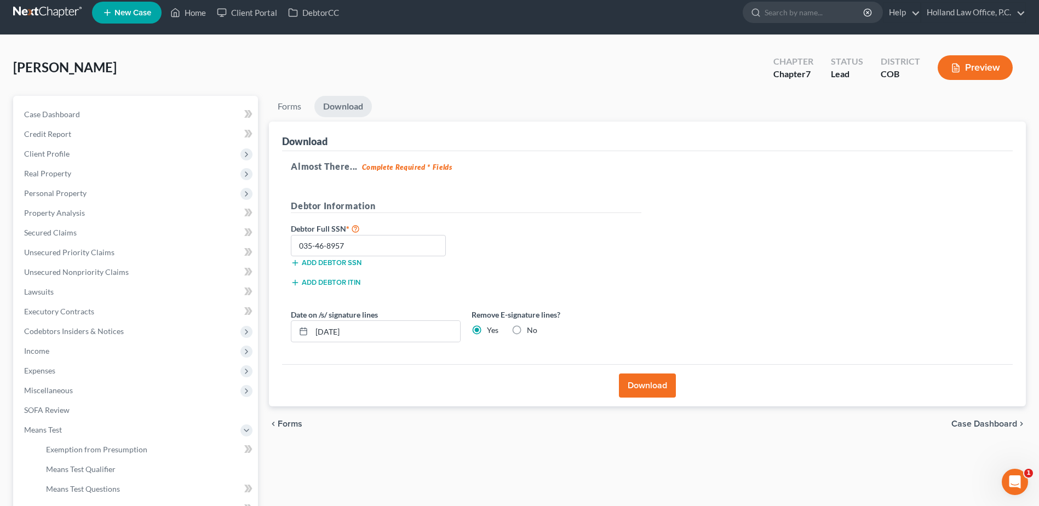
scroll to position [175, 0]
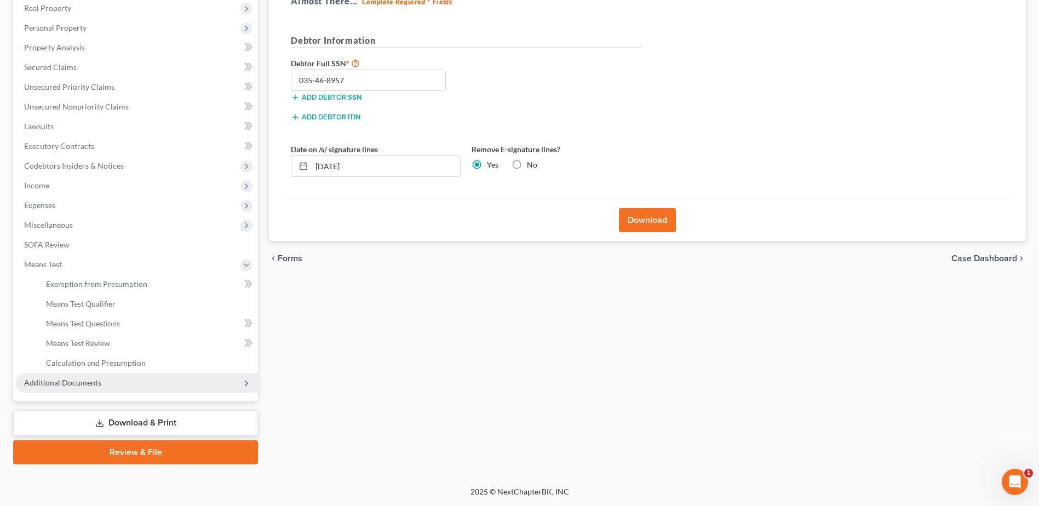
click at [87, 378] on span "Additional Documents" at bounding box center [62, 382] width 77 height 9
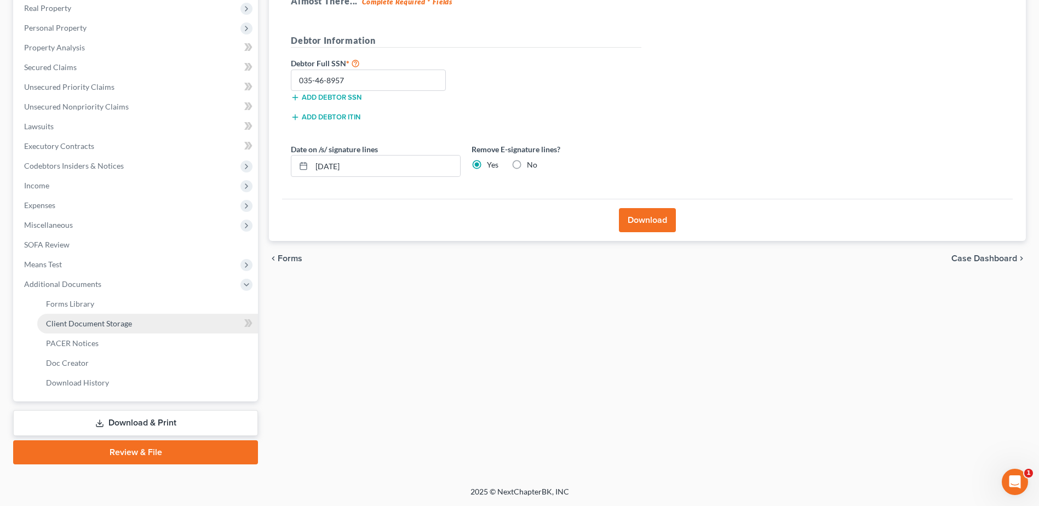
click at [104, 326] on span "Client Document Storage" at bounding box center [89, 323] width 86 height 9
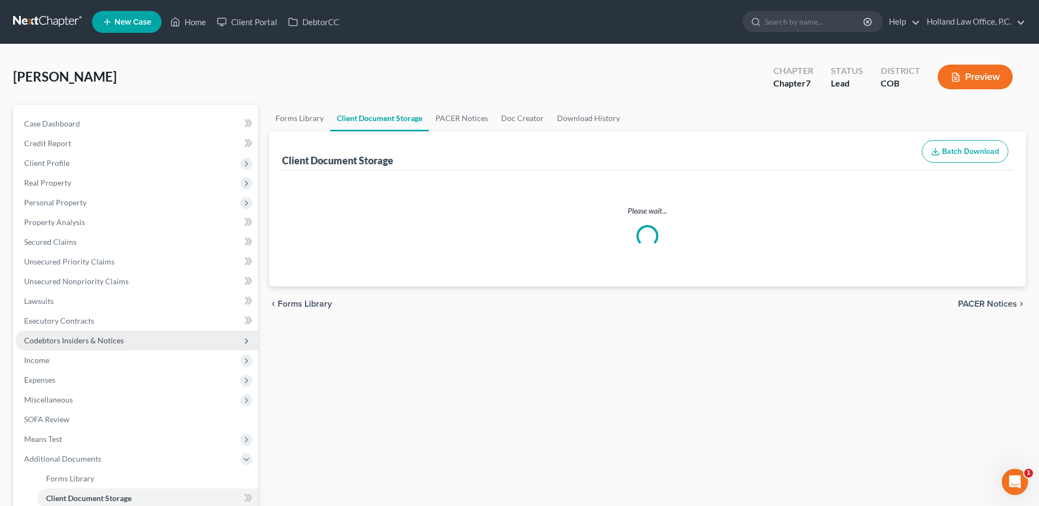
select select "5"
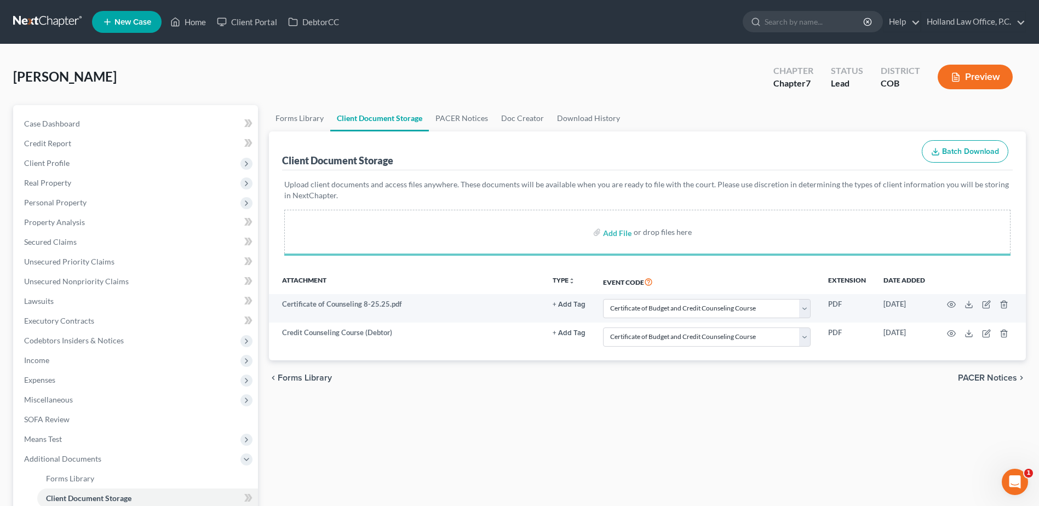
select select "5"
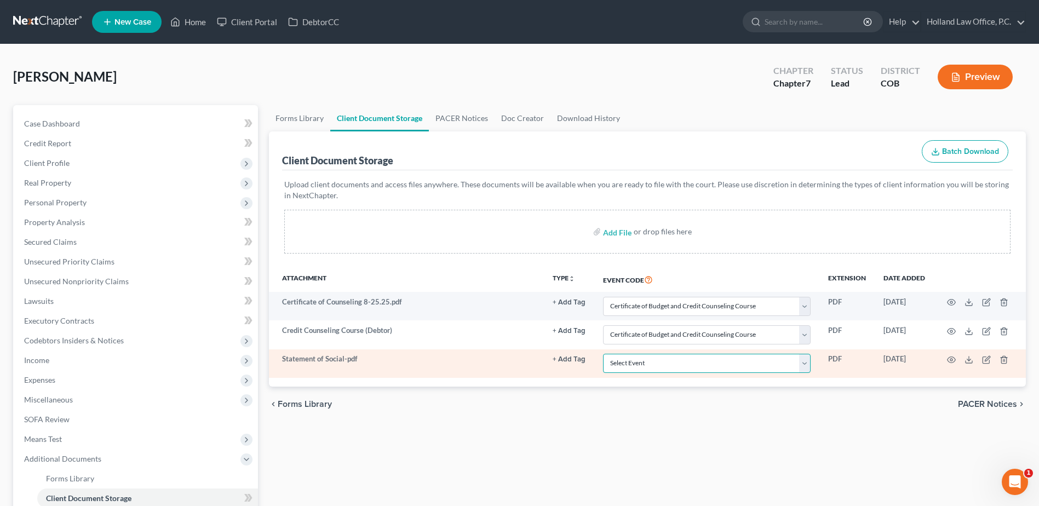
click at [644, 363] on select "Select Event 1009-1.1 Notice of Amendments 20 Largest Unsecured Creditors Amend…" at bounding box center [707, 363] width 208 height 19
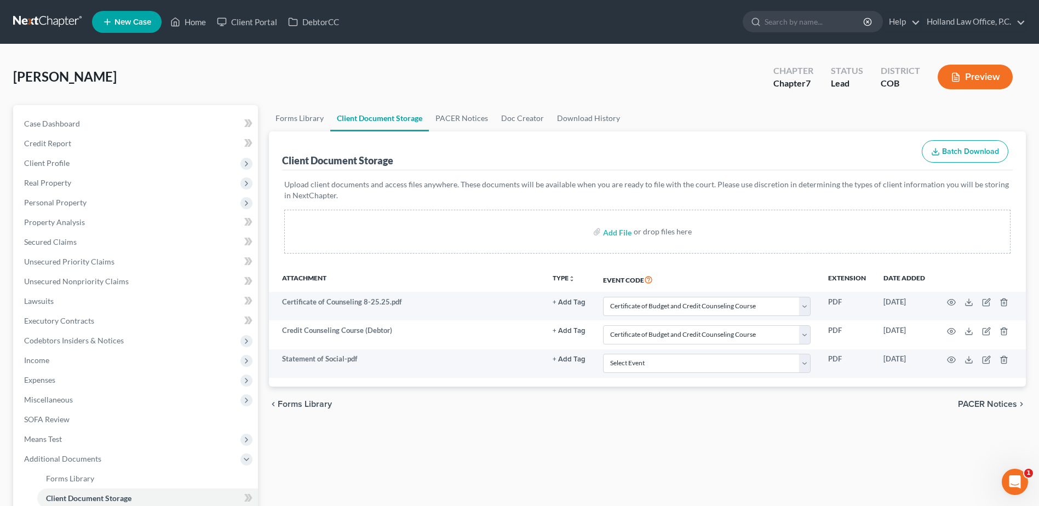
click at [493, 418] on div "chevron_left Forms Library PACER Notices chevron_right" at bounding box center [647, 404] width 757 height 35
